Goal: Task Accomplishment & Management: Manage account settings

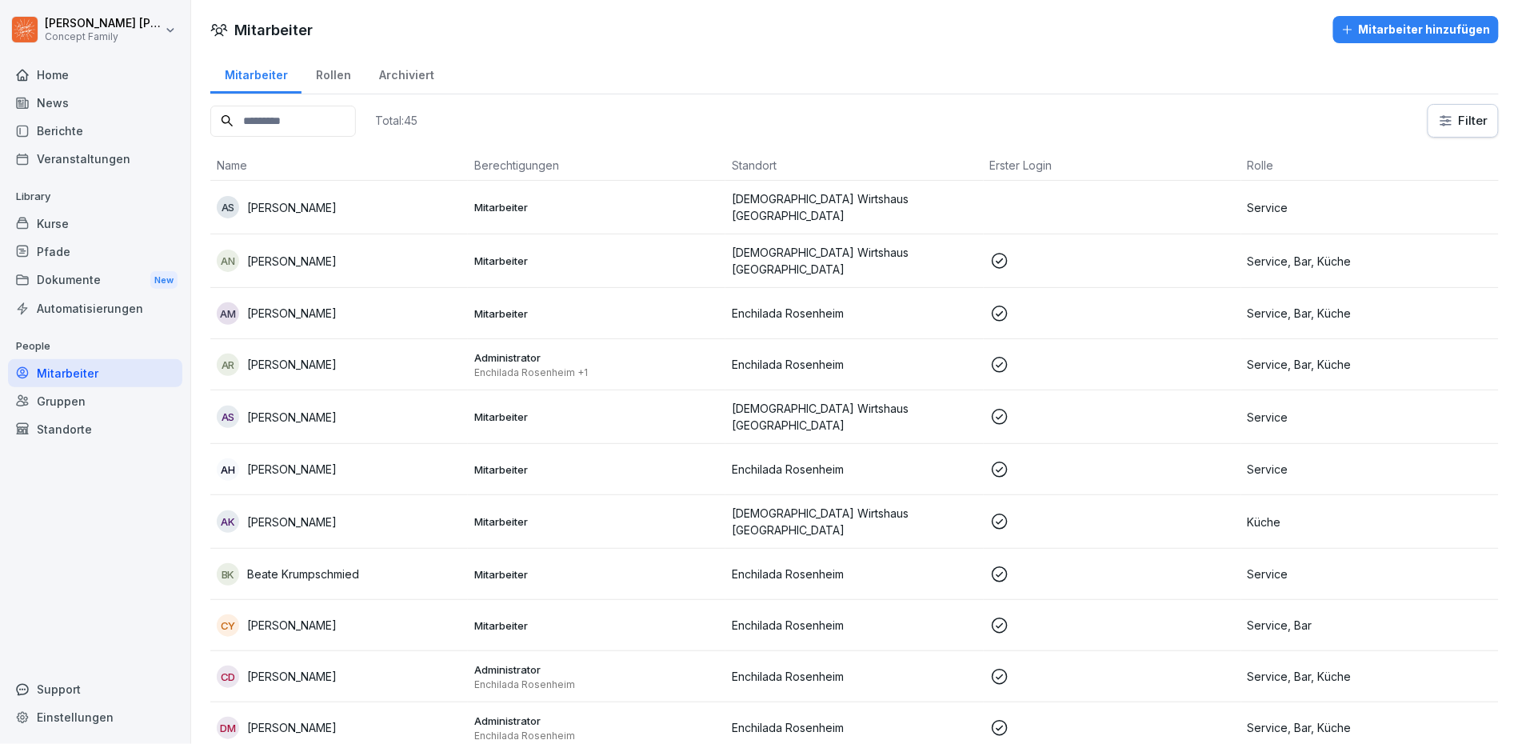
click at [87, 218] on div "Kurse" at bounding box center [95, 224] width 174 height 28
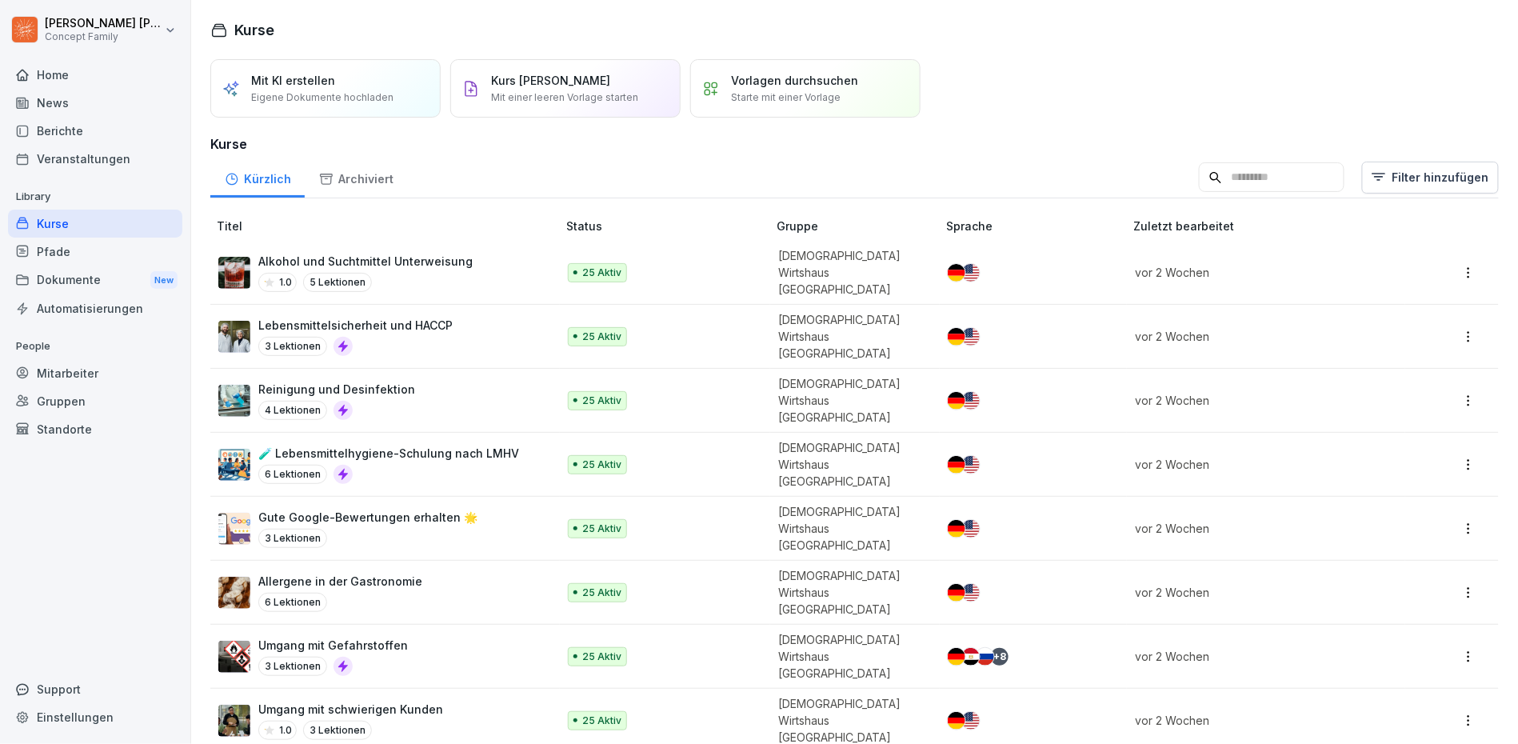
click at [389, 112] on div "Mit KI erstellen Eigene Dokumente hochladen" at bounding box center [325, 88] width 230 height 58
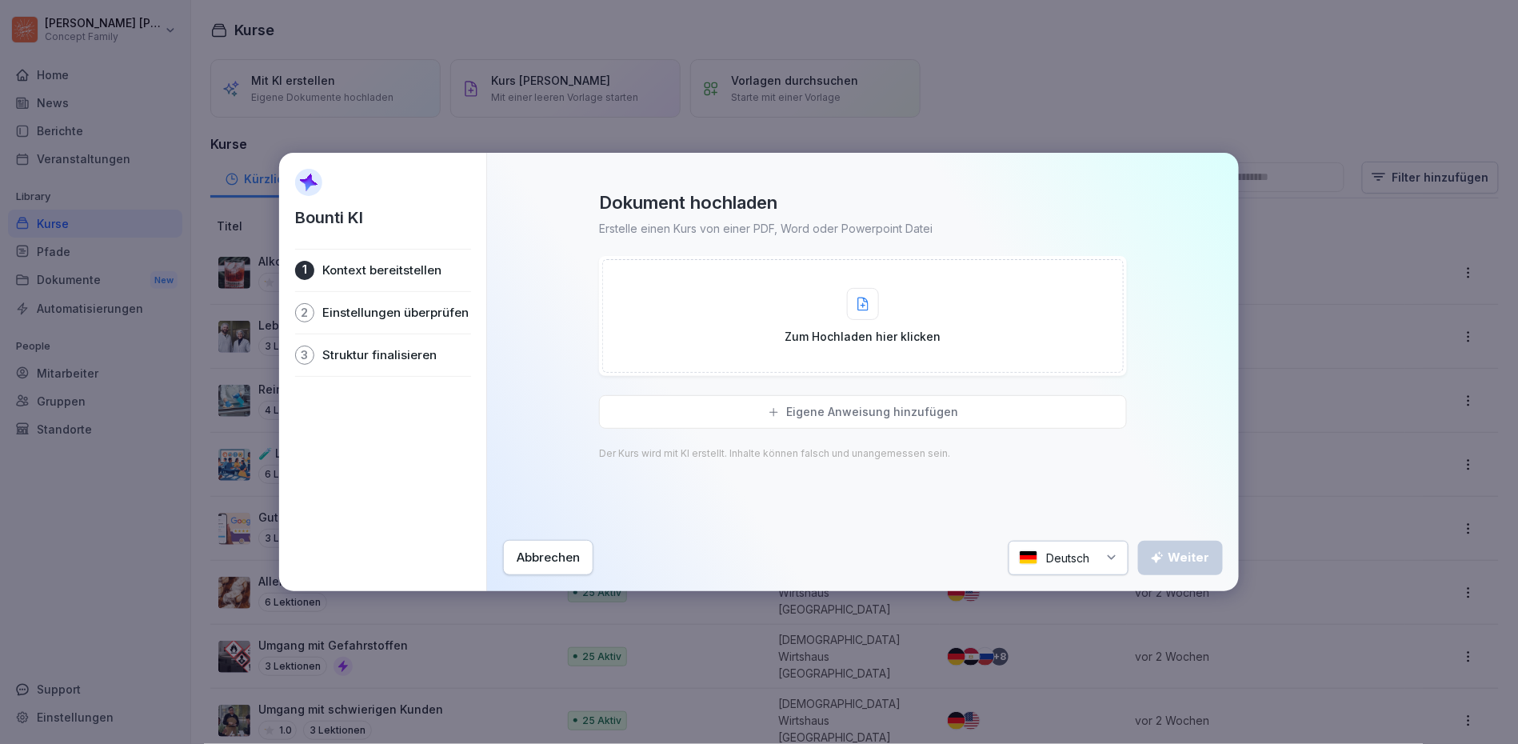
click at [692, 298] on div "Zum Hochladen hier klicken" at bounding box center [862, 316] width 521 height 114
click at [931, 408] on p "Eigene Anweisung hinzufügen" at bounding box center [872, 412] width 172 height 14
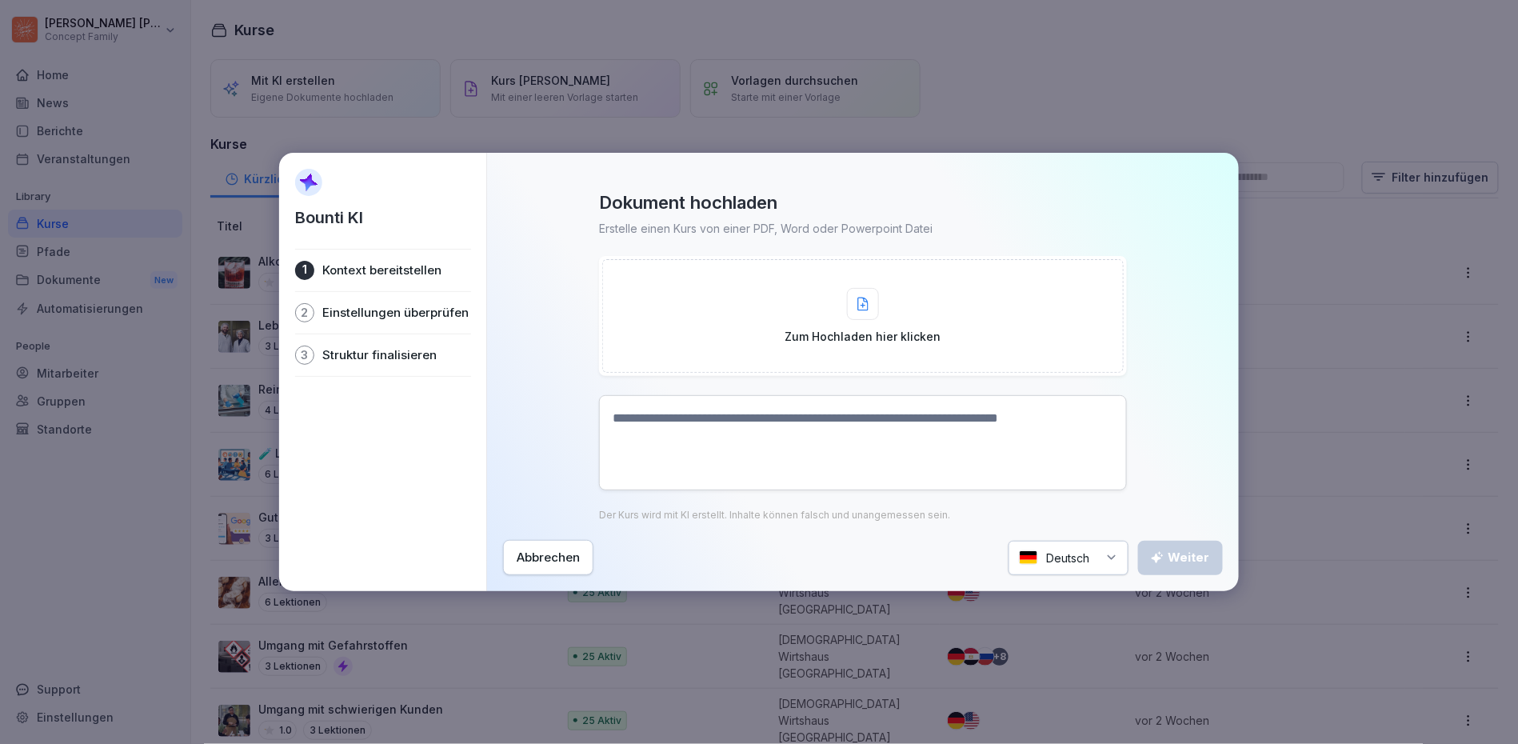
click at [830, 433] on textarea at bounding box center [863, 442] width 528 height 95
paste textarea "**********"
type textarea "**********"
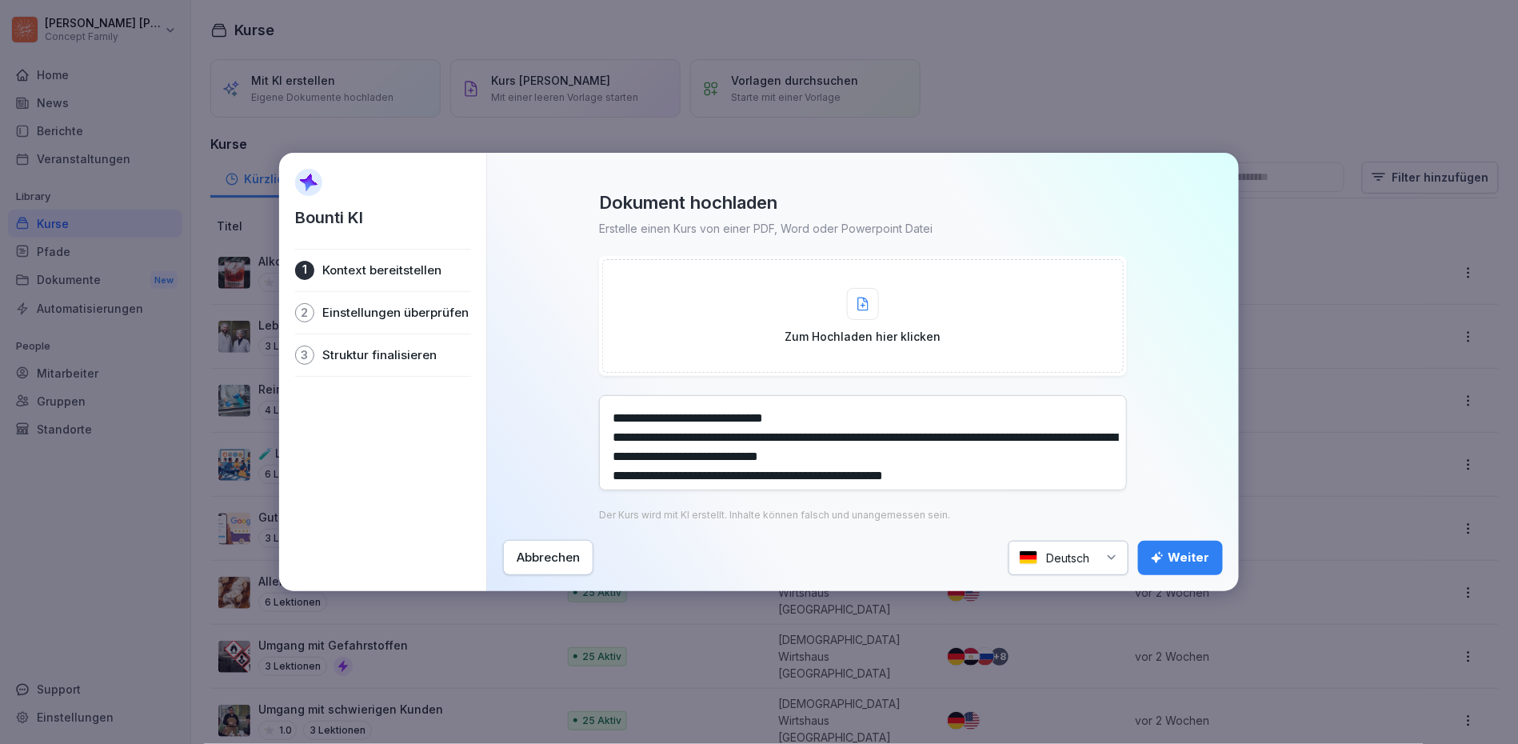
scroll to position [238, 0]
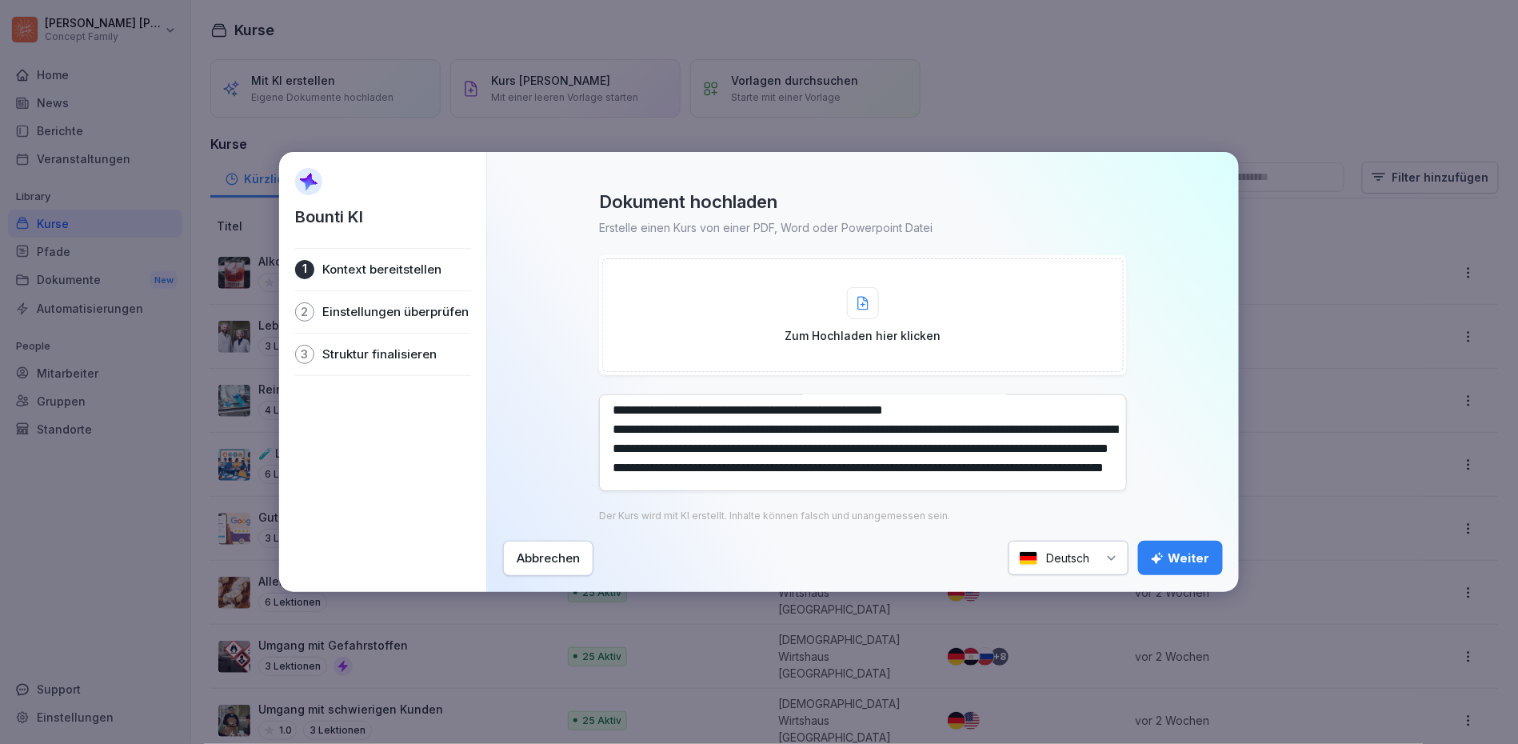
click at [1191, 552] on div "Weiter" at bounding box center [1180, 558] width 59 height 18
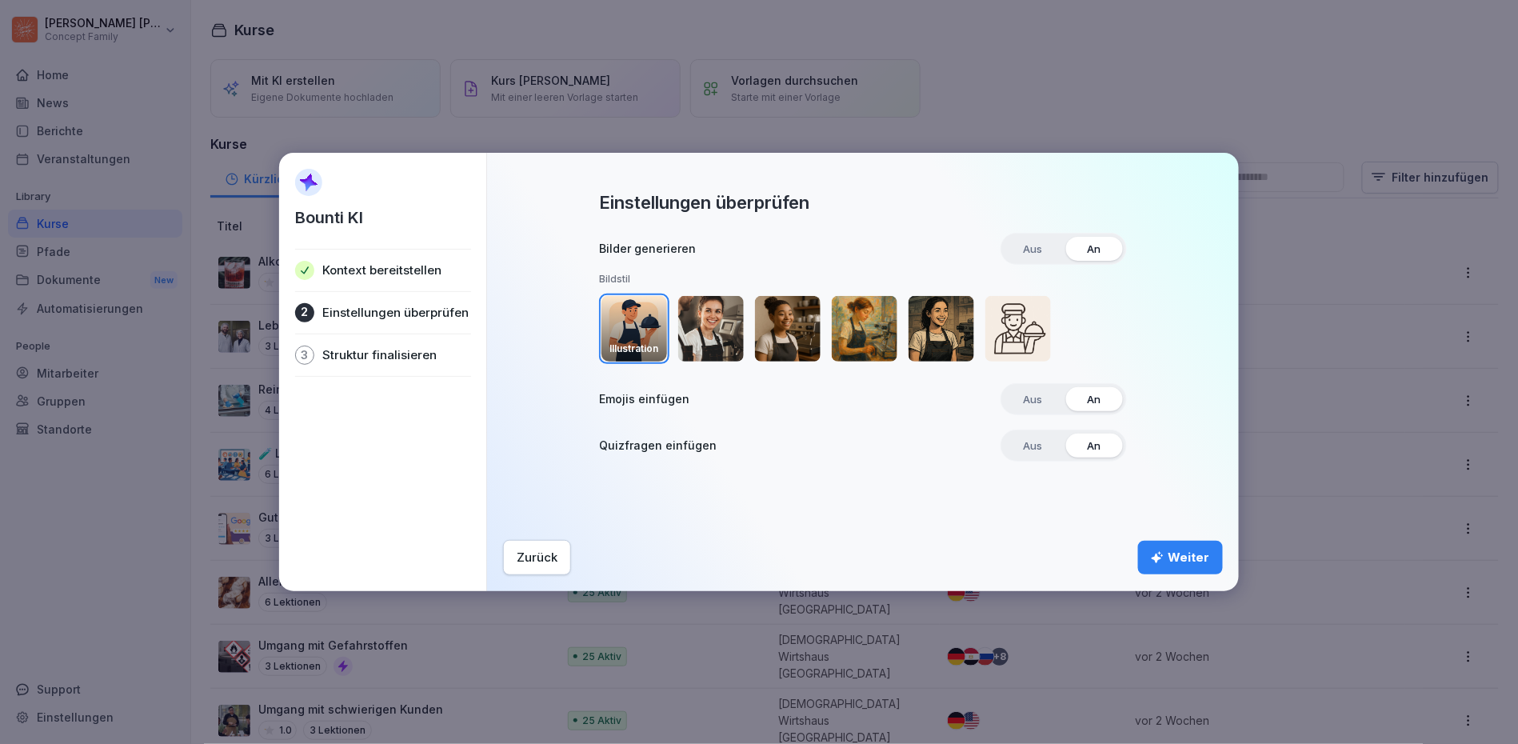
click at [1178, 561] on div "Weiter" at bounding box center [1180, 558] width 59 height 18
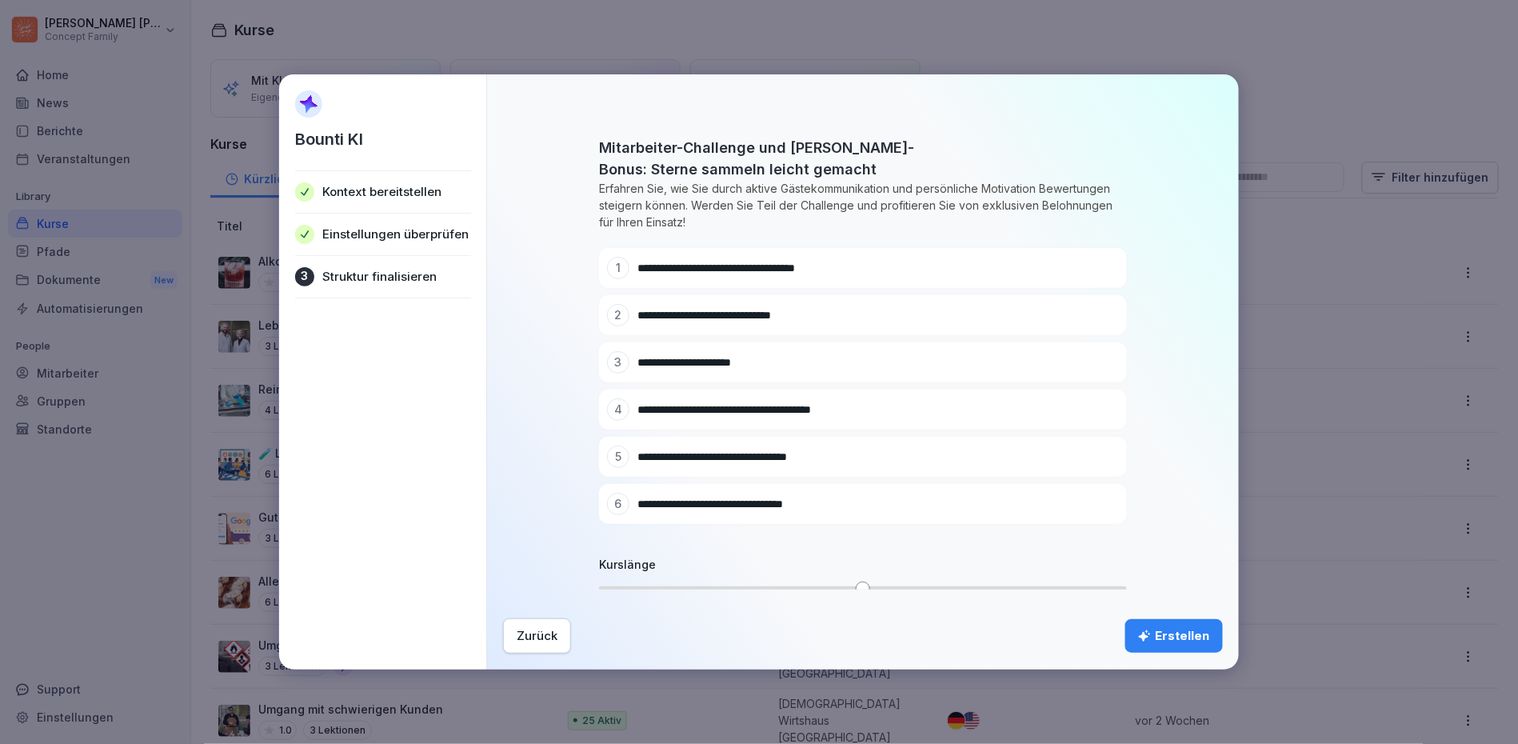
scroll to position [17, 0]
click at [1165, 635] on div "Erstellen" at bounding box center [1174, 636] width 72 height 18
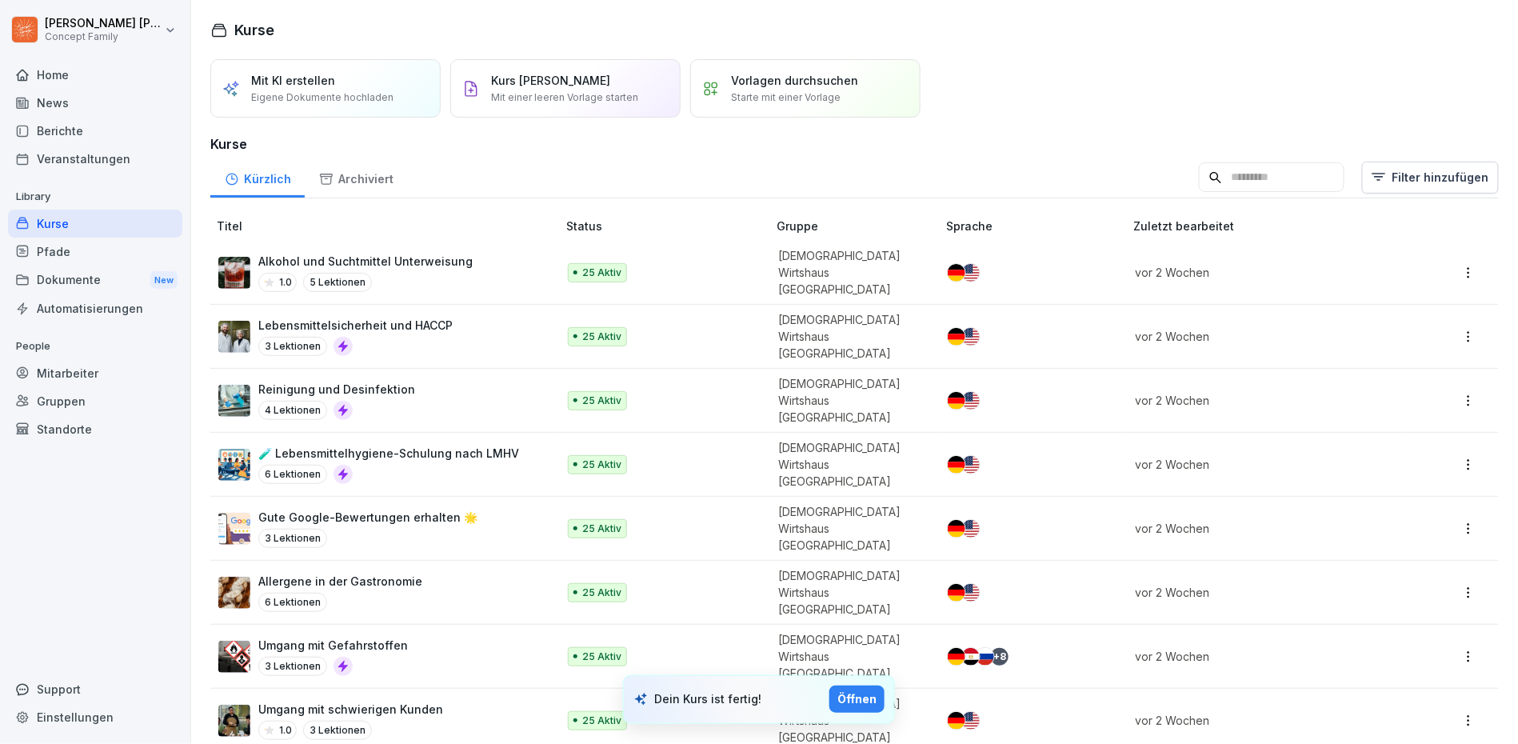
click at [838, 697] on div "Öffnen" at bounding box center [856, 699] width 39 height 18
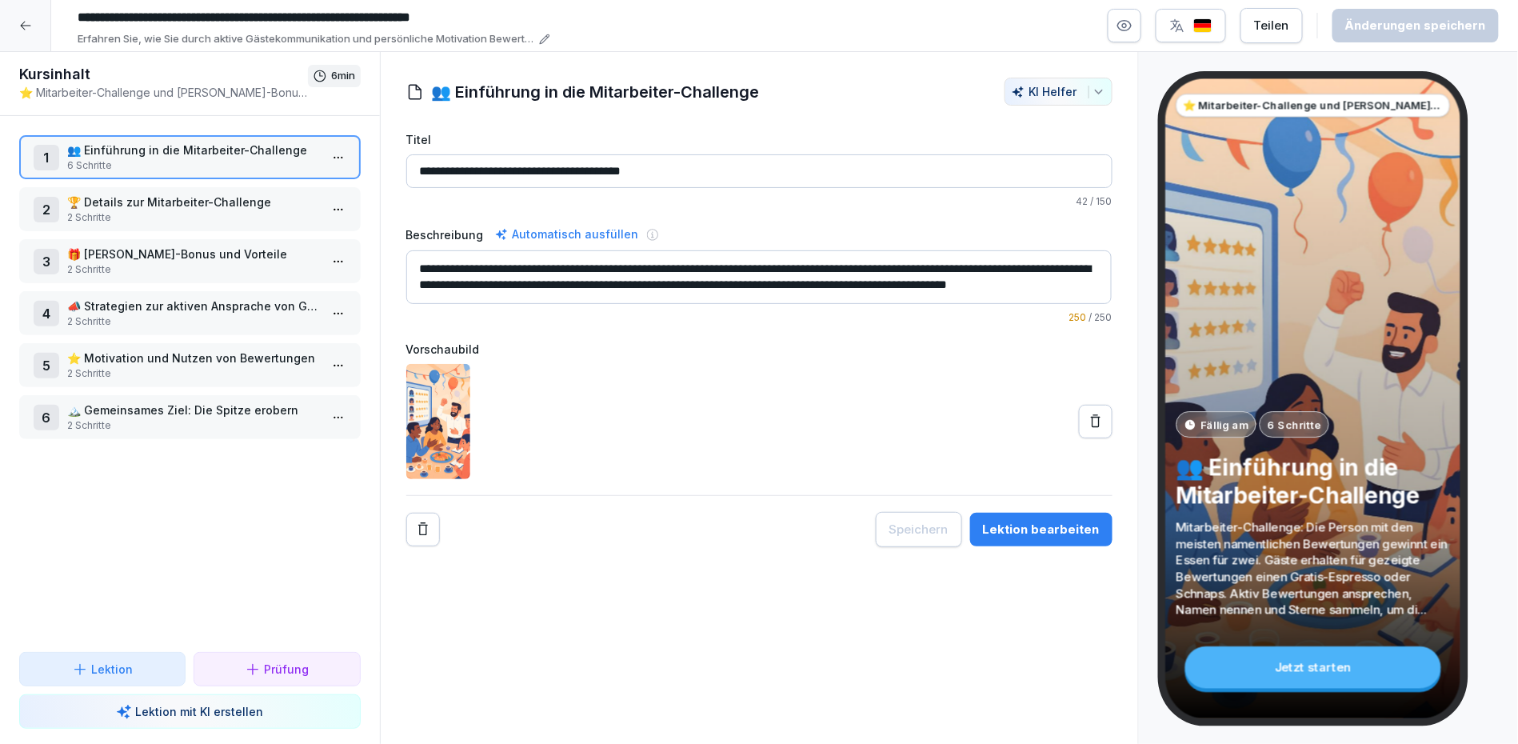
click at [272, 198] on p "🏆 Details zur Mitarbeiter-Challenge" at bounding box center [193, 202] width 252 height 17
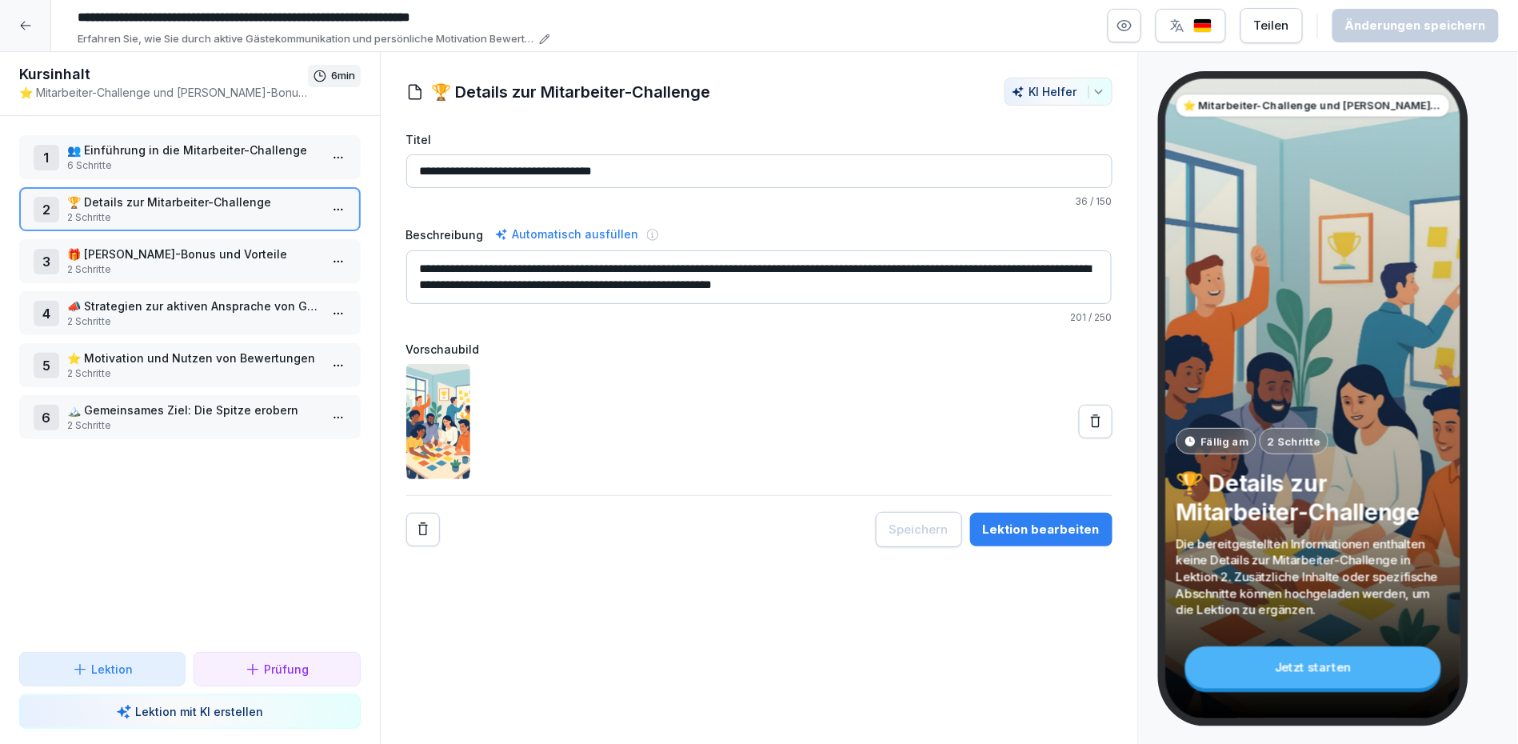
click at [225, 246] on p "🎁 [PERSON_NAME]-Bonus und Vorteile" at bounding box center [193, 254] width 252 height 17
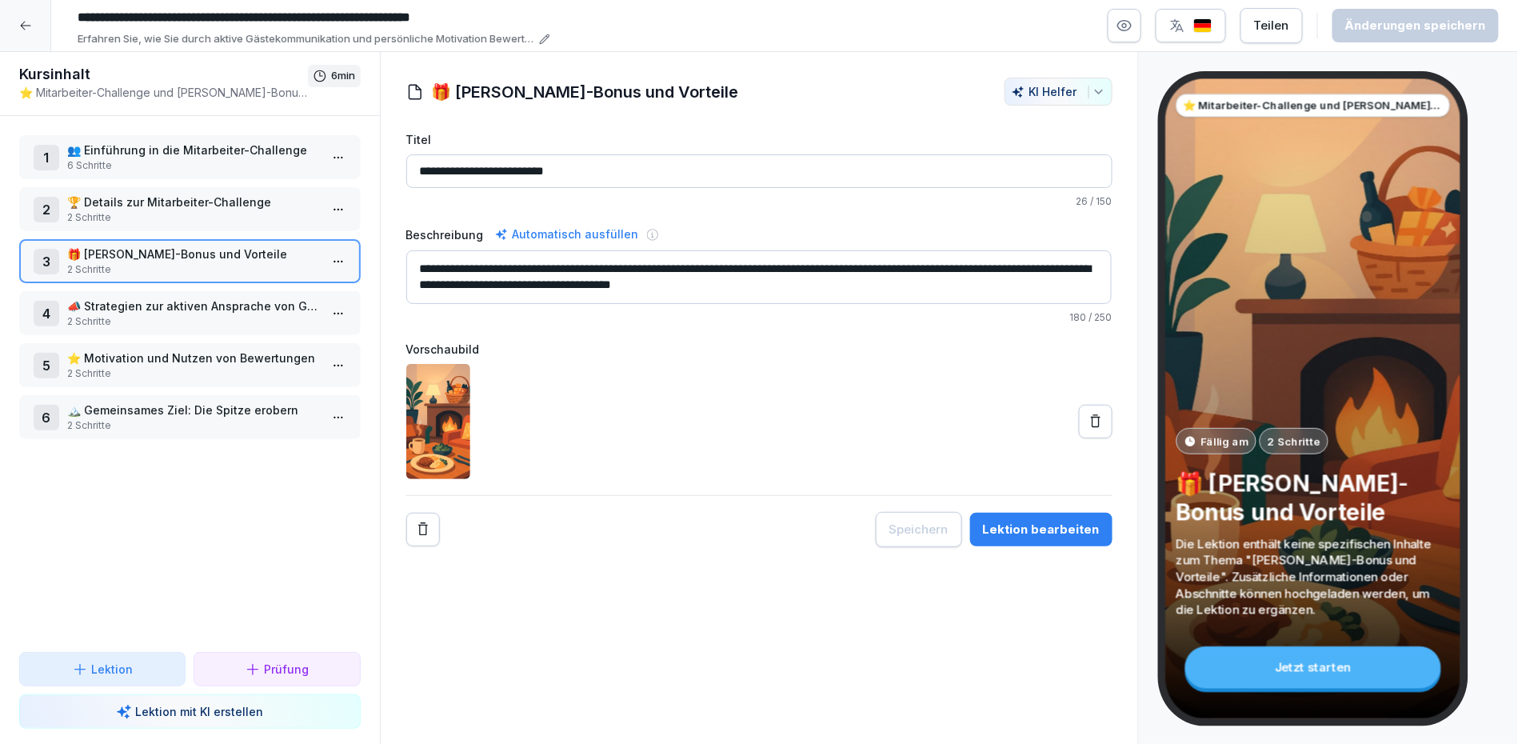
click at [264, 197] on p "🏆 Details zur Mitarbeiter-Challenge" at bounding box center [193, 202] width 252 height 17
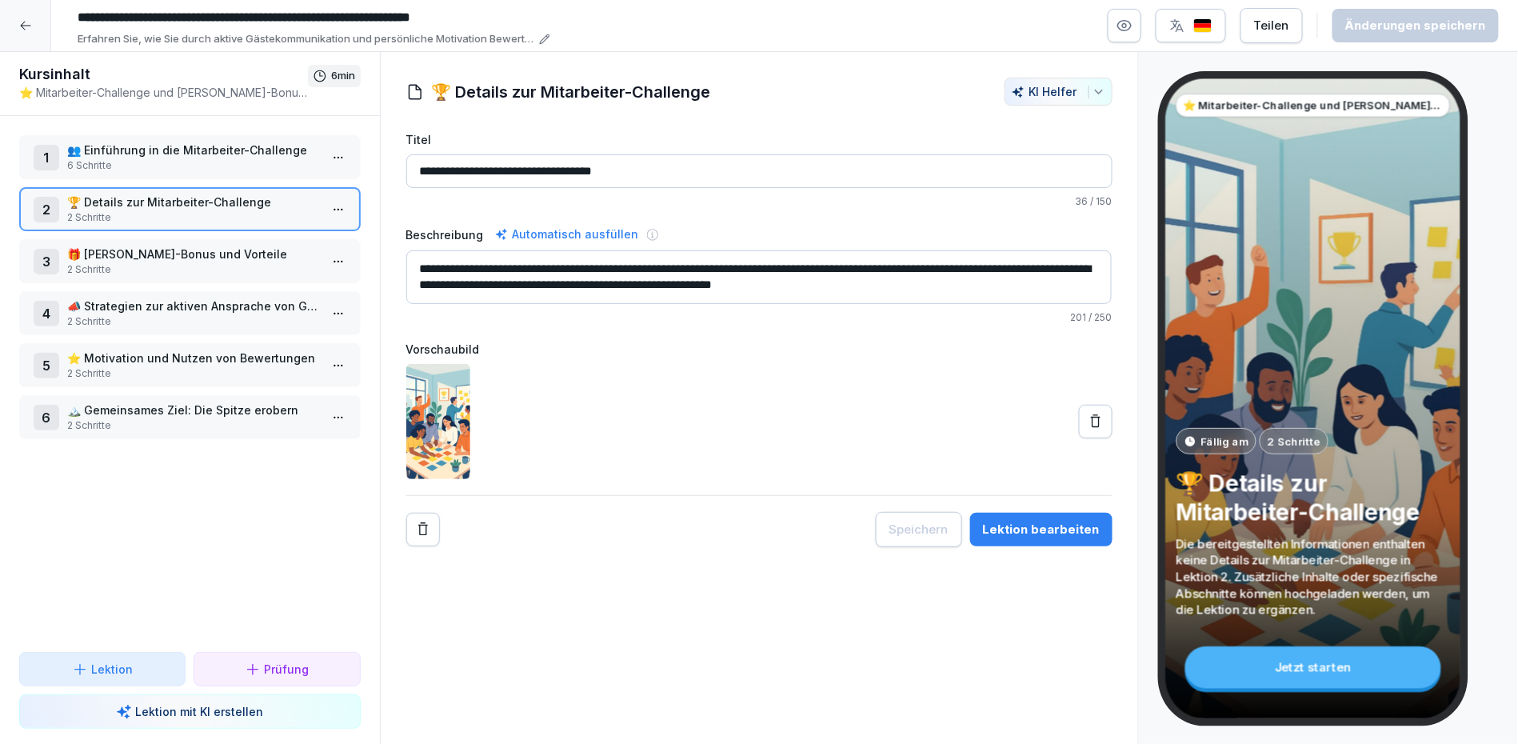
click at [221, 358] on p "⭐ Motivation und Nutzen von Bewertungen" at bounding box center [193, 357] width 252 height 17
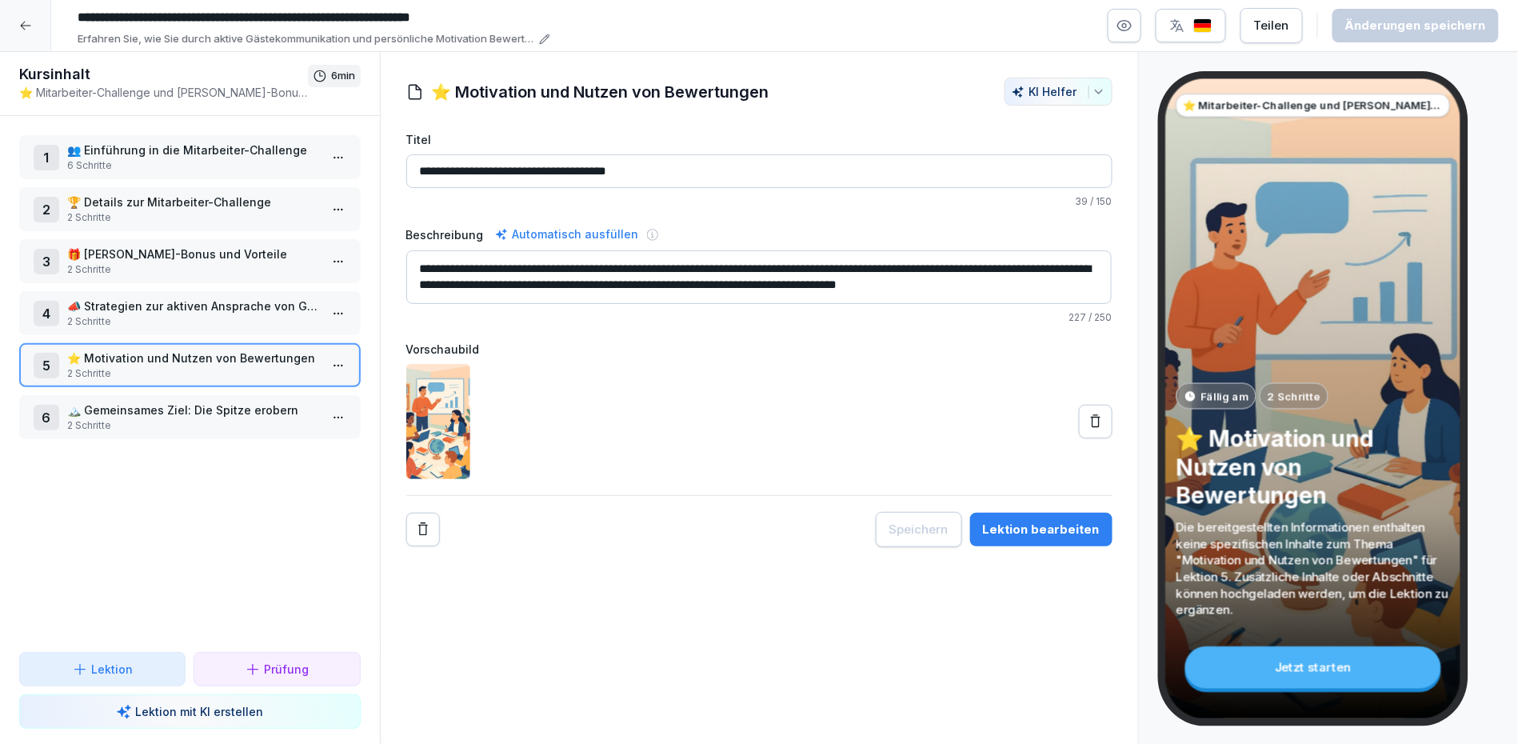
click at [291, 401] on p "🏔️ Gemeinsames Ziel: Die Spitze erobern" at bounding box center [193, 409] width 252 height 17
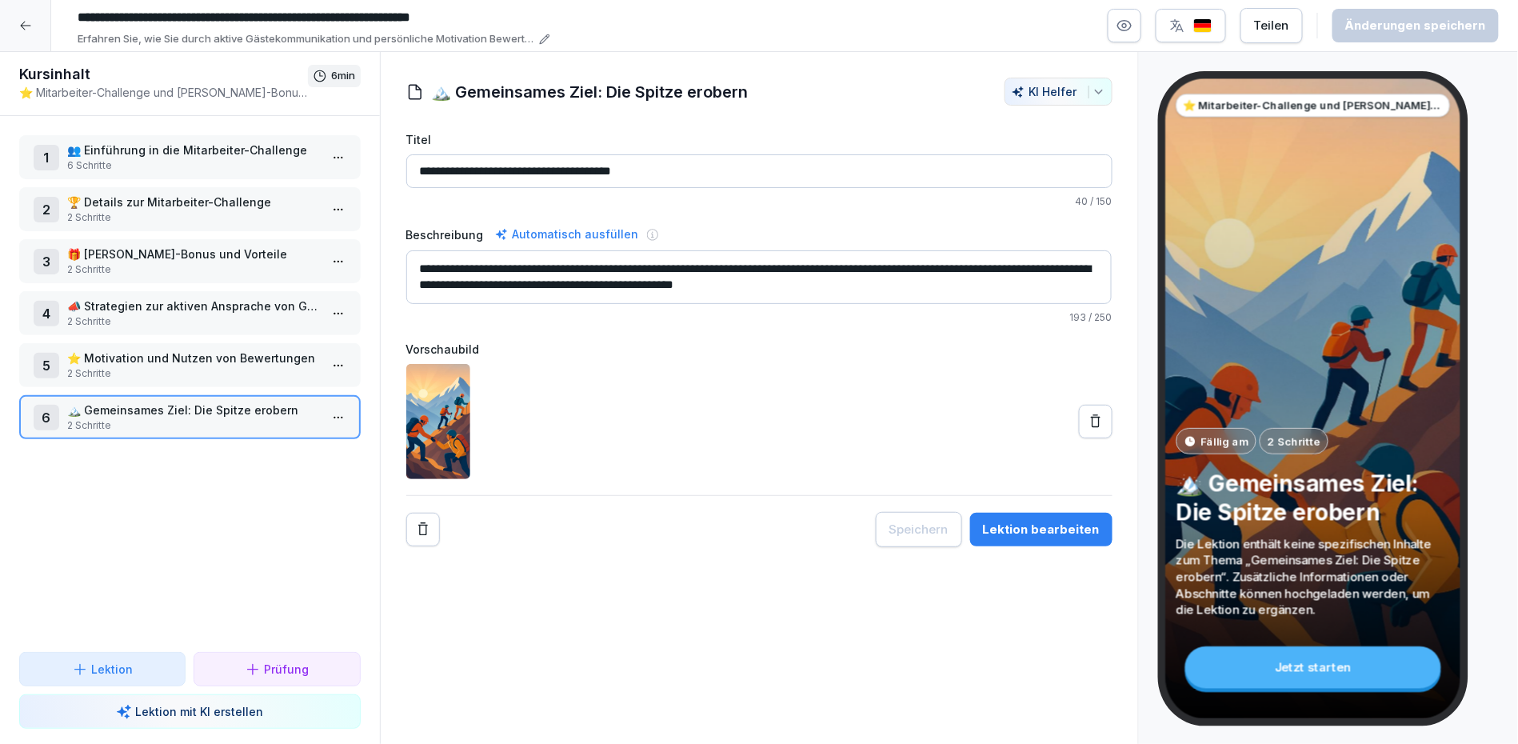
click at [263, 256] on p "🎁 [PERSON_NAME]-Bonus und Vorteile" at bounding box center [193, 254] width 252 height 17
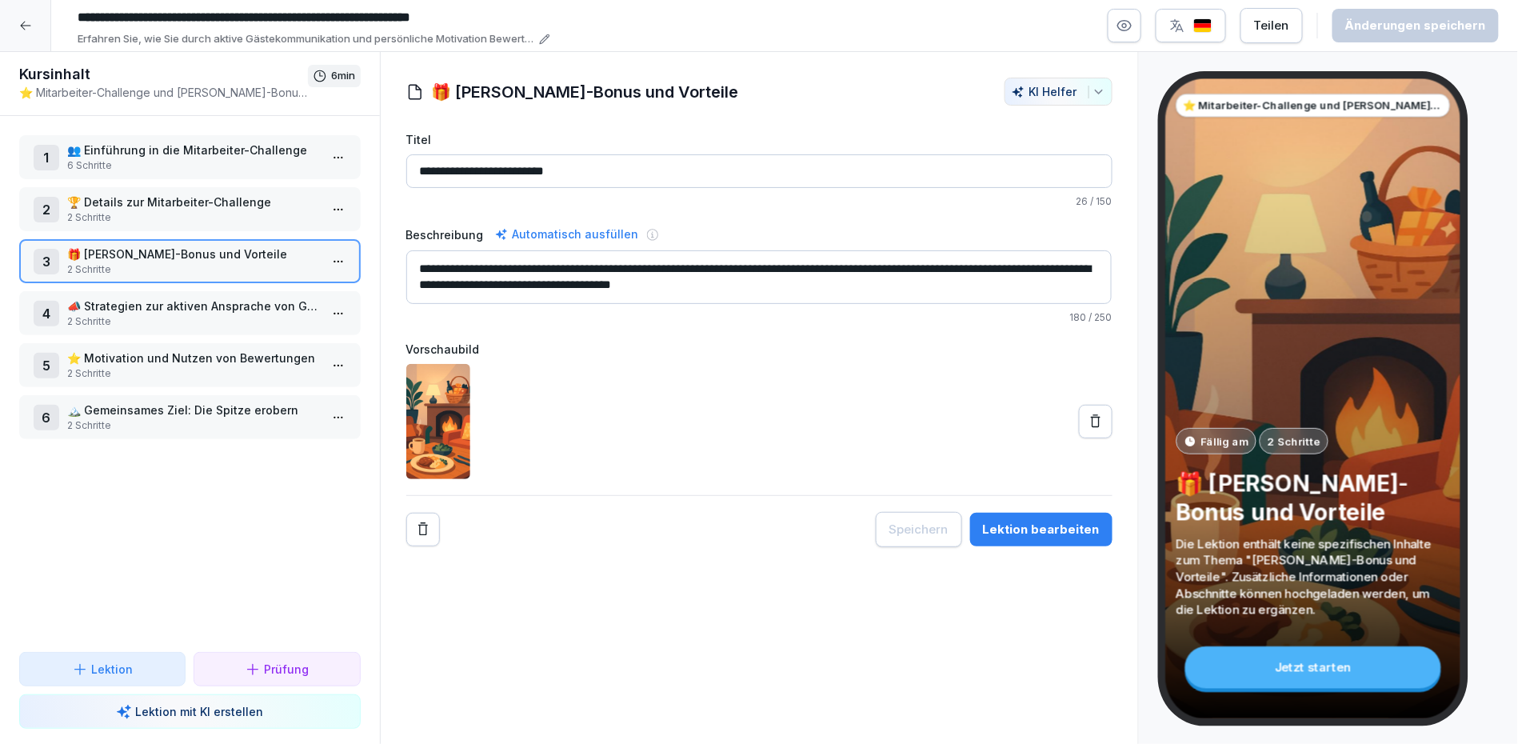
click at [282, 206] on p "🏆 Details zur Mitarbeiter-Challenge" at bounding box center [193, 202] width 252 height 17
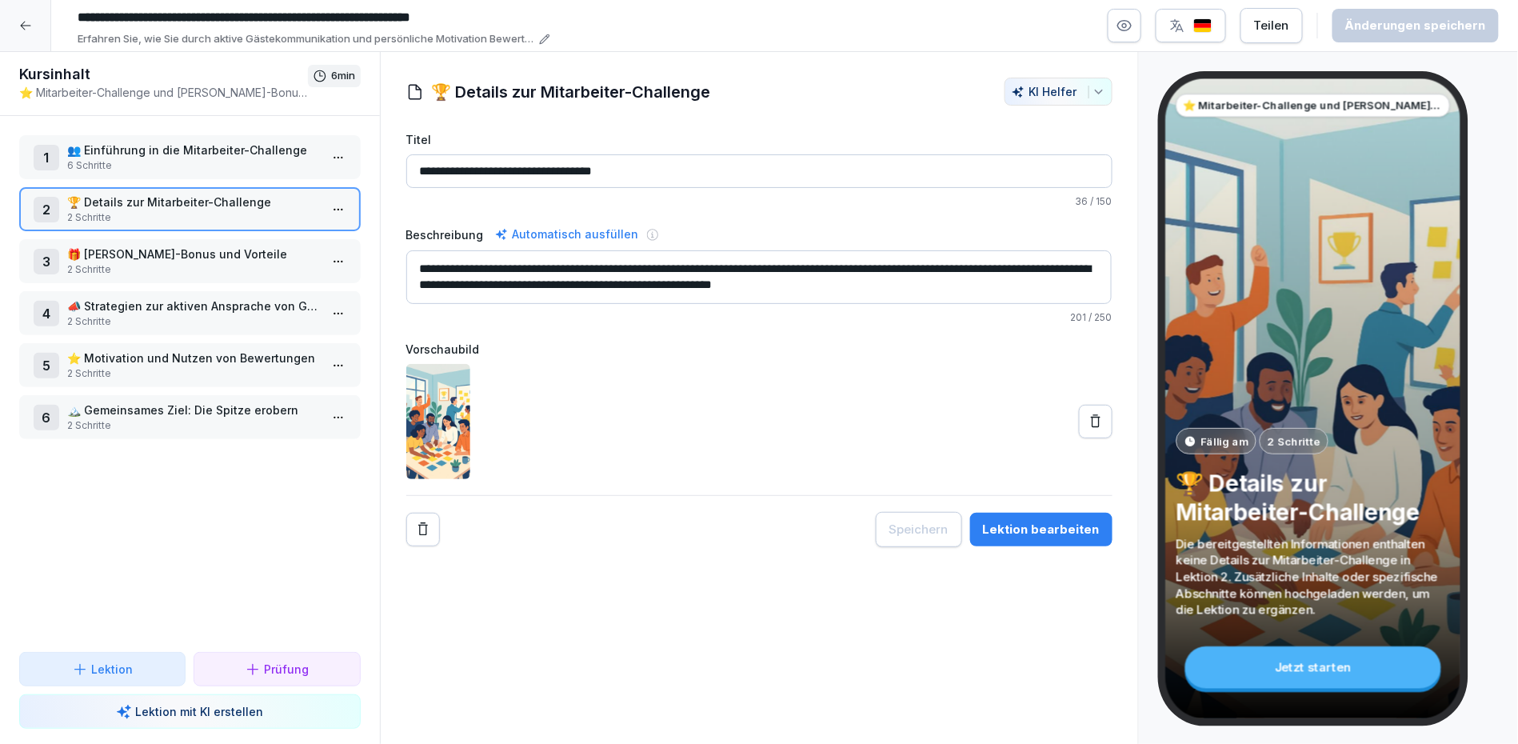
click at [282, 206] on p "🏆 Details zur Mitarbeiter-Challenge" at bounding box center [193, 202] width 252 height 17
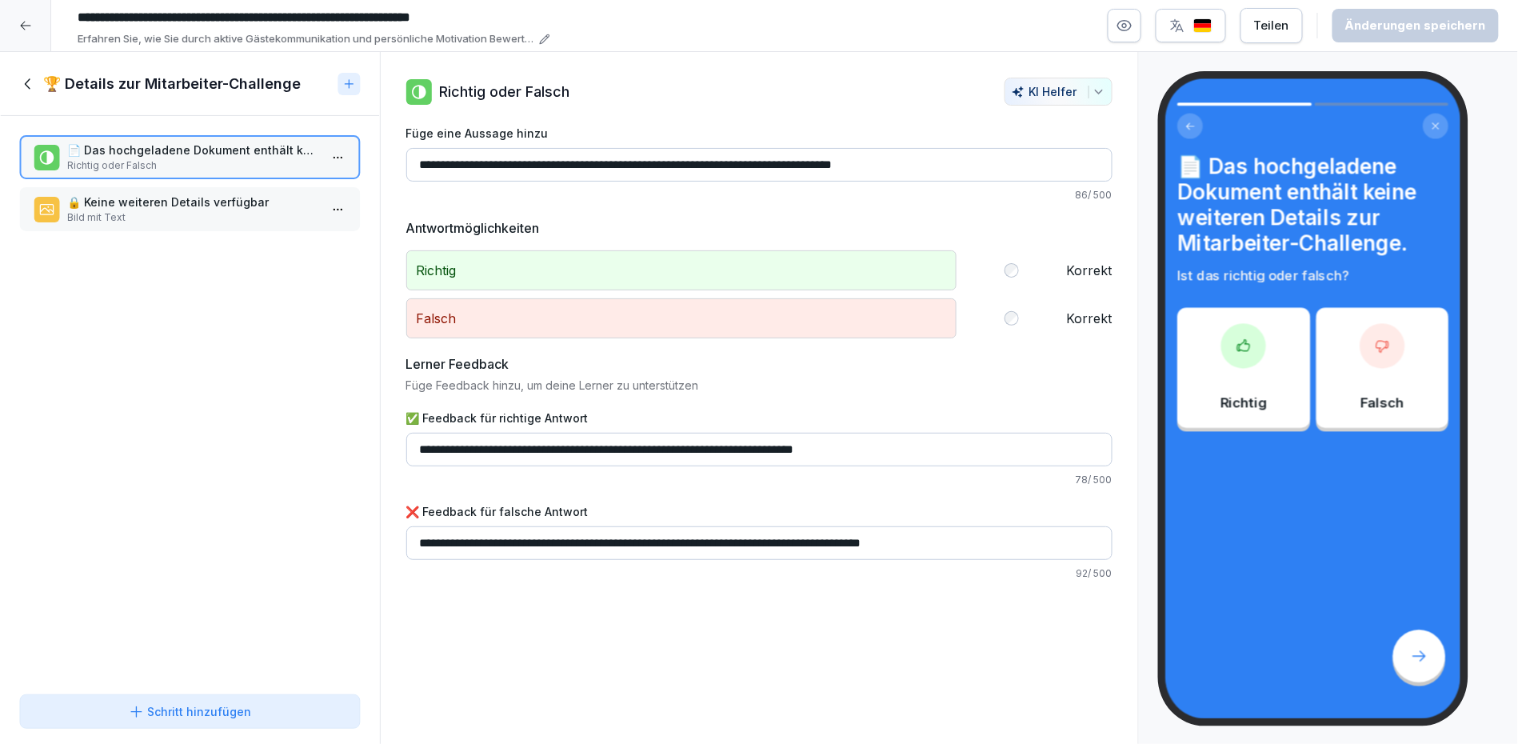
click at [218, 199] on p "🔒 Keine weiteren Details verfügbar" at bounding box center [193, 202] width 252 height 17
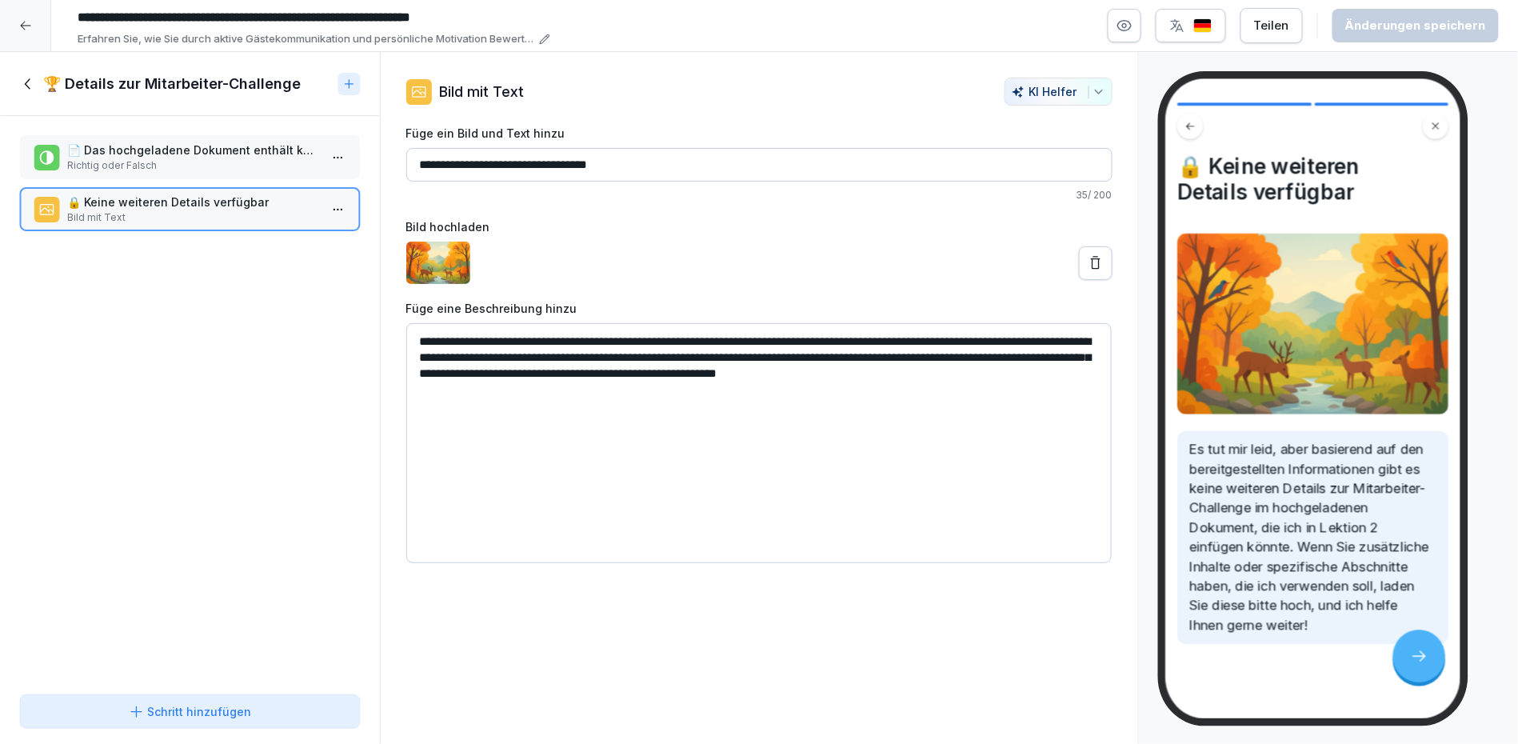
click at [178, 144] on p "📄 Das hochgeladene Dokument enthält keine weiteren Details zur Mitarbeiter-Chal…" at bounding box center [193, 150] width 252 height 17
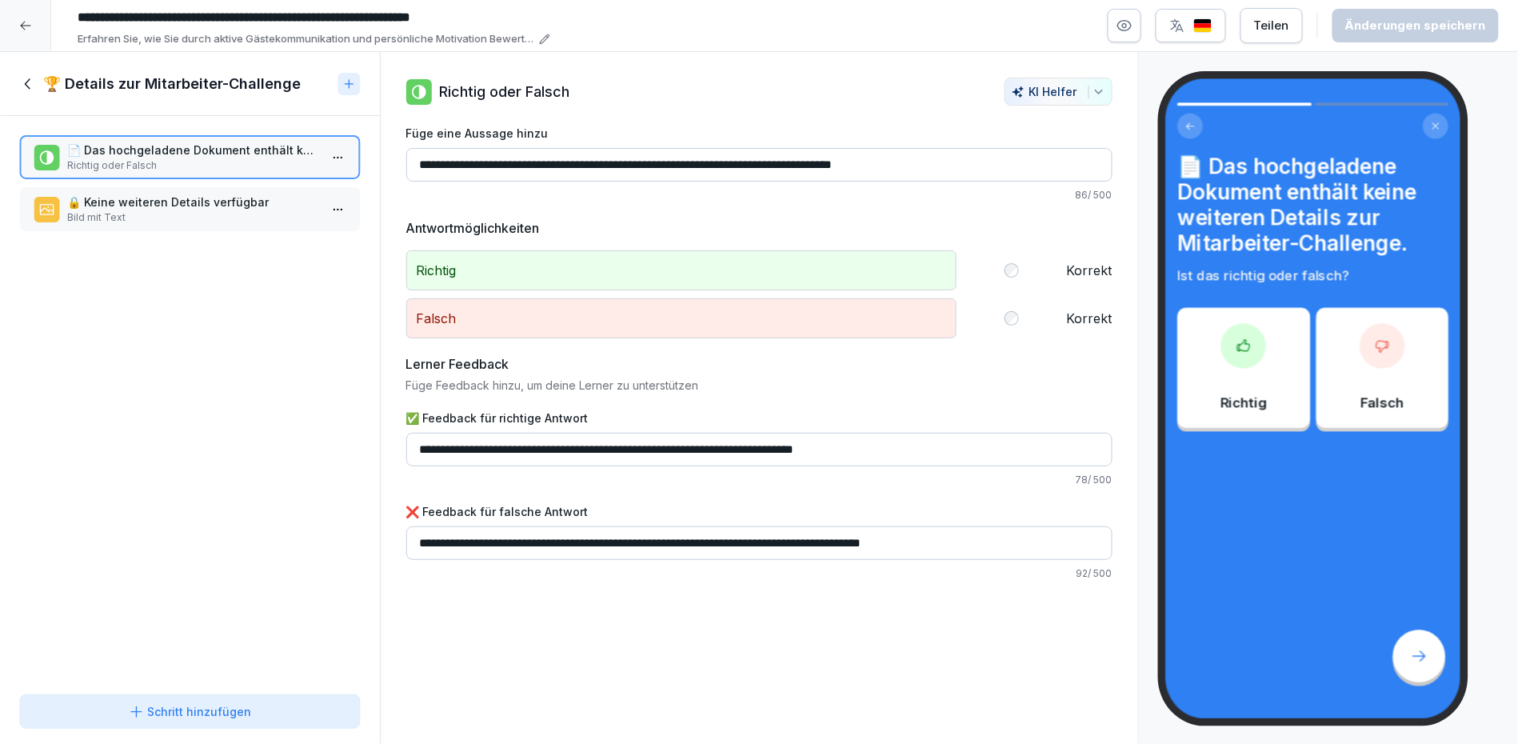
click at [26, 87] on icon at bounding box center [28, 84] width 18 height 18
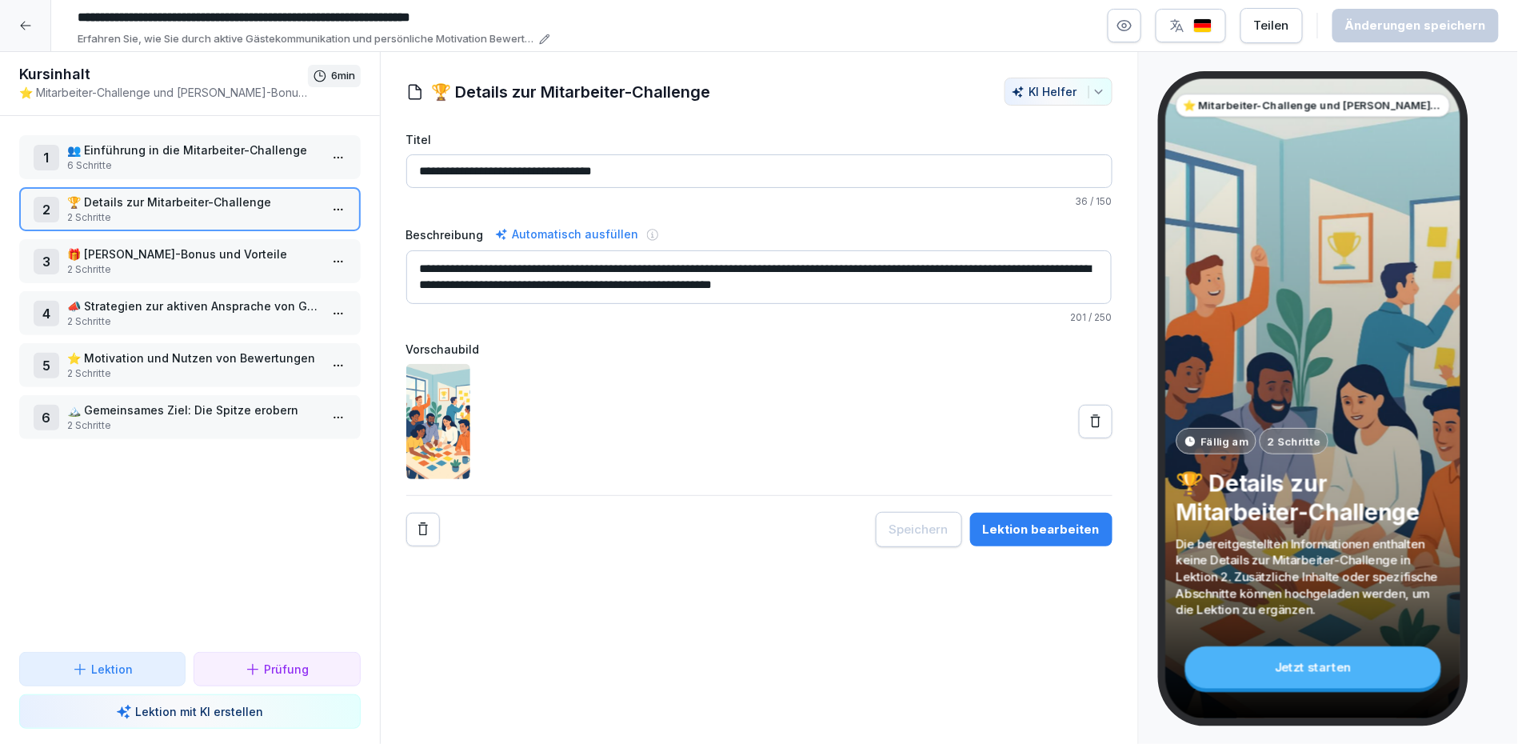
click at [216, 163] on p "6 Schritte" at bounding box center [193, 165] width 252 height 14
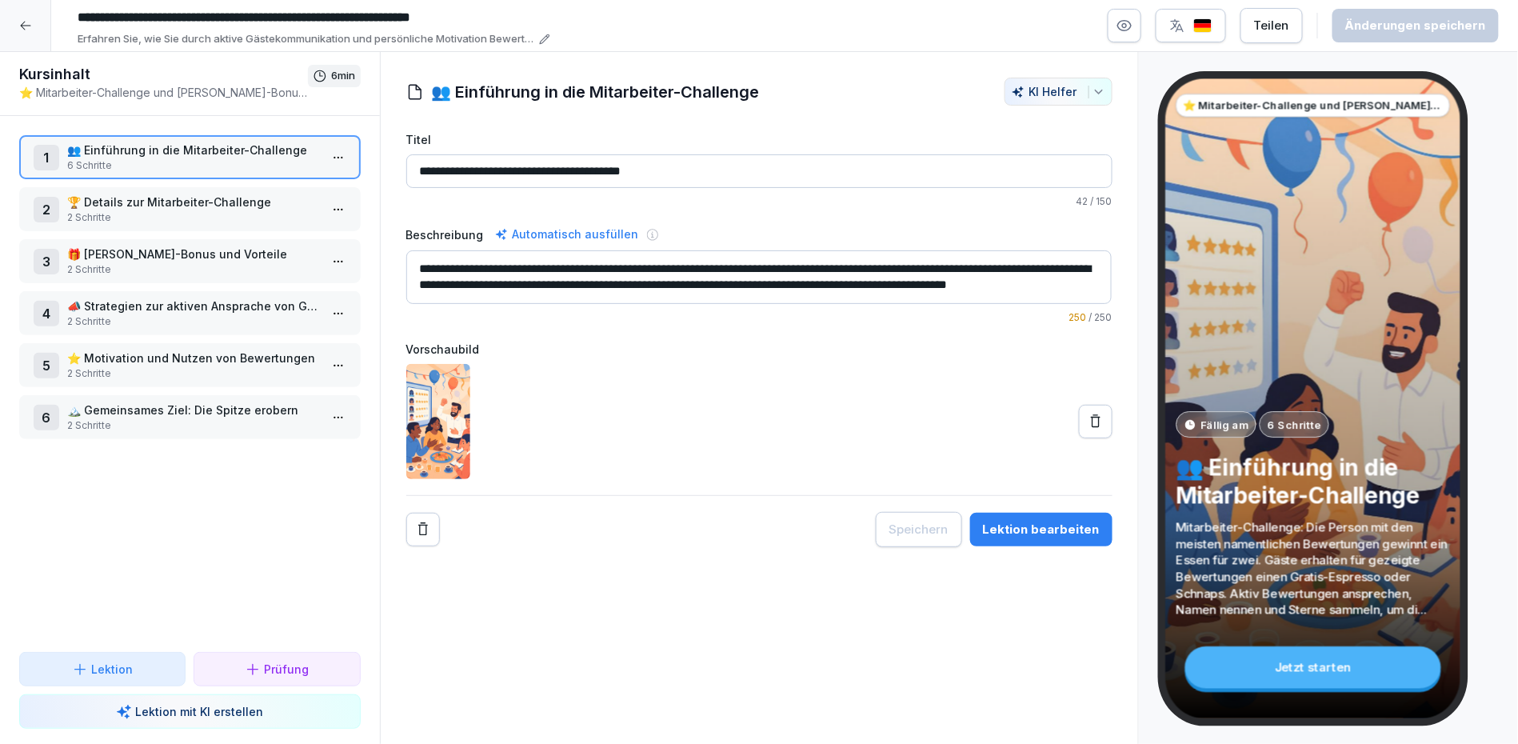
click at [337, 164] on html "**********" at bounding box center [759, 372] width 1518 height 744
click at [314, 186] on div "Schritte bearbeiten" at bounding box center [279, 188] width 122 height 17
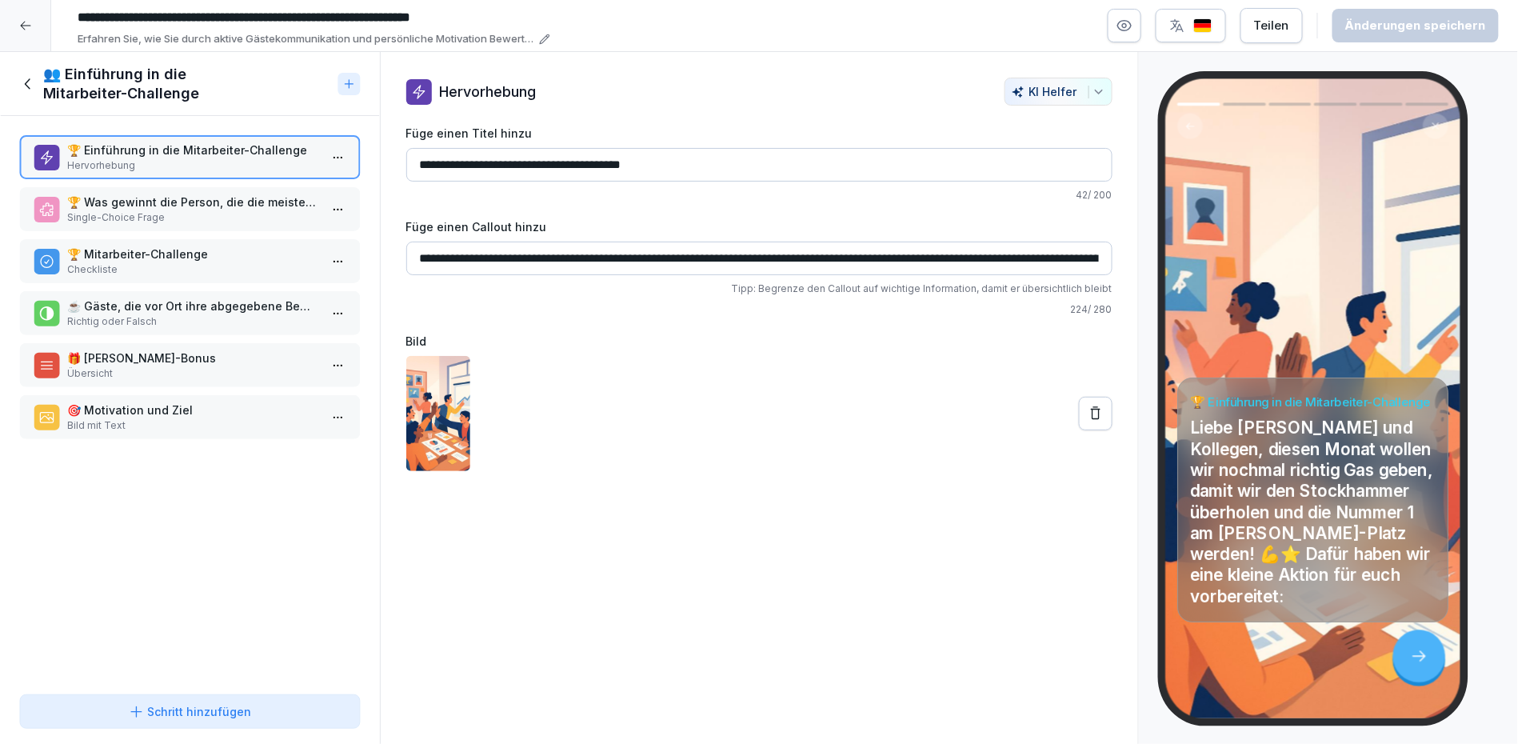
click at [288, 218] on p "Single-Choice Frage" at bounding box center [193, 217] width 252 height 14
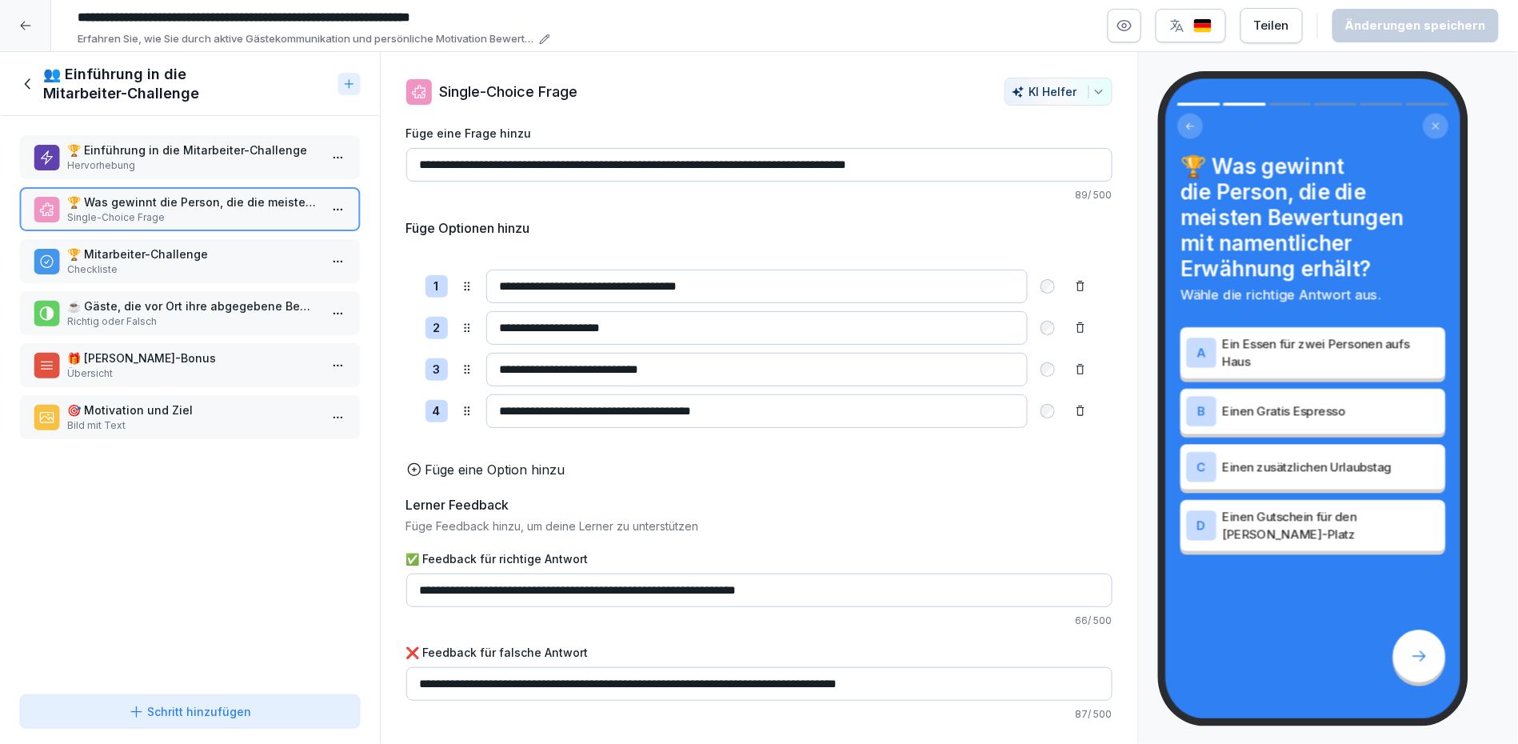
click at [242, 254] on p "🏆 Mitarbeiter-Challenge" at bounding box center [193, 254] width 252 height 17
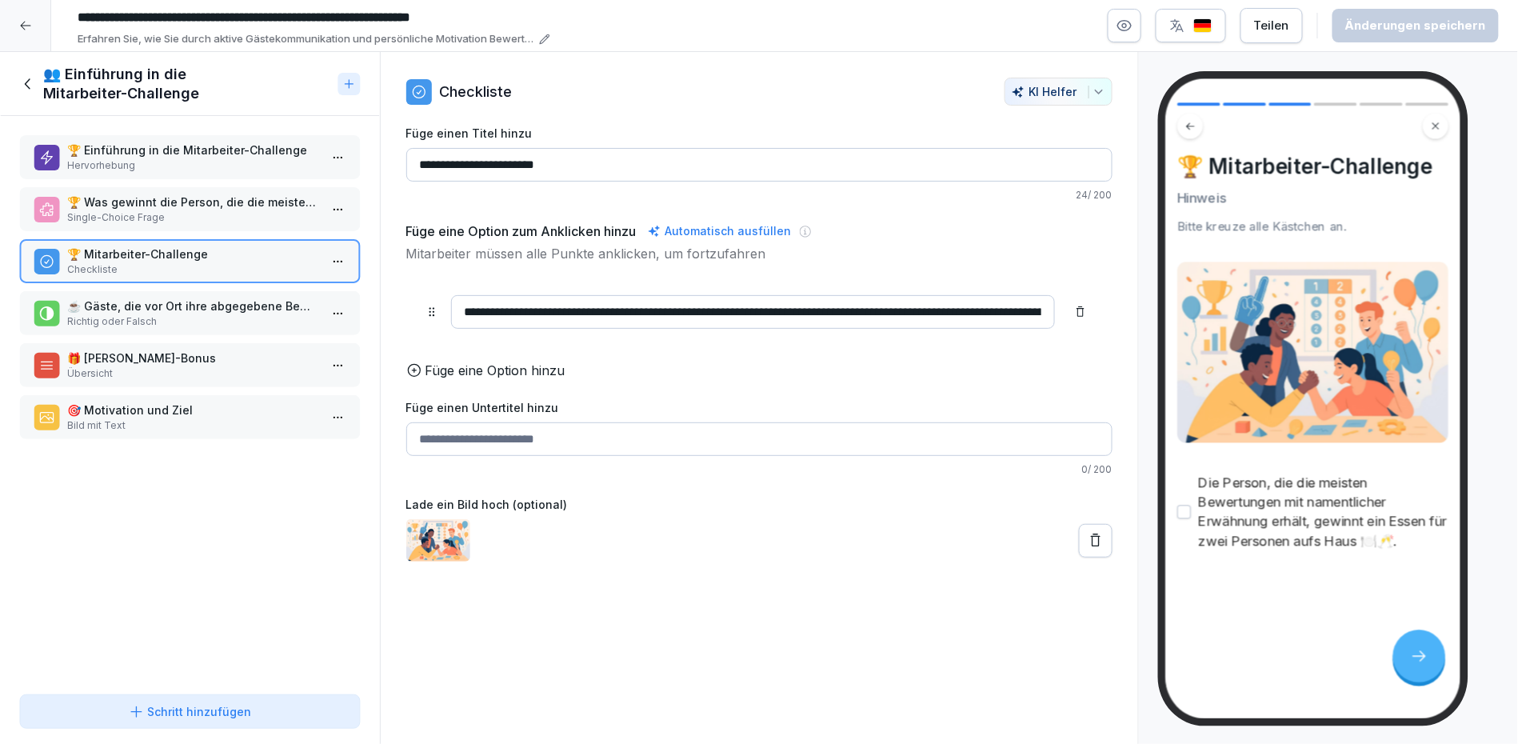
click at [213, 298] on p "☕ Gäste, die vor Ort ihre abgegebene Bewertung zeigen, erhalten einen Gratis Es…" at bounding box center [193, 306] width 252 height 17
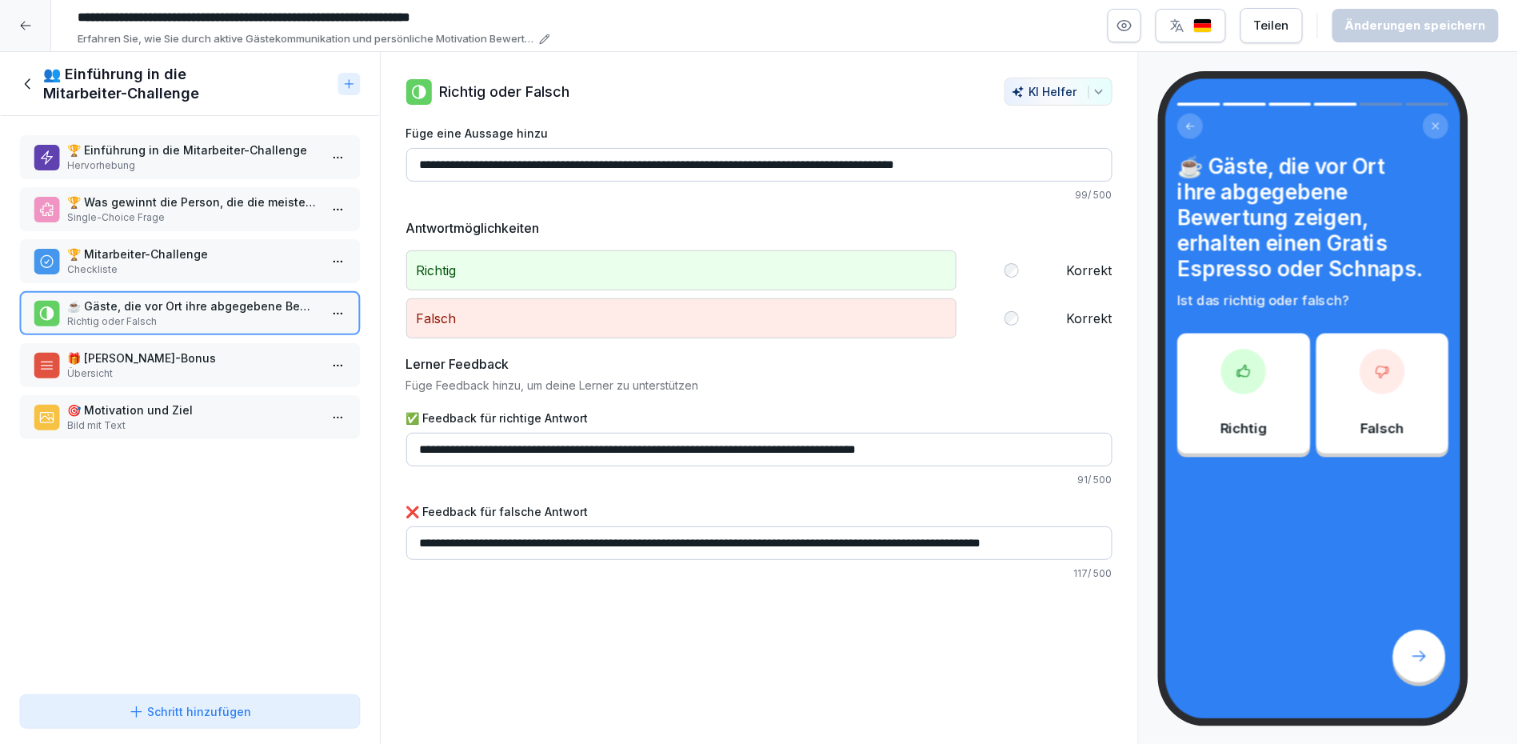
click at [208, 343] on div "🎁 [PERSON_NAME]-Bonus Übersicht" at bounding box center [189, 365] width 341 height 44
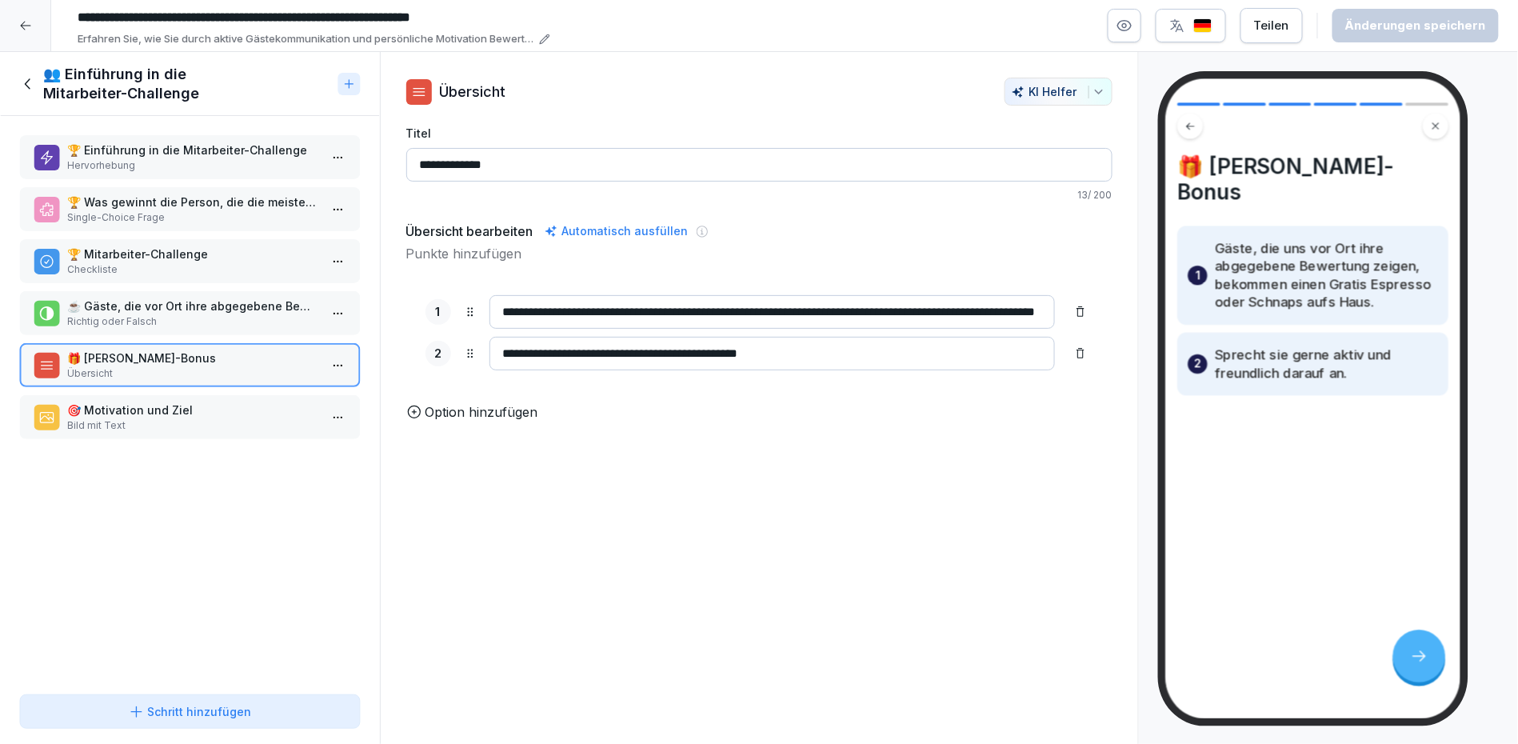
click at [197, 151] on p "🏆 Einführung in die Mitarbeiter-Challenge" at bounding box center [193, 150] width 252 height 17
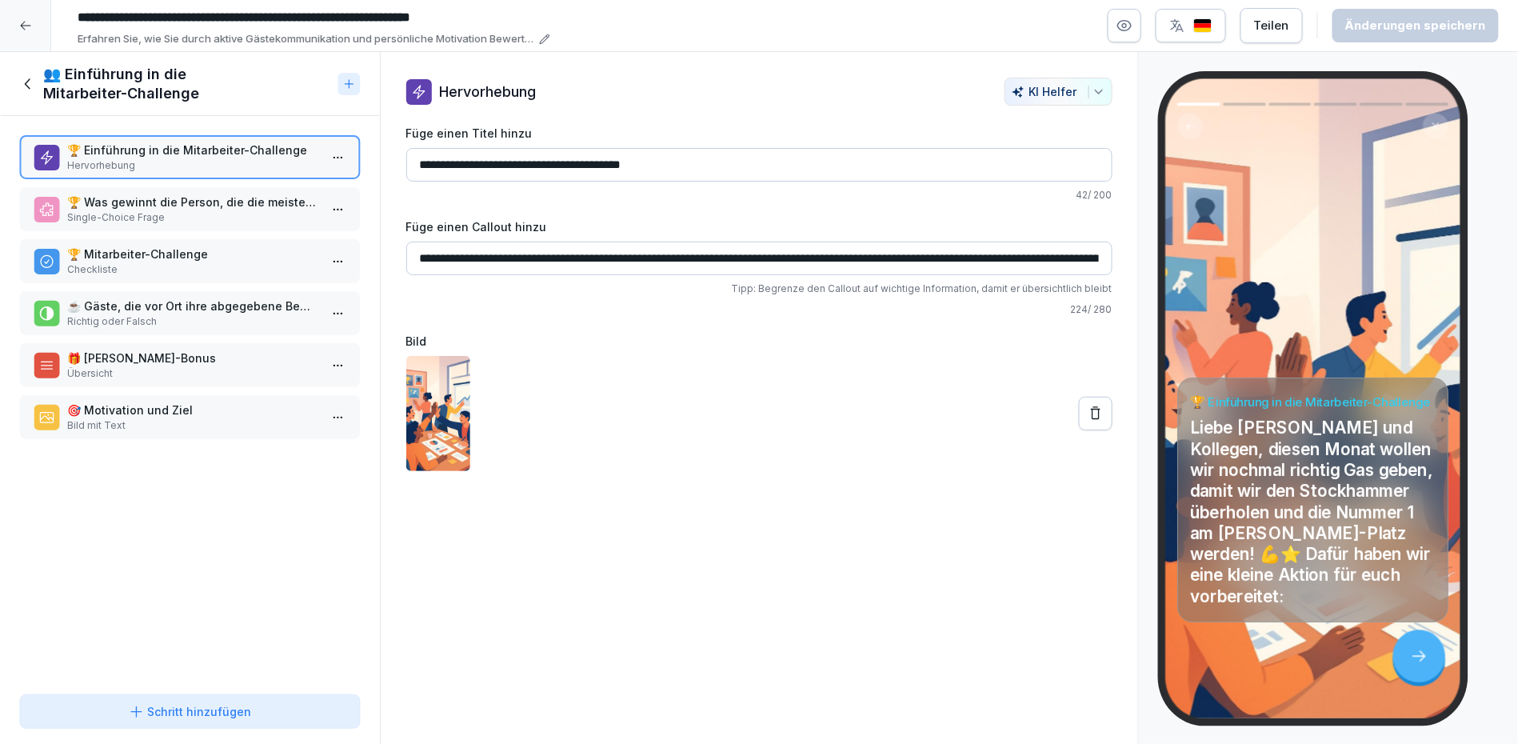
click at [197, 213] on p "Single-Choice Frage" at bounding box center [193, 217] width 252 height 14
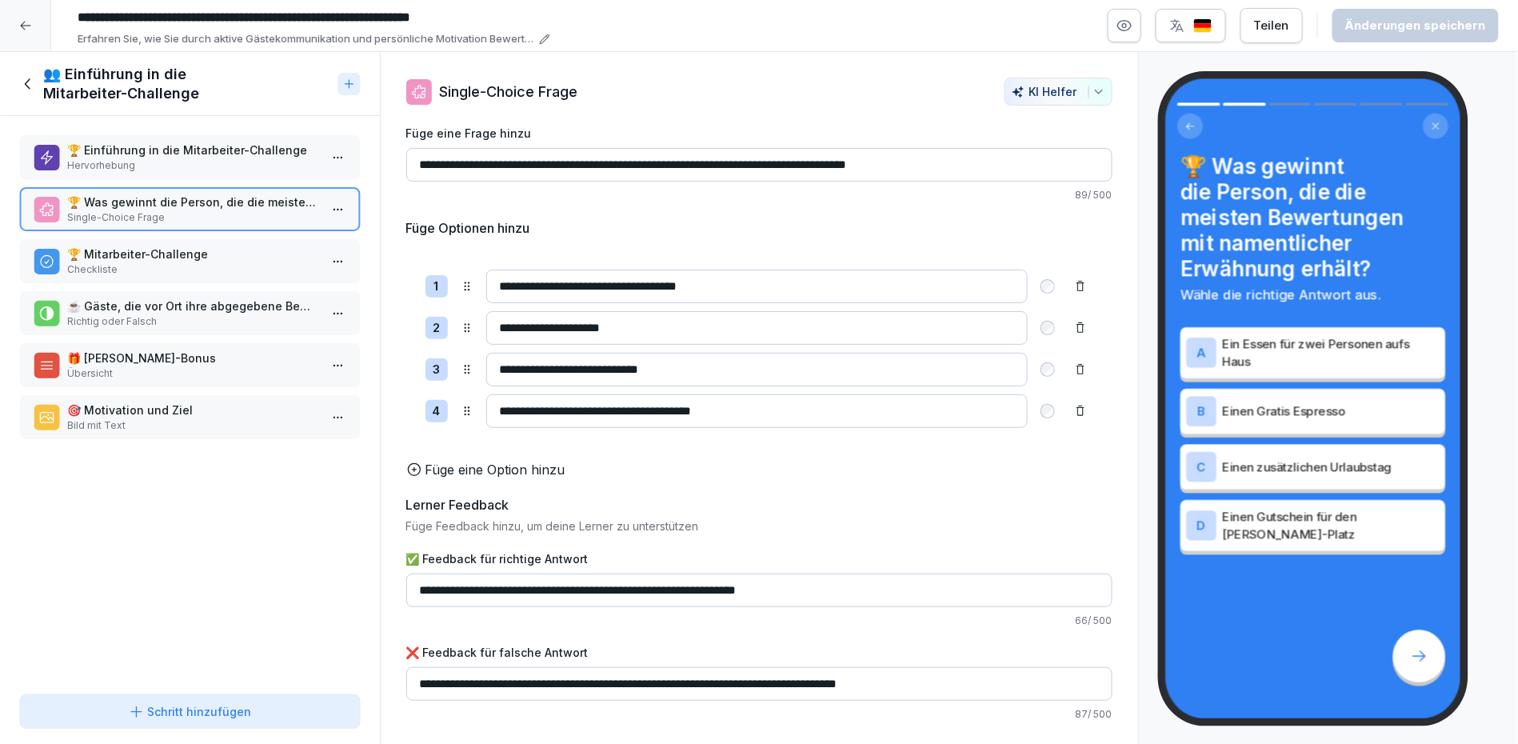
click at [199, 258] on p "🏆 Mitarbeiter-Challenge" at bounding box center [193, 254] width 252 height 17
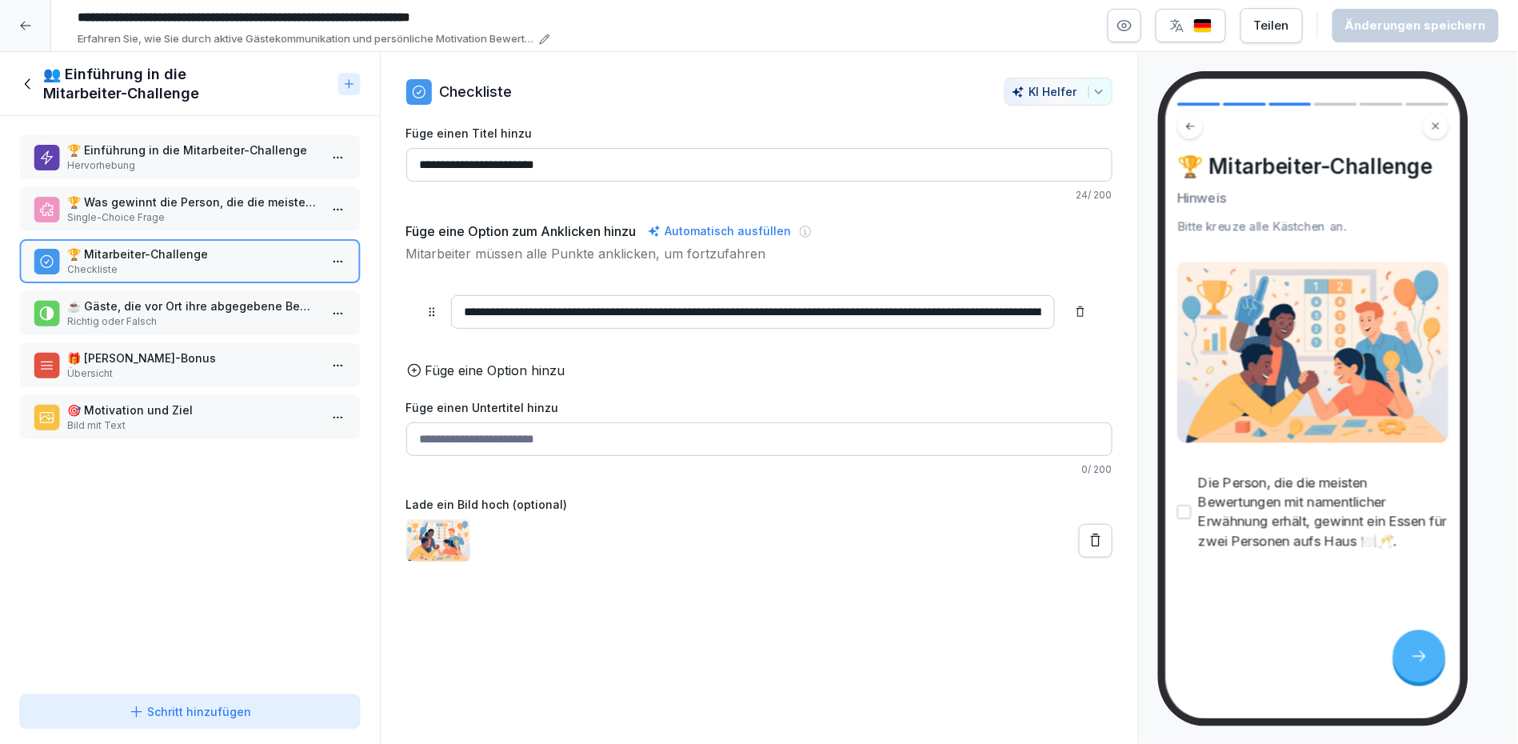
click at [206, 309] on div "☕ Gäste, die vor Ort ihre abgegebene Bewertung zeigen, erhalten einen Gratis Es…" at bounding box center [193, 313] width 252 height 31
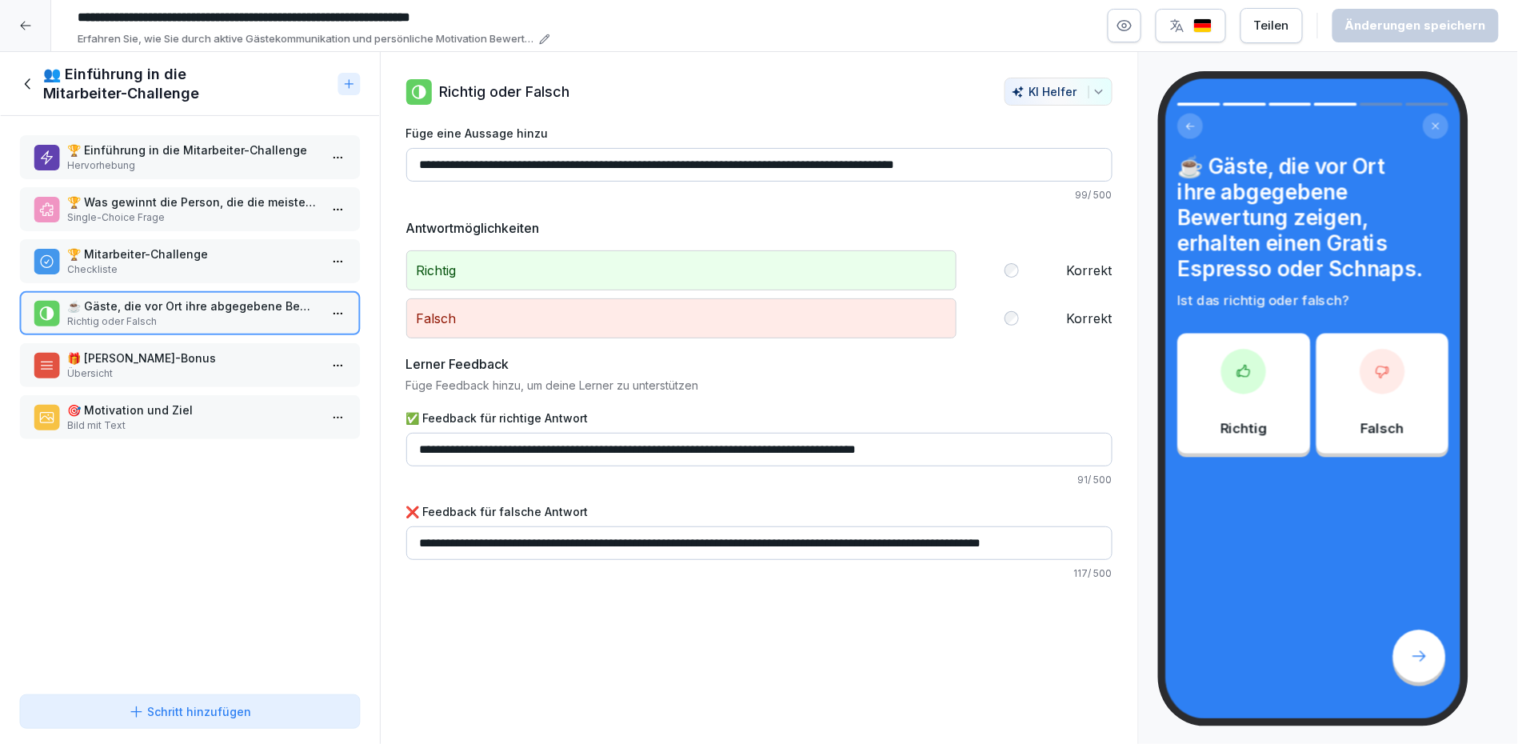
click at [206, 371] on p "Übersicht" at bounding box center [193, 373] width 252 height 14
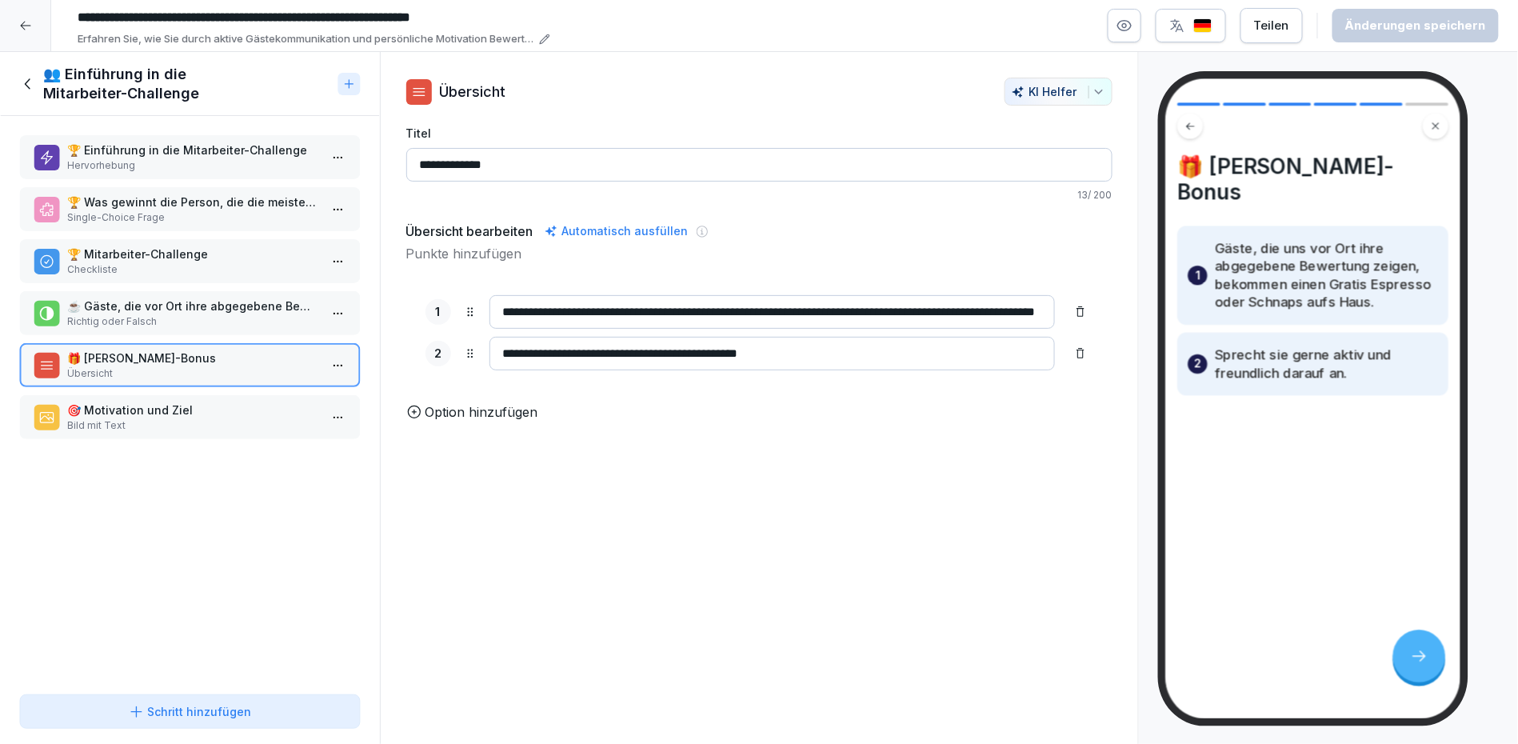
click at [213, 418] on p "Bild mit Text" at bounding box center [193, 425] width 252 height 14
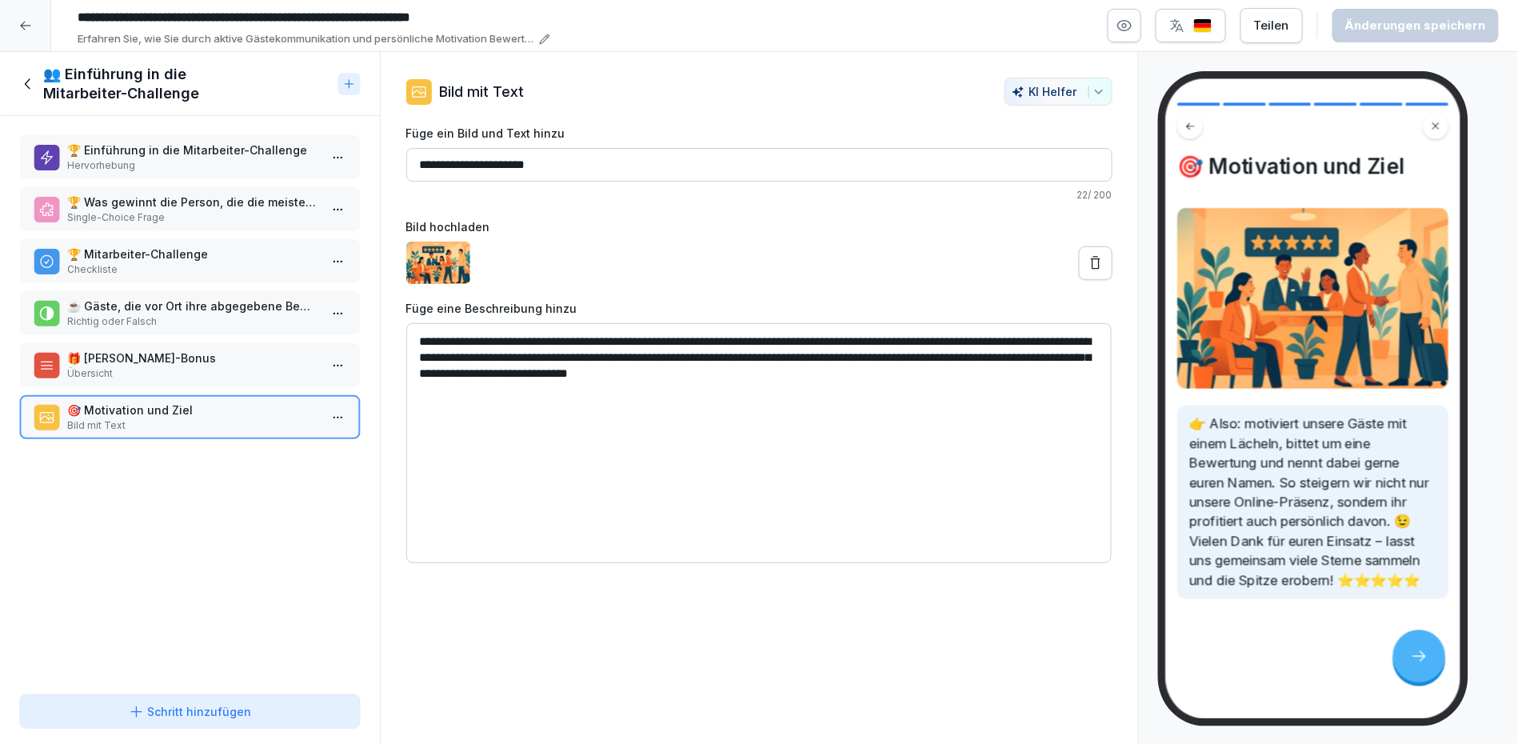
click at [1280, 19] on div "Teilen" at bounding box center [1271, 26] width 35 height 18
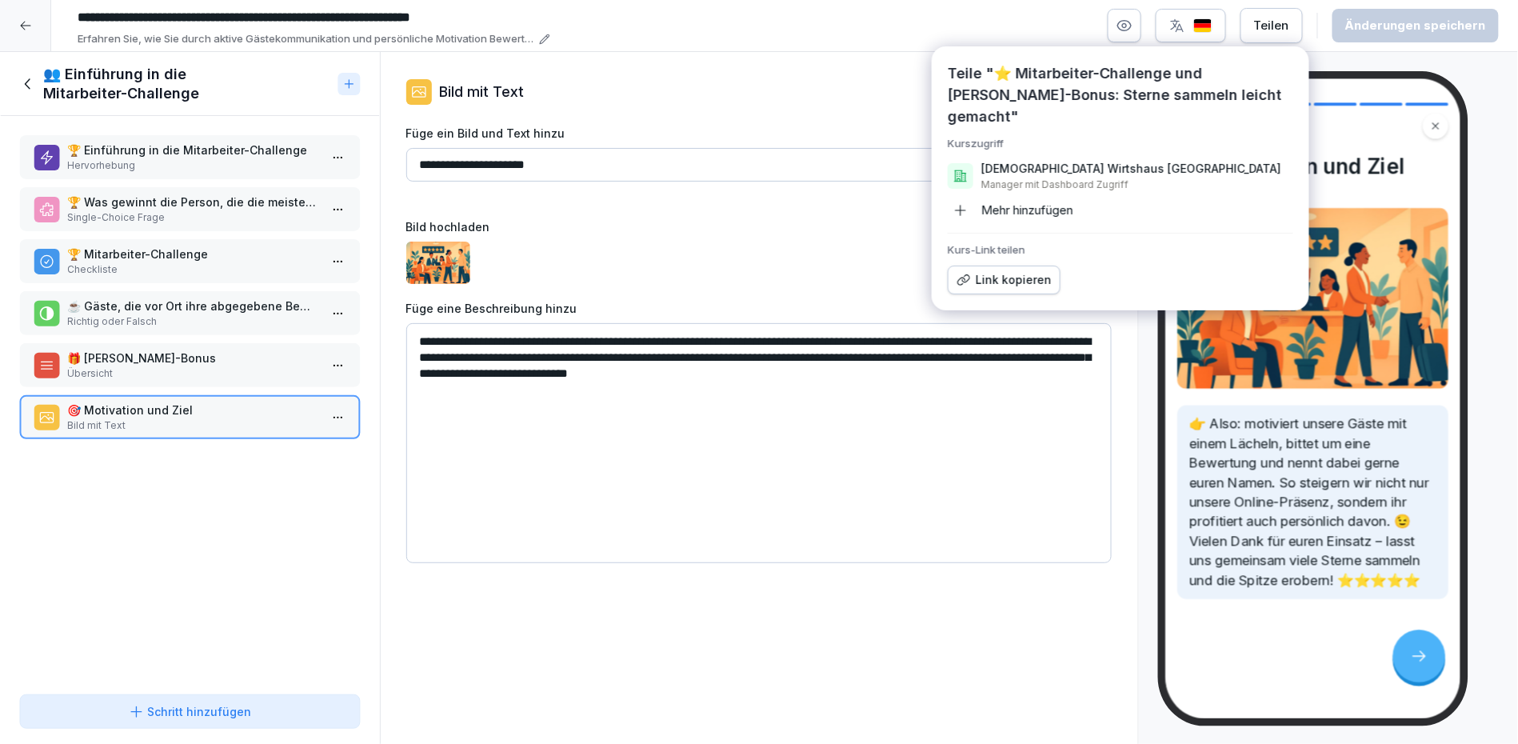
click at [1072, 161] on p "[DEMOGRAPHIC_DATA] Wirtshaus [GEOGRAPHIC_DATA]" at bounding box center [1131, 169] width 300 height 16
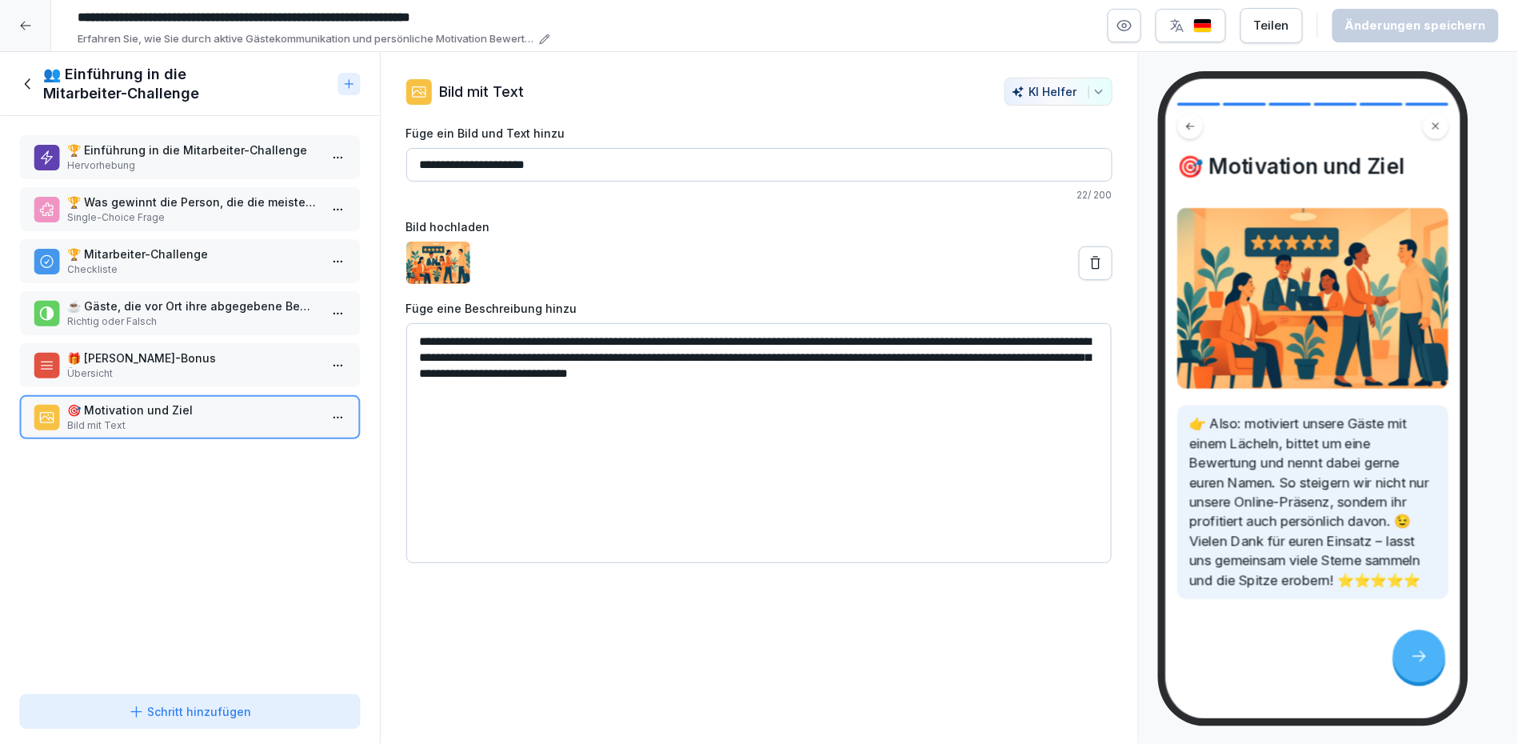
click at [1456, 45] on div "**********" at bounding box center [784, 25] width 1428 height 43
click at [26, 86] on icon at bounding box center [27, 83] width 6 height 10
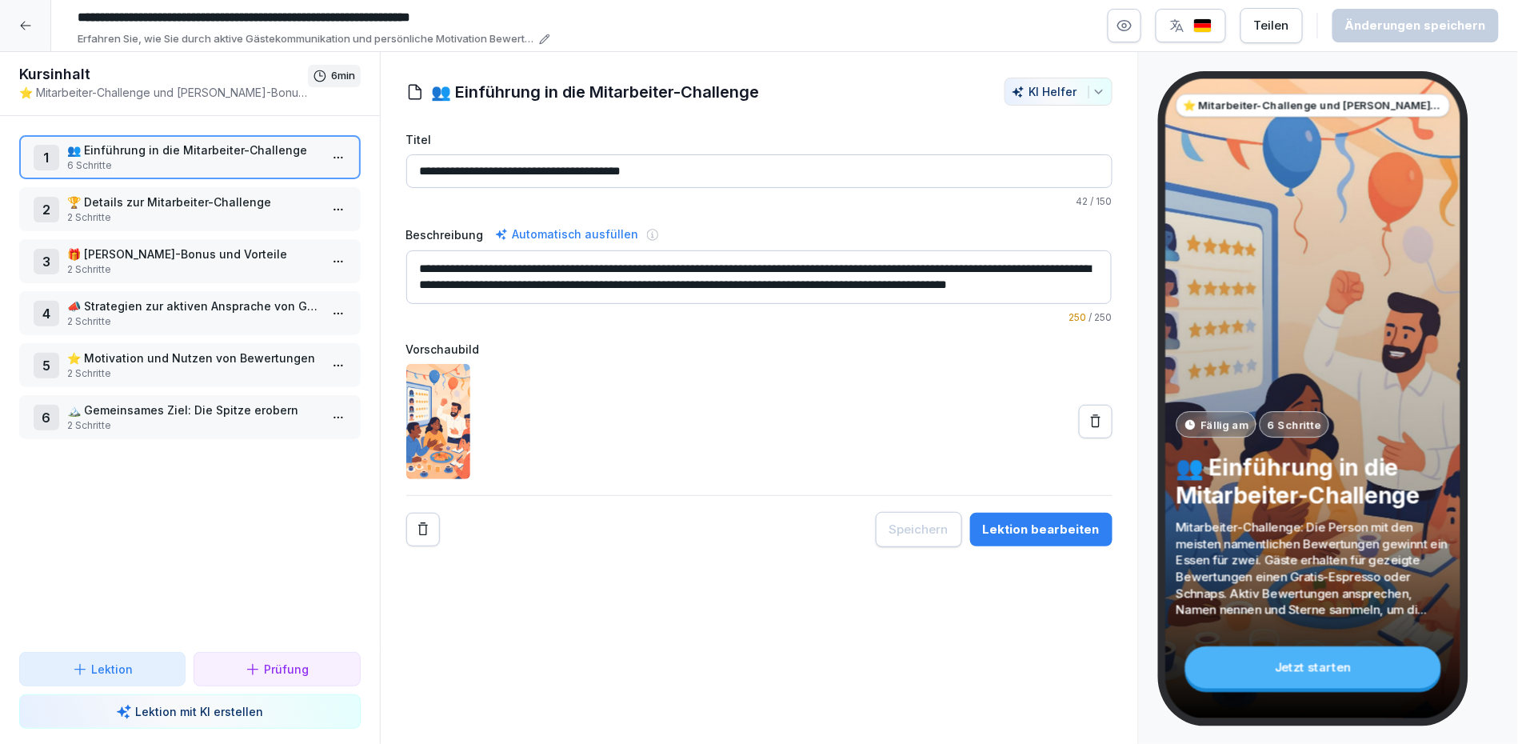
click at [296, 157] on p "👥 Einführung in die Mitarbeiter-Challenge" at bounding box center [193, 150] width 252 height 17
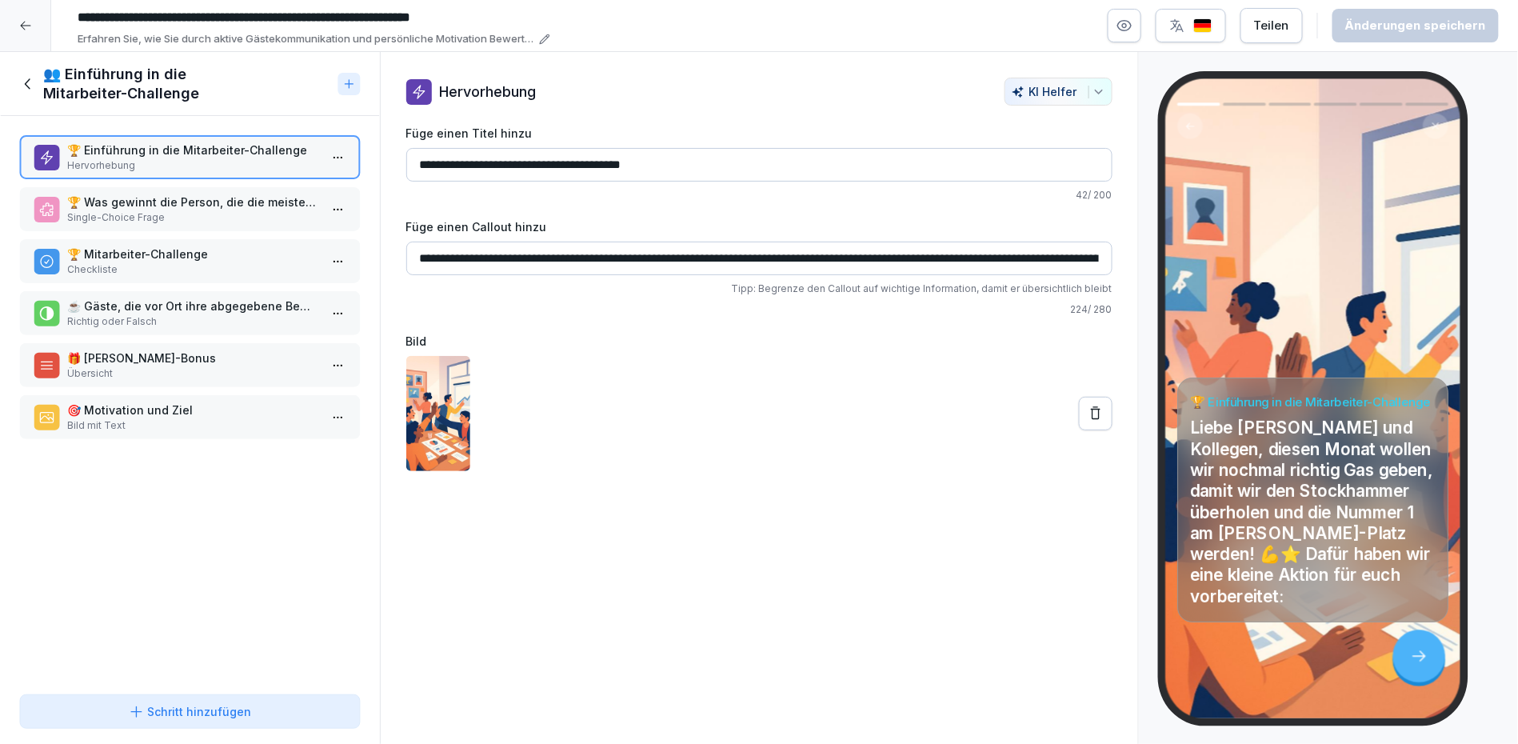
click at [913, 534] on div "**********" at bounding box center [759, 398] width 759 height 693
click at [1140, 26] on button "button" at bounding box center [1125, 26] width 34 height 34
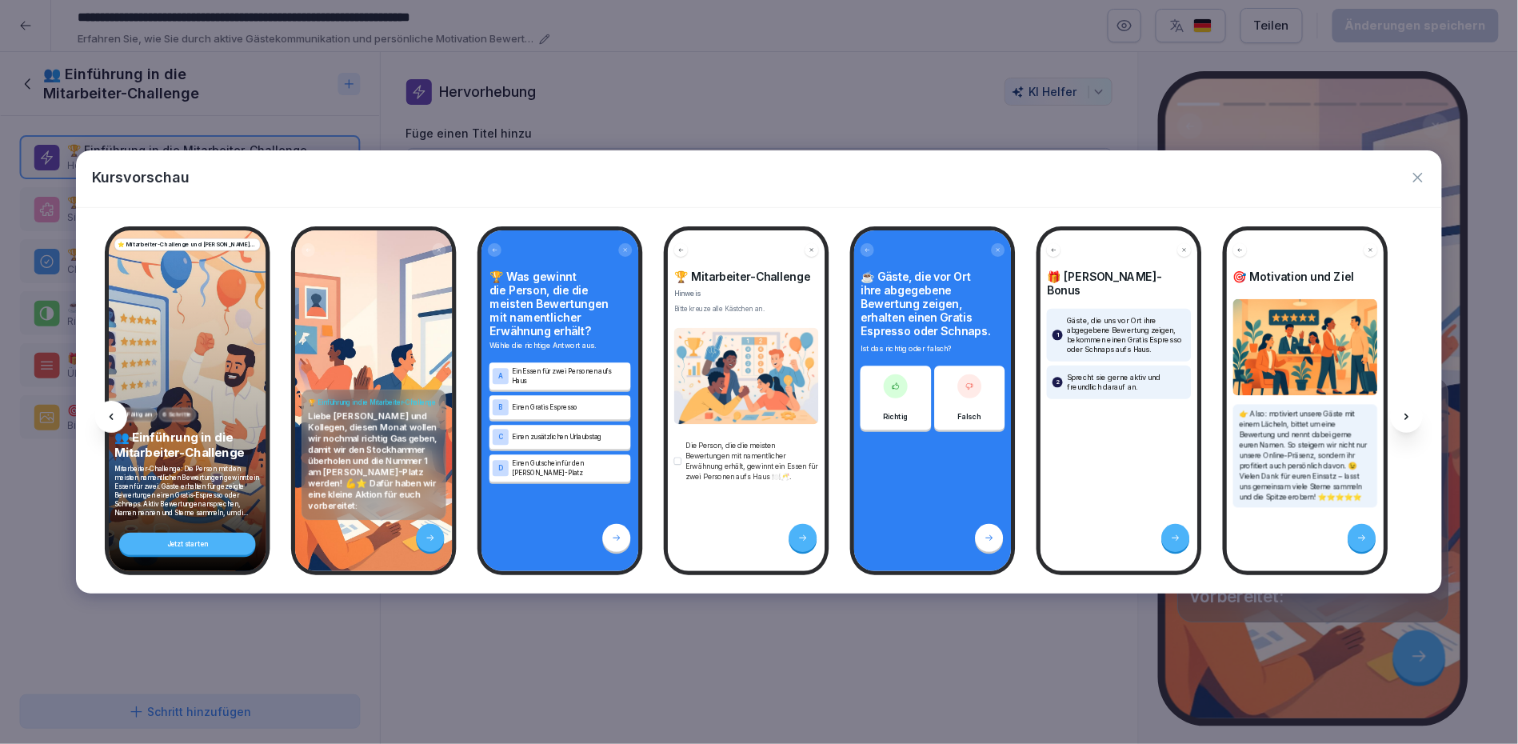
click at [1418, 173] on icon "button" at bounding box center [1418, 178] width 16 height 16
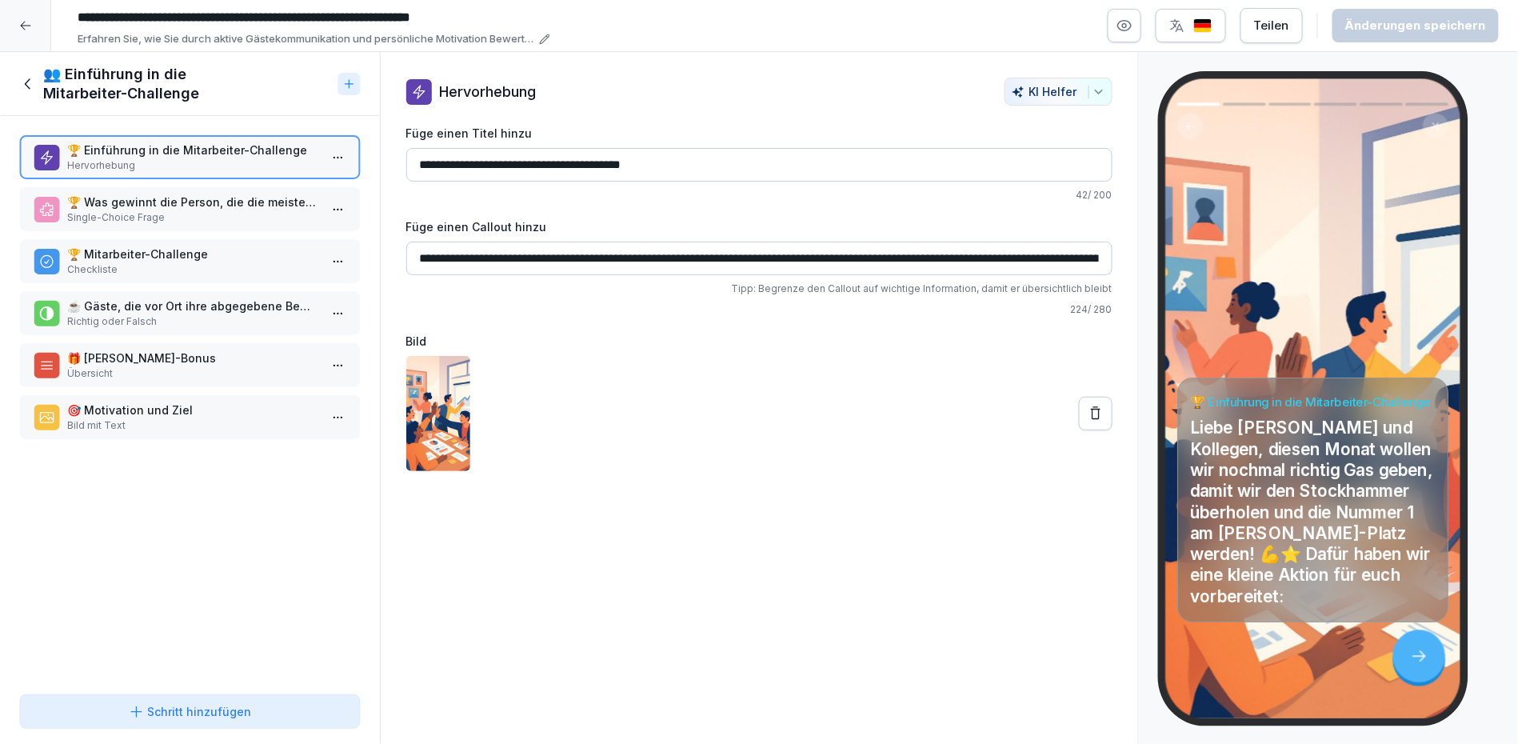
drag, startPoint x: 1297, startPoint y: 4, endPoint x: 954, endPoint y: 40, distance: 345.0
click at [954, 40] on div "**********" at bounding box center [784, 25] width 1428 height 43
click at [352, 114] on div "👥 Einführung in die Mitarbeiter-Challenge" at bounding box center [190, 84] width 380 height 64
click at [29, 89] on icon at bounding box center [27, 83] width 6 height 10
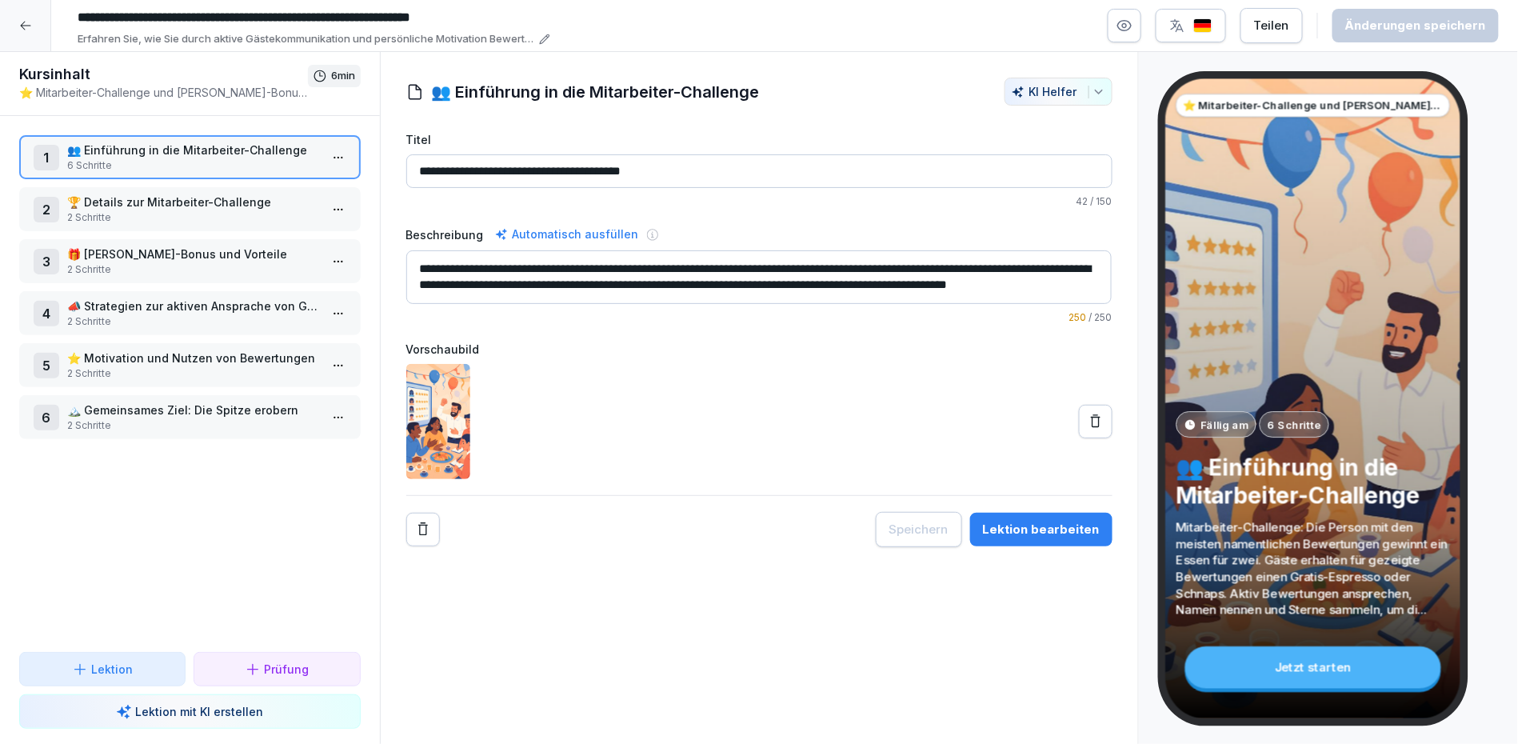
click at [1270, 677] on div "Jetzt starten" at bounding box center [1312, 667] width 256 height 42
click at [1274, 36] on button "Teilen" at bounding box center [1271, 25] width 62 height 35
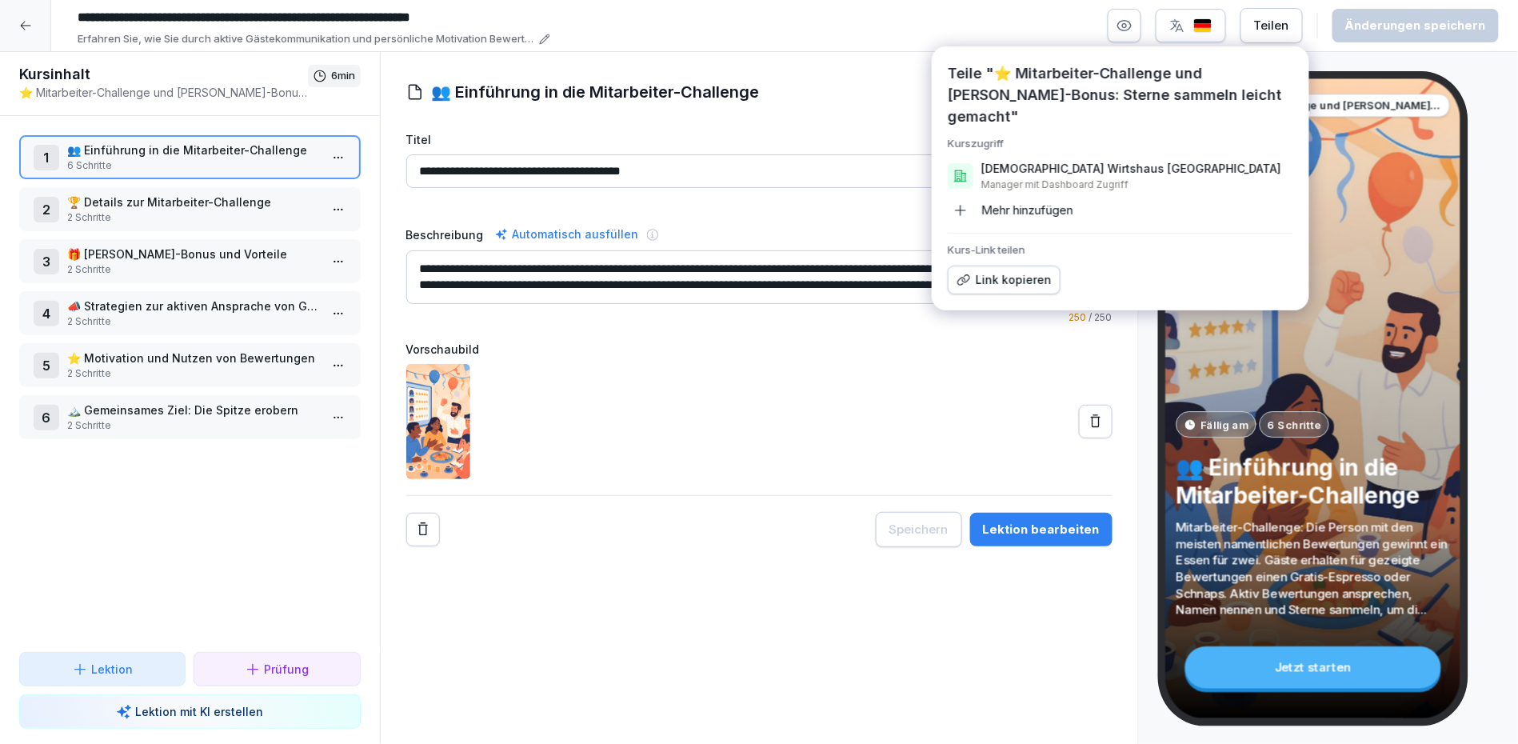
click at [1043, 198] on div "Mehr hinzufügen" at bounding box center [1011, 211] width 126 height 26
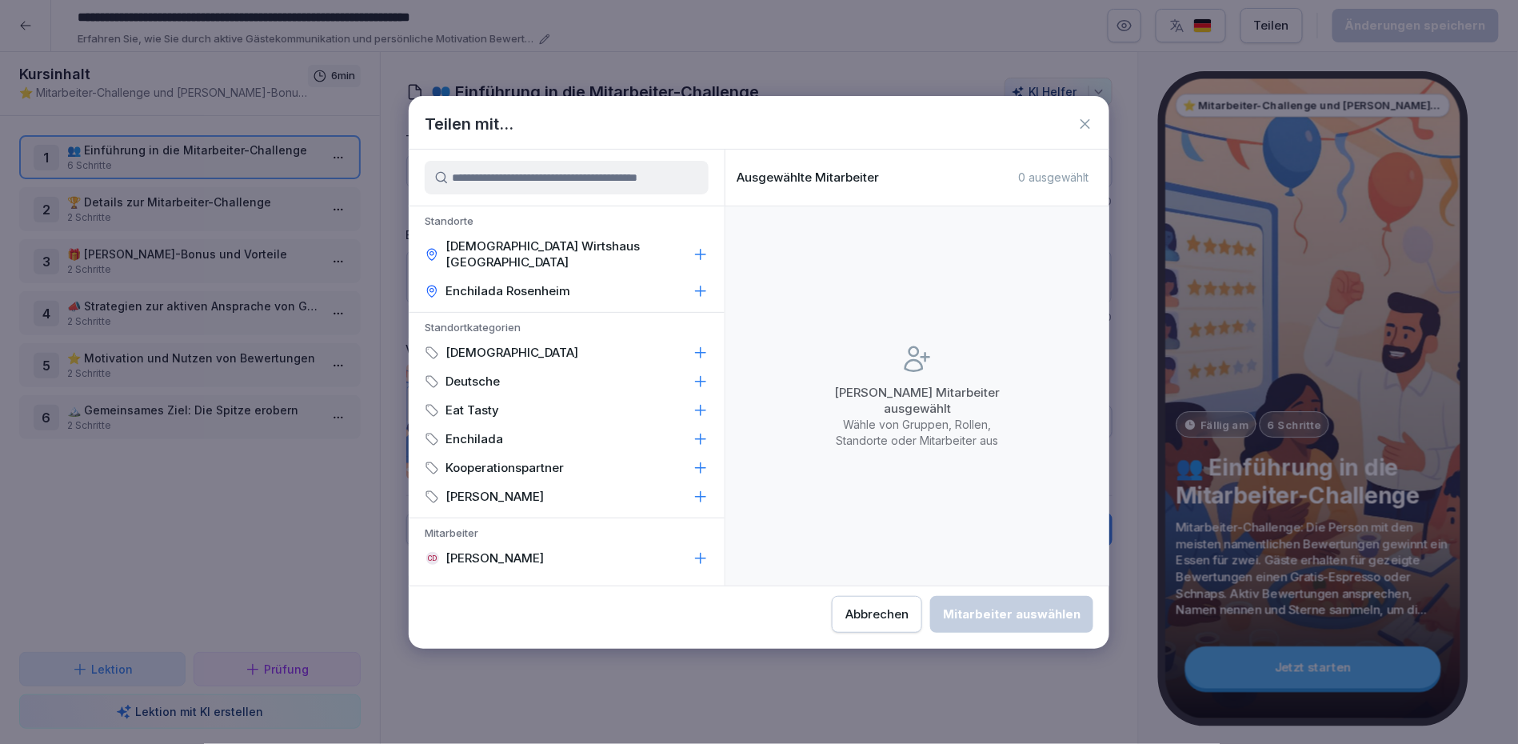
click at [647, 238] on div "[DEMOGRAPHIC_DATA] Wirtshaus [GEOGRAPHIC_DATA]" at bounding box center [567, 254] width 316 height 45
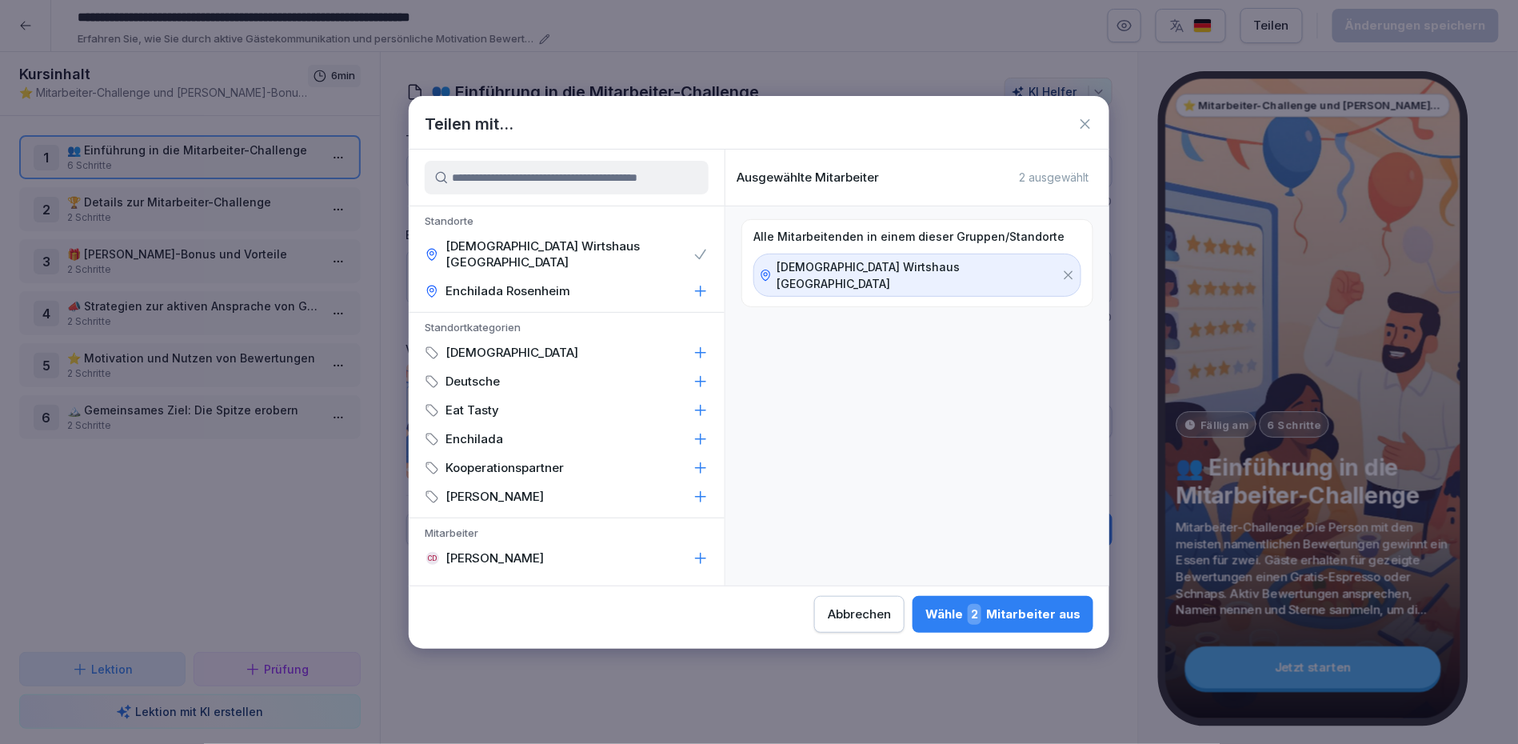
click at [682, 244] on div "[DEMOGRAPHIC_DATA] Wirtshaus [GEOGRAPHIC_DATA]" at bounding box center [567, 254] width 316 height 45
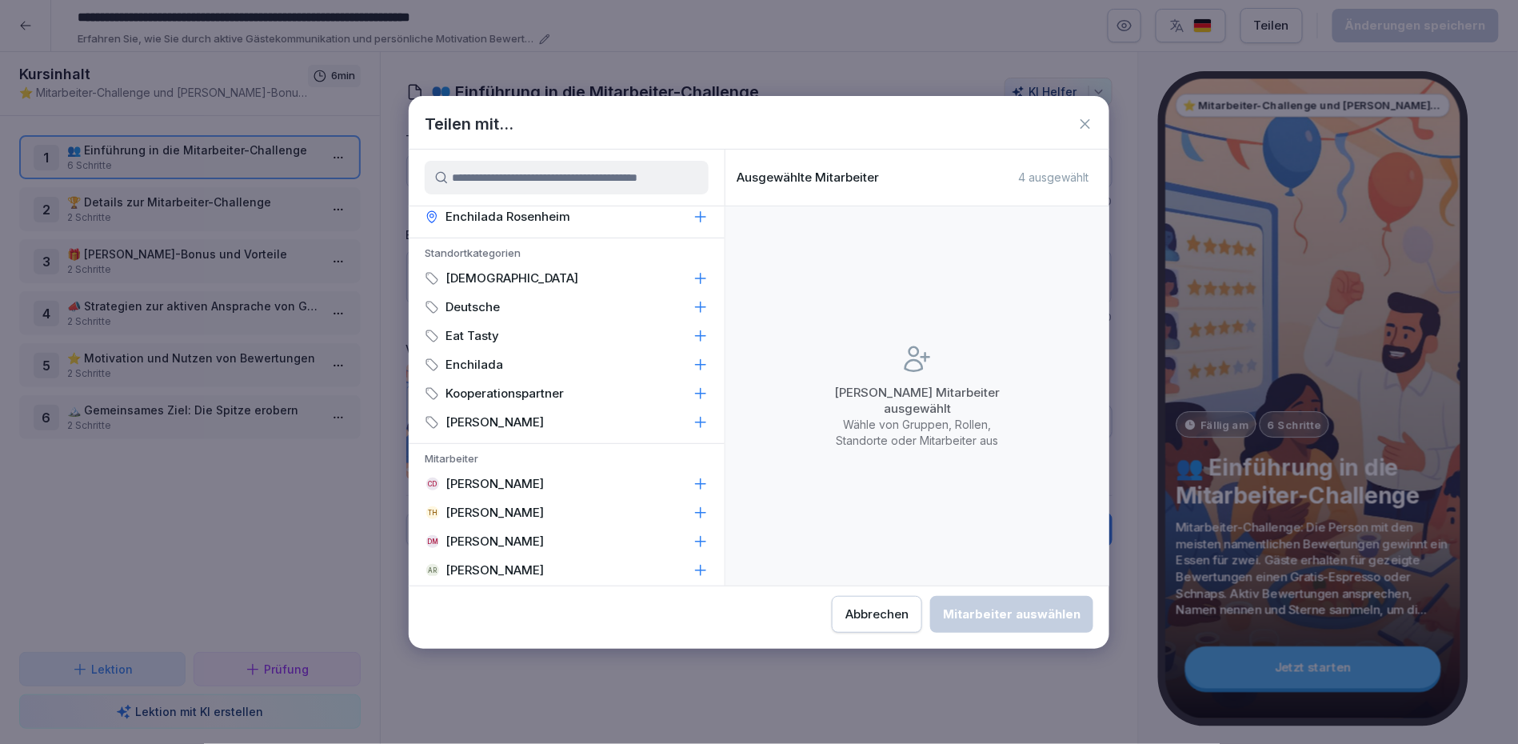
scroll to position [74, 0]
click at [689, 499] on div "TH [PERSON_NAME]" at bounding box center [567, 513] width 316 height 29
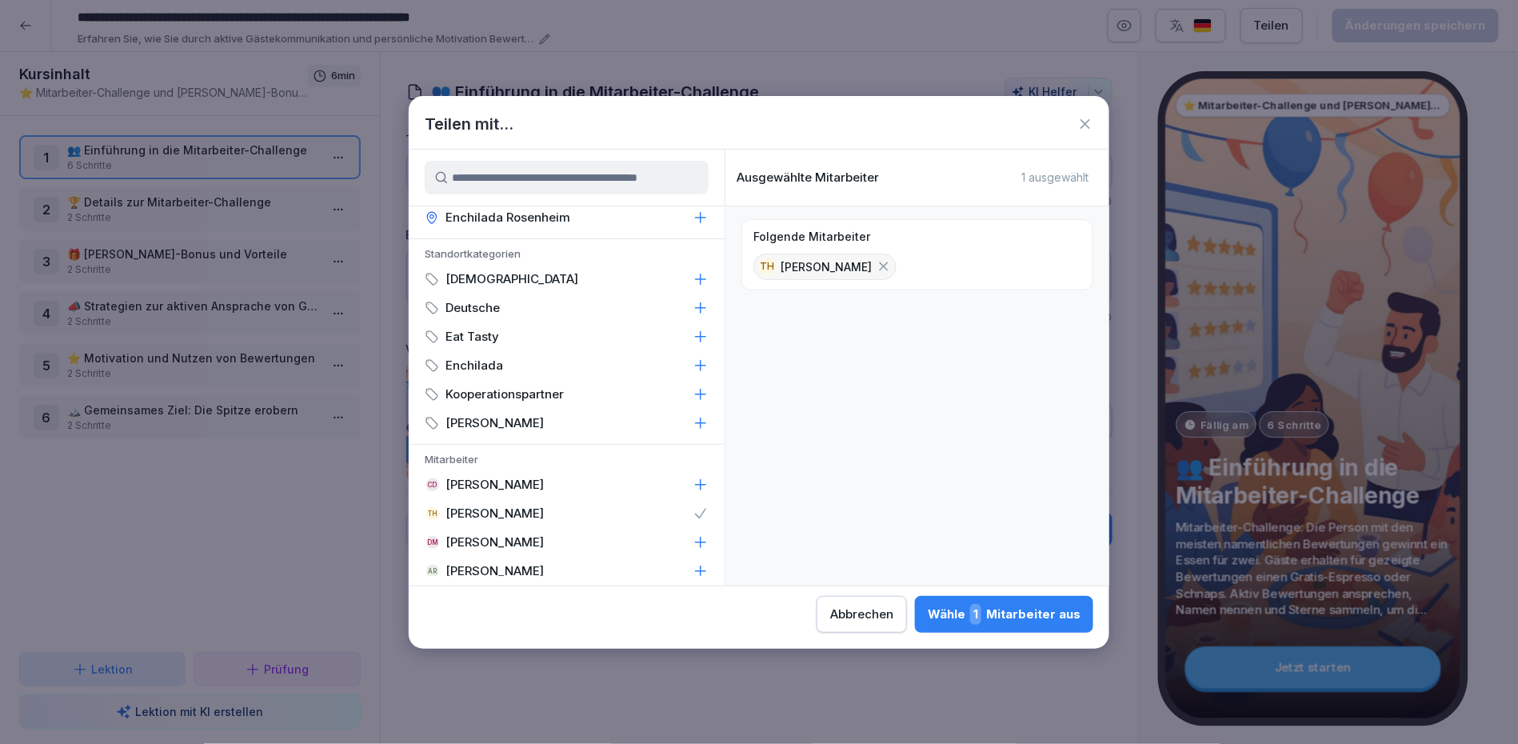
click at [689, 499] on div "TH [PERSON_NAME]" at bounding box center [567, 513] width 316 height 29
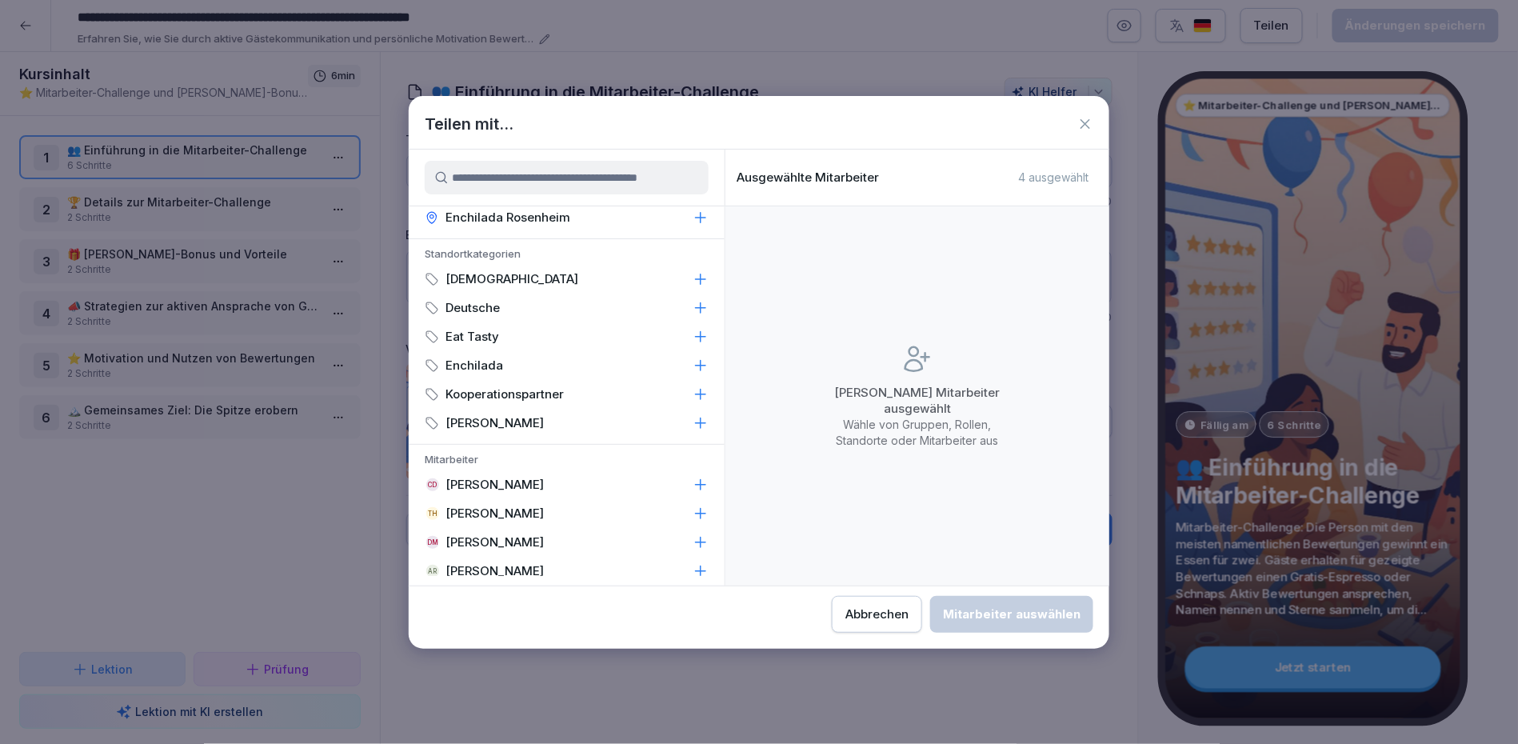
click at [701, 505] on icon at bounding box center [701, 513] width 16 height 16
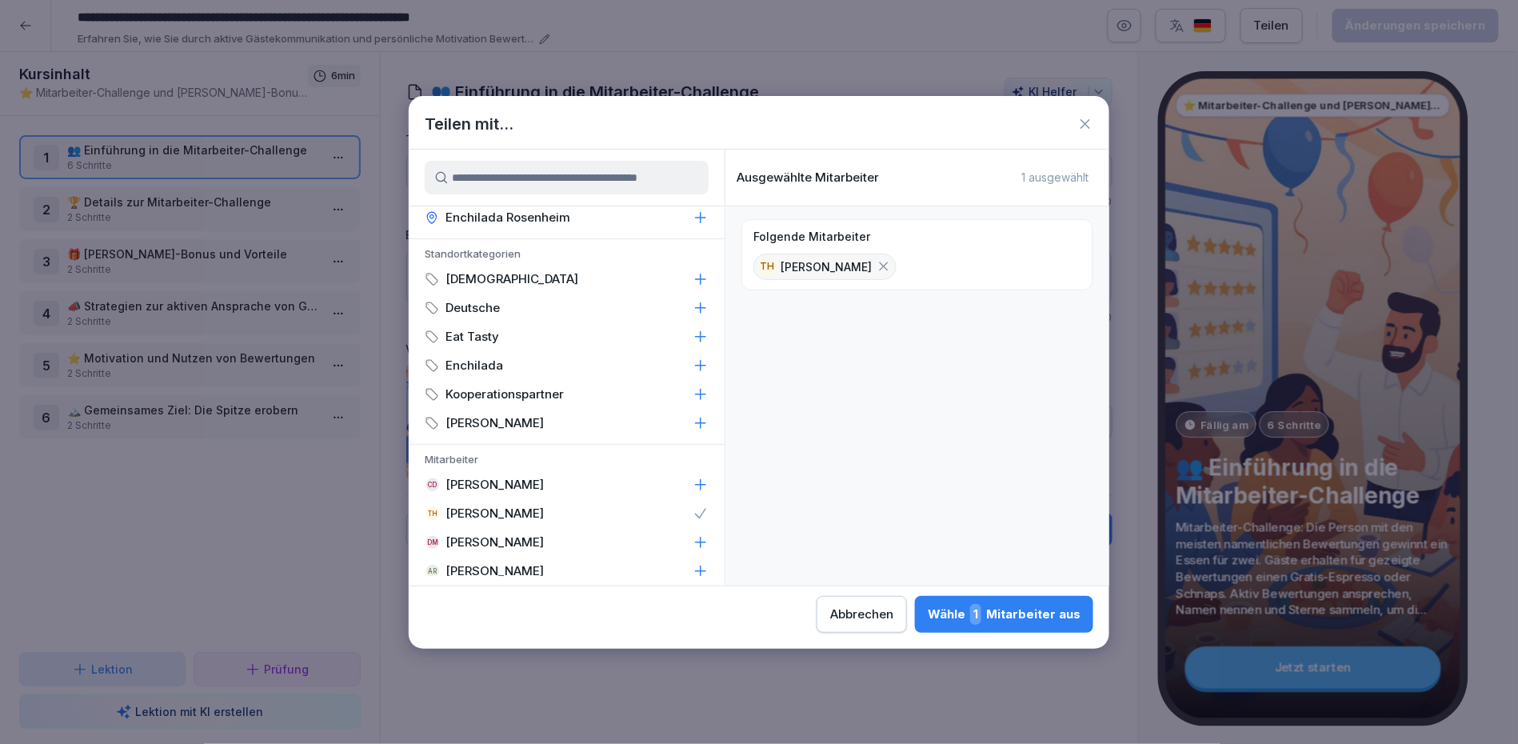
click at [928, 613] on div "Wähle 1 Mitarbeiter aus" at bounding box center [1004, 614] width 153 height 21
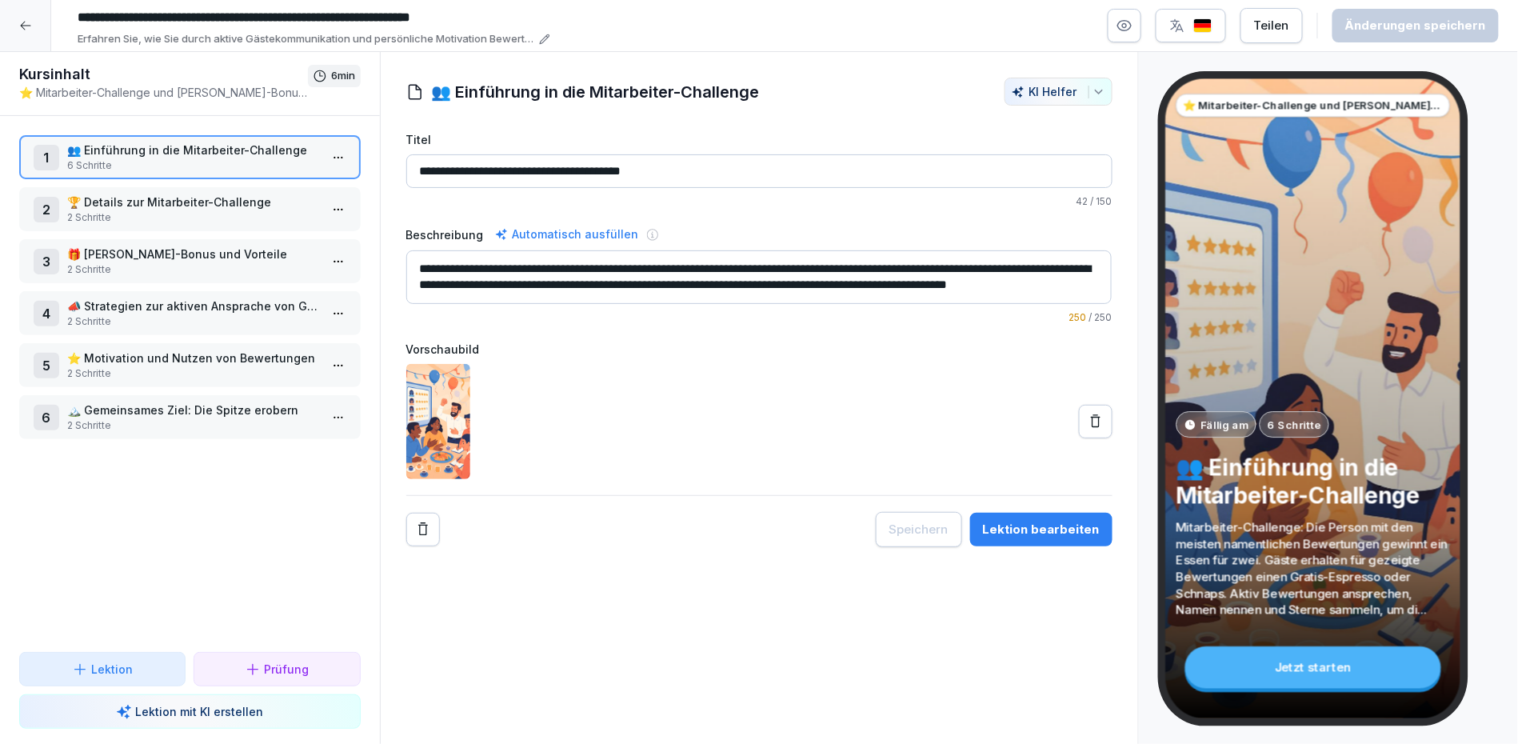
click at [30, 35] on div at bounding box center [25, 25] width 51 height 51
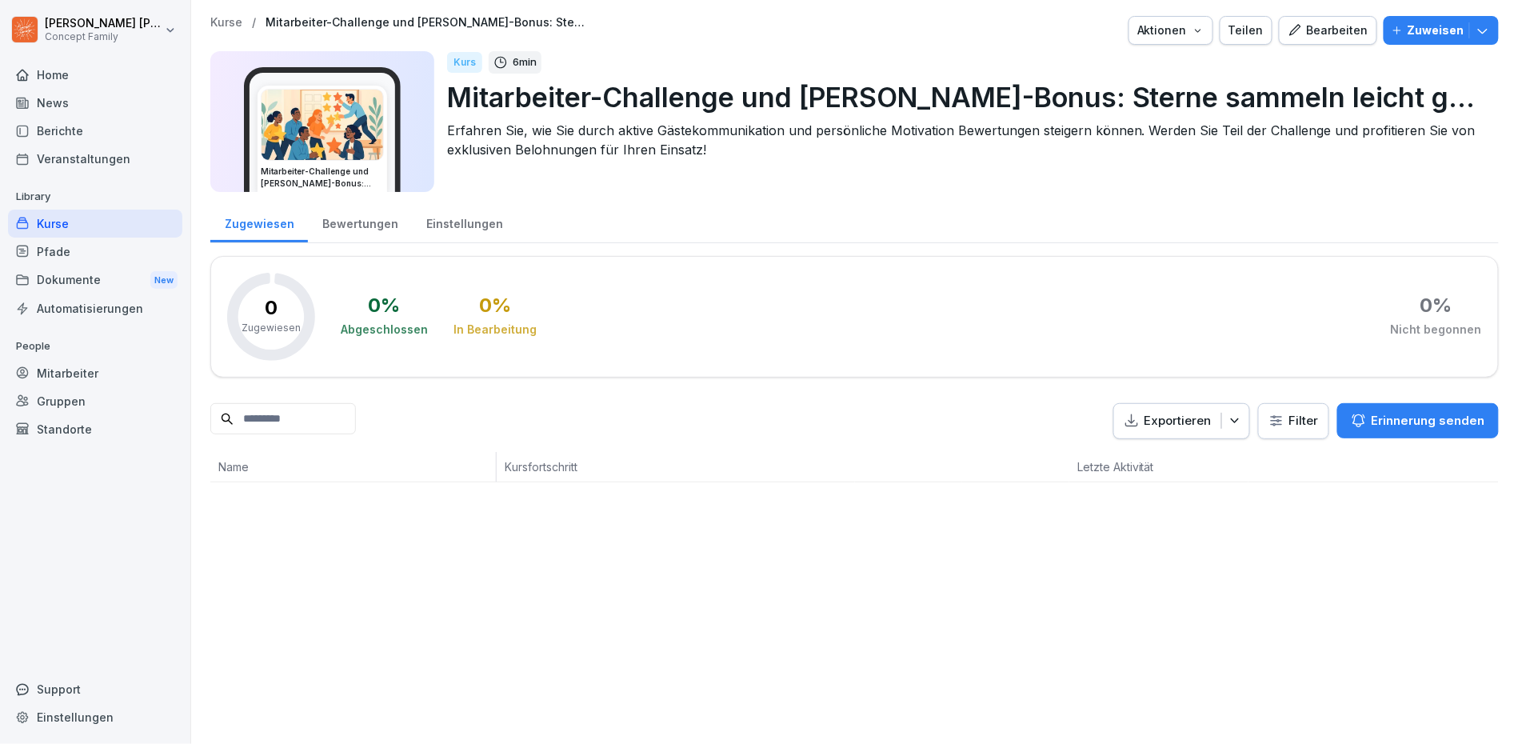
click at [1433, 39] on button "Zuweisen" at bounding box center [1441, 30] width 115 height 29
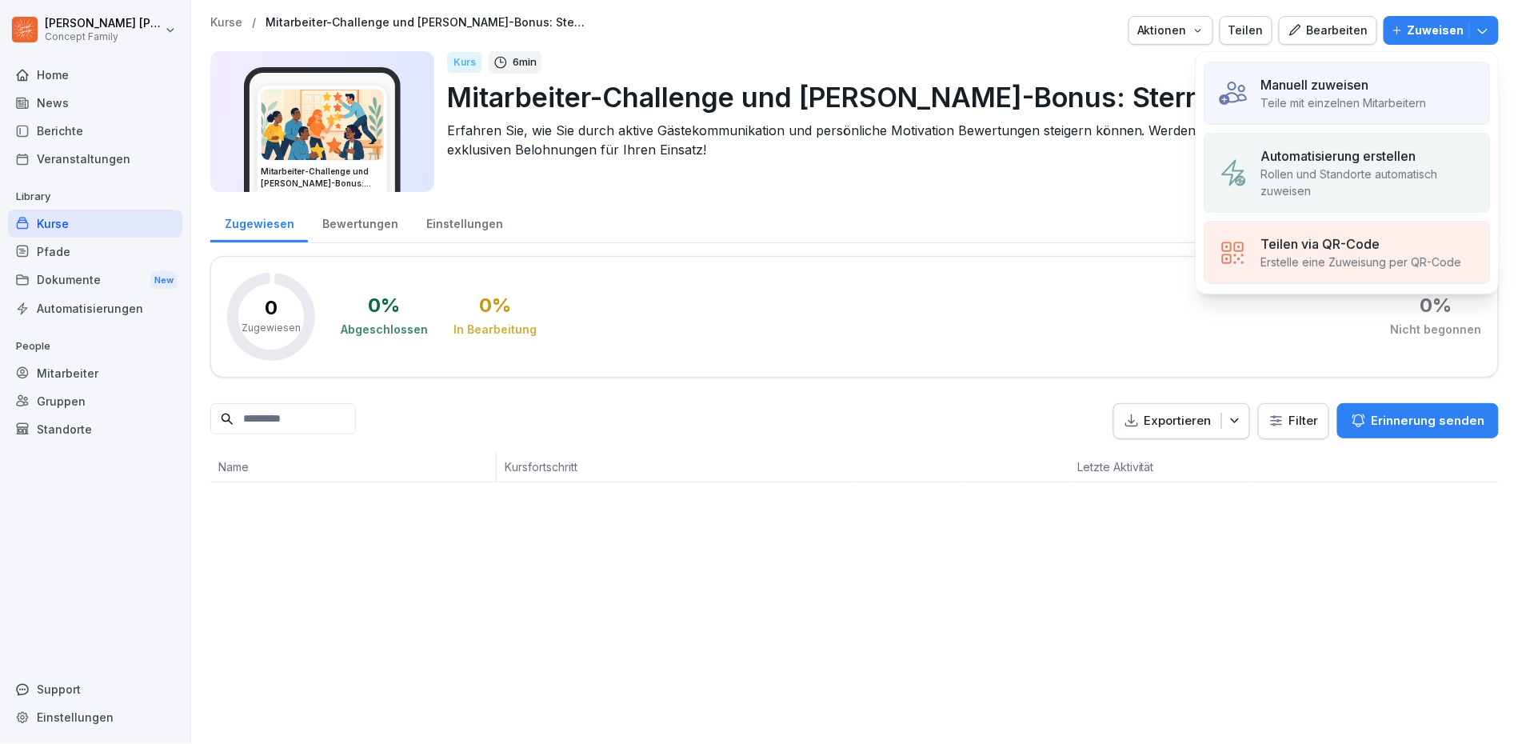
click at [1313, 87] on p "Manuell zuweisen" at bounding box center [1315, 84] width 108 height 19
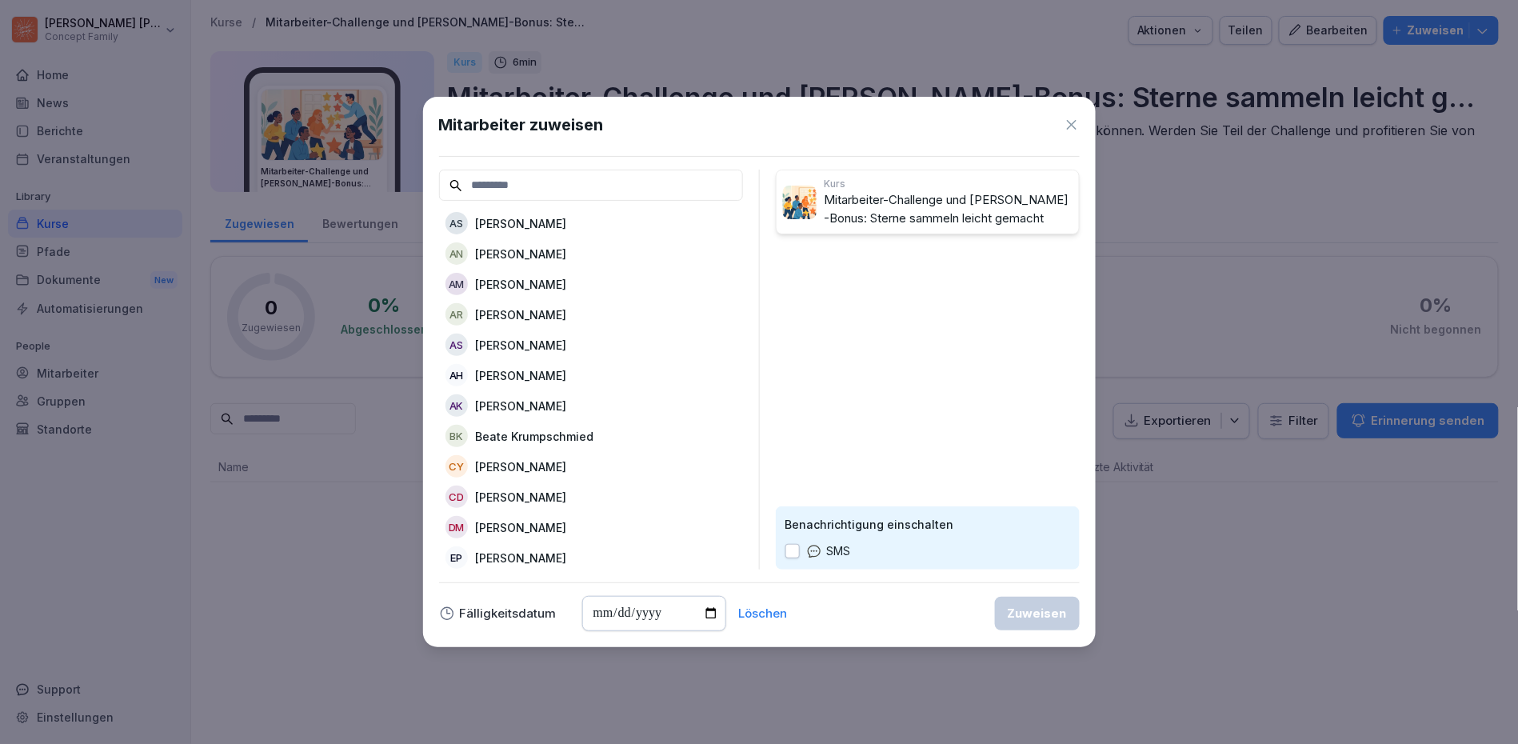
click at [603, 182] on input at bounding box center [591, 185] width 304 height 31
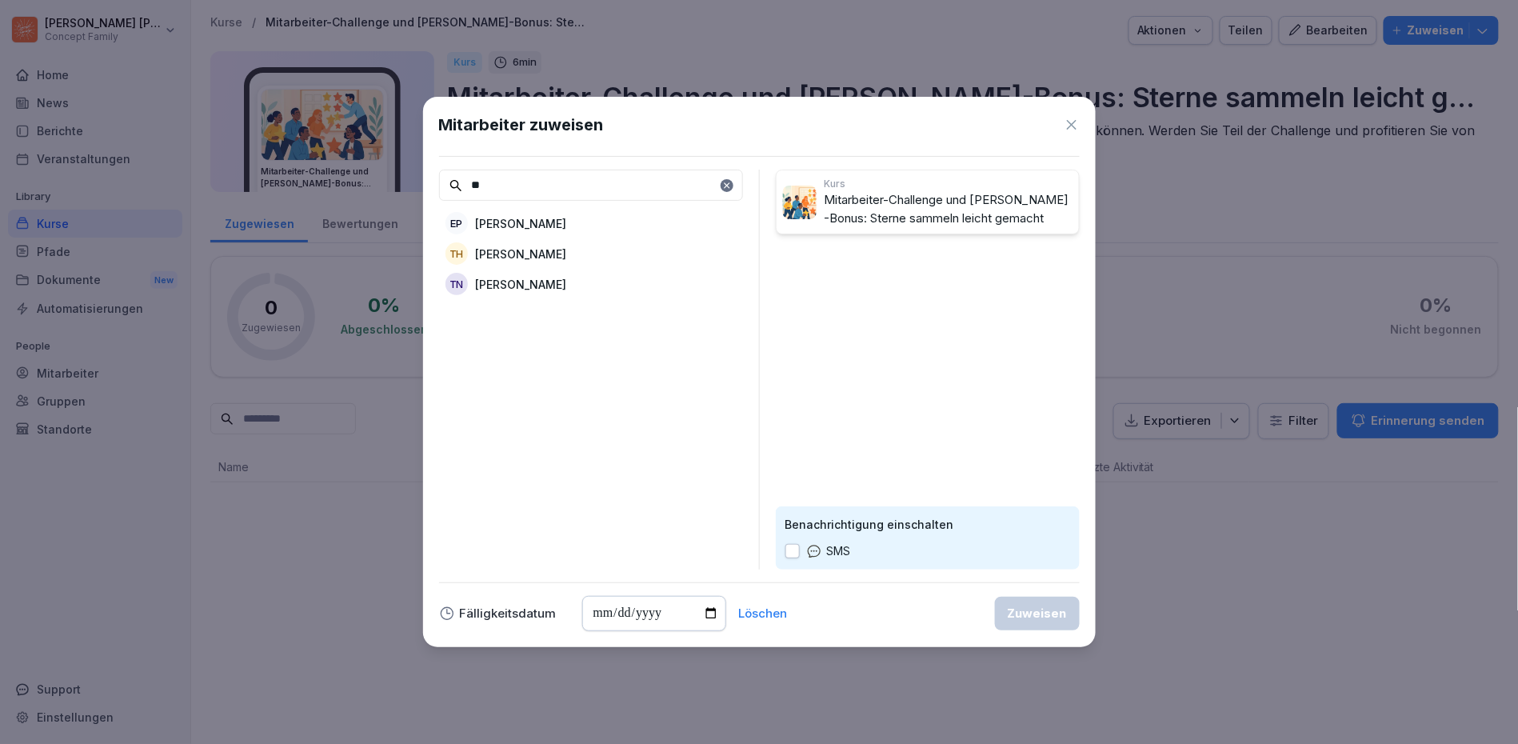
type input "**"
click at [541, 241] on div "TH [PERSON_NAME]" at bounding box center [591, 253] width 304 height 29
click at [1057, 624] on button "Zuweisen" at bounding box center [1037, 614] width 85 height 34
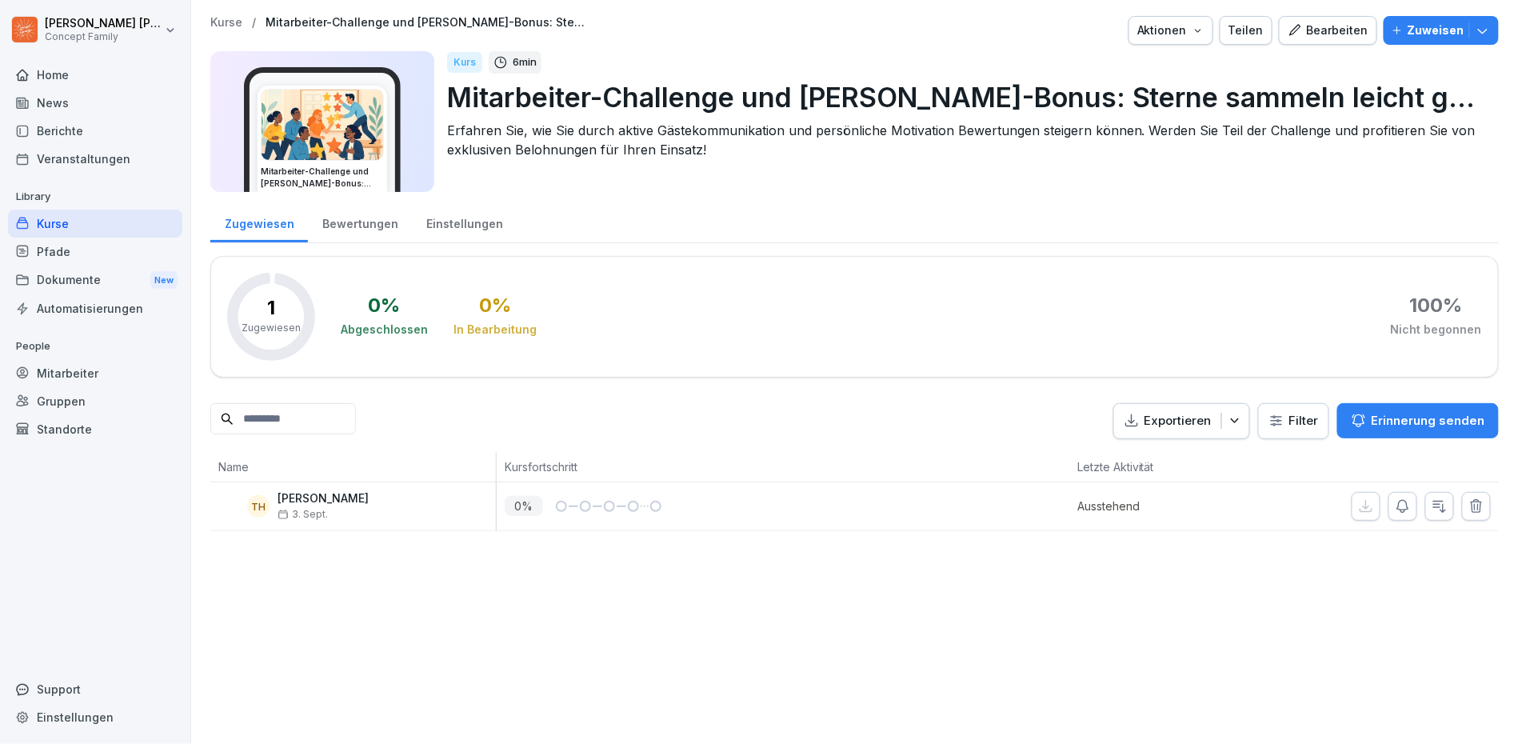
click at [1340, 23] on div "Bearbeiten" at bounding box center [1328, 31] width 81 height 18
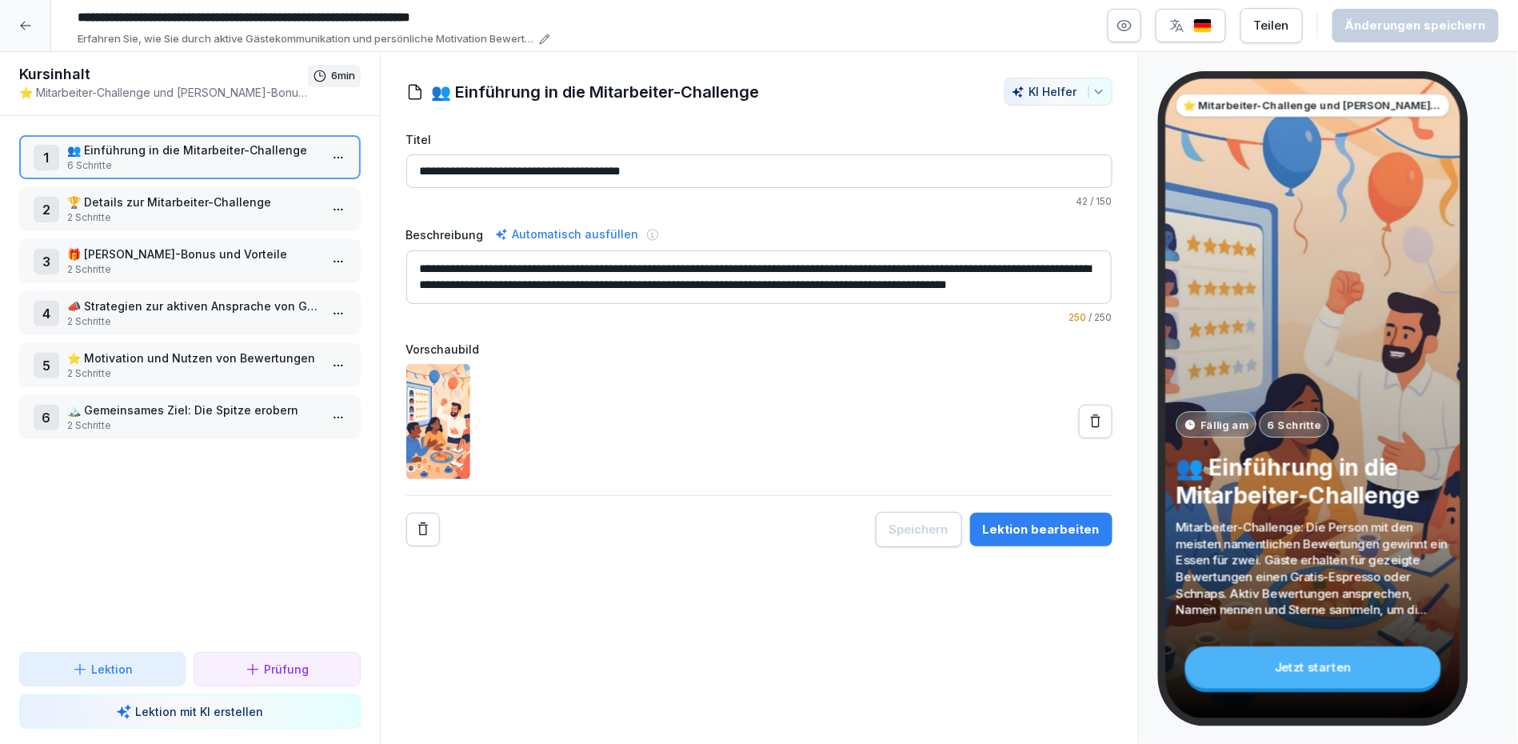
click at [194, 202] on p "🏆 Details zur Mitarbeiter-Challenge" at bounding box center [193, 202] width 252 height 17
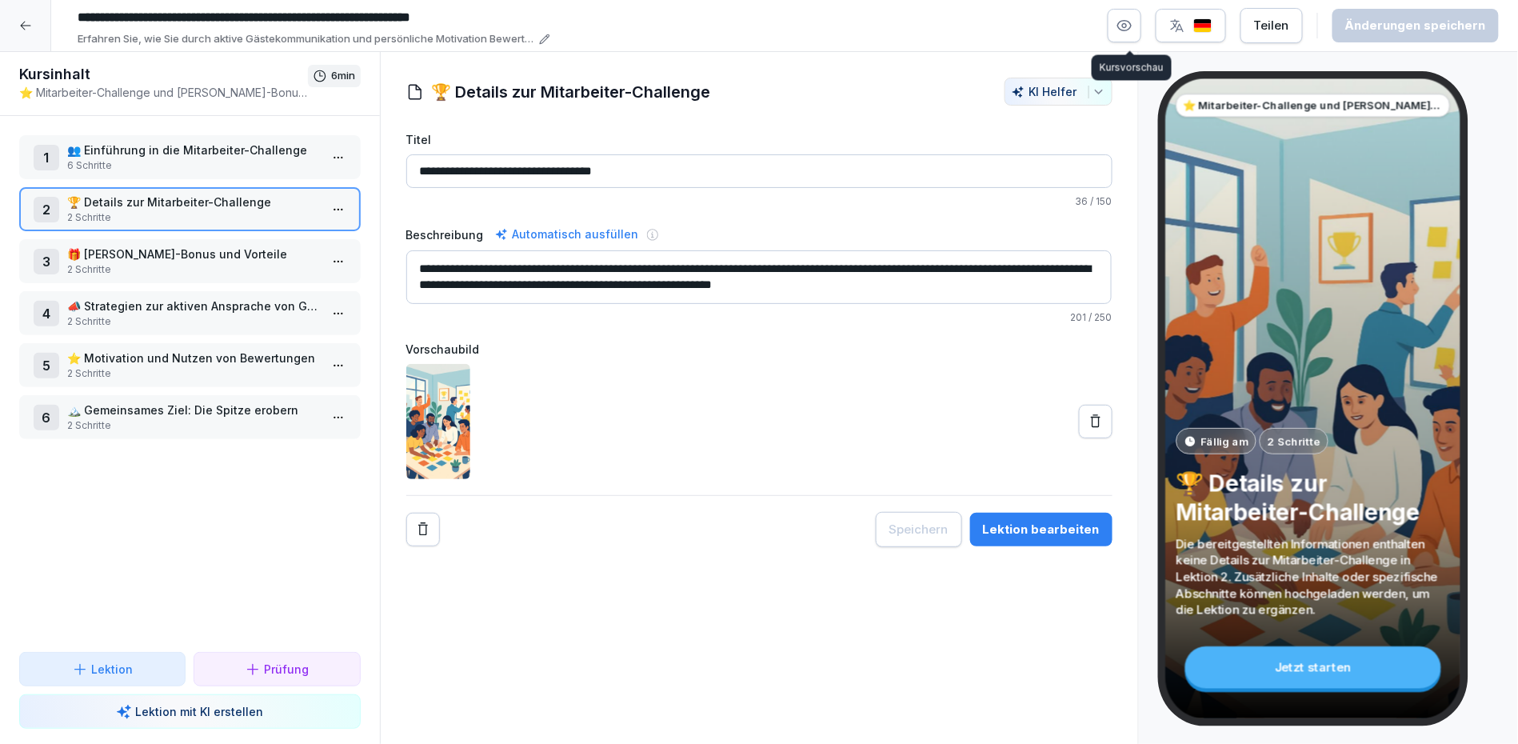
click at [1132, 30] on icon "button" at bounding box center [1124, 26] width 16 height 16
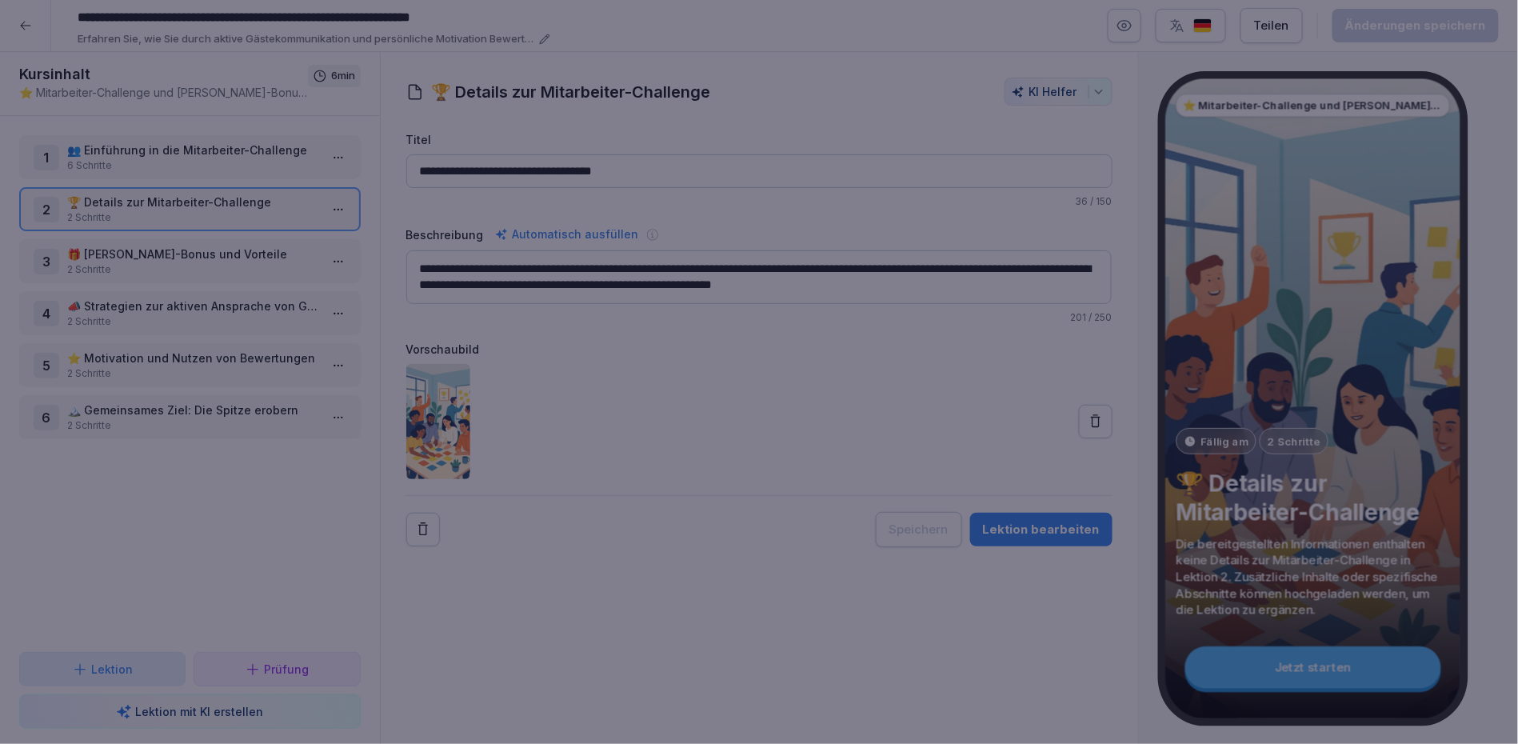
click at [870, 71] on div at bounding box center [759, 372] width 1518 height 744
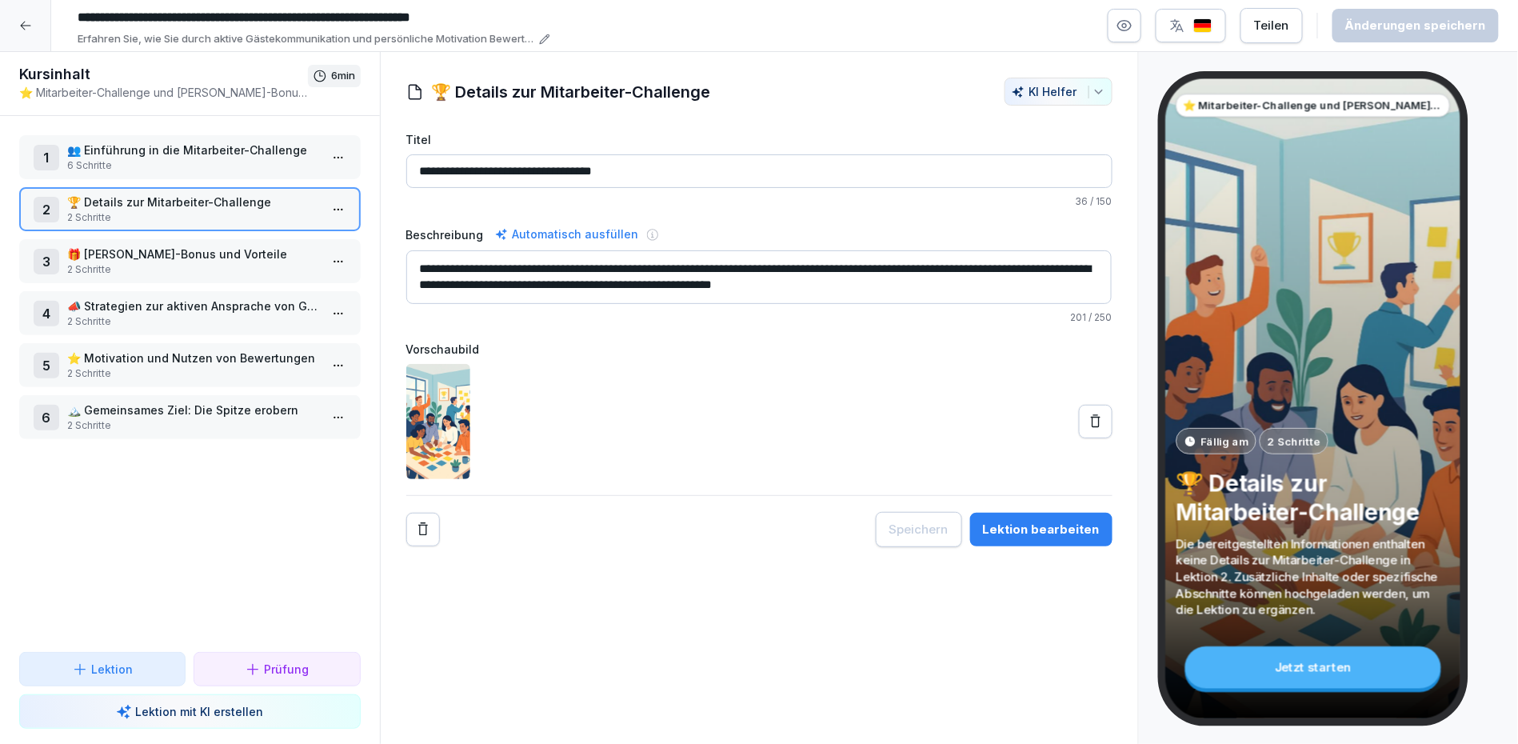
click at [215, 403] on p "🏔️ Gemeinsames Ziel: Die Spitze erobern" at bounding box center [193, 409] width 252 height 17
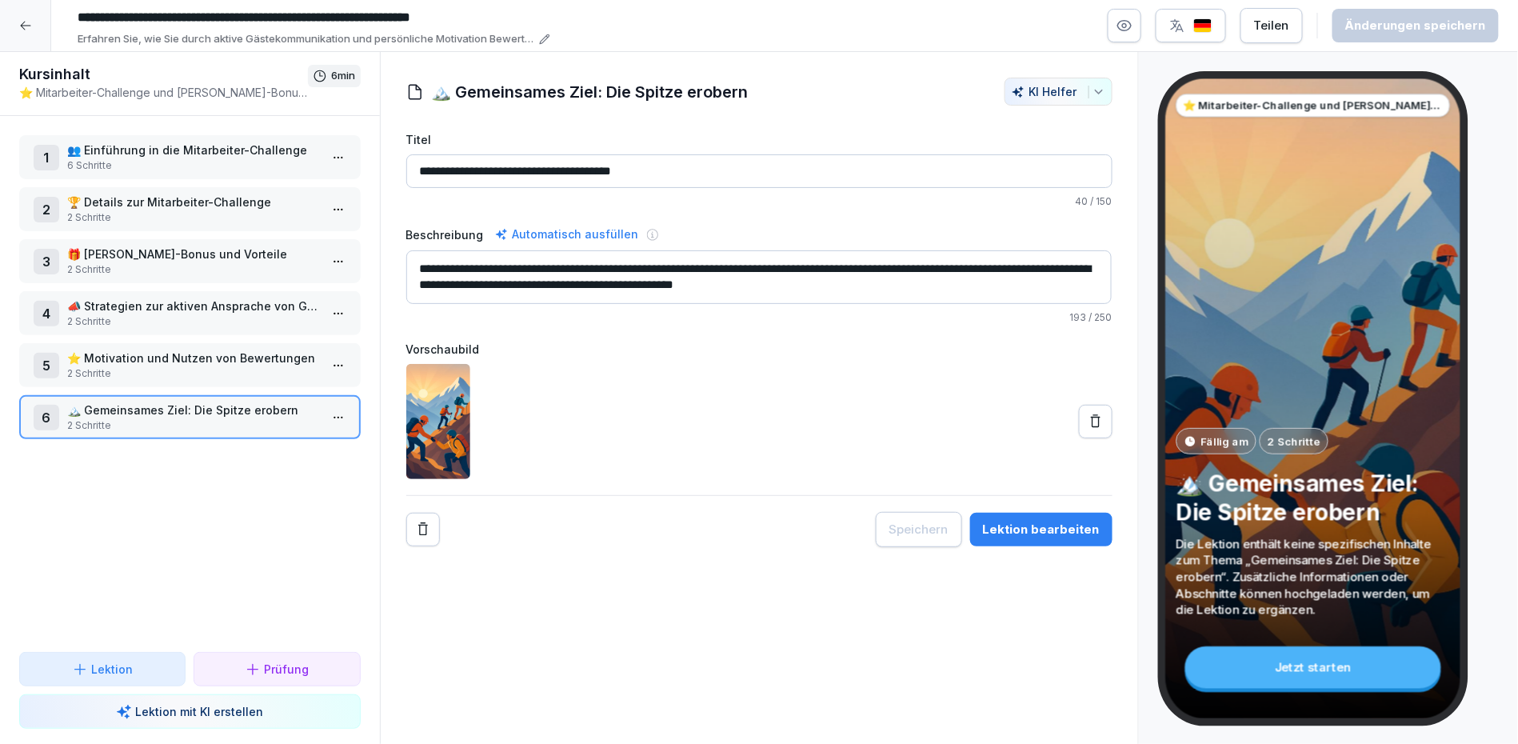
click at [1140, 35] on button "button" at bounding box center [1125, 26] width 34 height 34
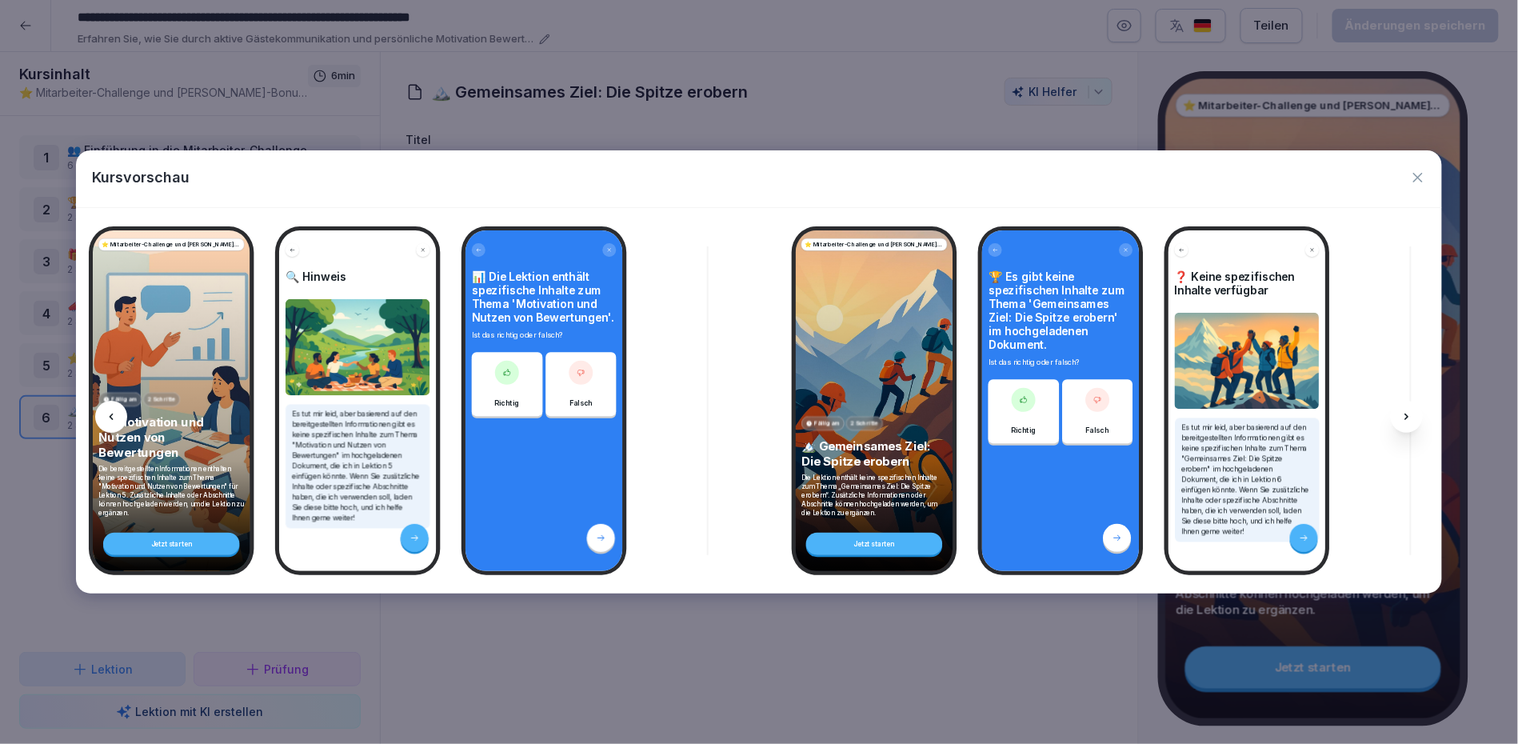
scroll to position [0, 3571]
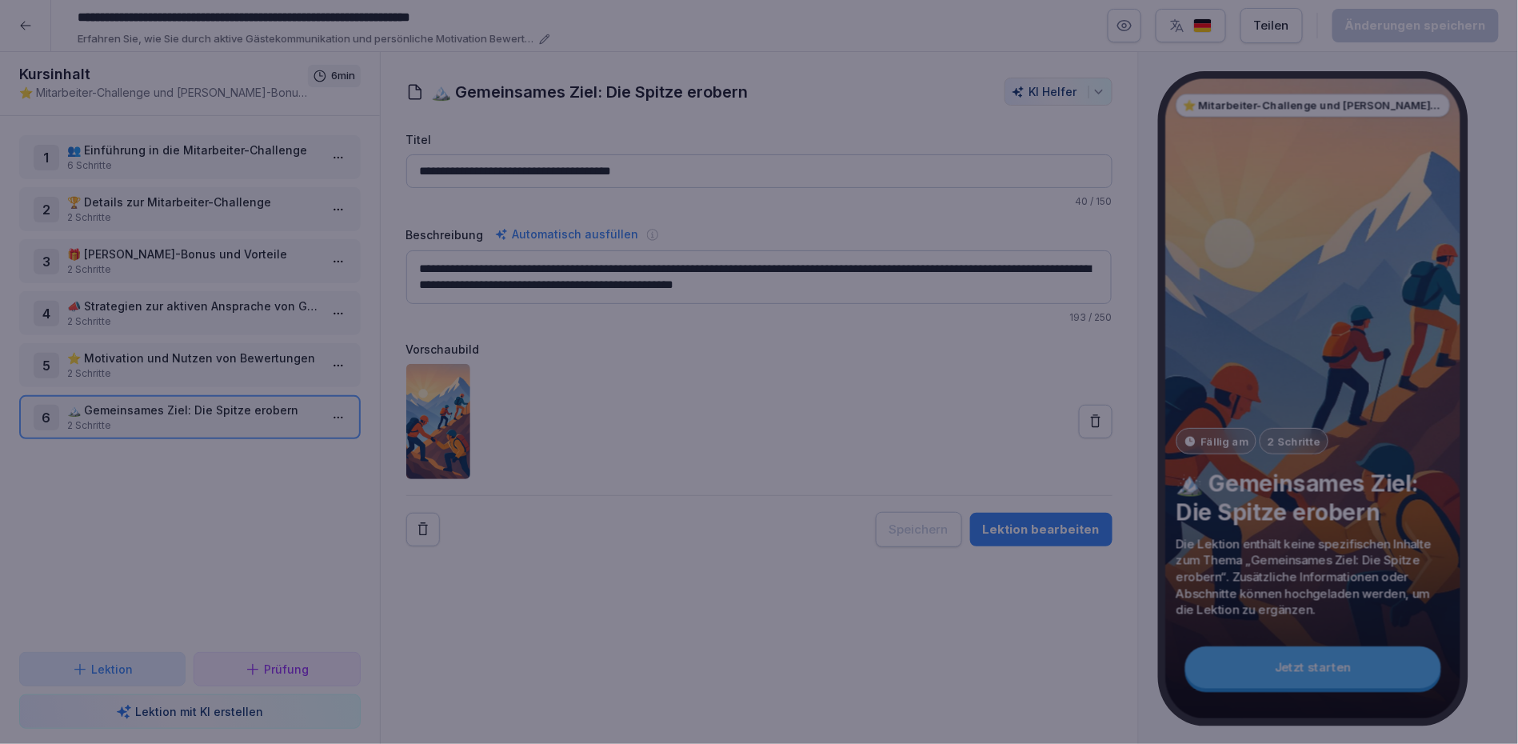
click at [517, 635] on div at bounding box center [759, 372] width 1518 height 744
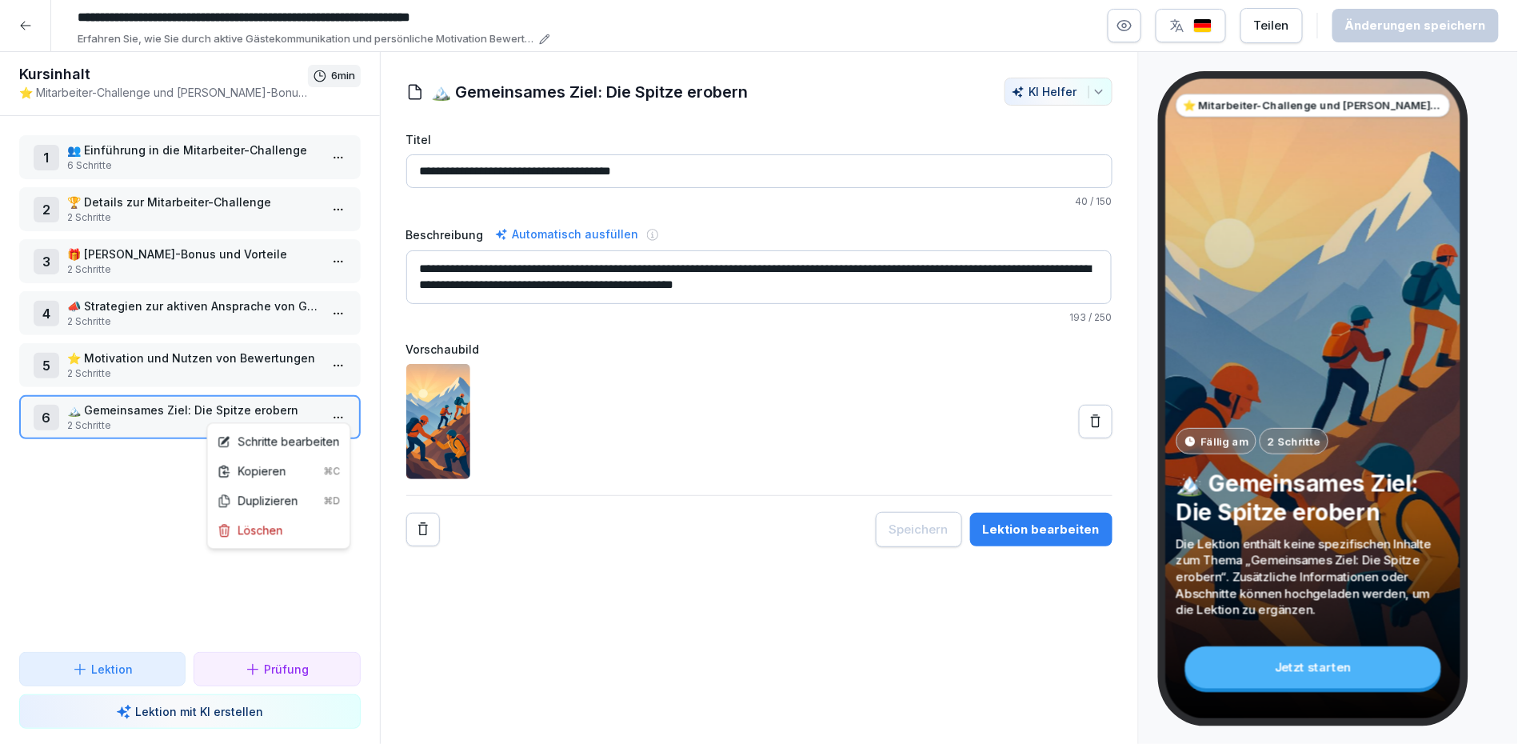
click at [337, 414] on html "**********" at bounding box center [759, 372] width 1518 height 744
click at [290, 533] on div "Löschen" at bounding box center [279, 531] width 136 height 30
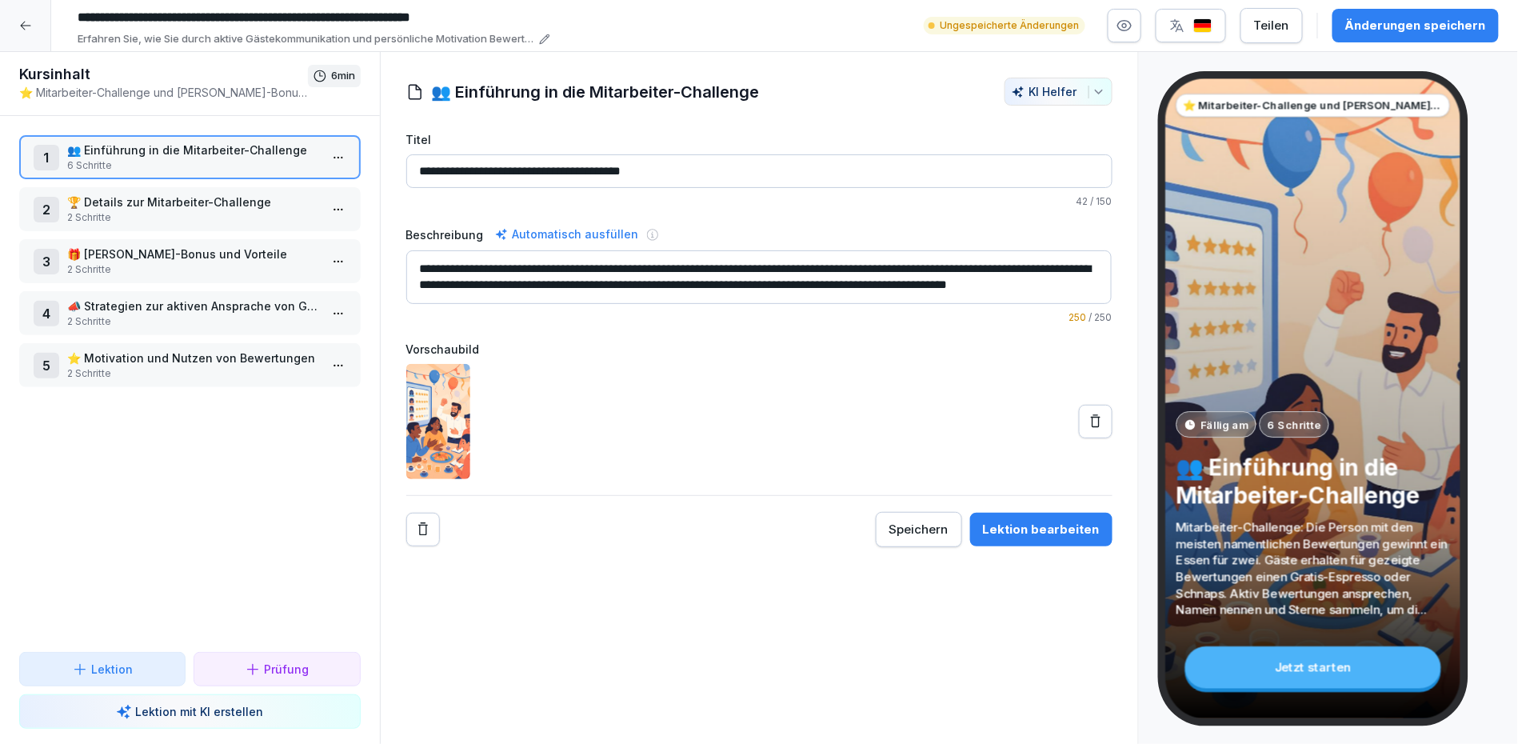
click at [341, 365] on html "**********" at bounding box center [759, 372] width 1518 height 744
click at [312, 478] on div "Löschen" at bounding box center [279, 480] width 136 height 30
click at [333, 298] on html "**********" at bounding box center [759, 372] width 1518 height 744
click at [291, 437] on div "Löschen" at bounding box center [279, 429] width 136 height 30
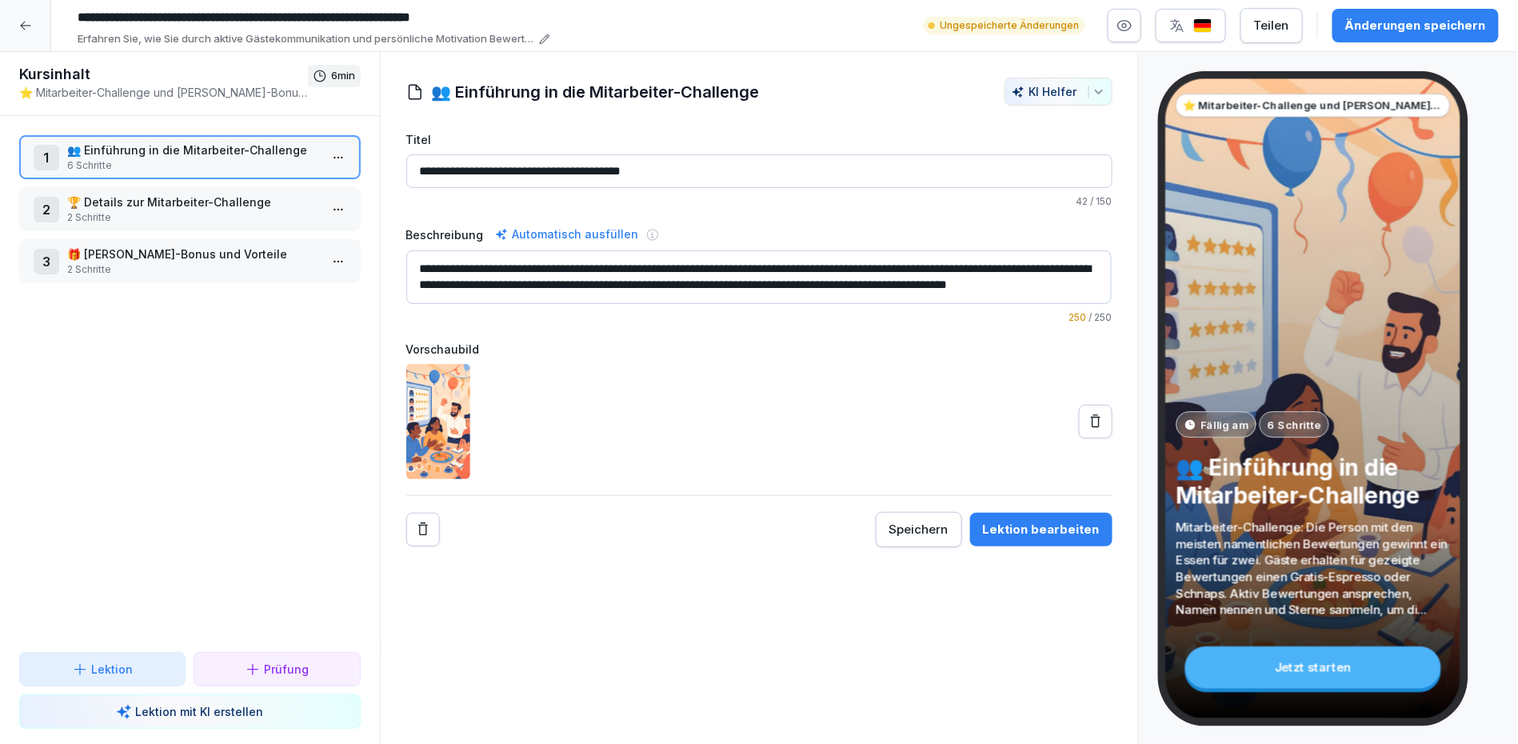
click at [333, 264] on html "**********" at bounding box center [759, 372] width 1518 height 744
click at [309, 381] on div "Löschen" at bounding box center [279, 379] width 136 height 30
click at [1127, 27] on icon "button" at bounding box center [1125, 26] width 4 height 4
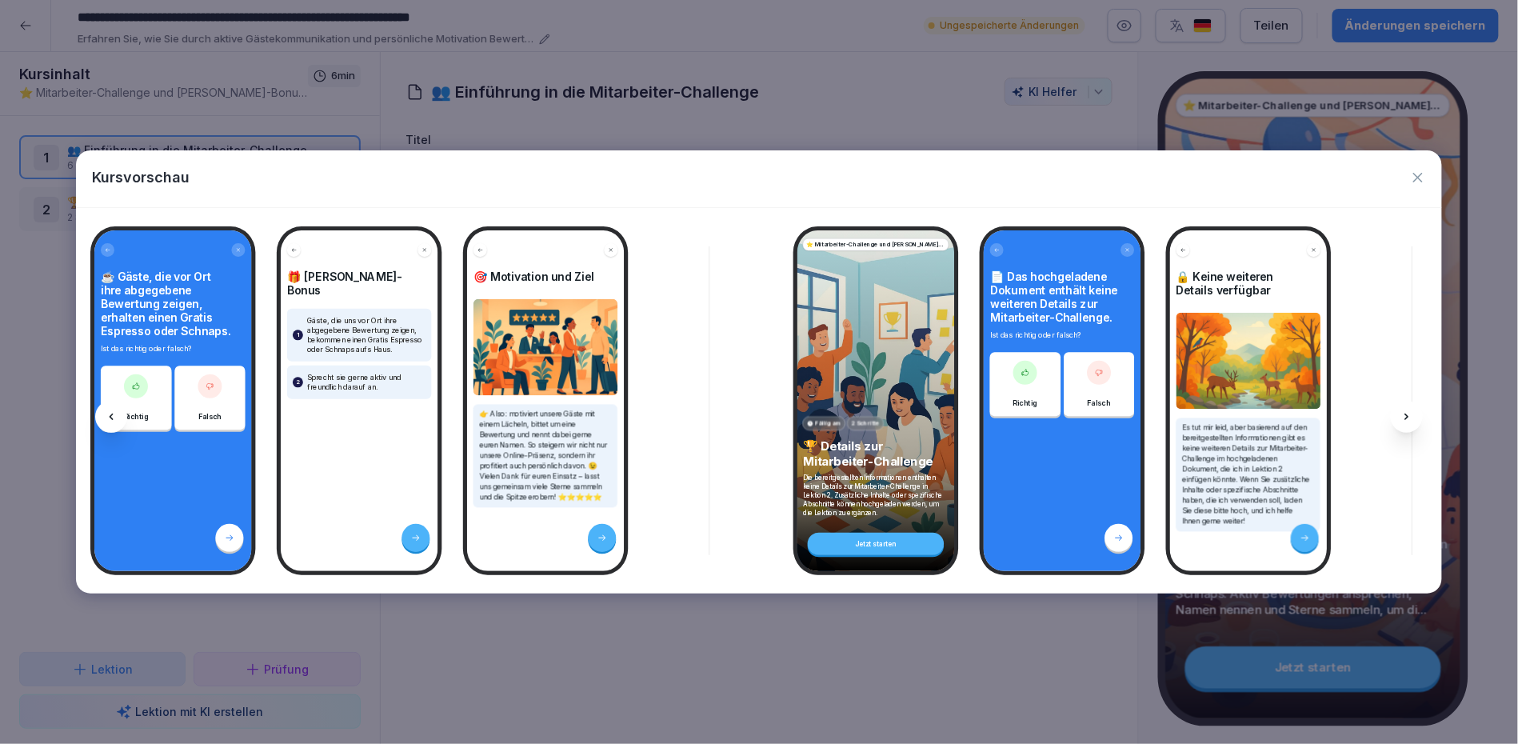
scroll to position [0, 759]
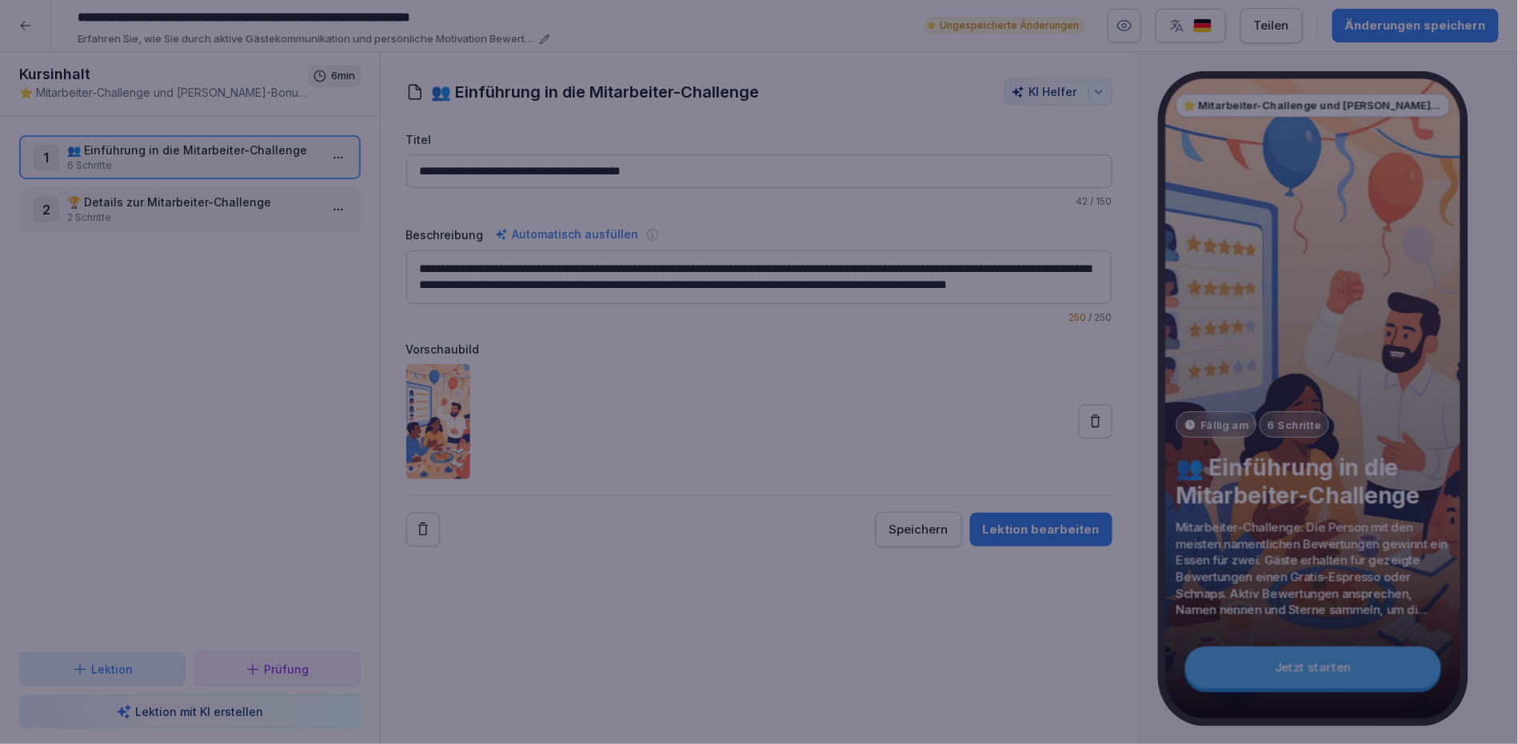
click at [820, 621] on div at bounding box center [759, 372] width 1518 height 744
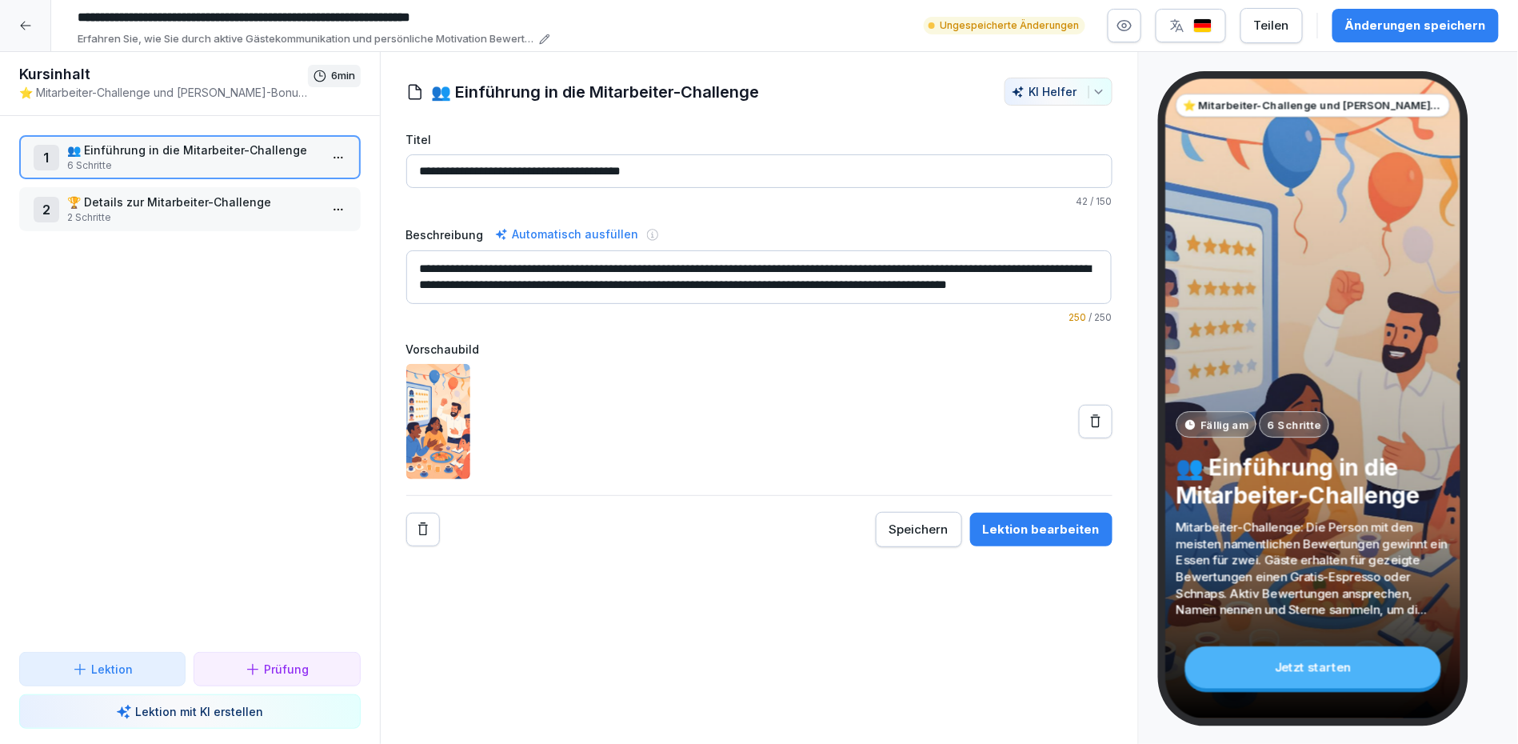
click at [445, 241] on label "Beschreibung" at bounding box center [445, 234] width 78 height 17
click at [445, 250] on textarea "**********" at bounding box center [759, 277] width 706 height 54
click at [333, 210] on html "**********" at bounding box center [759, 372] width 1518 height 744
click at [305, 318] on div "Löschen" at bounding box center [279, 329] width 136 height 30
click at [1139, 33] on button "button" at bounding box center [1125, 26] width 34 height 34
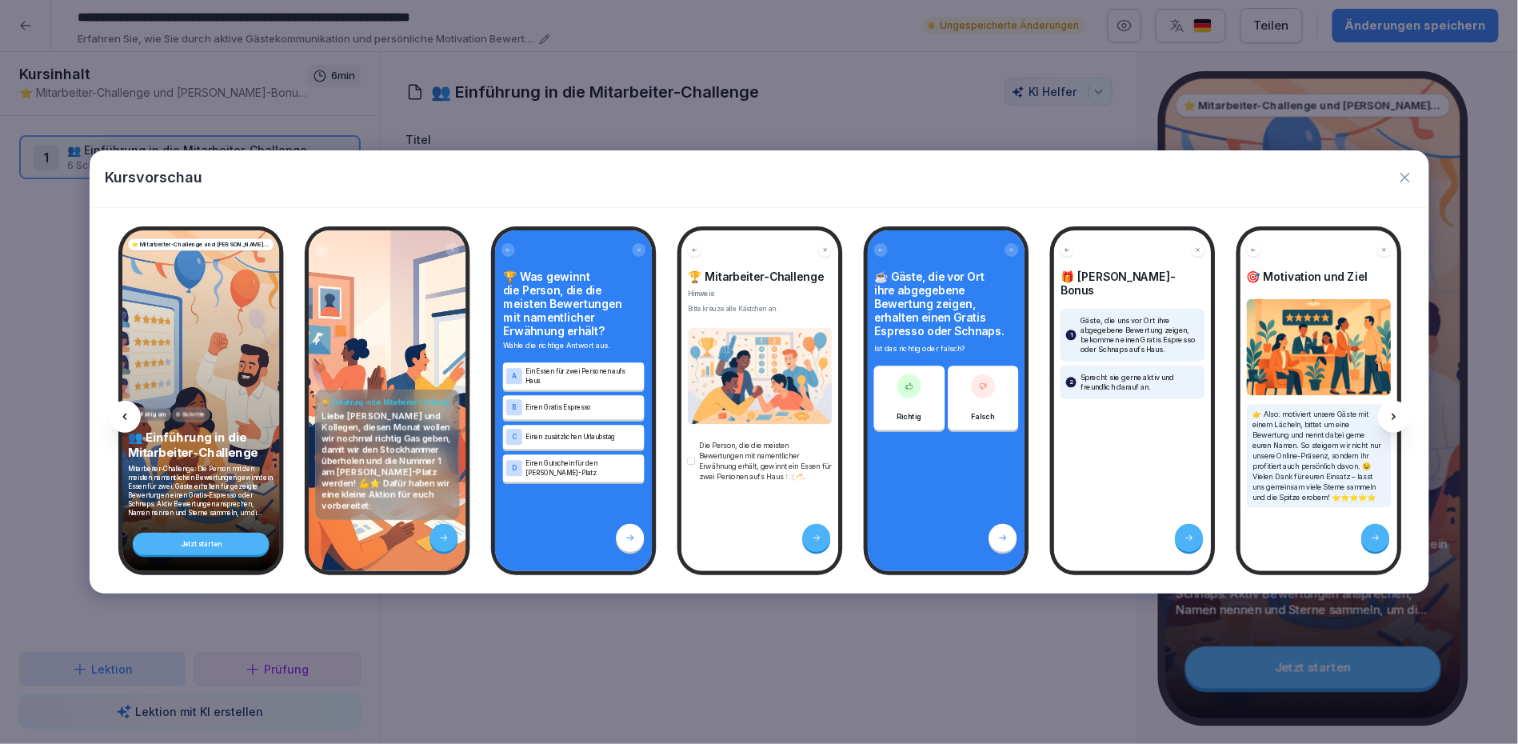
scroll to position [0, 166]
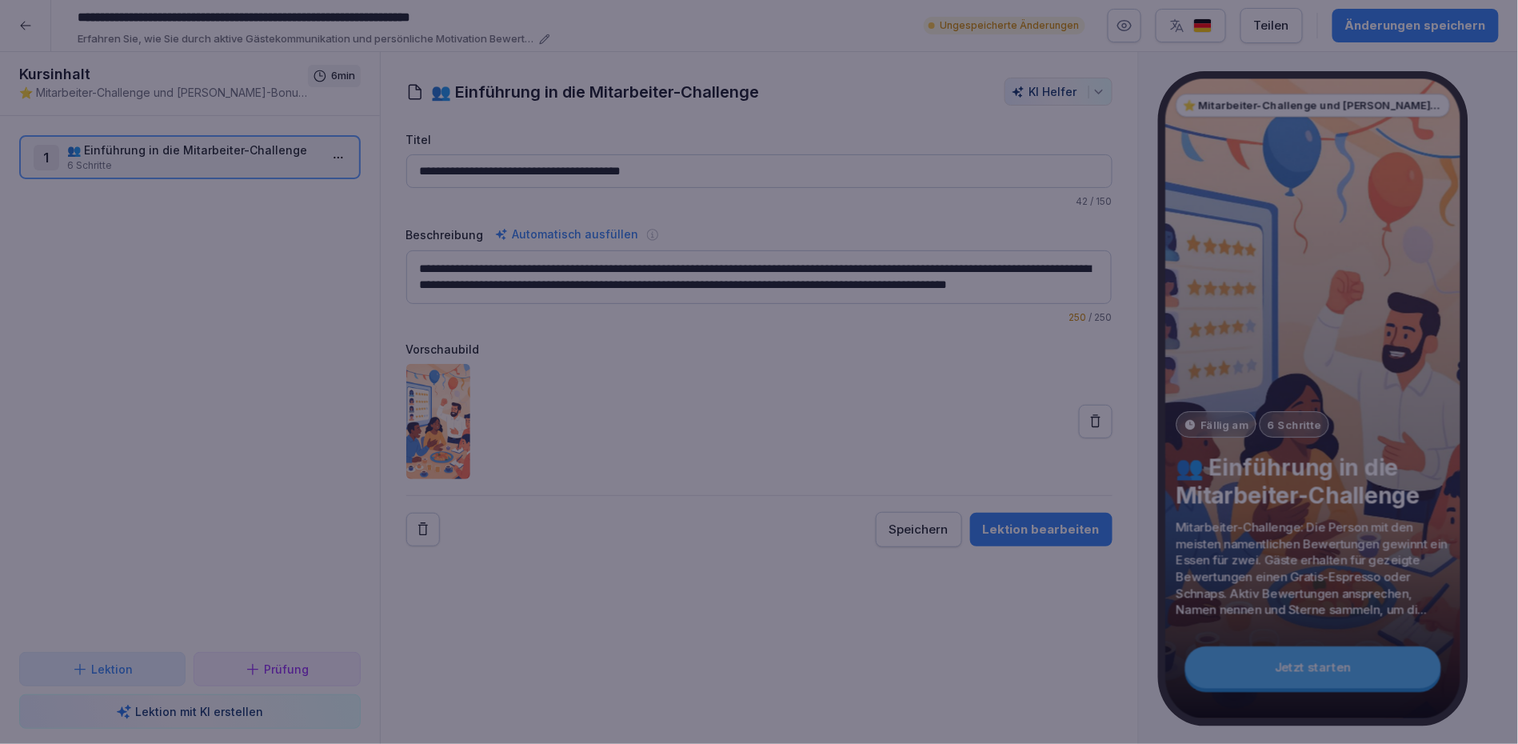
click at [669, 86] on div at bounding box center [759, 372] width 1518 height 744
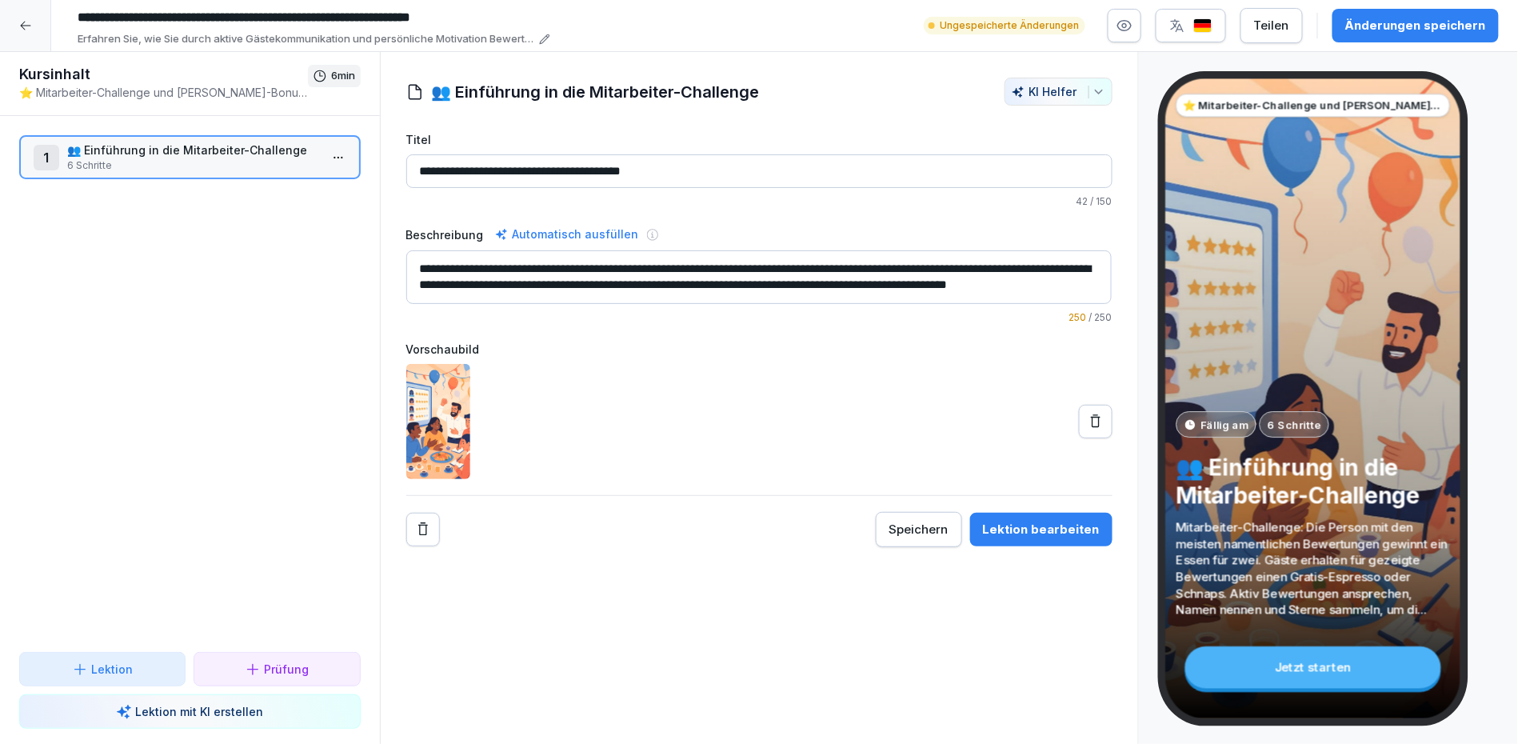
click at [685, 170] on input "**********" at bounding box center [759, 171] width 706 height 34
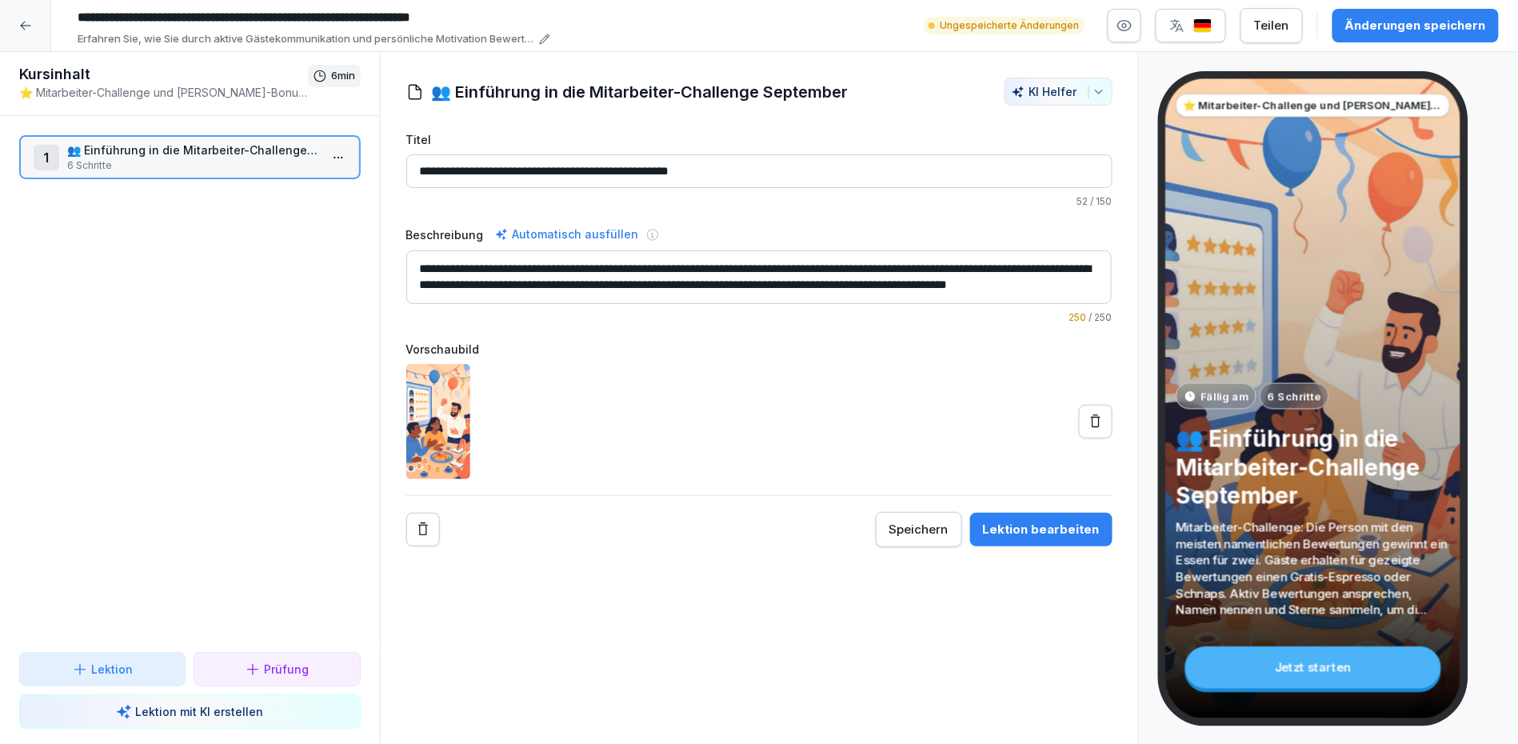
type input "**********"
click at [695, 432] on div at bounding box center [759, 421] width 706 height 115
click at [1462, 30] on div "Änderungen speichern" at bounding box center [1415, 26] width 141 height 18
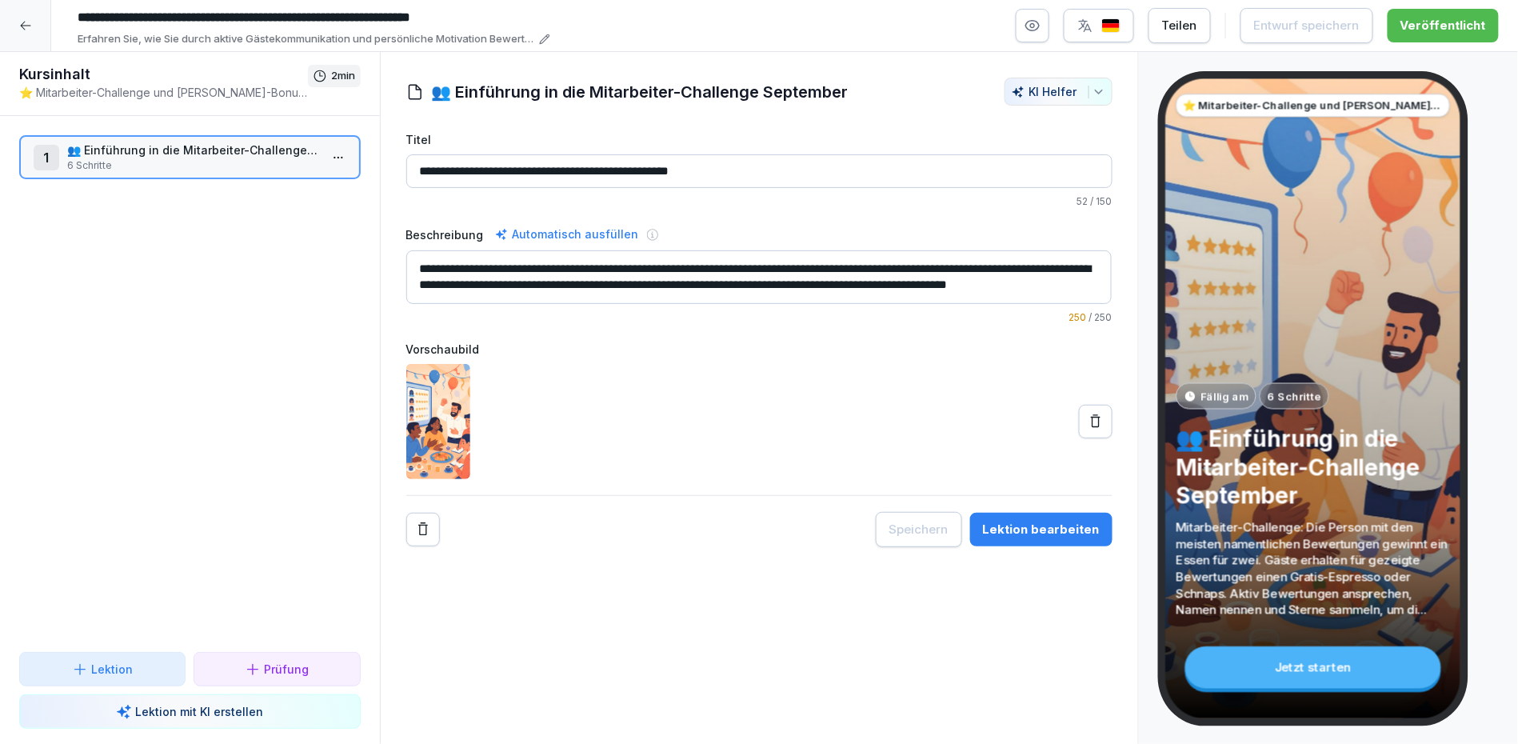
click at [21, 30] on icon at bounding box center [25, 25] width 13 height 13
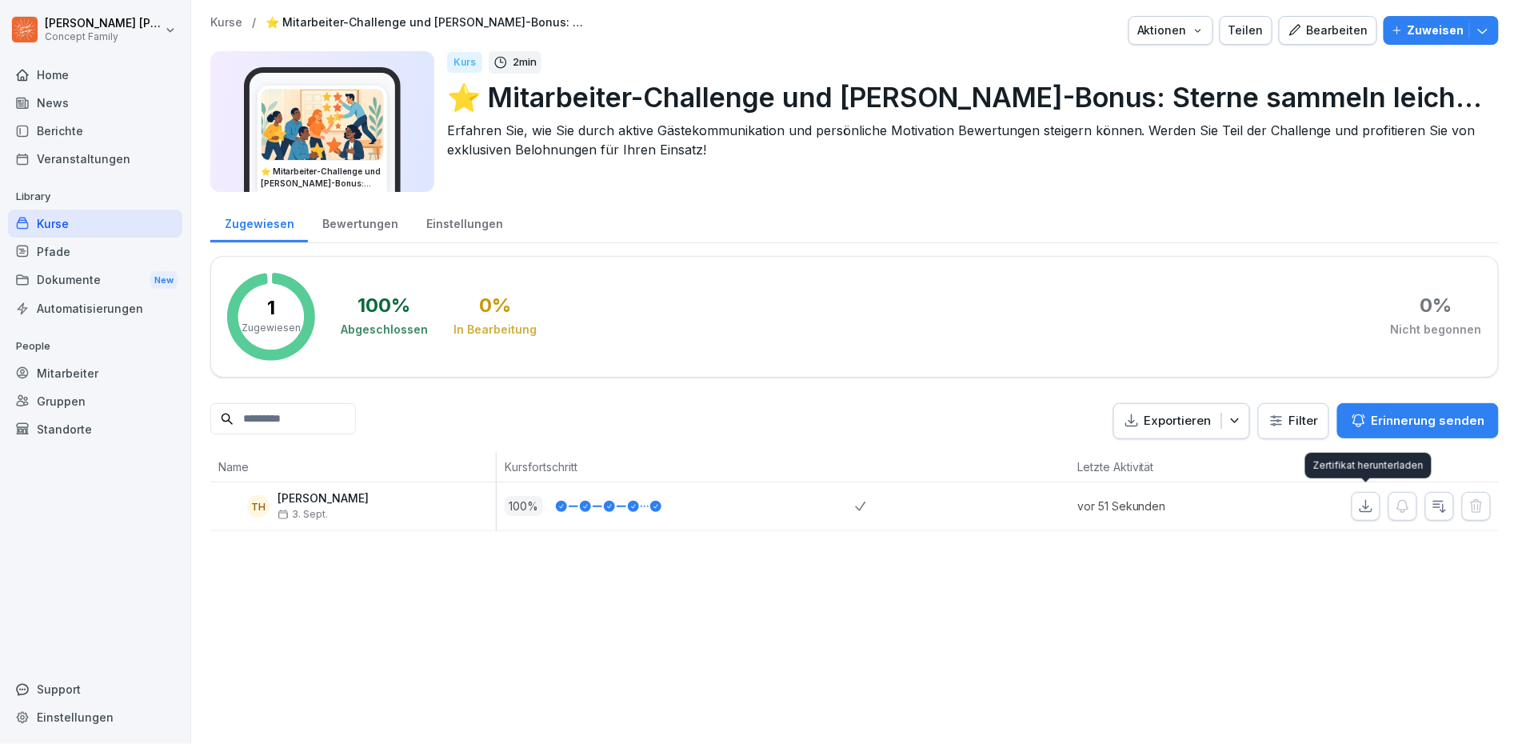
click at [1360, 504] on icon "button" at bounding box center [1366, 506] width 16 height 16
click at [953, 230] on div "Zugewiesen Bewertungen Einstellungen" at bounding box center [854, 223] width 1288 height 42
click at [1435, 26] on p "Zuweisen" at bounding box center [1436, 31] width 57 height 18
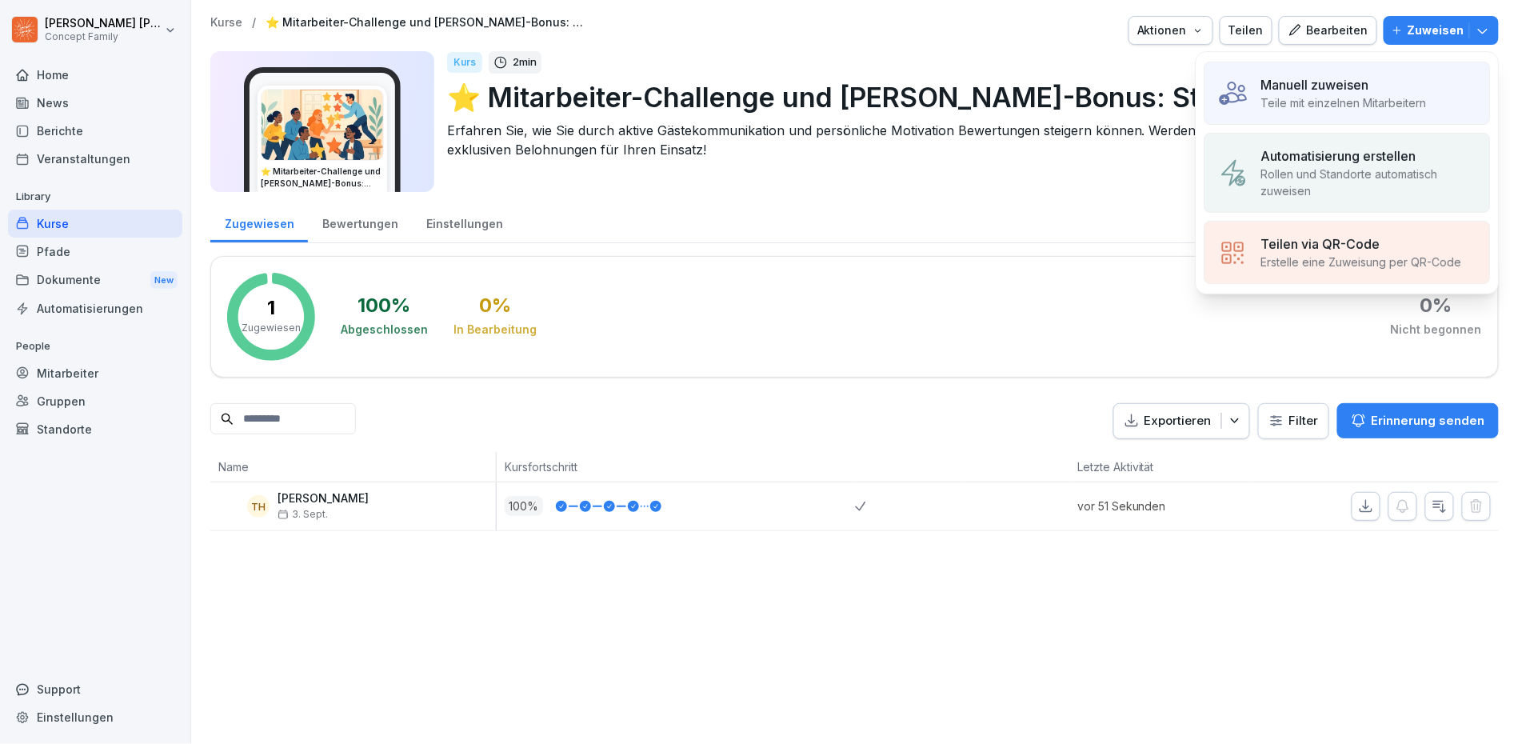
click at [1300, 97] on p "Teile mit einzelnen Mitarbeitern" at bounding box center [1344, 102] width 166 height 17
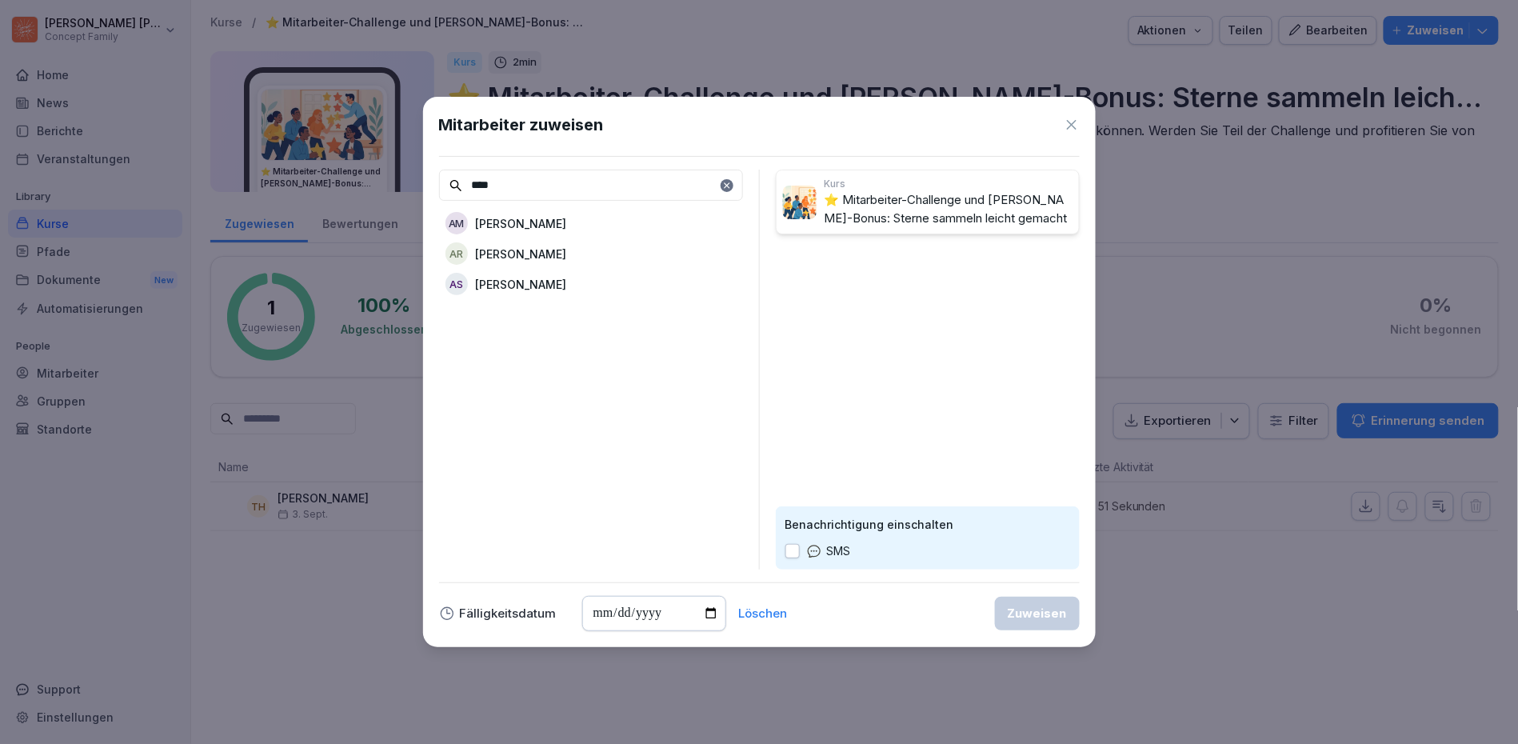
type input "****"
drag, startPoint x: 794, startPoint y: 278, endPoint x: 586, endPoint y: 254, distance: 209.3
click at [586, 254] on div "AR [PERSON_NAME]" at bounding box center [591, 253] width 304 height 29
click at [1012, 608] on div "Zuweisen" at bounding box center [1037, 614] width 59 height 18
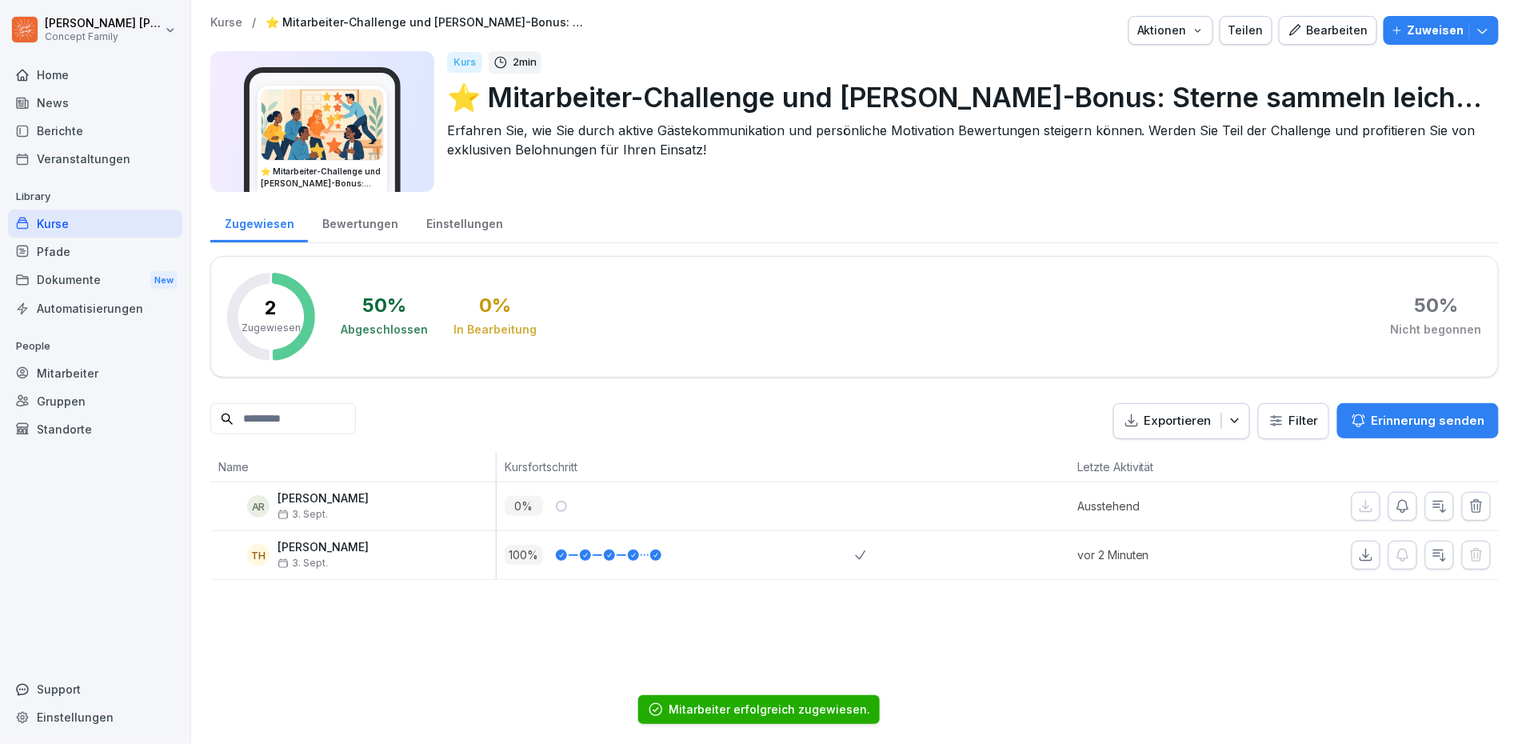
click at [1408, 40] on button "Zuweisen" at bounding box center [1441, 30] width 115 height 29
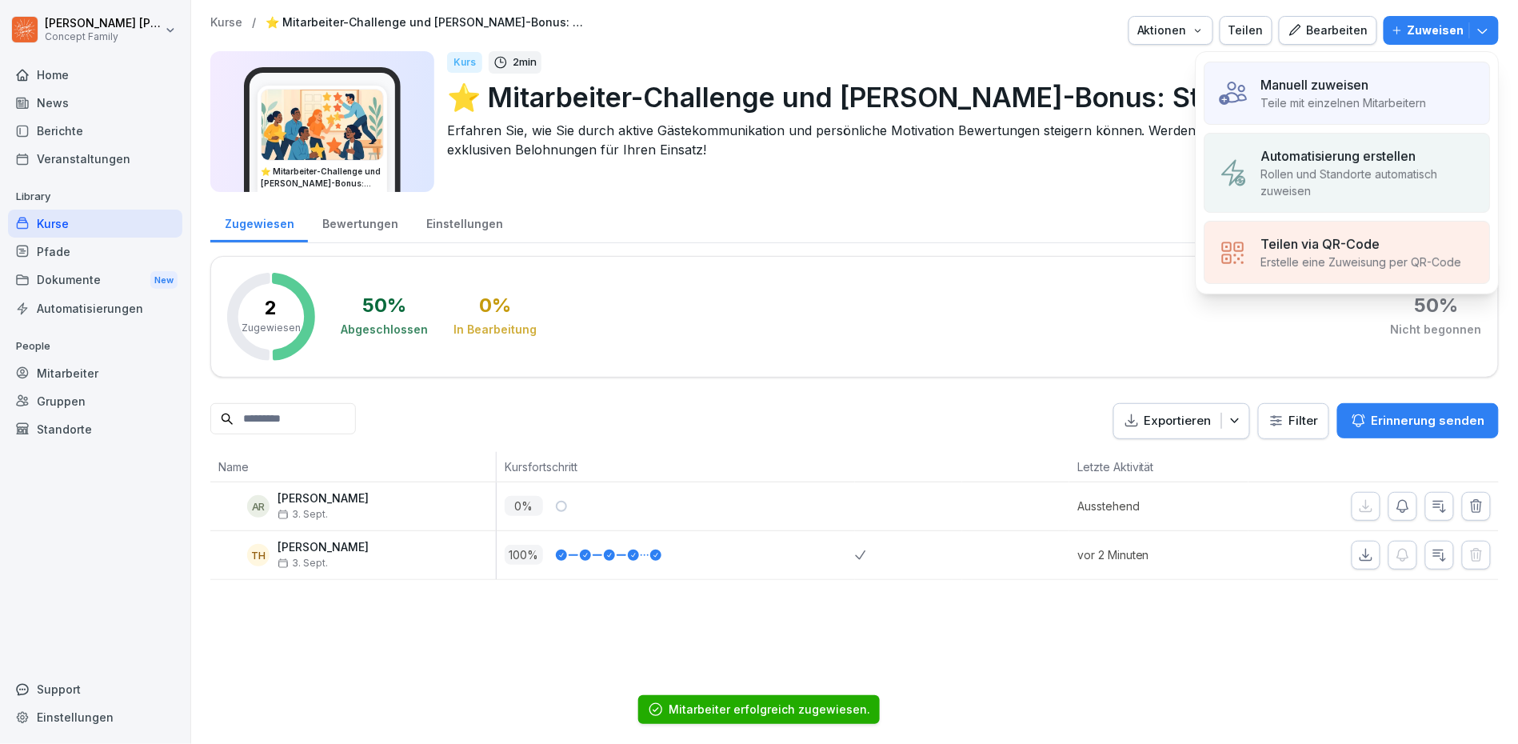
click at [1322, 97] on p "Teile mit einzelnen Mitarbeitern" at bounding box center [1344, 102] width 166 height 17
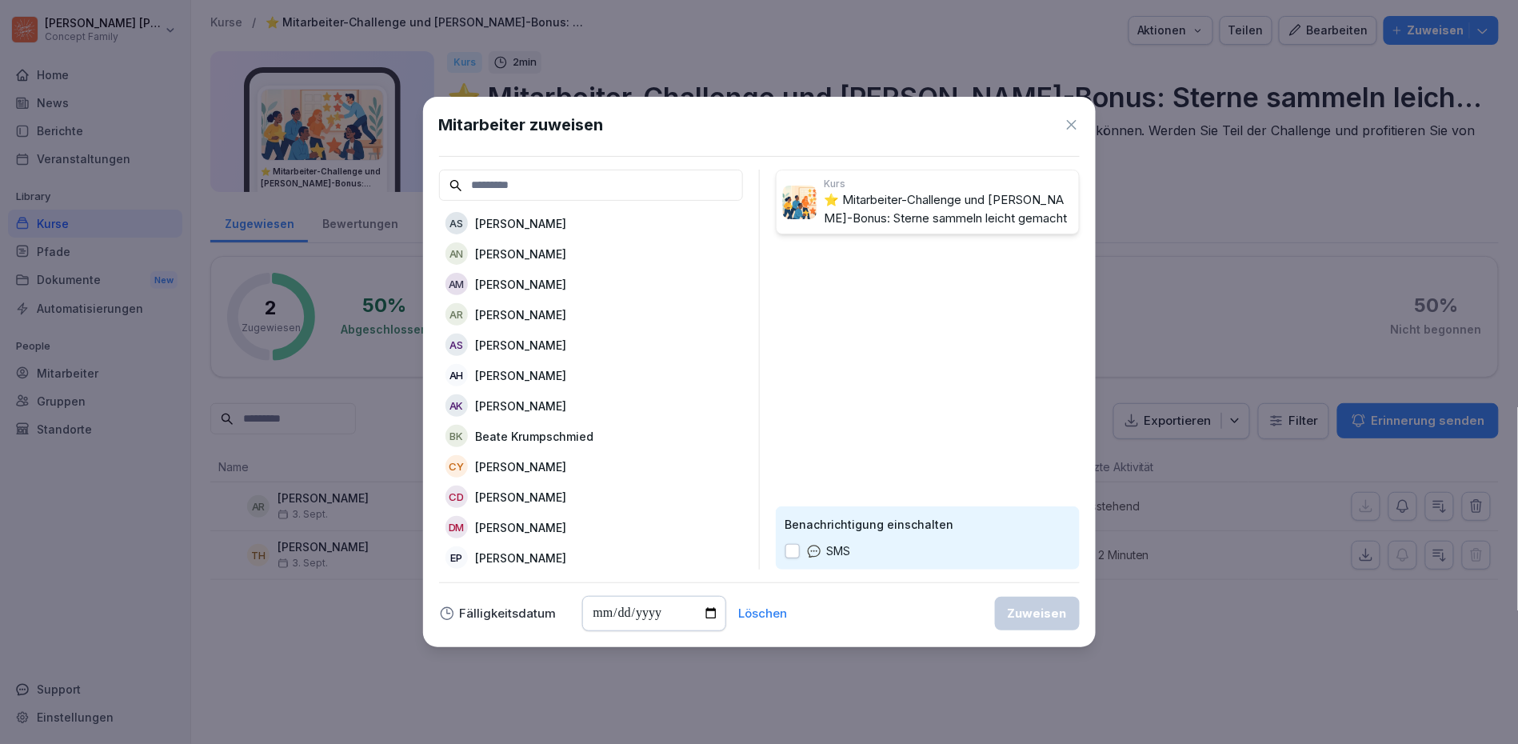
click at [566, 222] on div "aS [PERSON_NAME]" at bounding box center [591, 223] width 304 height 29
click at [567, 279] on p "[PERSON_NAME]" at bounding box center [521, 284] width 91 height 17
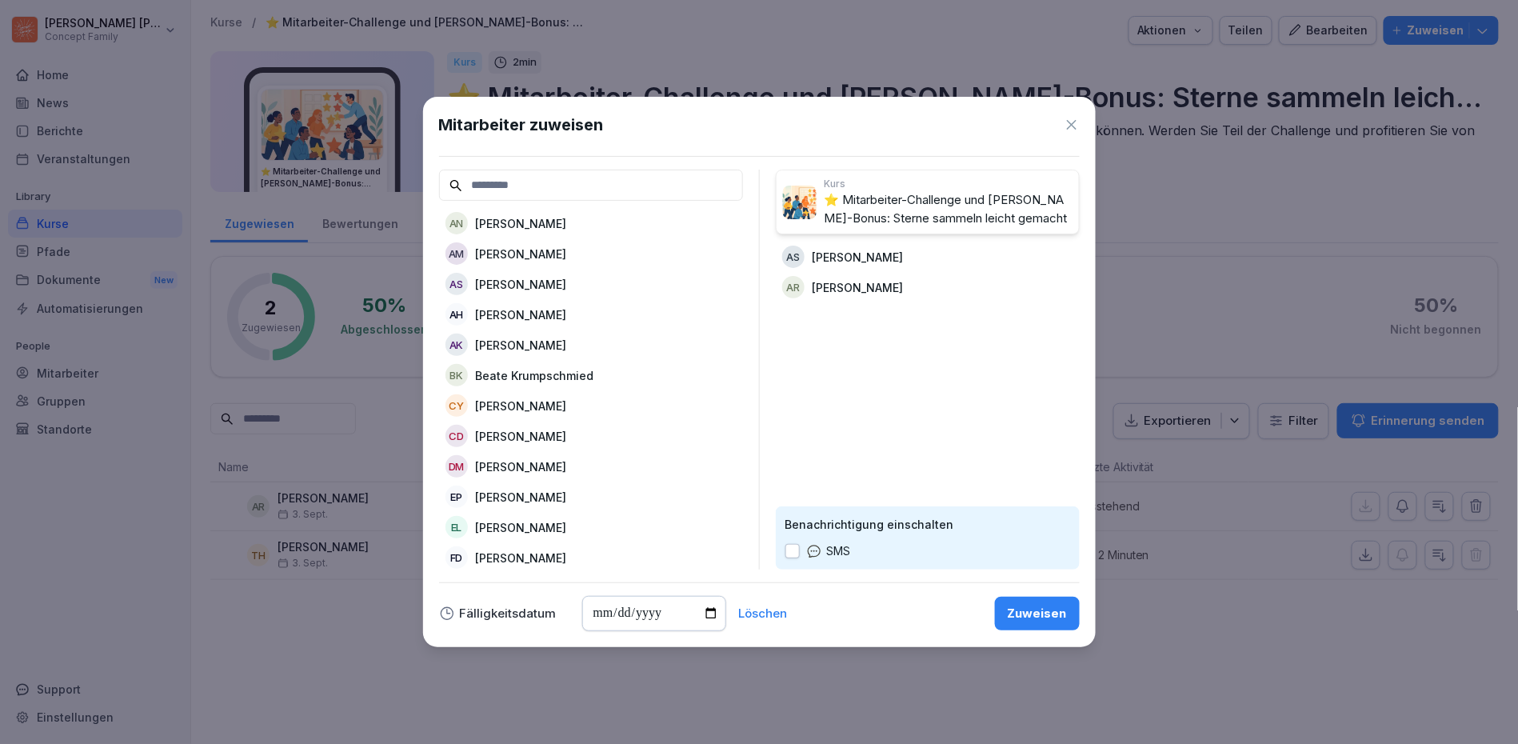
click at [846, 279] on p "[PERSON_NAME]" at bounding box center [858, 287] width 91 height 17
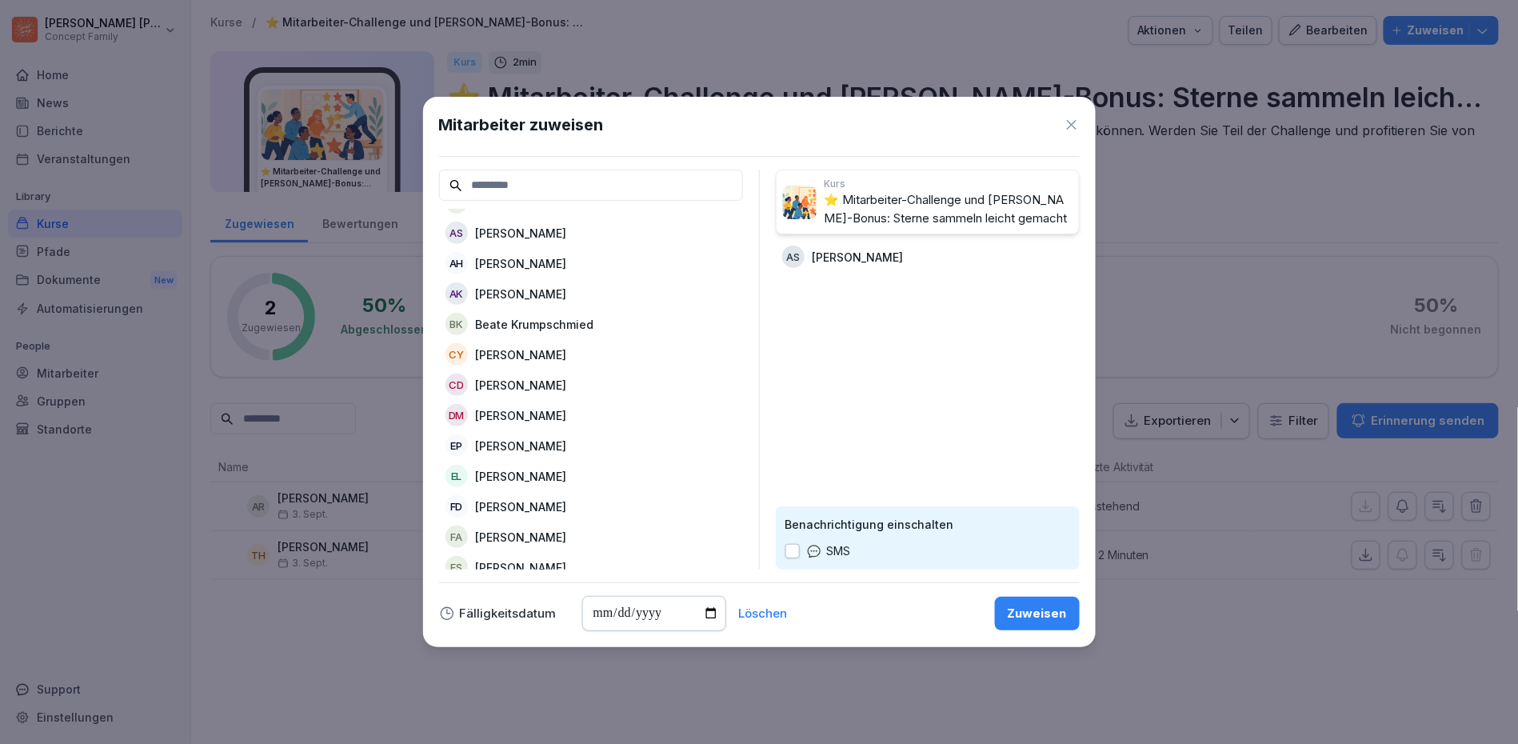
click at [538, 240] on div "AS [PERSON_NAME]" at bounding box center [591, 232] width 304 height 29
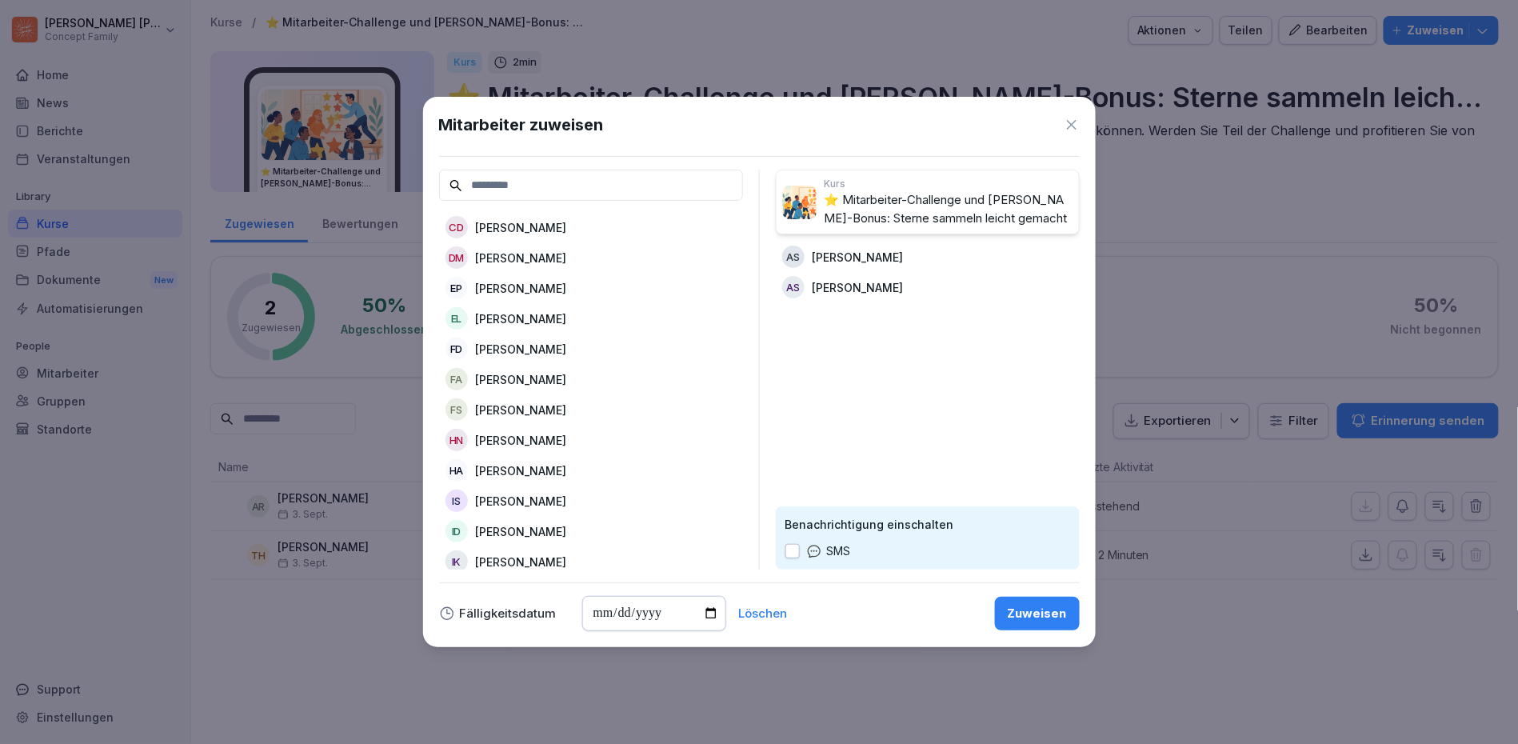
scroll to position [216, 0]
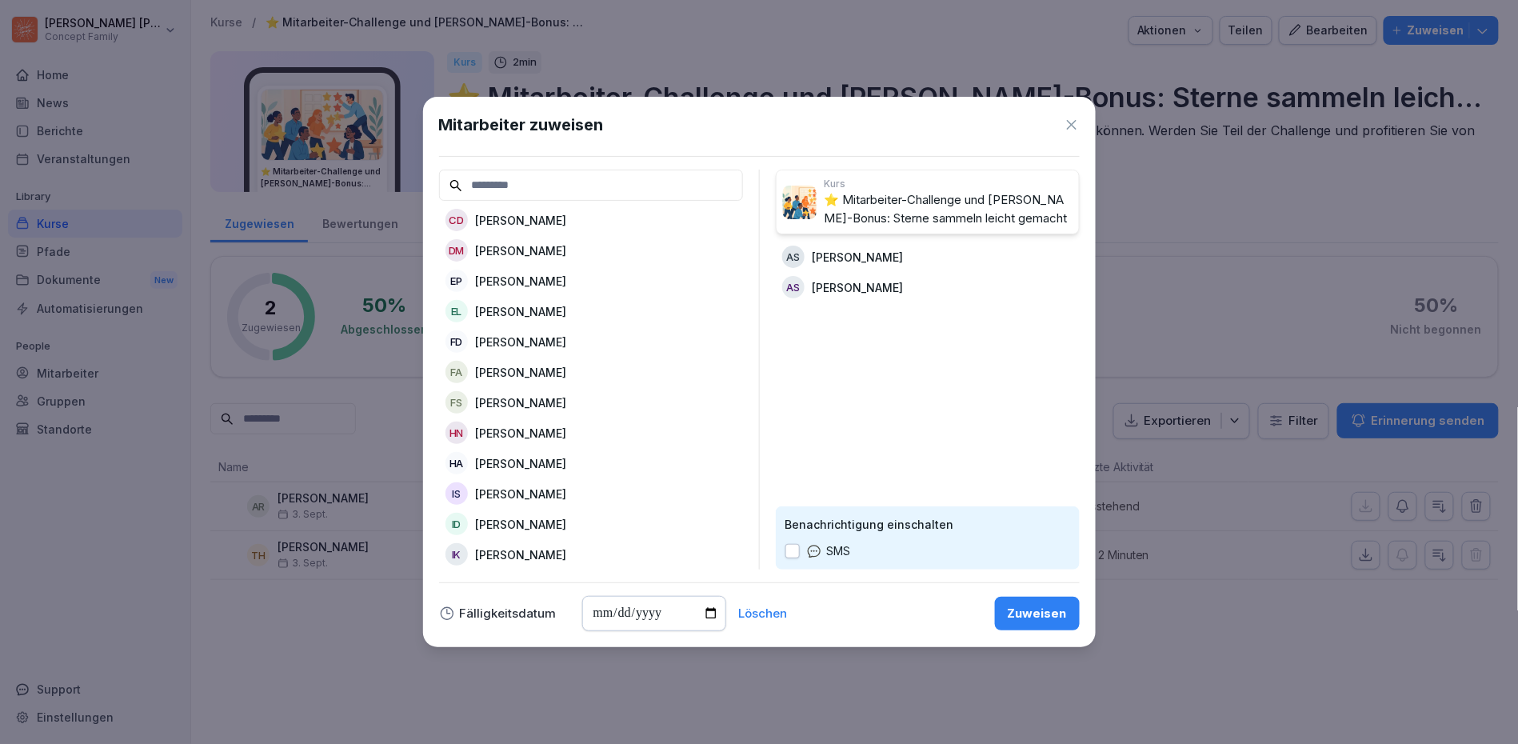
click at [557, 397] on p "[PERSON_NAME]" at bounding box center [521, 402] width 91 height 17
click at [571, 542] on div "YP [PERSON_NAME]" at bounding box center [591, 555] width 304 height 29
click at [883, 336] on div "YP [PERSON_NAME]" at bounding box center [928, 347] width 304 height 29
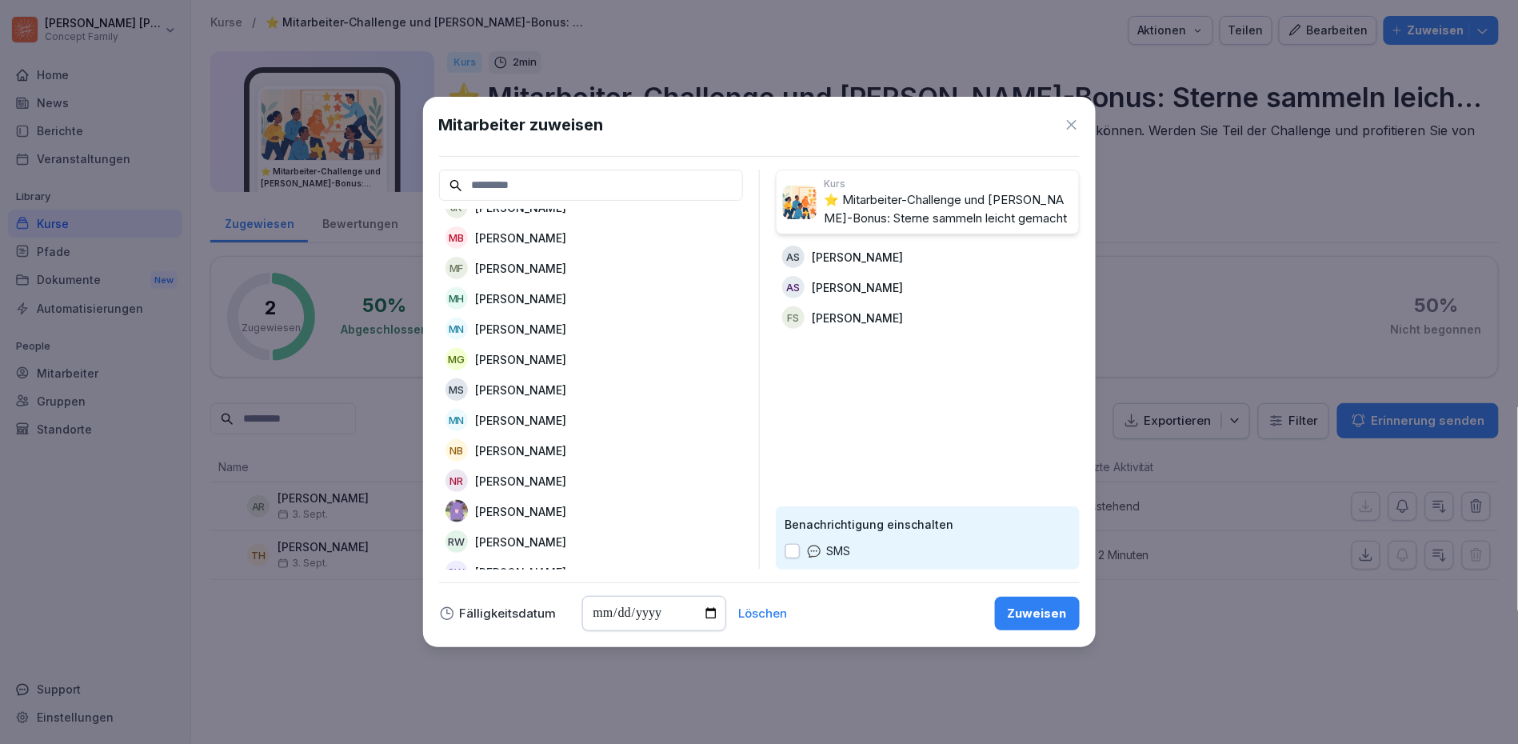
scroll to position [616, 0]
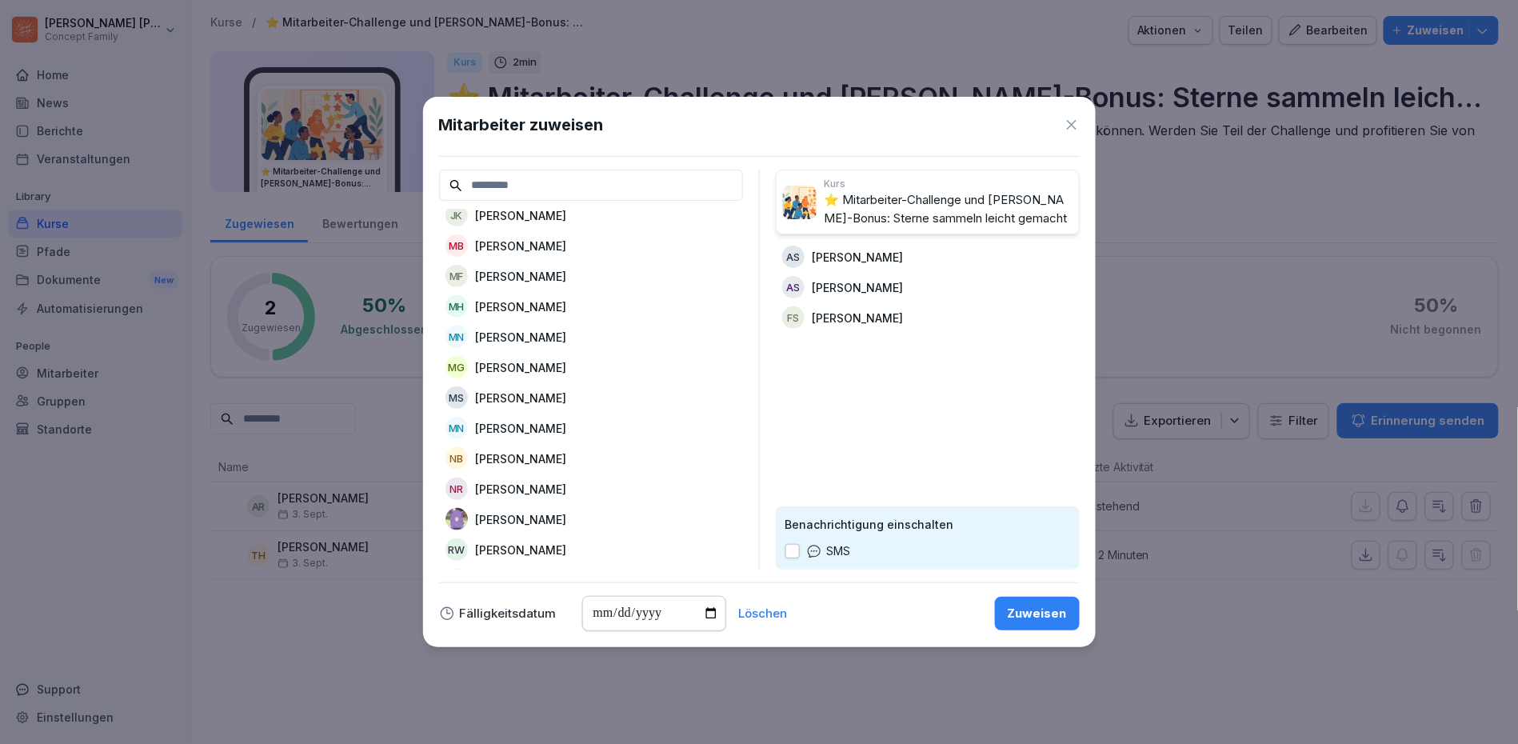
click at [534, 488] on p "[PERSON_NAME]" at bounding box center [521, 489] width 91 height 17
click at [552, 465] on div "NB [PERSON_NAME]" at bounding box center [591, 458] width 304 height 29
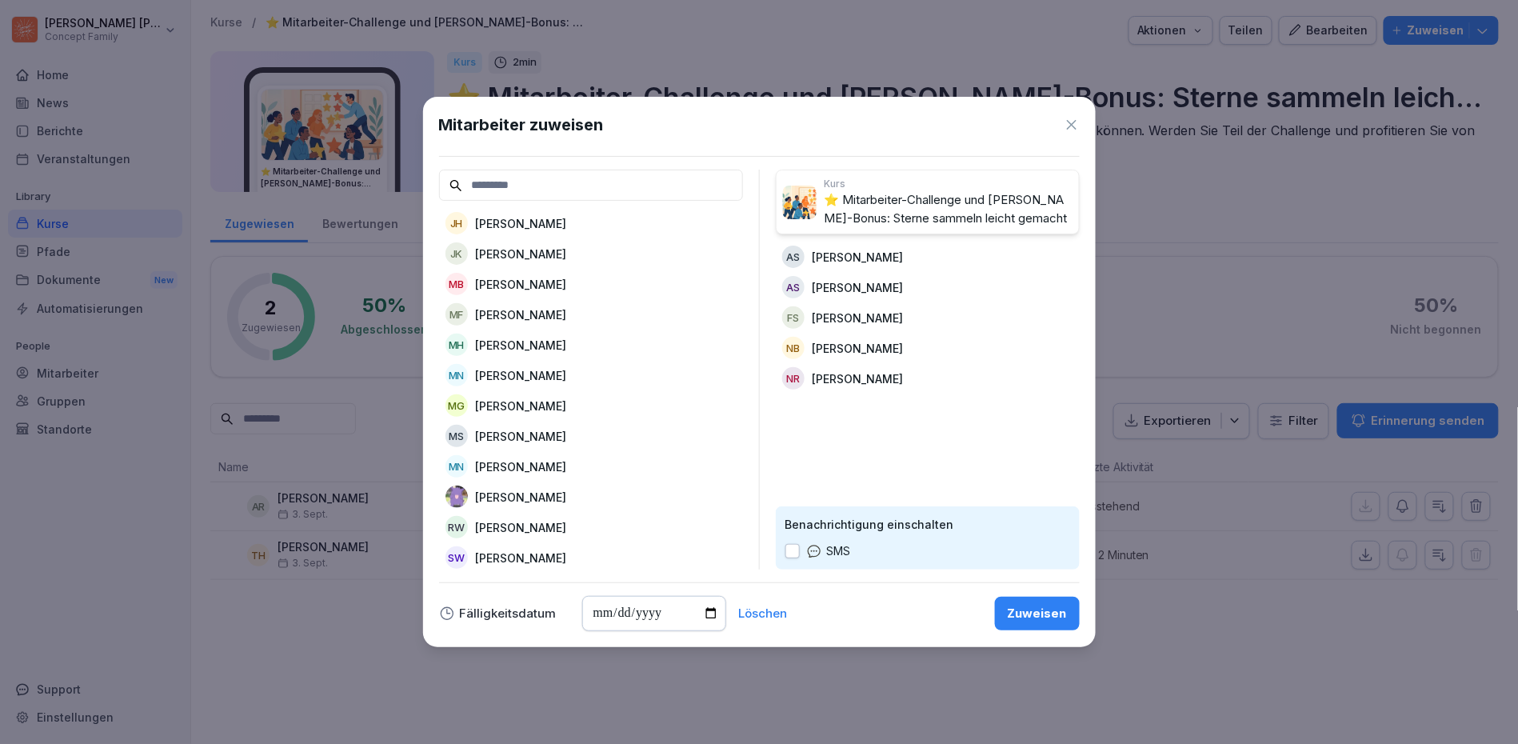
scroll to position [577, 0]
click at [567, 429] on p "[PERSON_NAME]" at bounding box center [521, 436] width 91 height 17
click at [599, 379] on div "MN [PERSON_NAME]" at bounding box center [591, 375] width 304 height 29
click at [612, 353] on div "MH [PERSON_NAME]" at bounding box center [591, 344] width 304 height 29
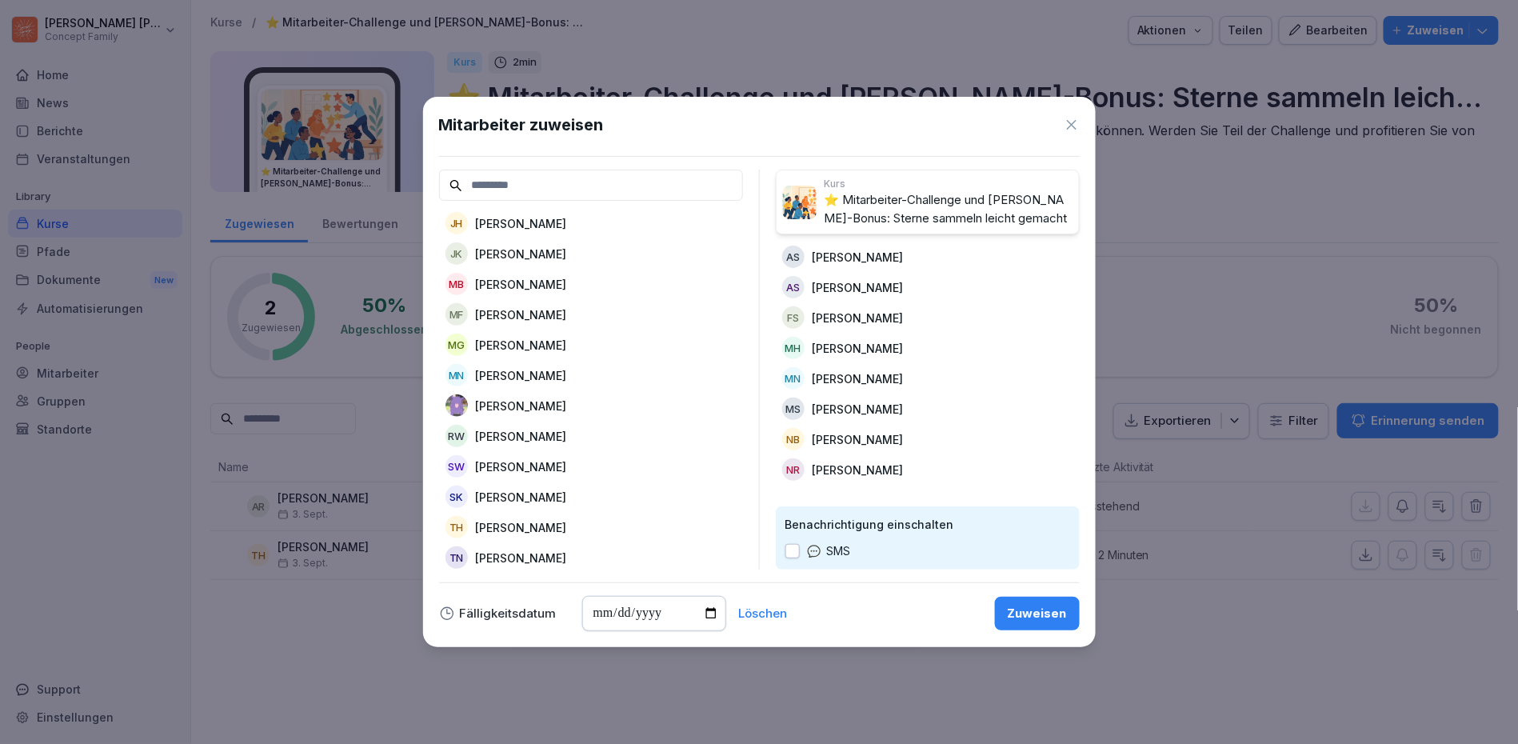
click at [599, 353] on div "MG [PERSON_NAME]" at bounding box center [591, 344] width 304 height 29
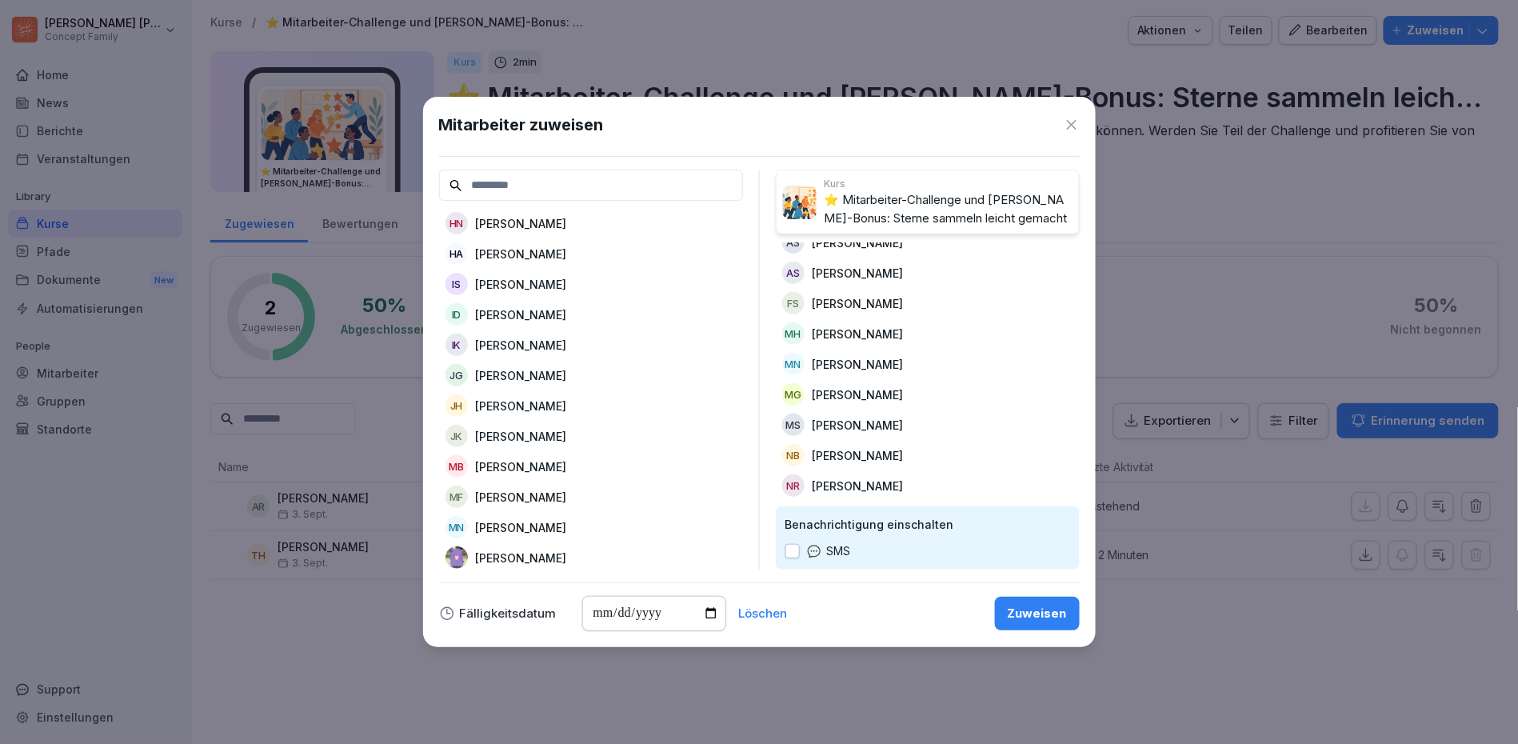
scroll to position [13, 0]
click at [528, 438] on p "[PERSON_NAME]" at bounding box center [521, 436] width 91 height 17
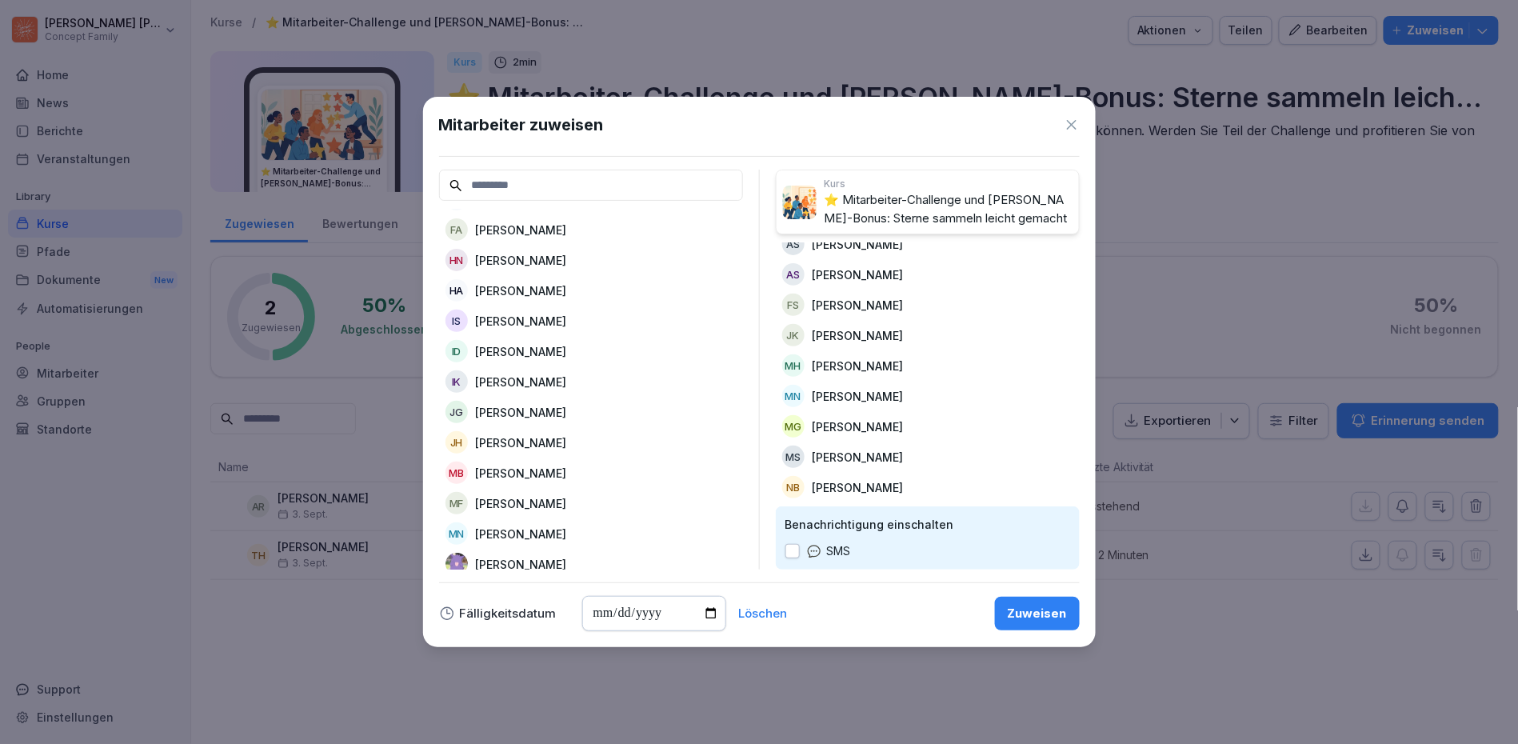
scroll to position [357, 0]
click at [589, 417] on div "JG [PERSON_NAME]" at bounding box center [591, 413] width 304 height 29
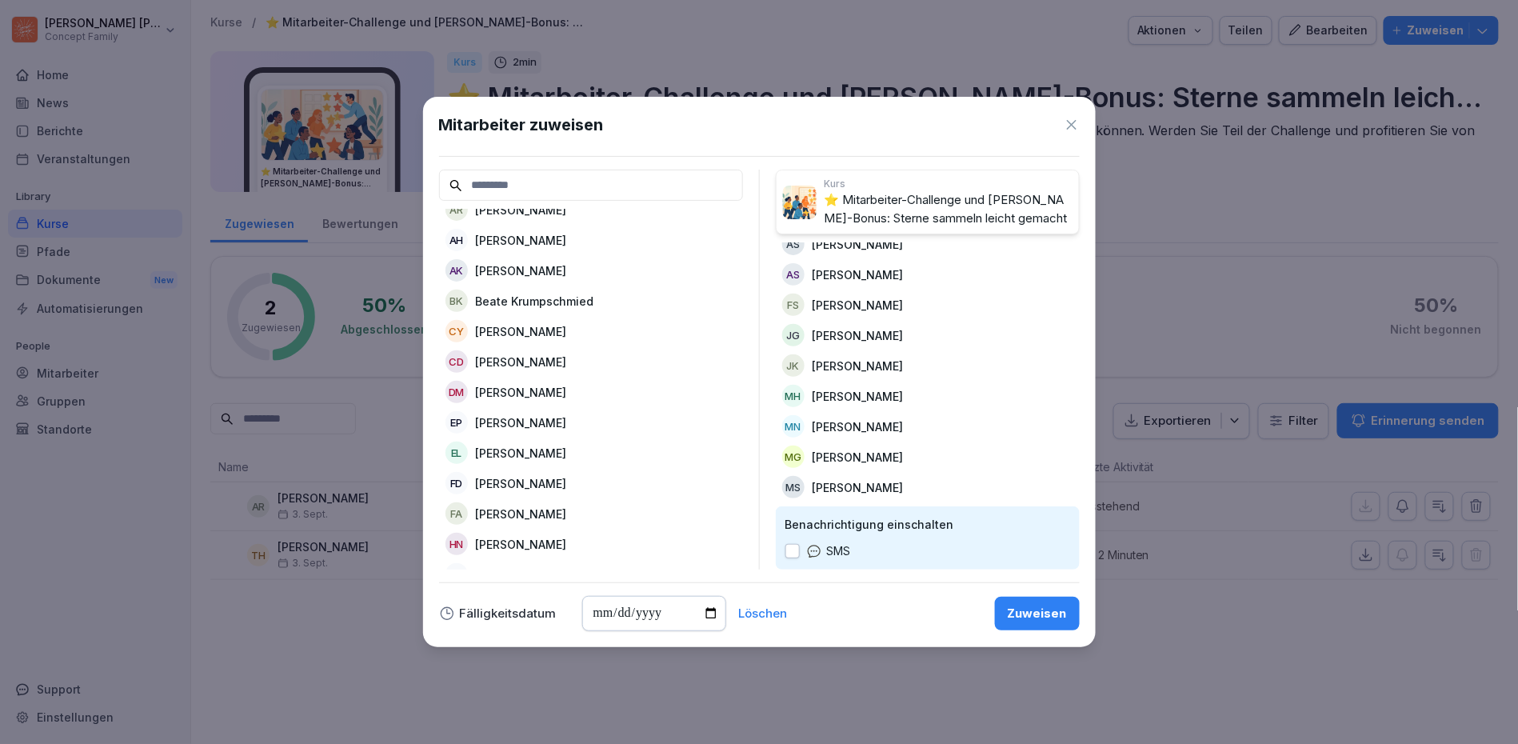
scroll to position [70, 0]
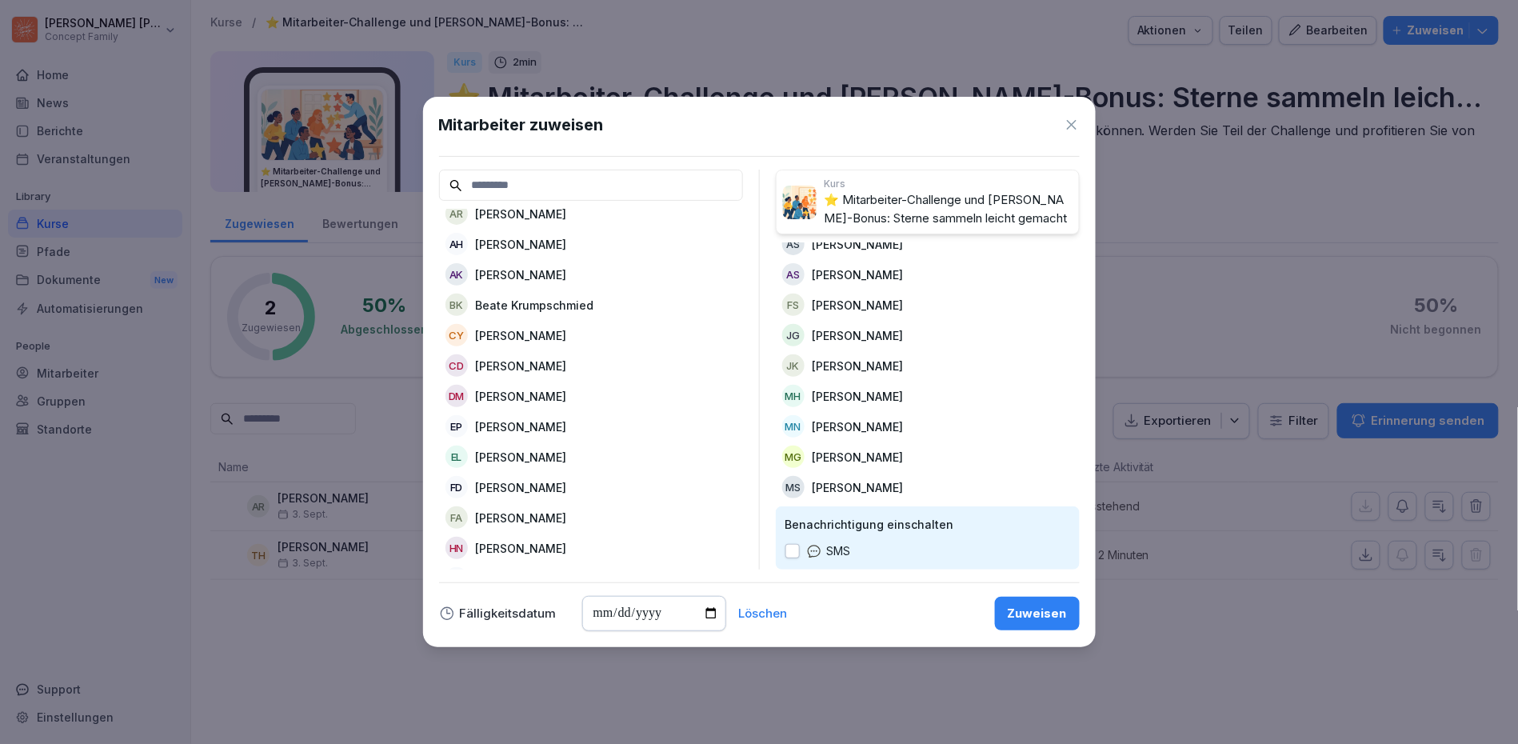
click at [574, 429] on div "eP [PERSON_NAME]" at bounding box center [591, 426] width 304 height 29
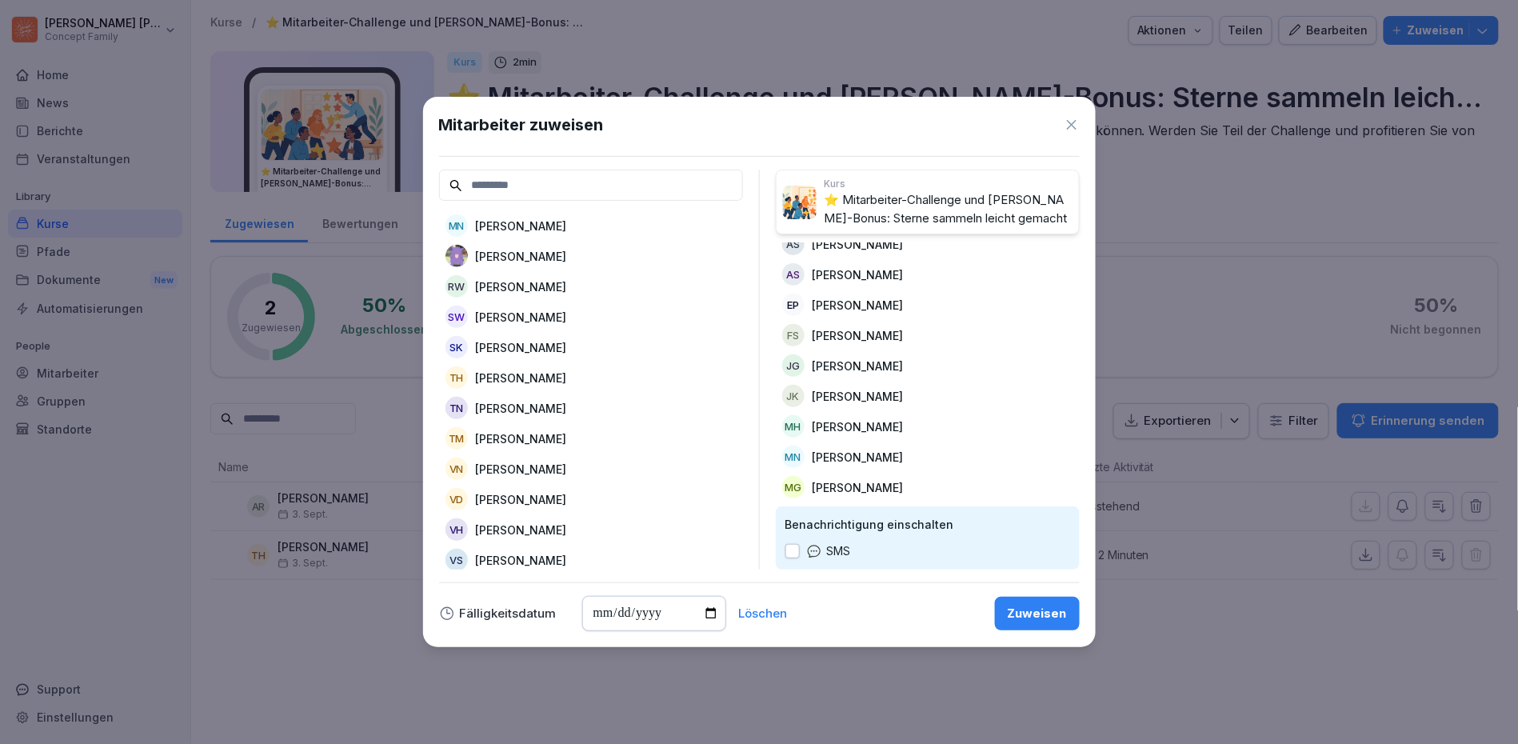
scroll to position [605, 0]
click at [570, 469] on div "VN [PERSON_NAME]" at bounding box center [591, 469] width 304 height 29
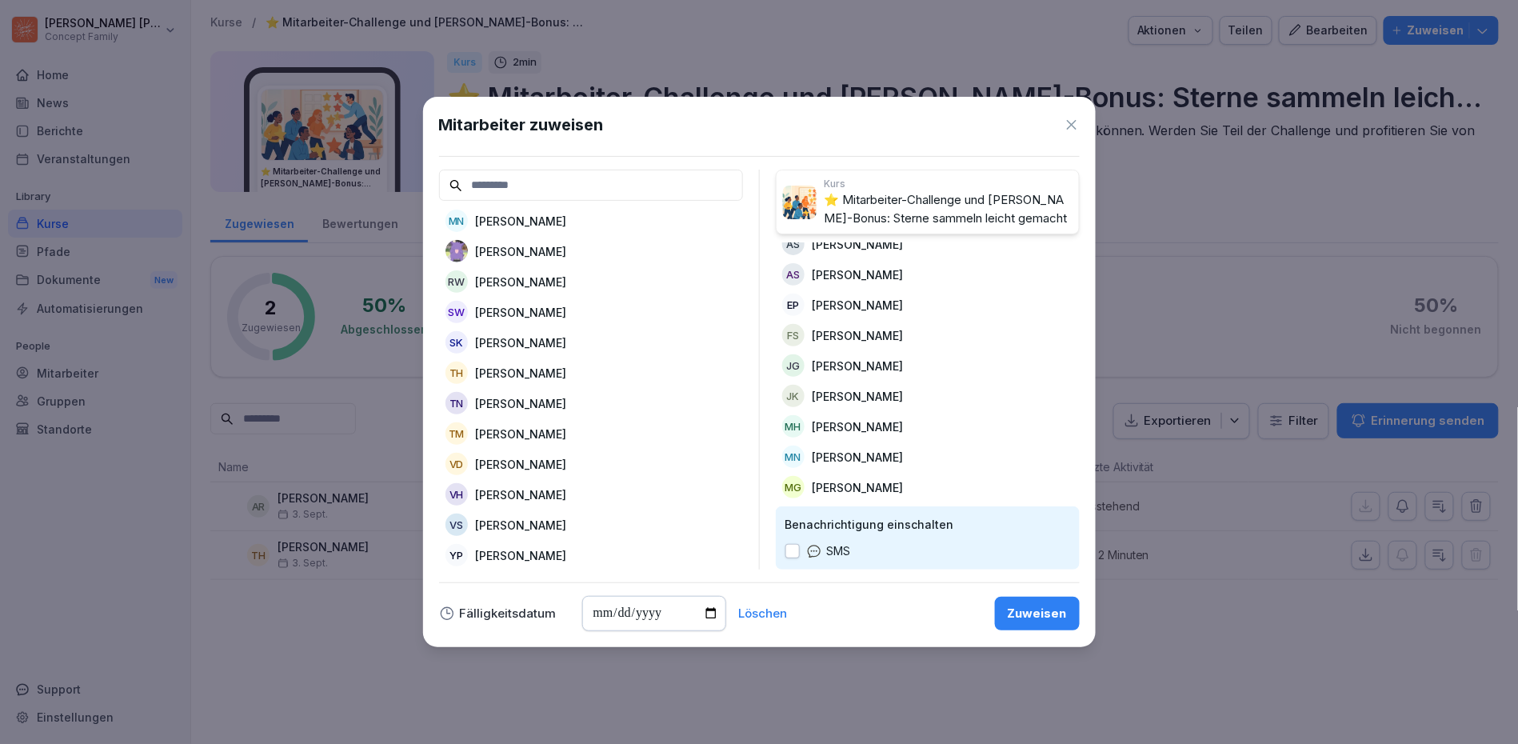
scroll to position [611, 0]
click at [1066, 611] on div "Zuweisen" at bounding box center [1037, 614] width 59 height 18
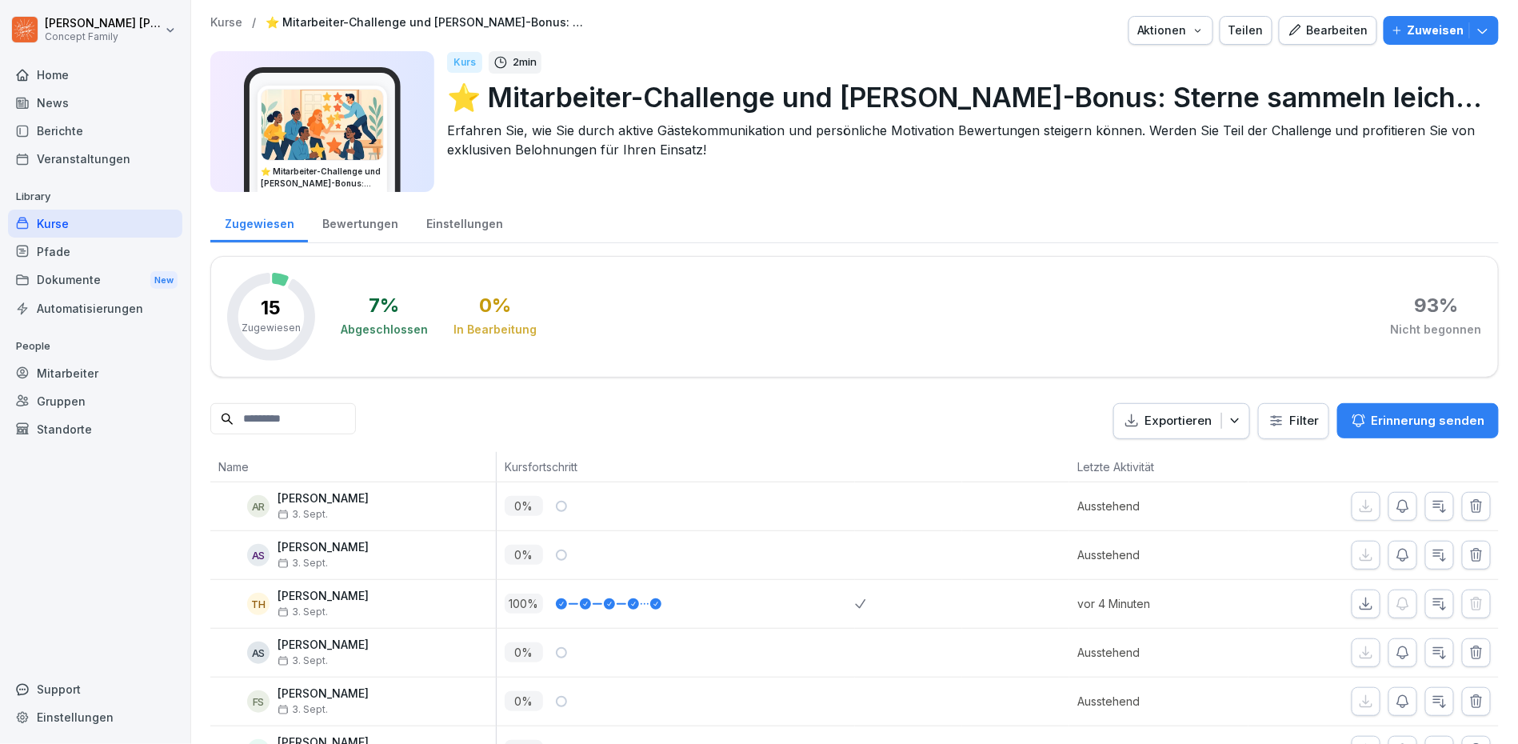
scroll to position [0, 0]
click at [39, 78] on div "Home" at bounding box center [95, 75] width 174 height 28
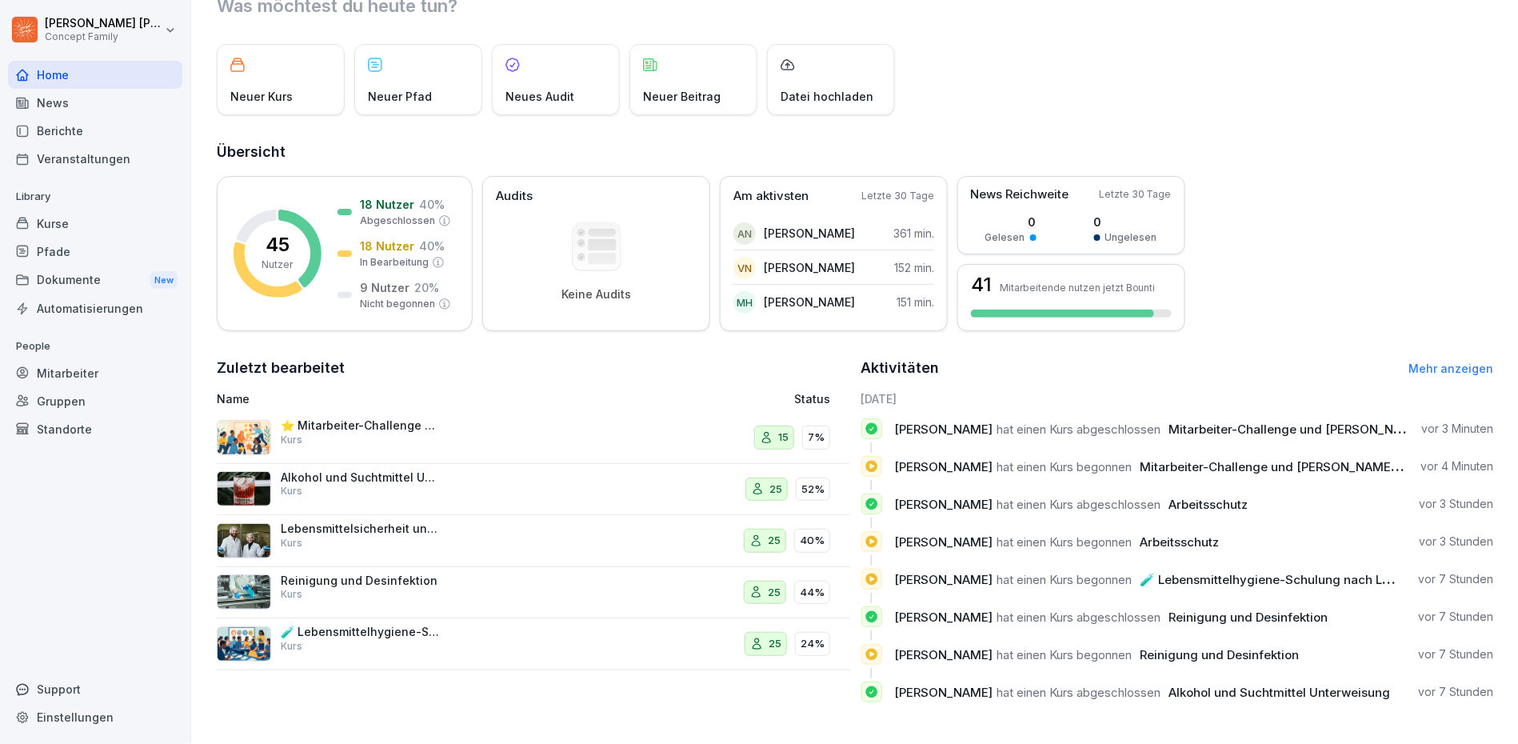
scroll to position [61, 0]
click at [115, 278] on div "Dokumente New" at bounding box center [95, 281] width 174 height 30
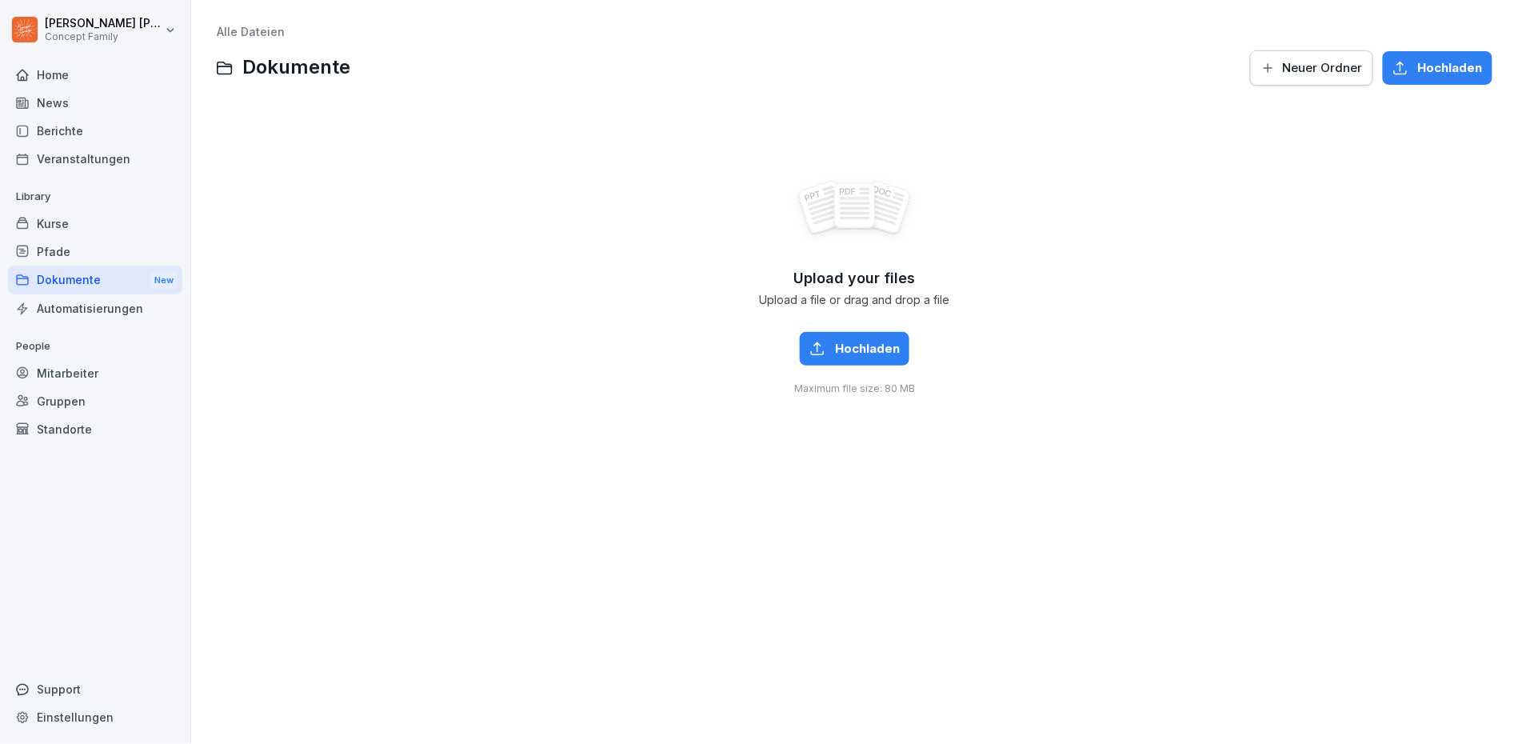
click at [46, 221] on div "Kurse" at bounding box center [95, 224] width 174 height 28
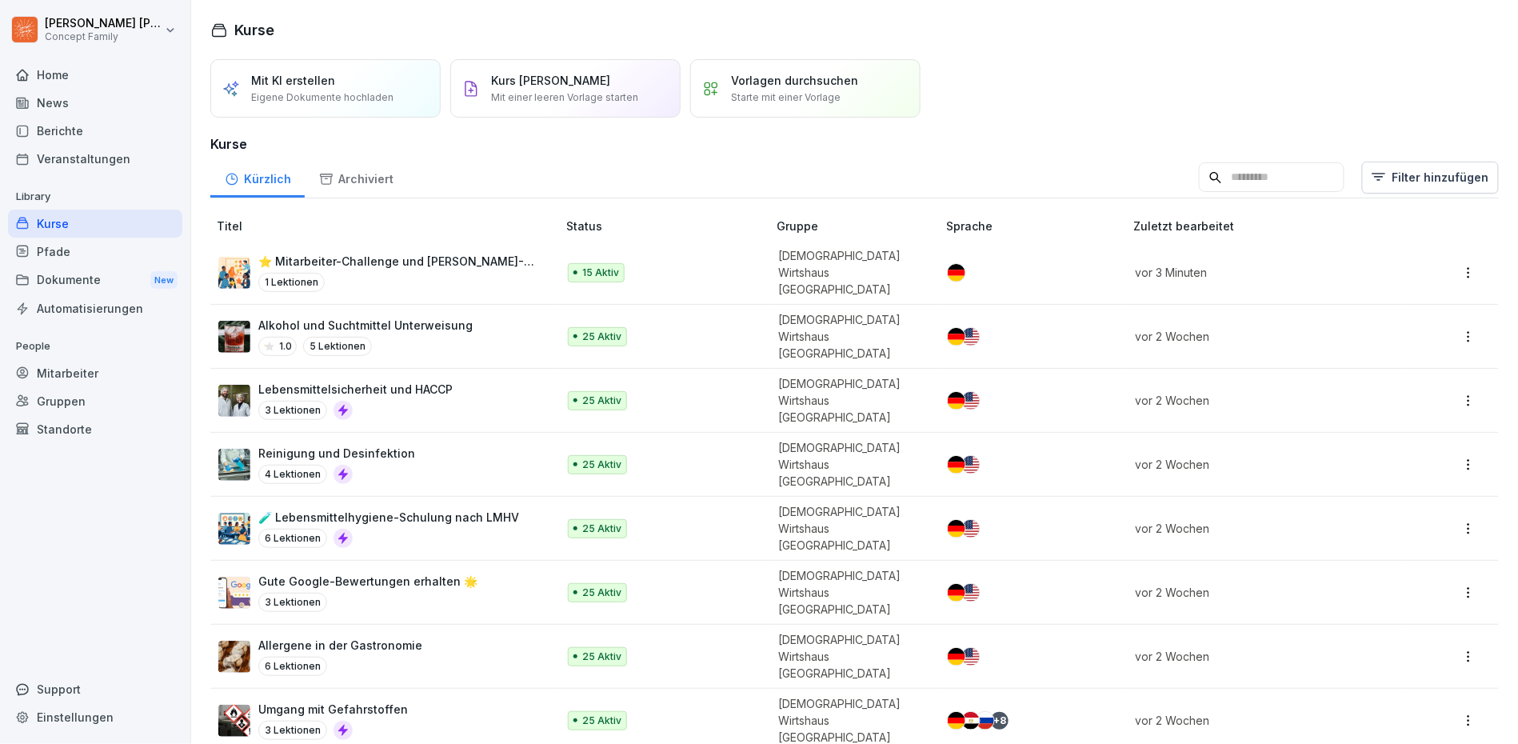
click at [80, 243] on div "Pfade" at bounding box center [95, 252] width 174 height 28
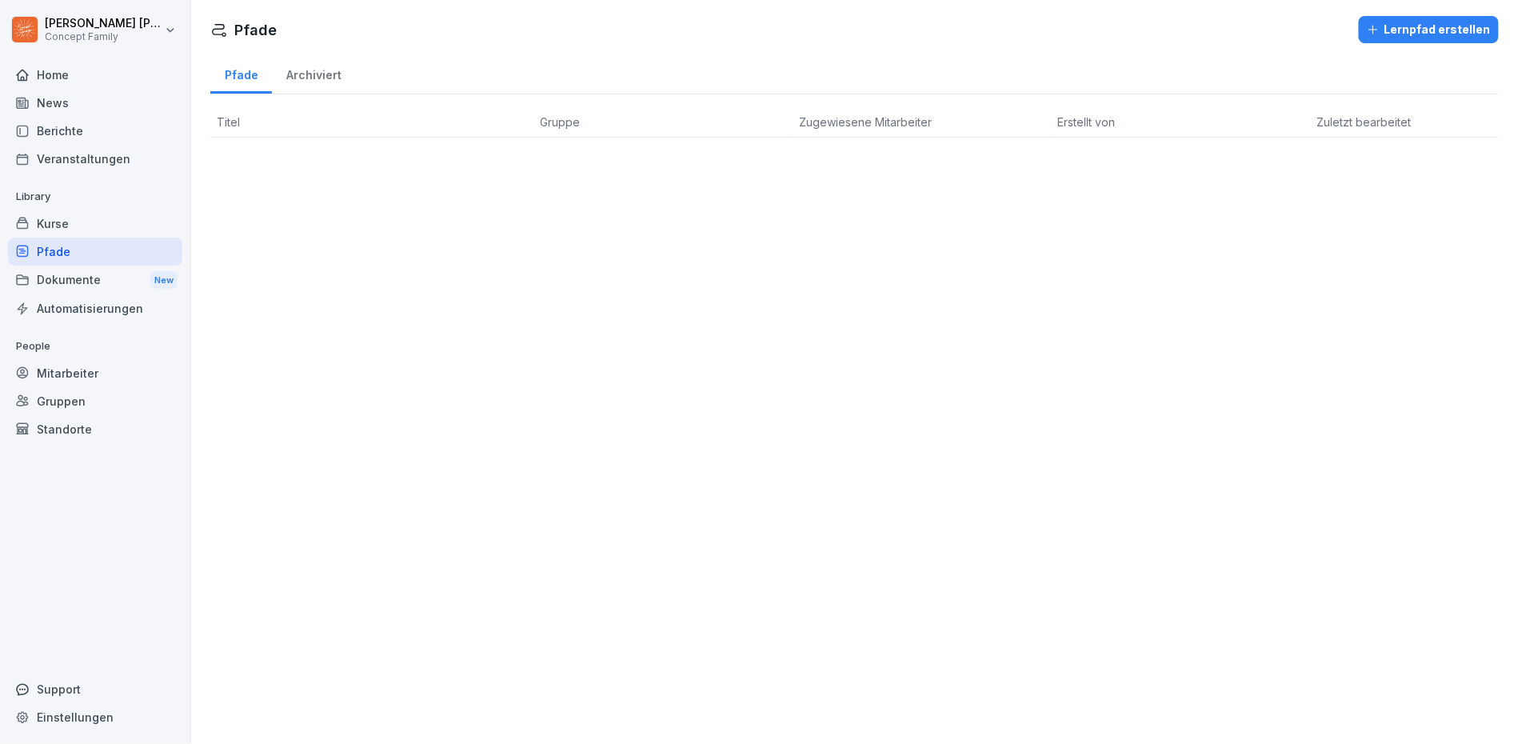
click at [94, 215] on div "Kurse" at bounding box center [95, 224] width 174 height 28
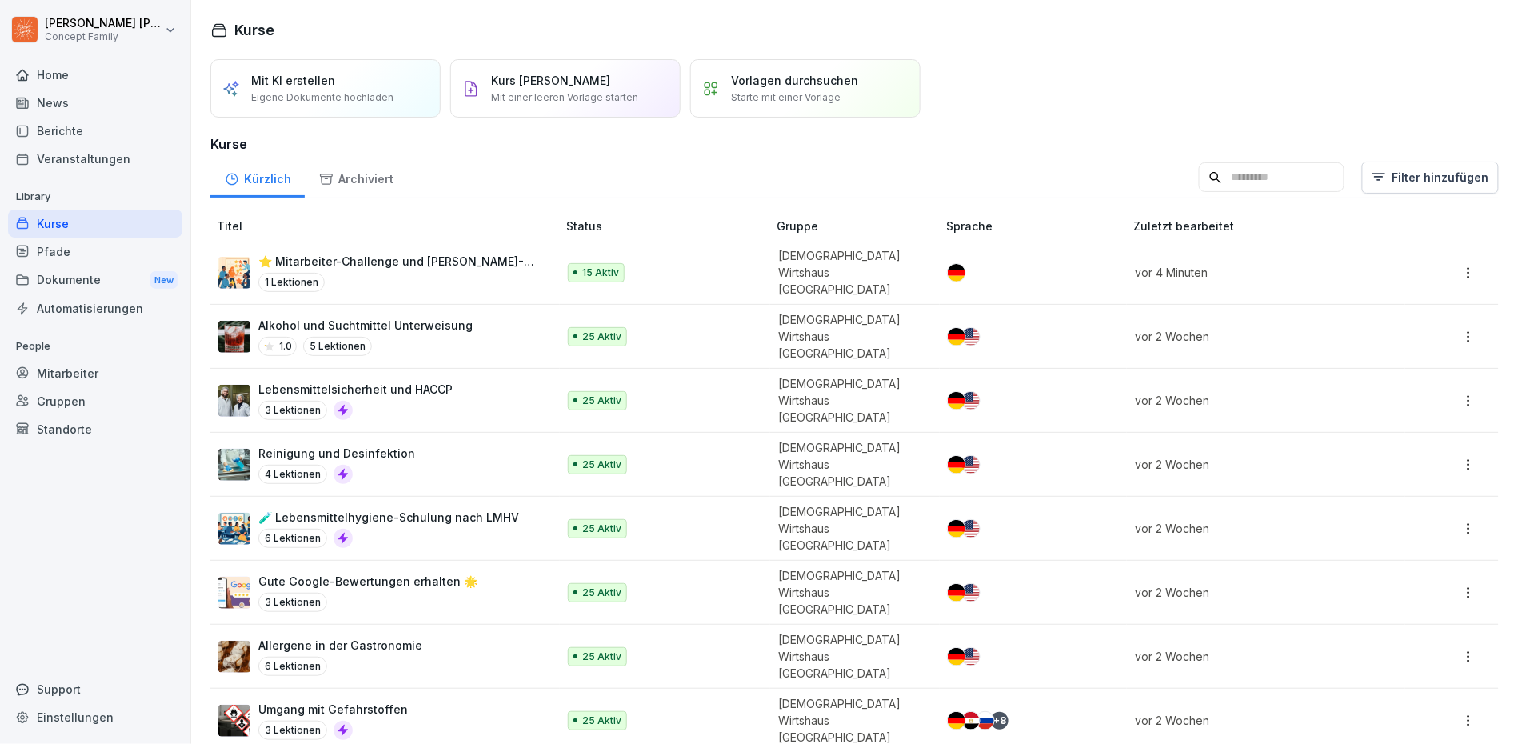
click at [131, 85] on div "Home" at bounding box center [95, 75] width 174 height 28
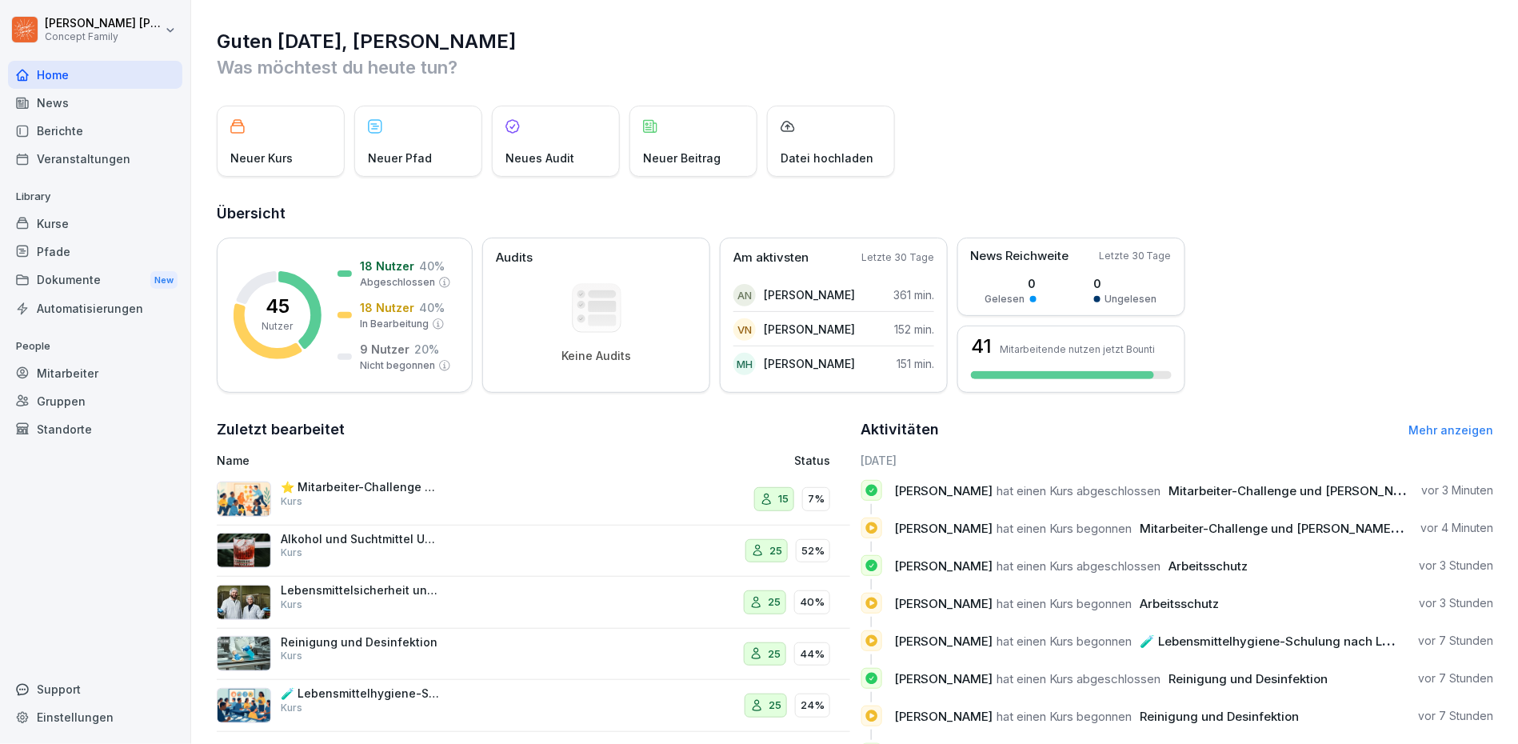
click at [66, 117] on div "Berichte" at bounding box center [95, 131] width 174 height 28
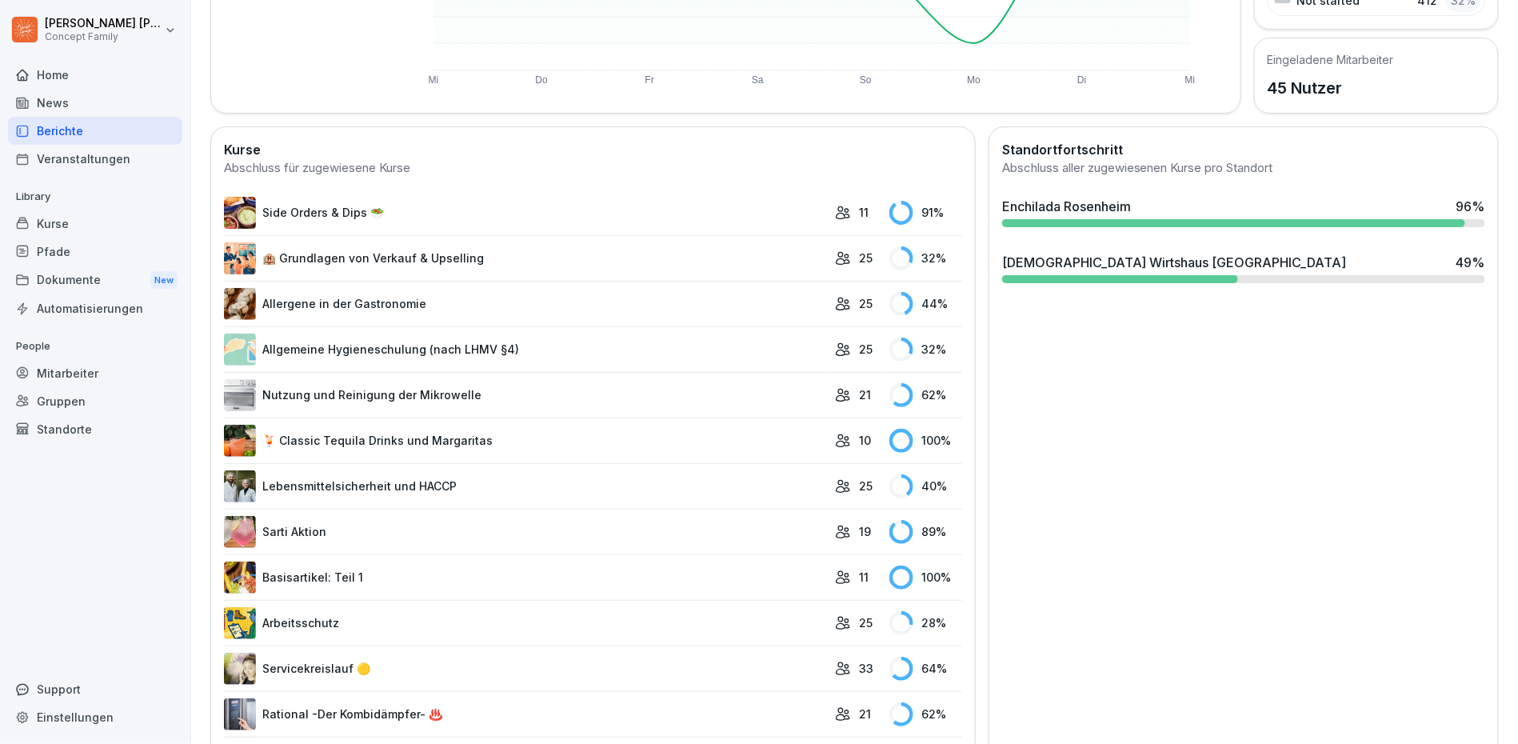
scroll to position [339, 0]
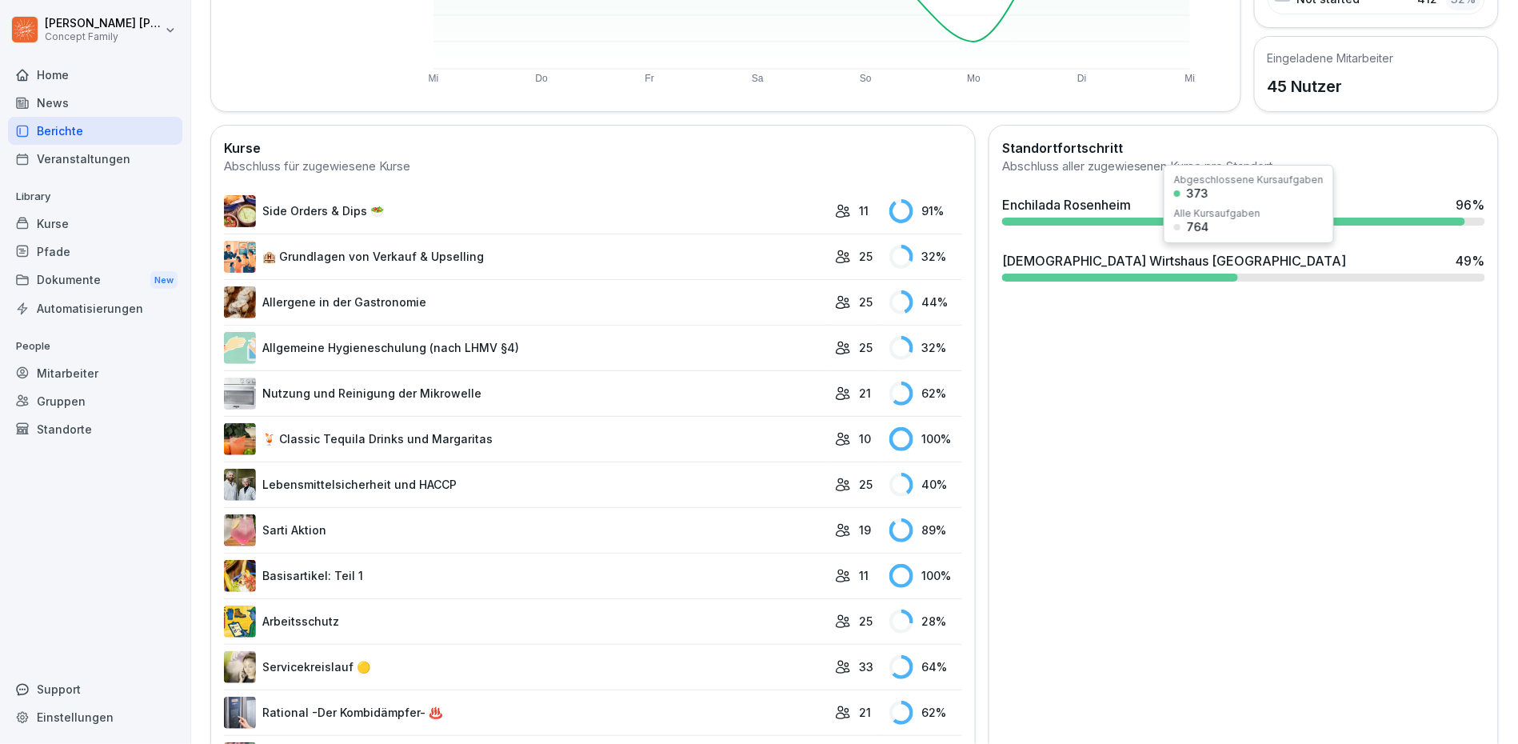
click at [1149, 246] on div "[PERSON_NAME] [GEOGRAPHIC_DATA] 49 %" at bounding box center [1244, 266] width 496 height 43
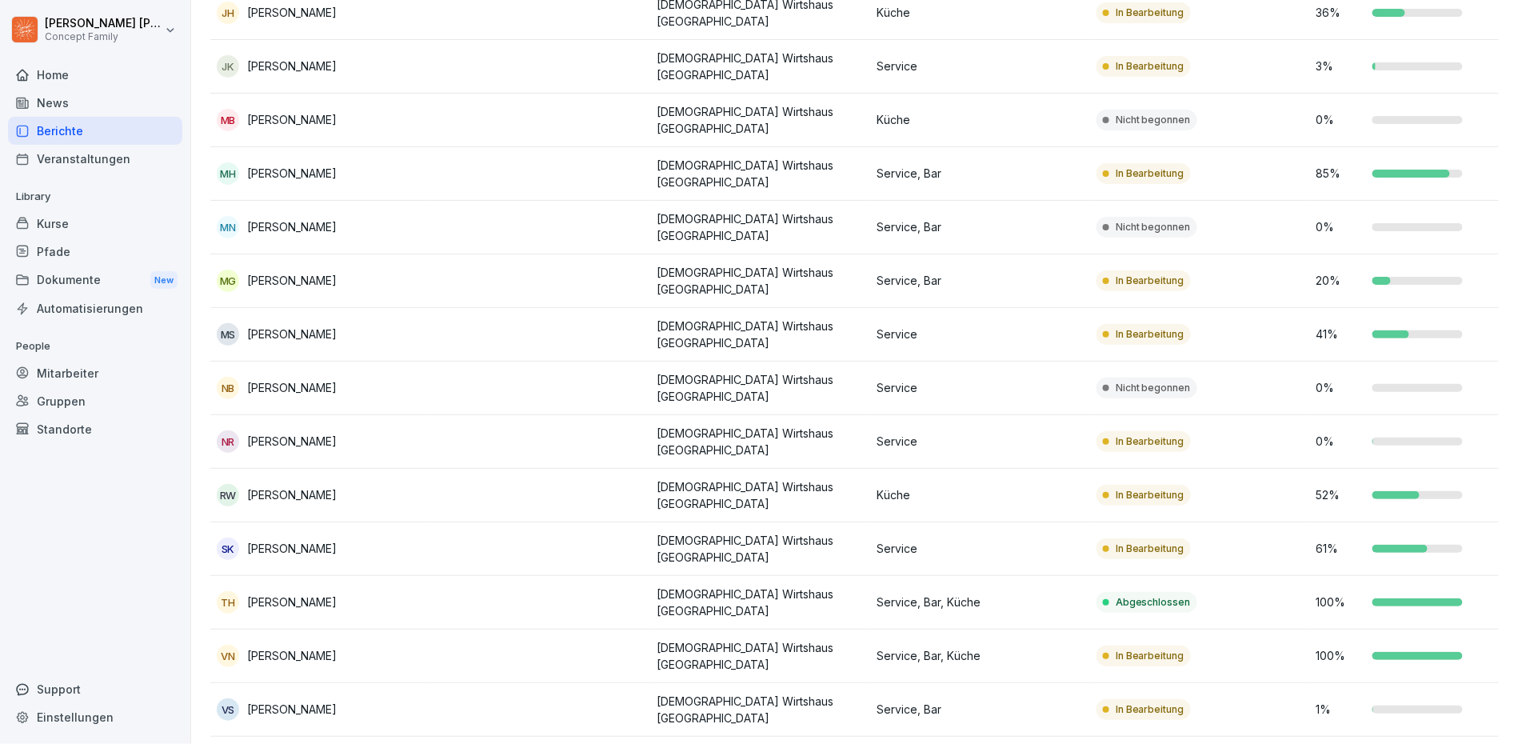
scroll to position [723, 0]
click at [81, 210] on div "Kurse" at bounding box center [95, 224] width 174 height 28
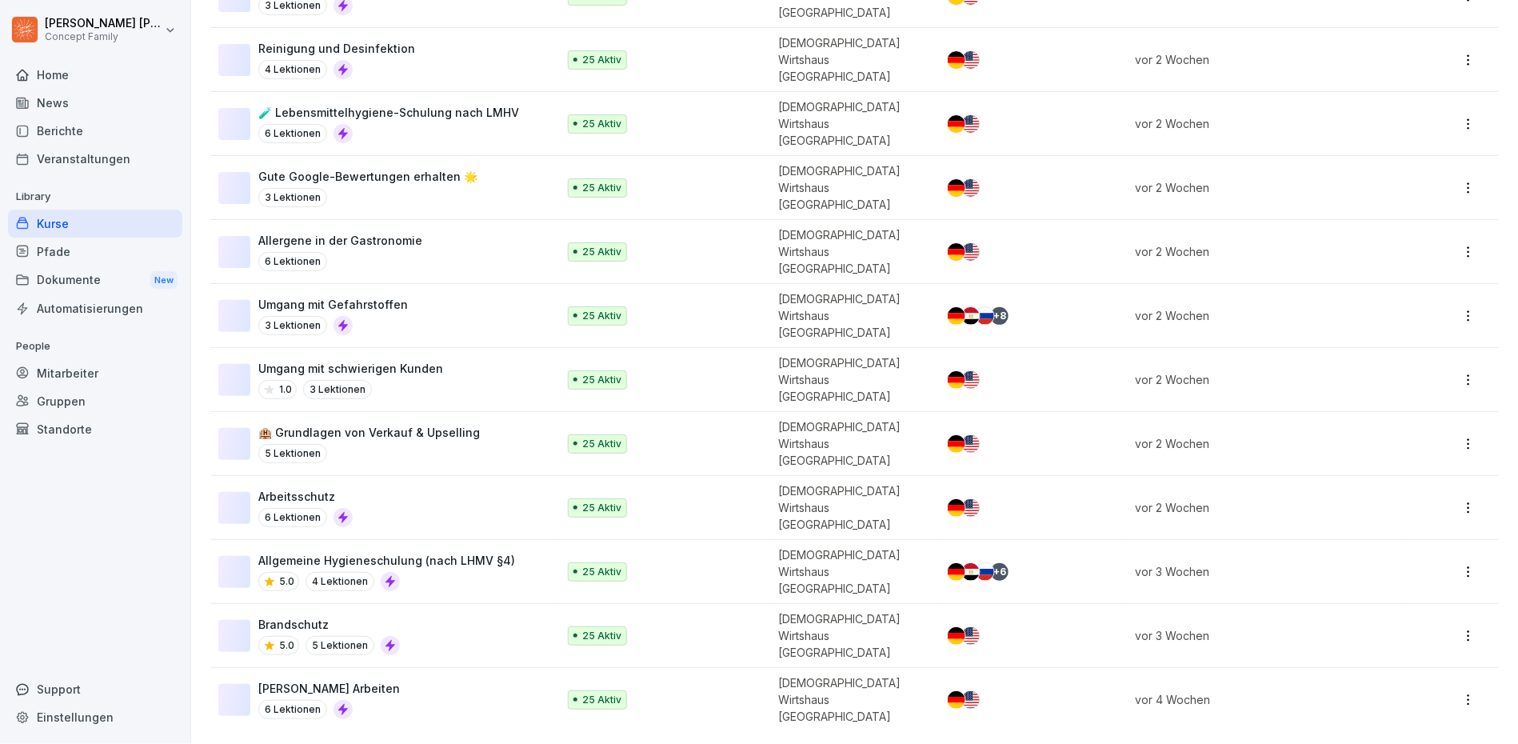
click at [81, 210] on div "Kurse" at bounding box center [95, 224] width 174 height 28
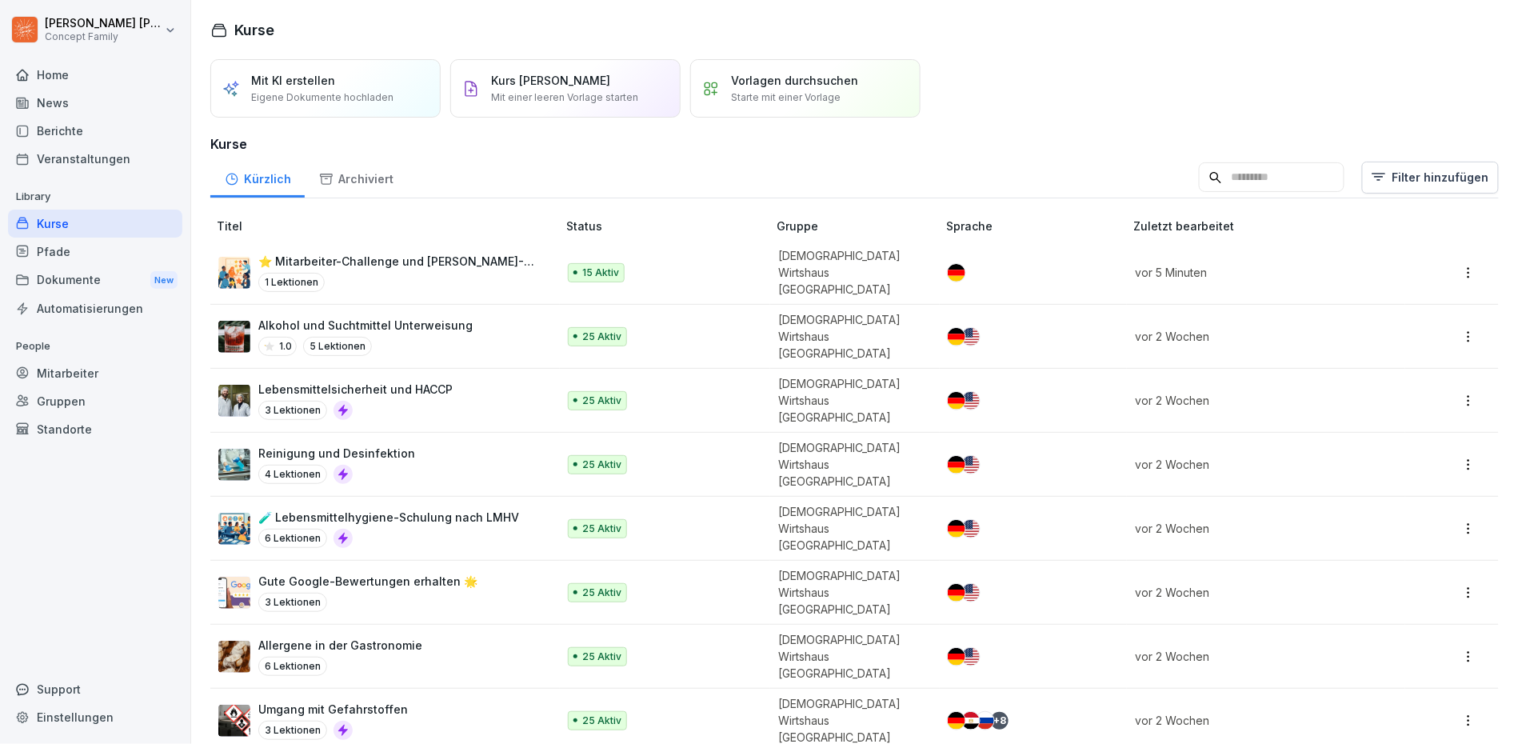
click at [522, 273] on div "1 Lektionen" at bounding box center [399, 282] width 282 height 19
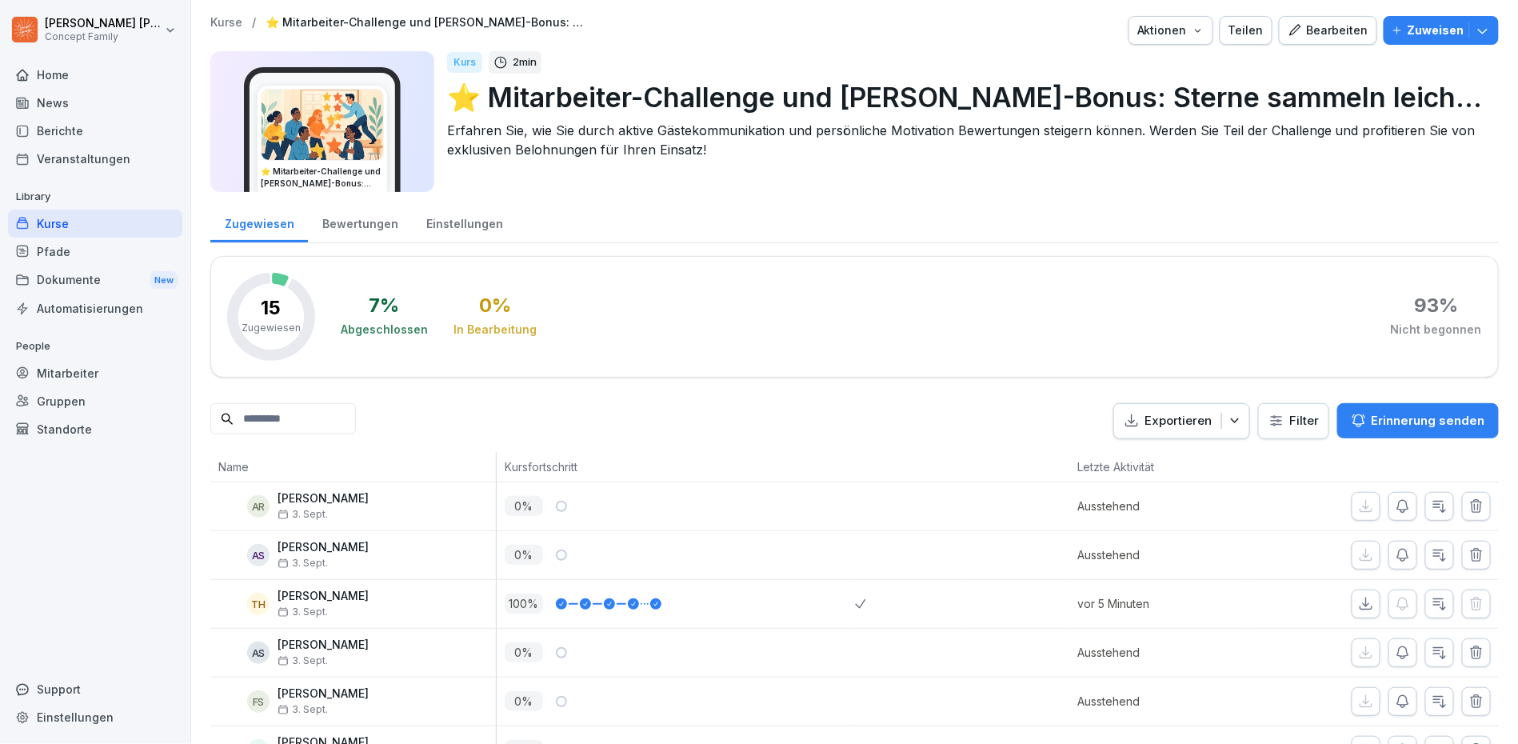
click at [1436, 29] on p "Zuweisen" at bounding box center [1436, 31] width 57 height 18
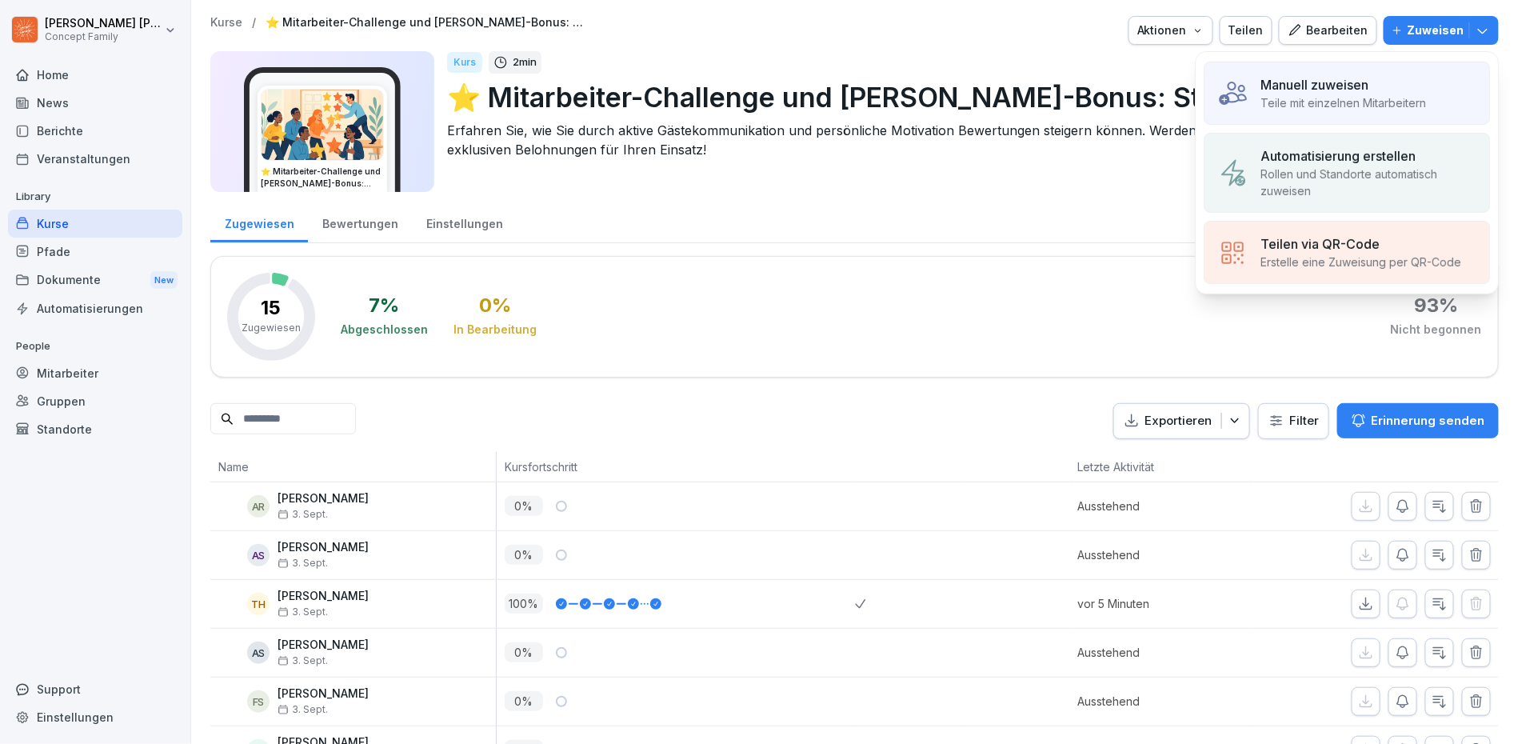
click at [1255, 87] on div "Manuell zuweisen Teile mit einzelnen Mitarbeitern" at bounding box center [1347, 93] width 286 height 63
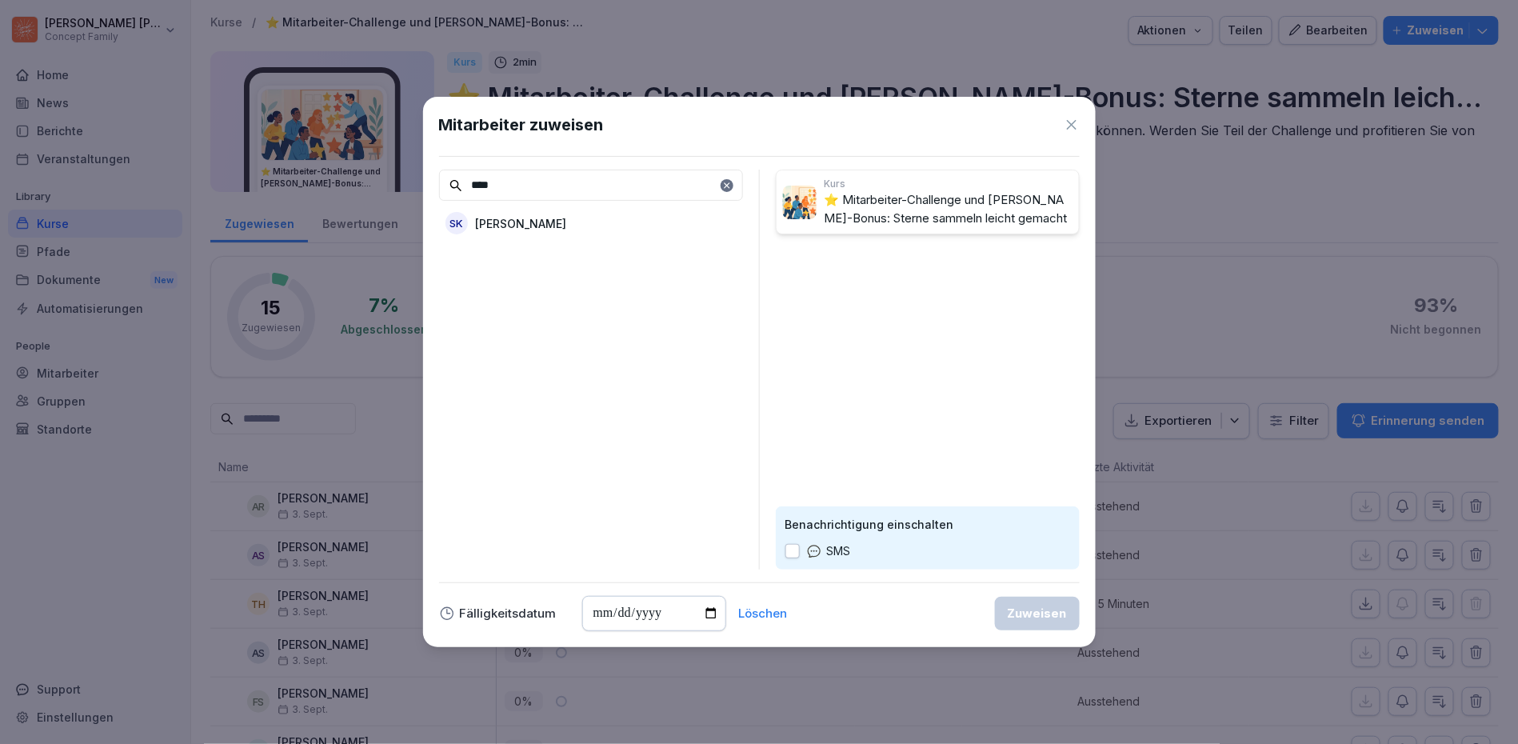
type input "****"
click at [480, 215] on p "[PERSON_NAME]" at bounding box center [521, 223] width 91 height 17
click at [1057, 601] on button "Zuweisen" at bounding box center [1037, 614] width 85 height 34
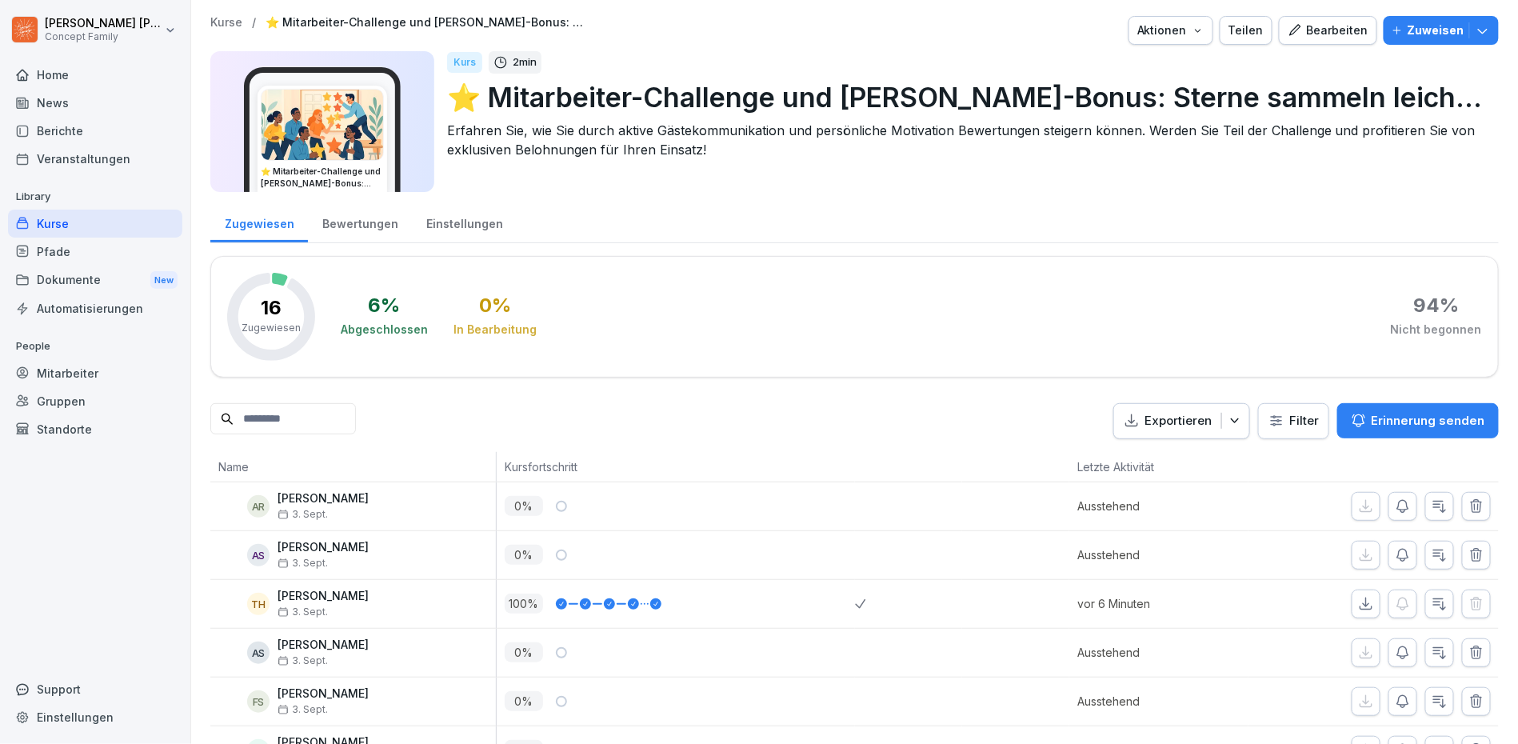
click at [1462, 34] on p "Zuweisen" at bounding box center [1436, 31] width 57 height 18
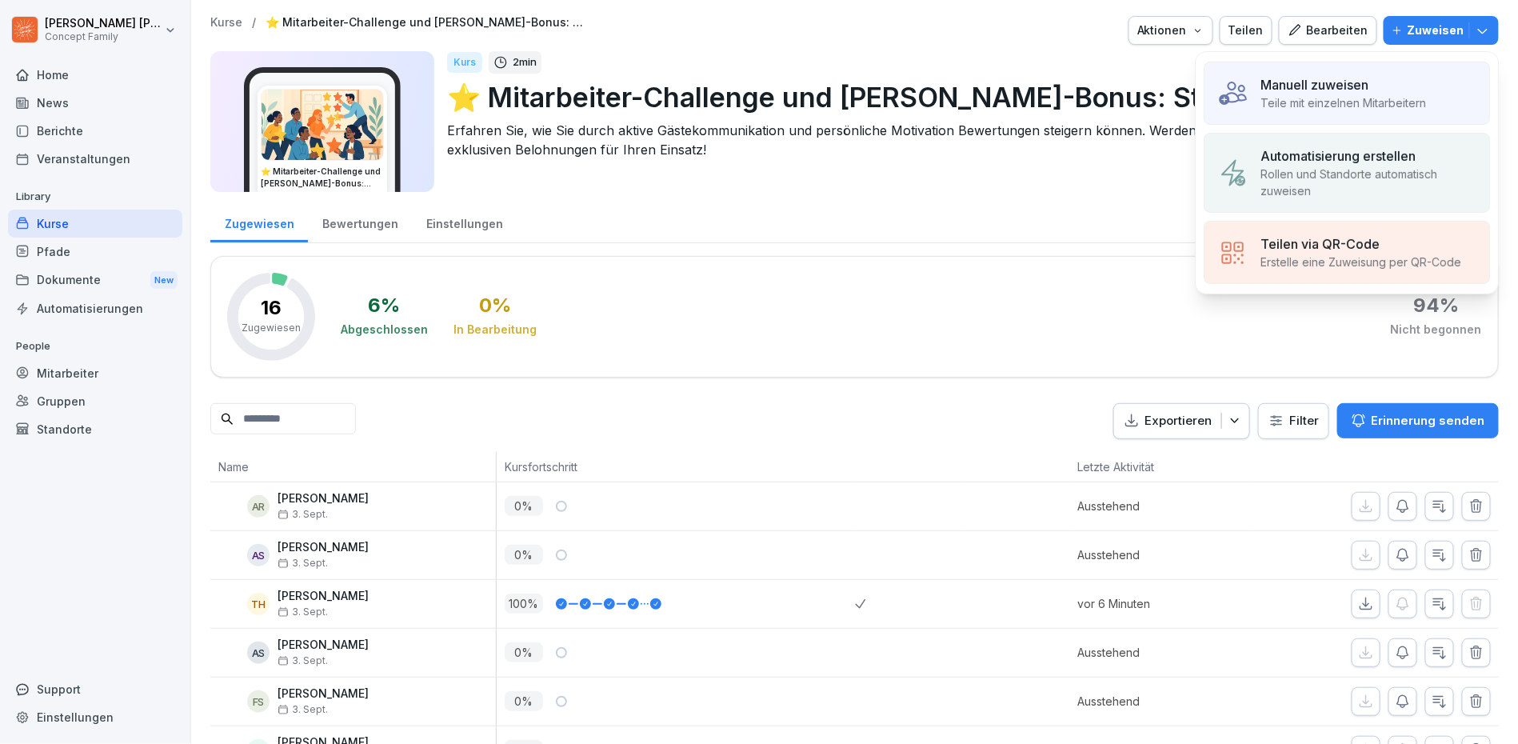
click at [1288, 101] on p "Teile mit einzelnen Mitarbeitern" at bounding box center [1344, 102] width 166 height 17
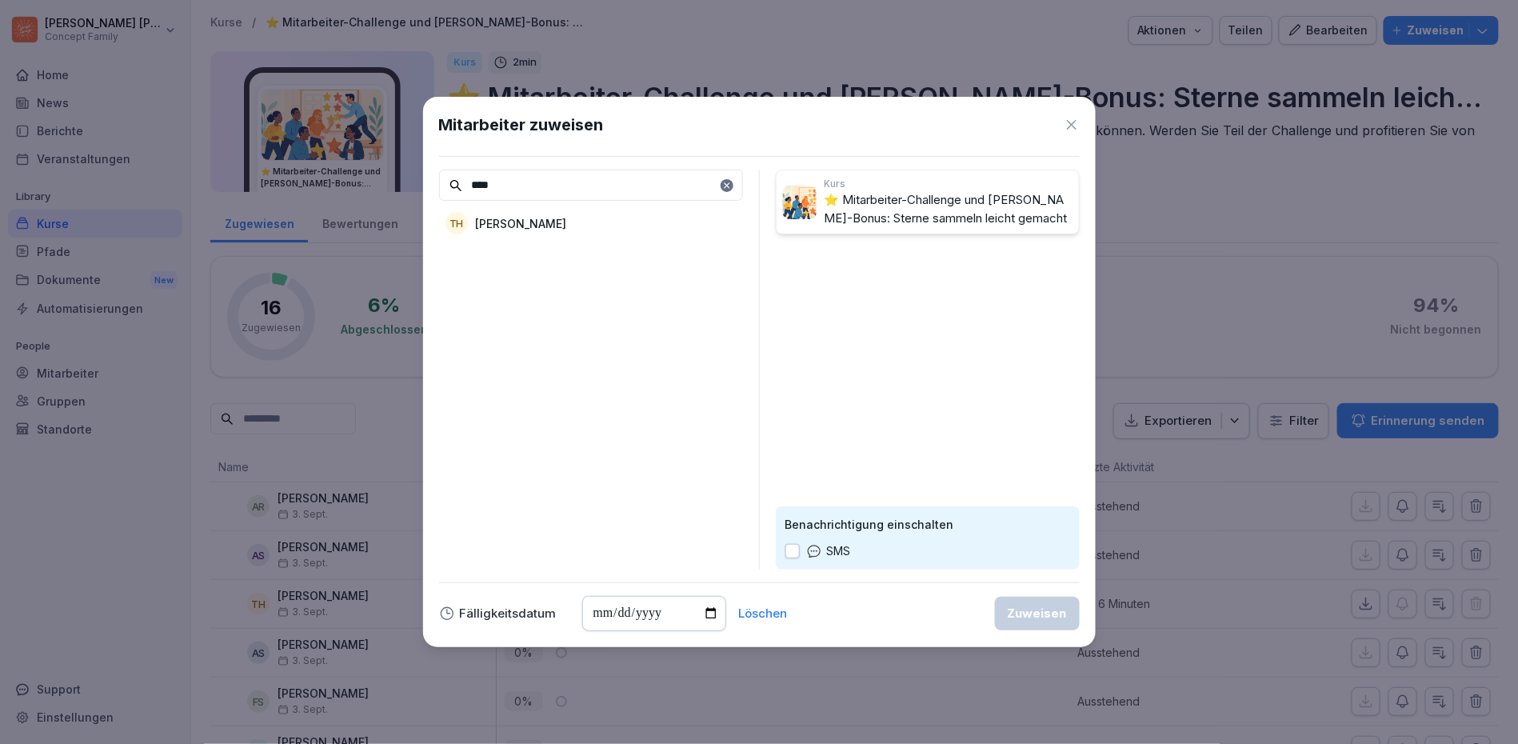
type input "****"
click at [481, 225] on p "[PERSON_NAME]" at bounding box center [521, 223] width 91 height 17
click at [1020, 605] on div "Zuweisen" at bounding box center [1037, 614] width 59 height 18
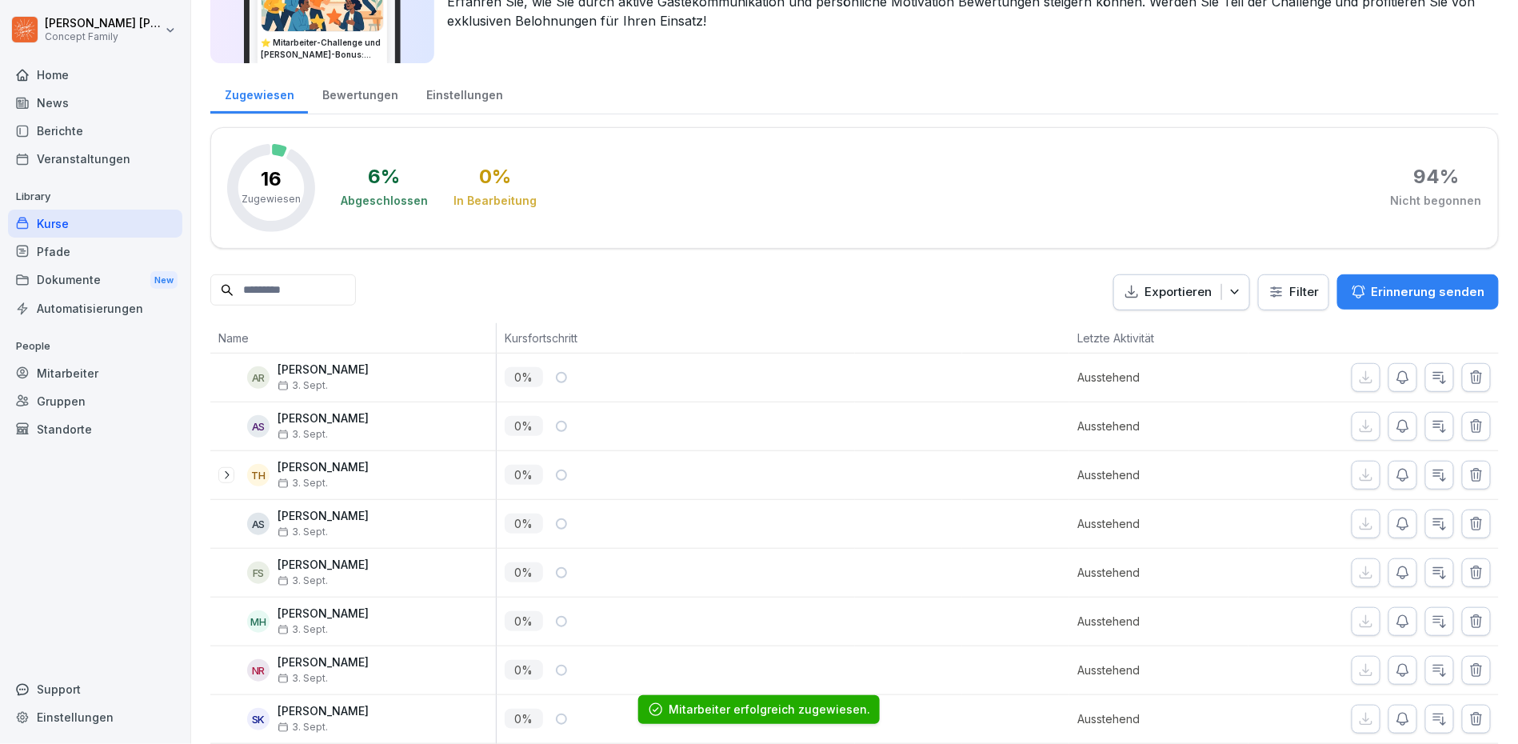
scroll to position [132, 0]
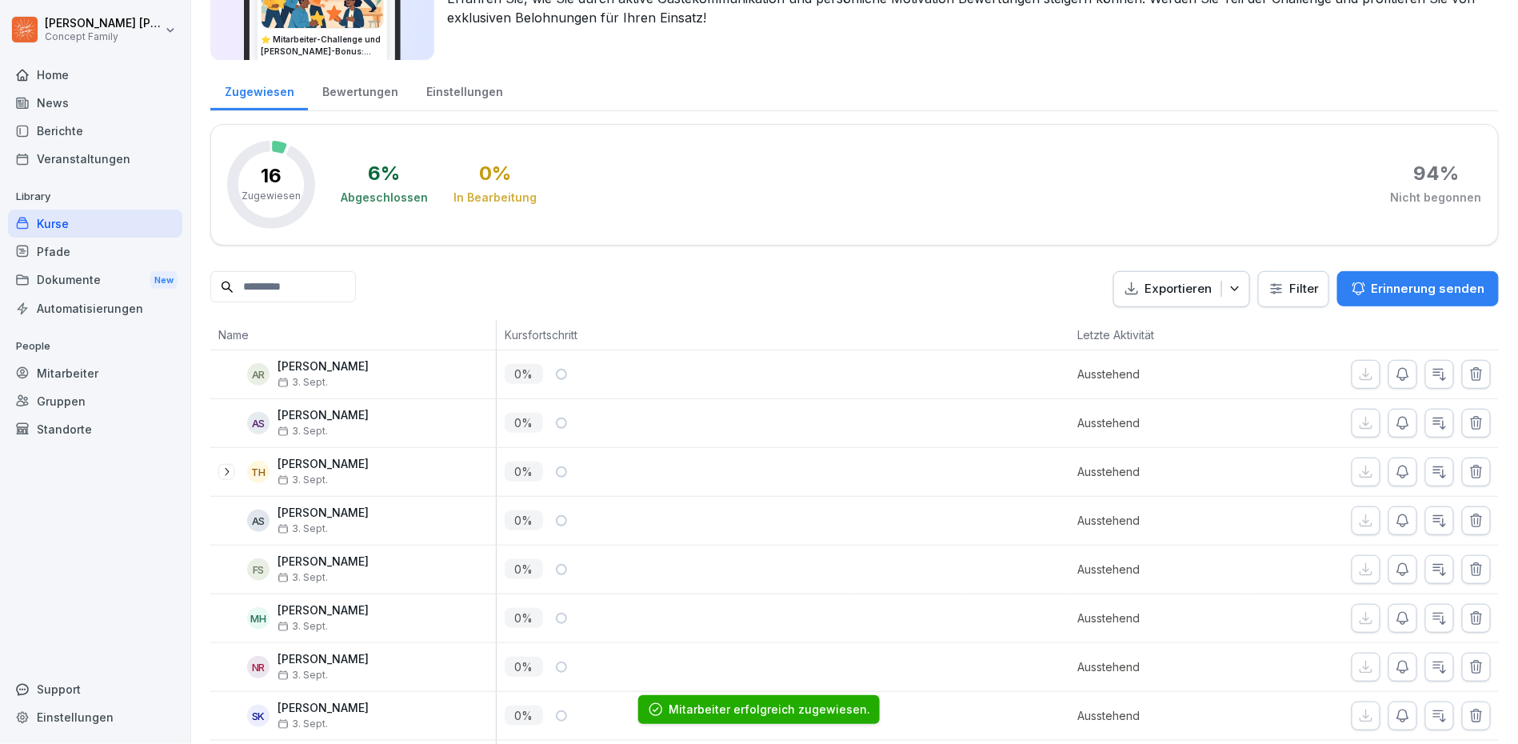
click at [228, 475] on icon at bounding box center [226, 471] width 13 height 13
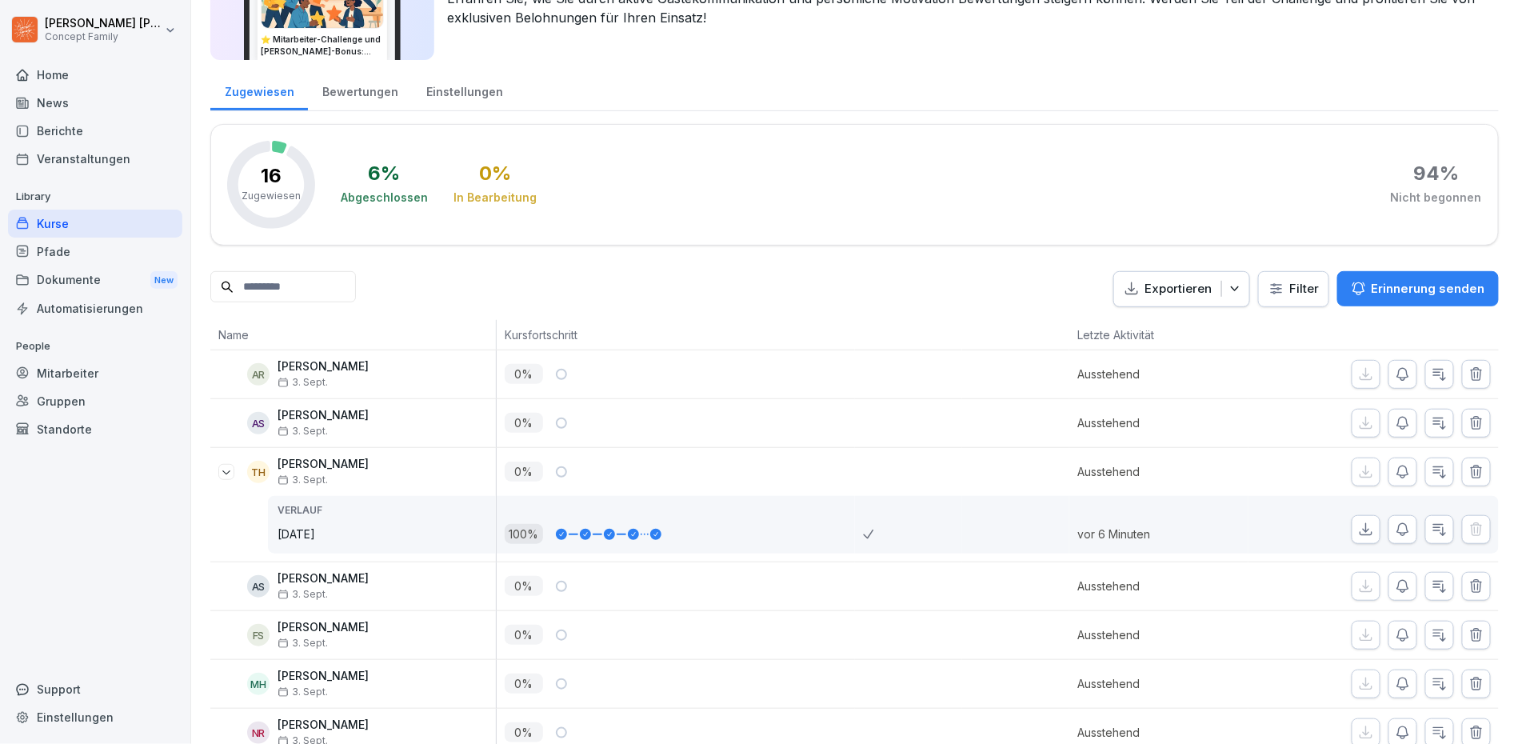
click at [1484, 472] on icon "button" at bounding box center [1476, 472] width 16 height 16
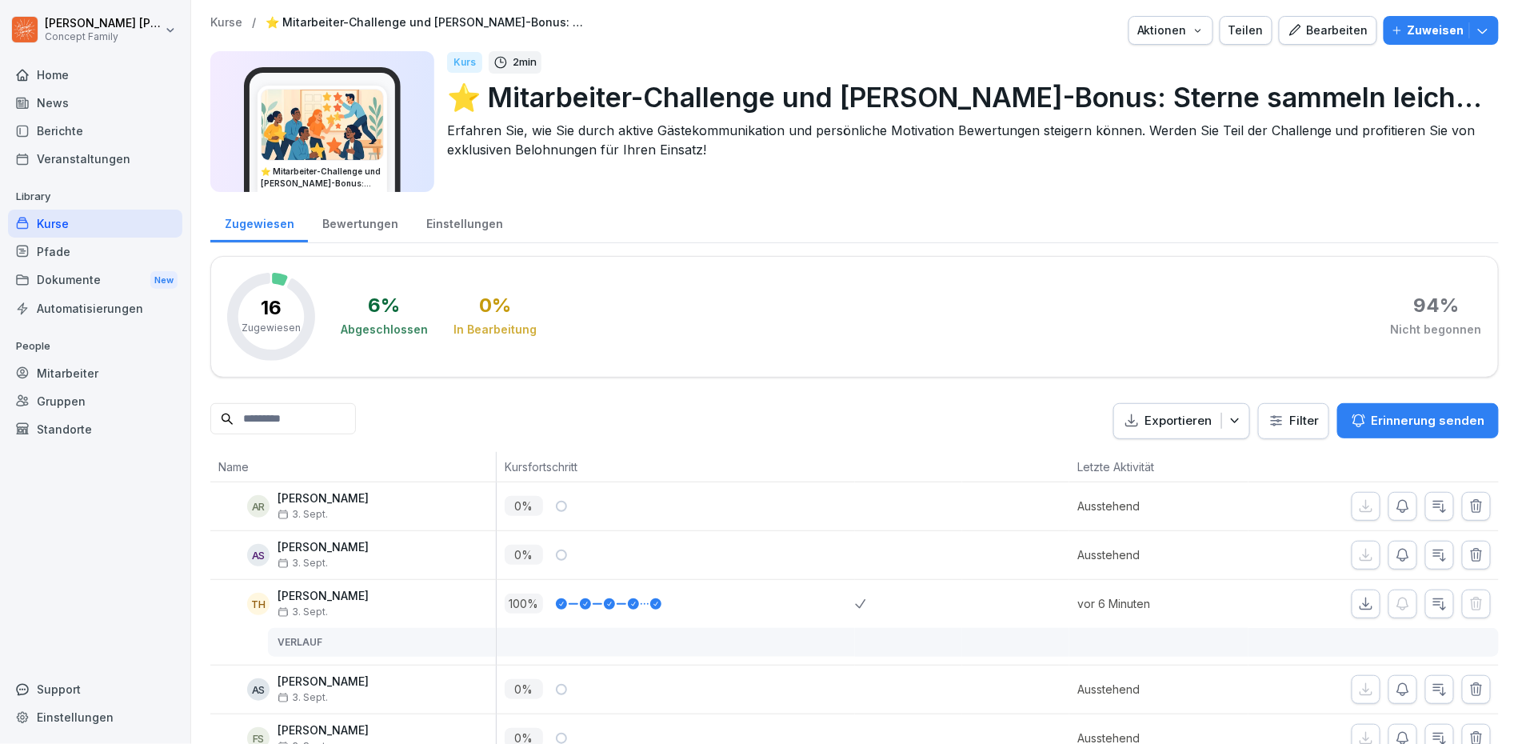
scroll to position [0, 0]
click at [68, 62] on div "Home" at bounding box center [95, 75] width 174 height 28
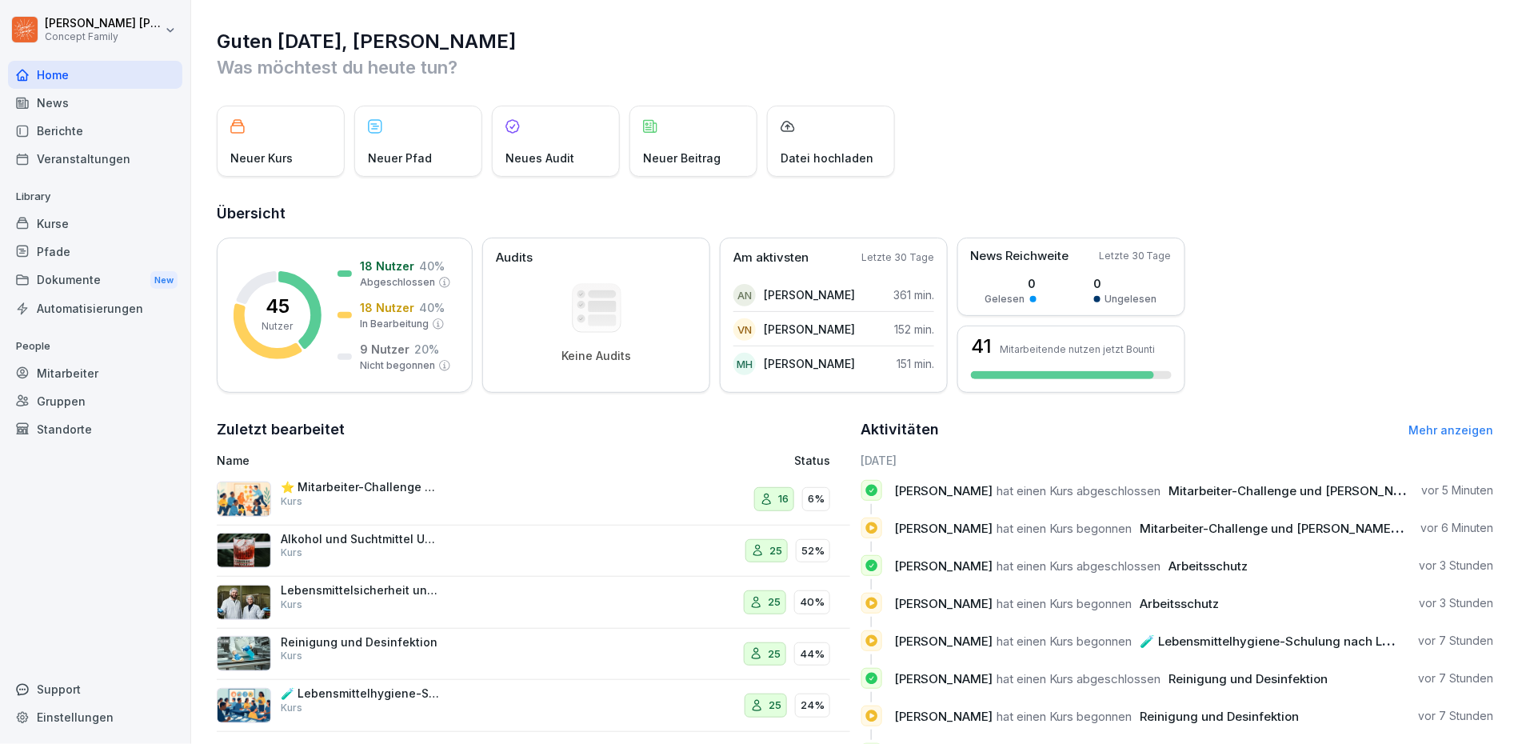
click at [114, 368] on div "Mitarbeiter" at bounding box center [95, 373] width 174 height 28
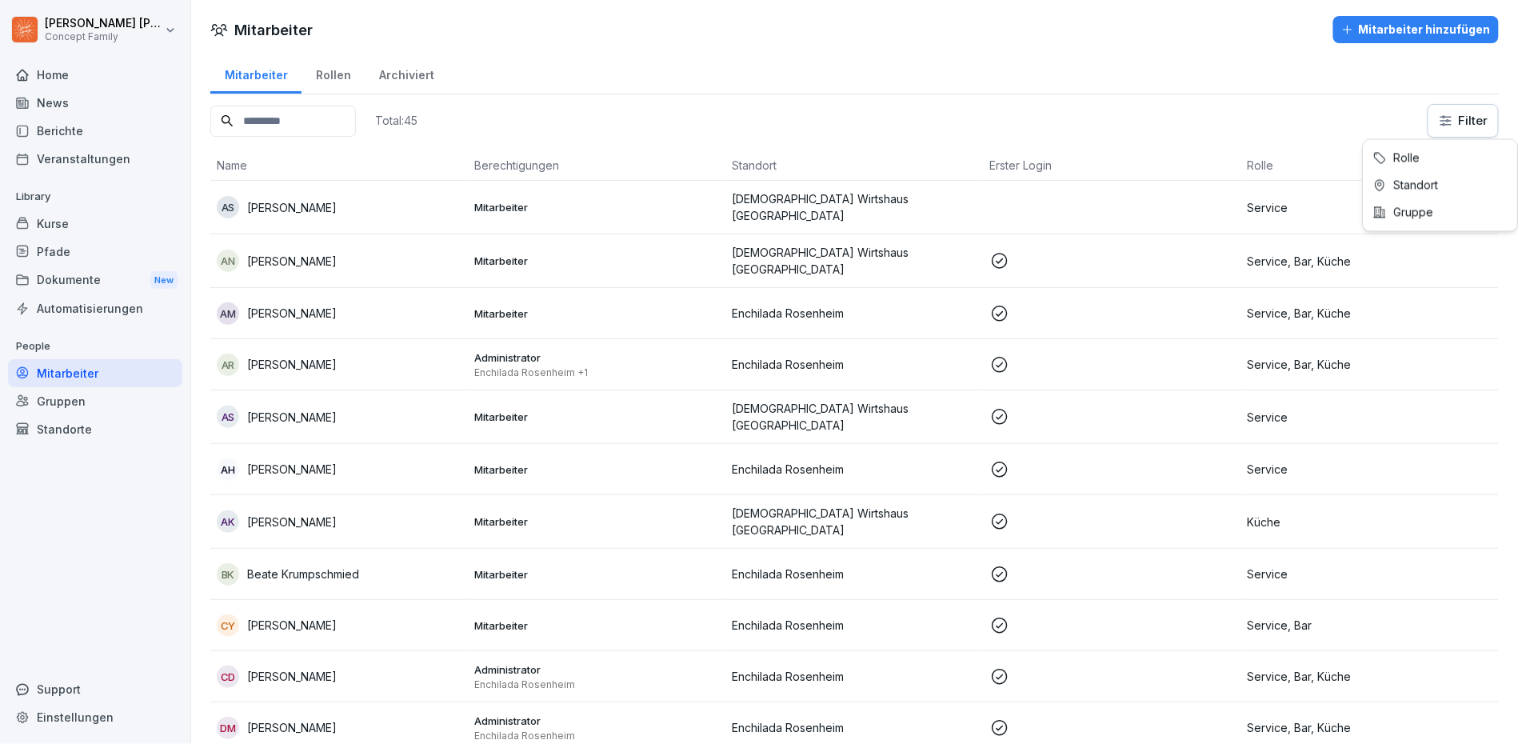
click at [1463, 130] on html "Thomas Huber Concept Family Home News Berichte Veranstaltungen Library Kurse Pf…" at bounding box center [759, 372] width 1518 height 744
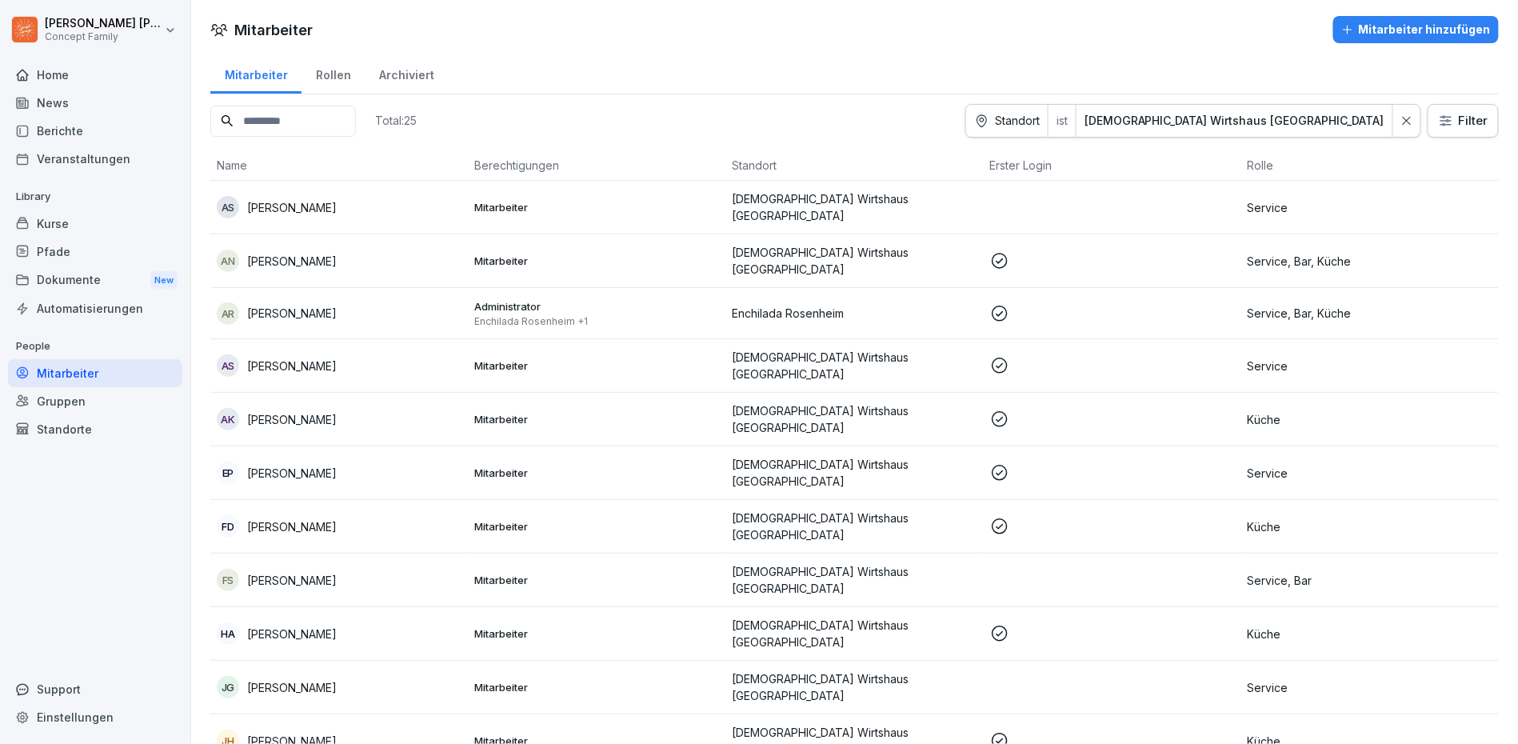
click at [904, 66] on div "Mitarbeiter Rollen Archiviert" at bounding box center [854, 74] width 1288 height 42
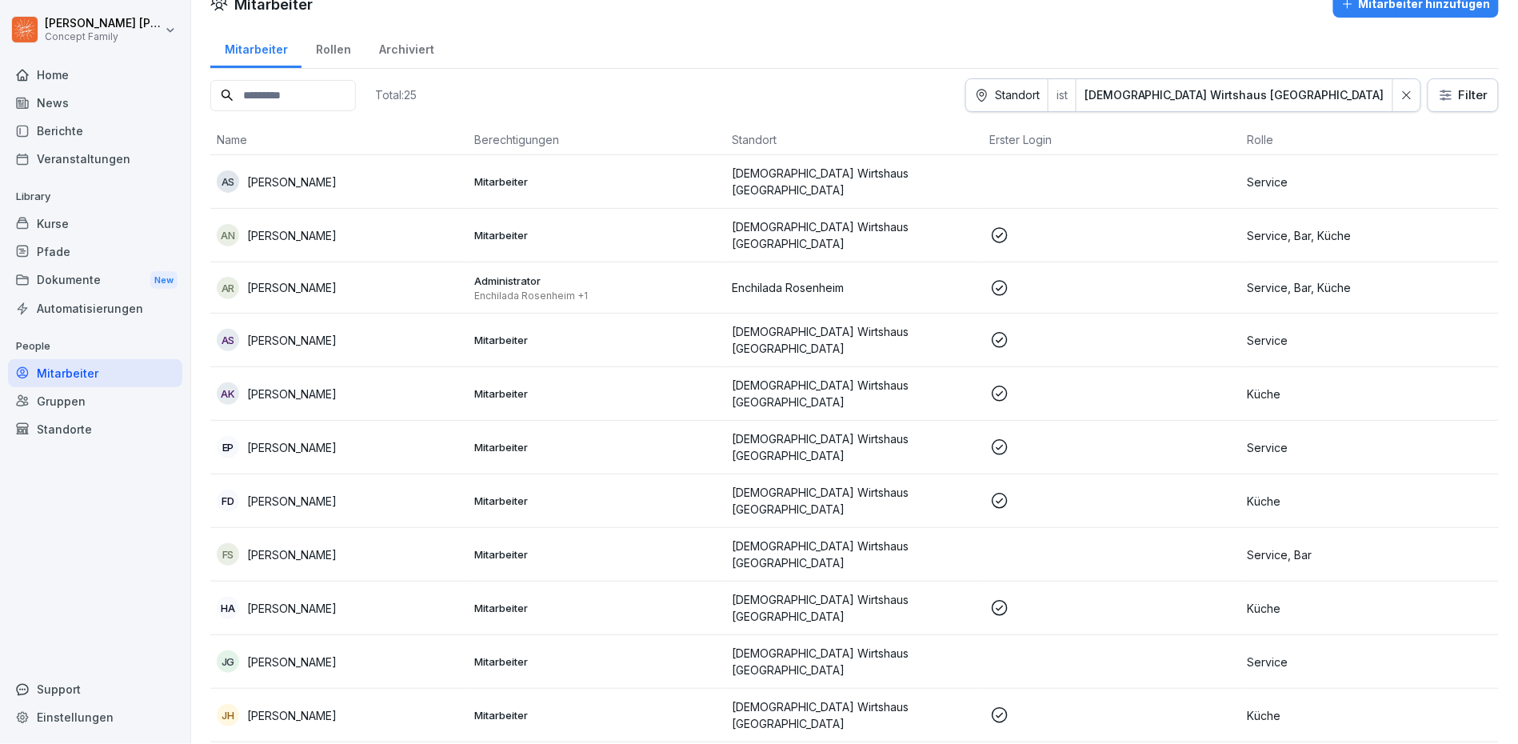
scroll to position [29, 0]
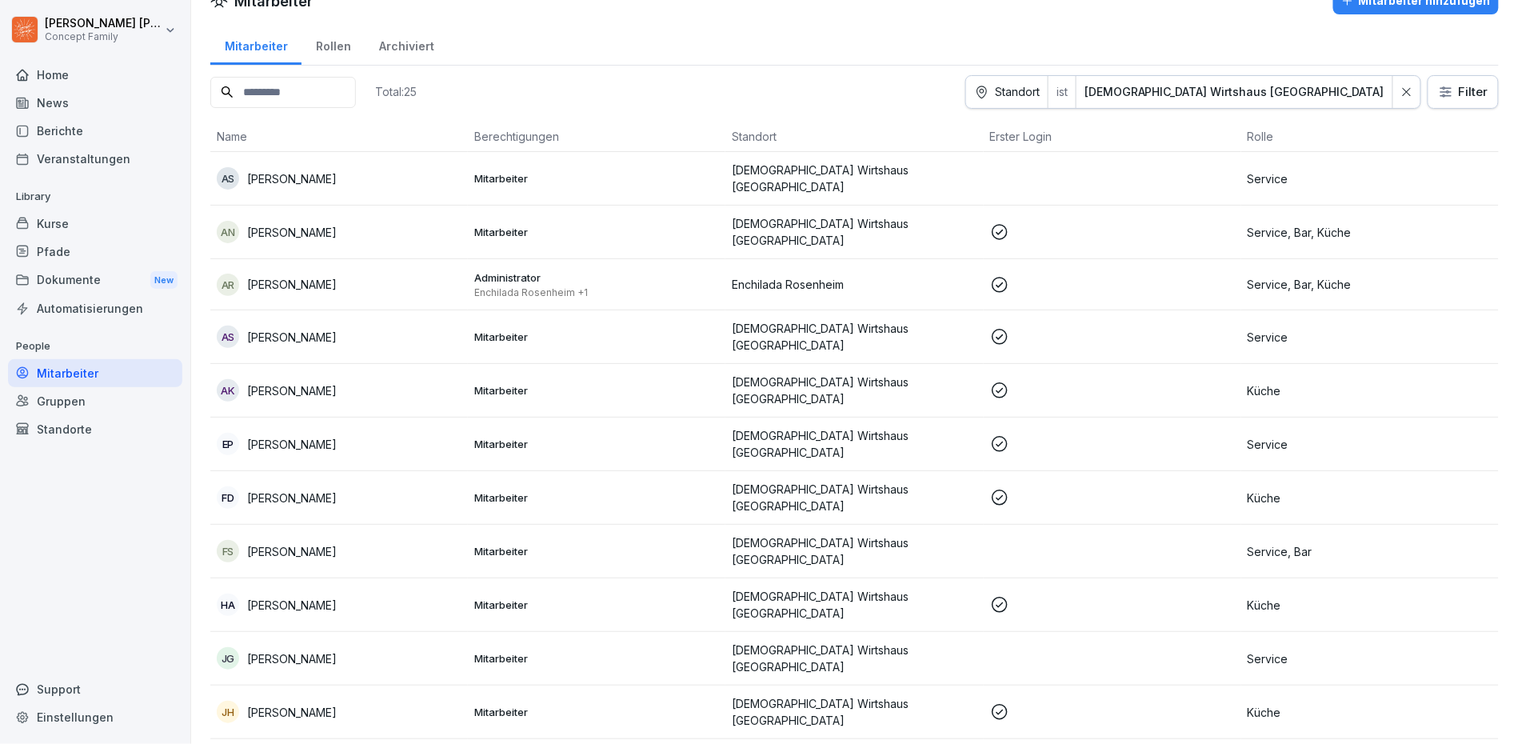
click at [98, 213] on div "Kurse" at bounding box center [95, 224] width 174 height 28
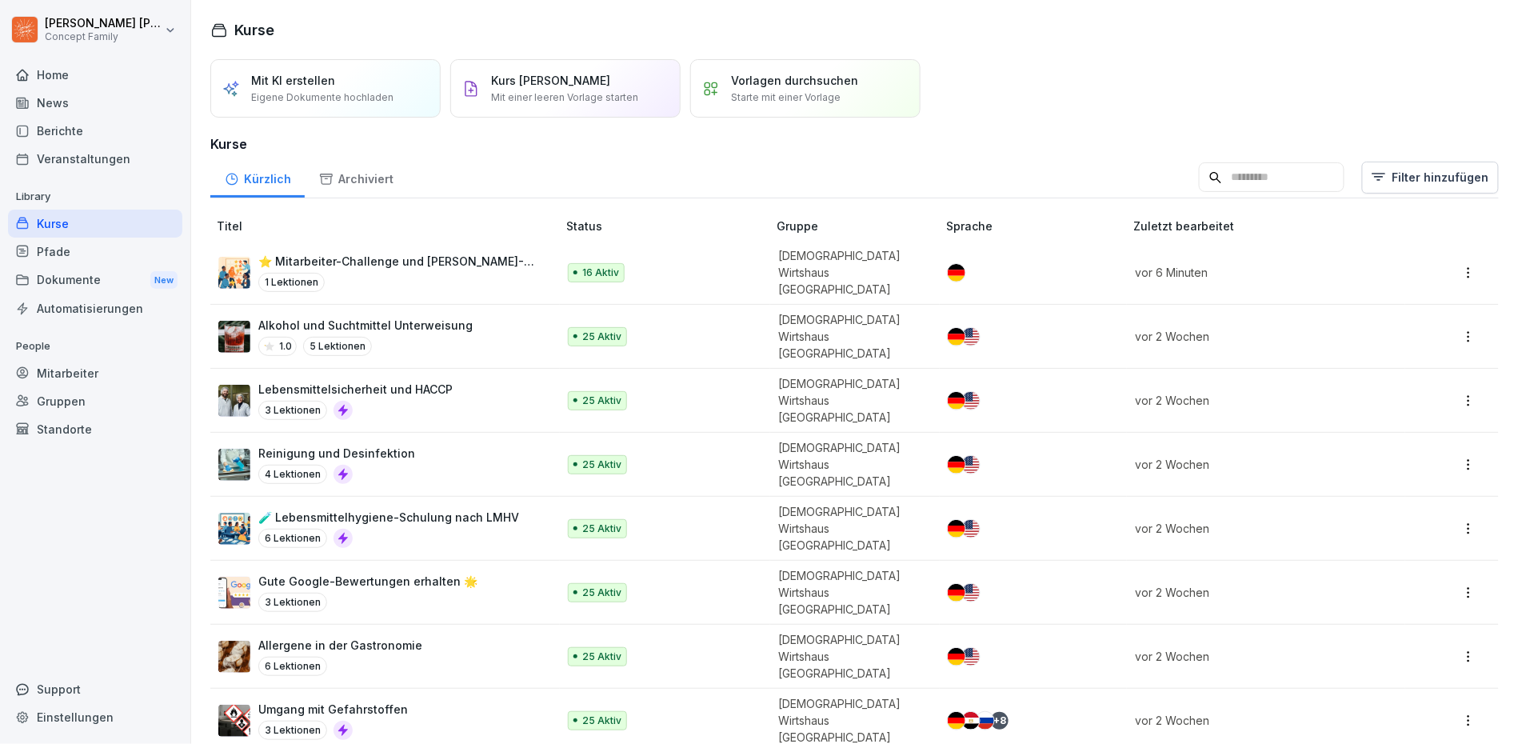
drag, startPoint x: 98, startPoint y: 213, endPoint x: 148, endPoint y: 134, distance: 93.2
click at [98, 210] on div "Kurse" at bounding box center [95, 224] width 174 height 28
click at [459, 258] on p "⭐ Mitarbeiter-Challenge und [PERSON_NAME]-Bonus: Sterne sammeln leicht gemacht" at bounding box center [399, 261] width 282 height 17
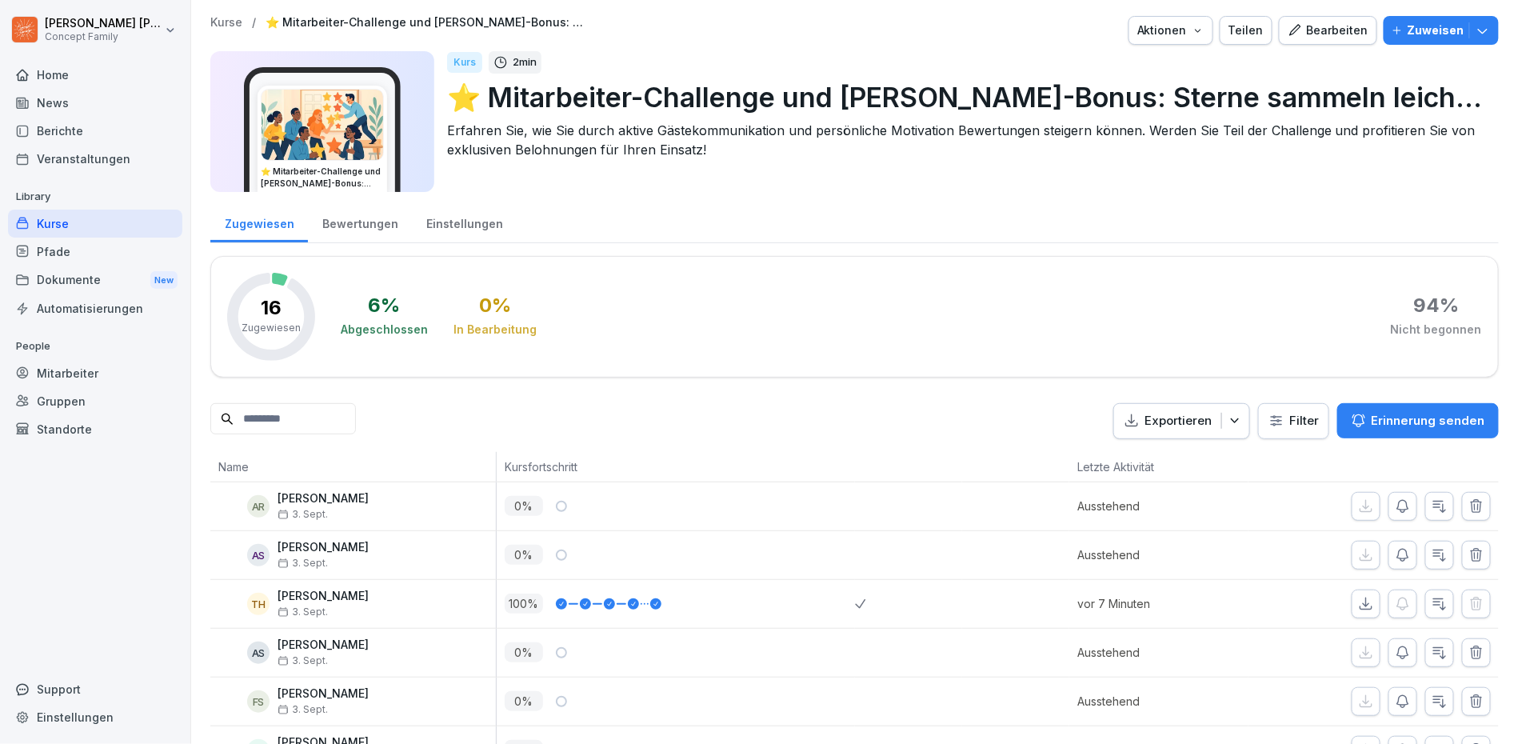
click at [1344, 26] on div "Bearbeiten" at bounding box center [1328, 31] width 81 height 18
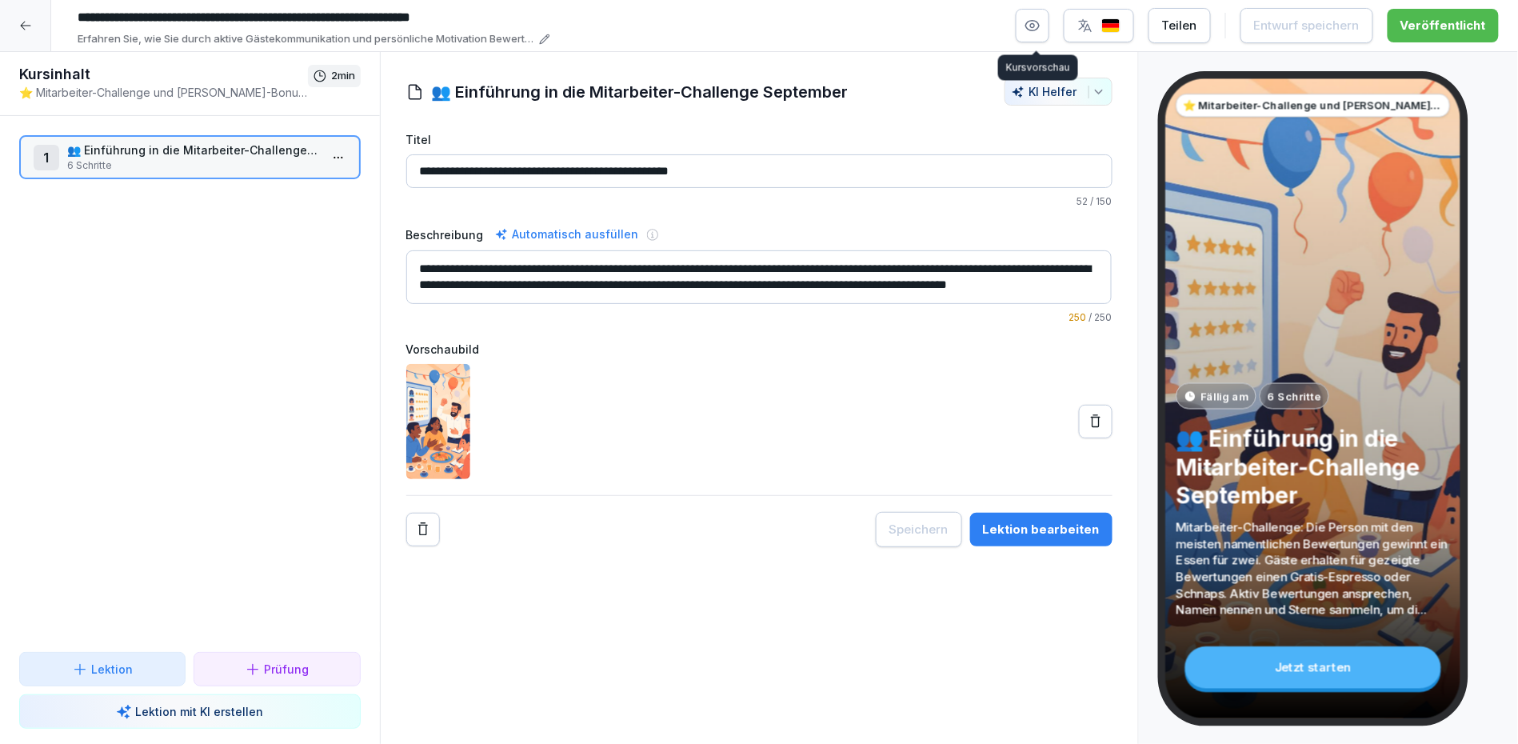
click at [1044, 20] on button "button" at bounding box center [1033, 26] width 34 height 34
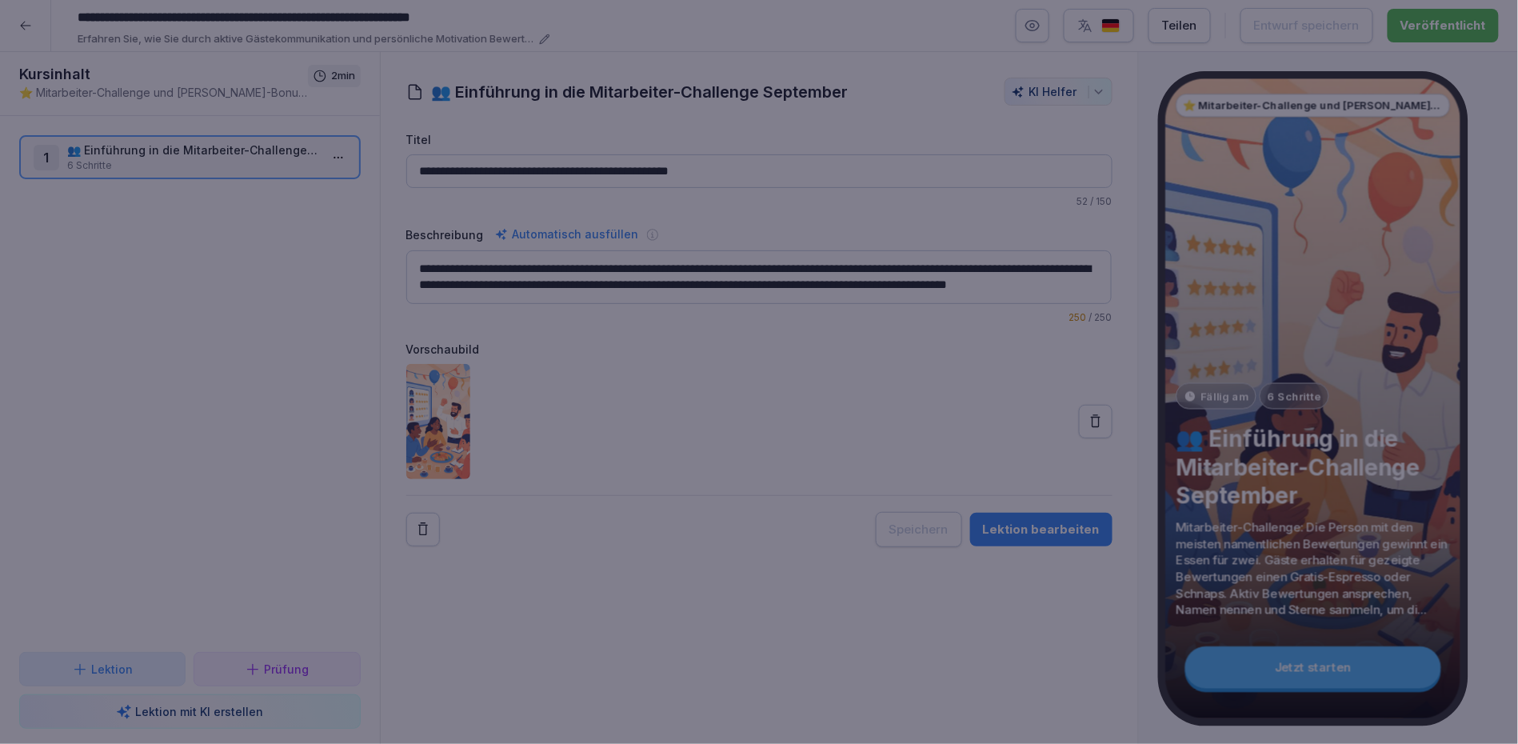
click at [774, 35] on div at bounding box center [759, 372] width 1518 height 744
